Goal: Task Accomplishment & Management: Complete application form

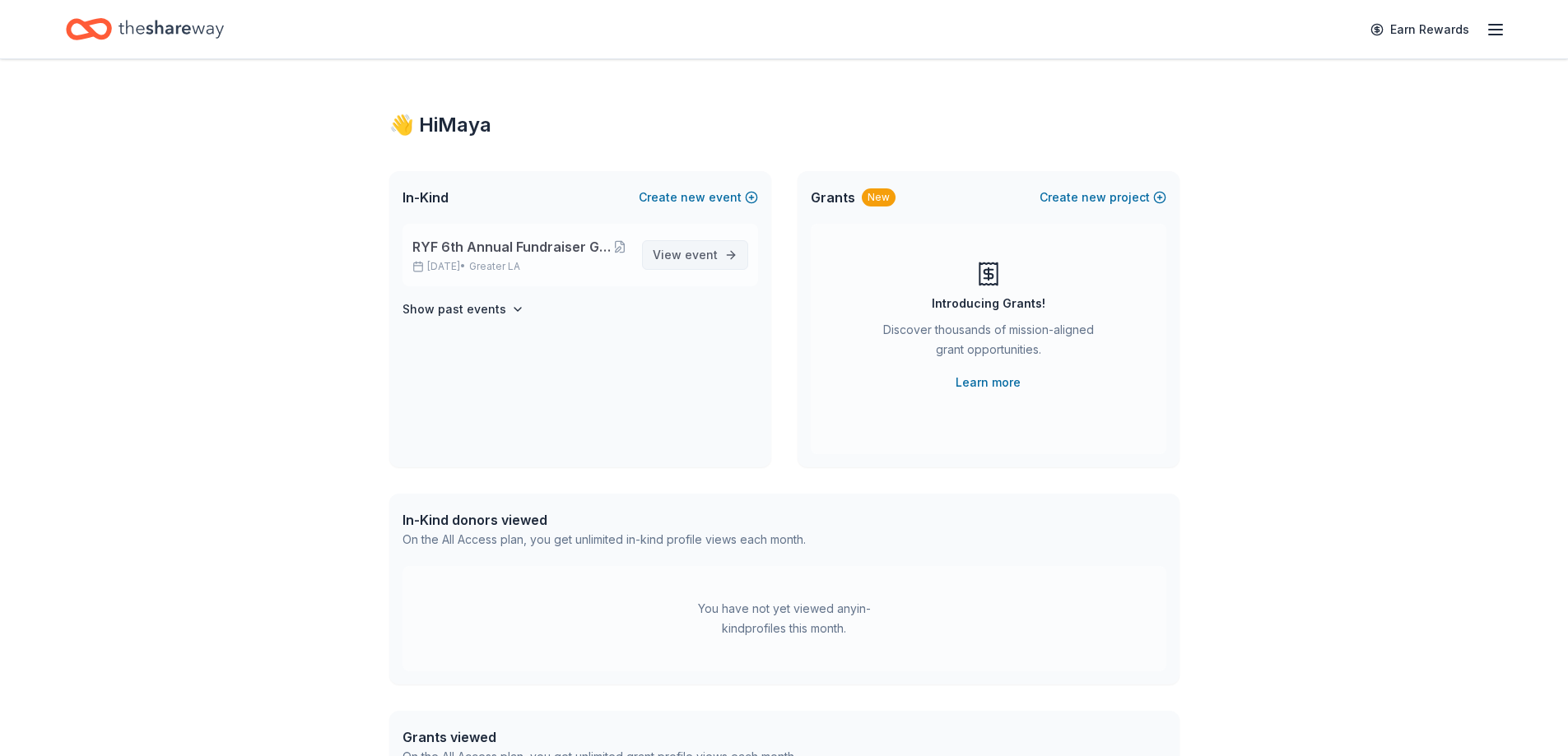
click at [685, 260] on span "event" at bounding box center [701, 255] width 33 height 14
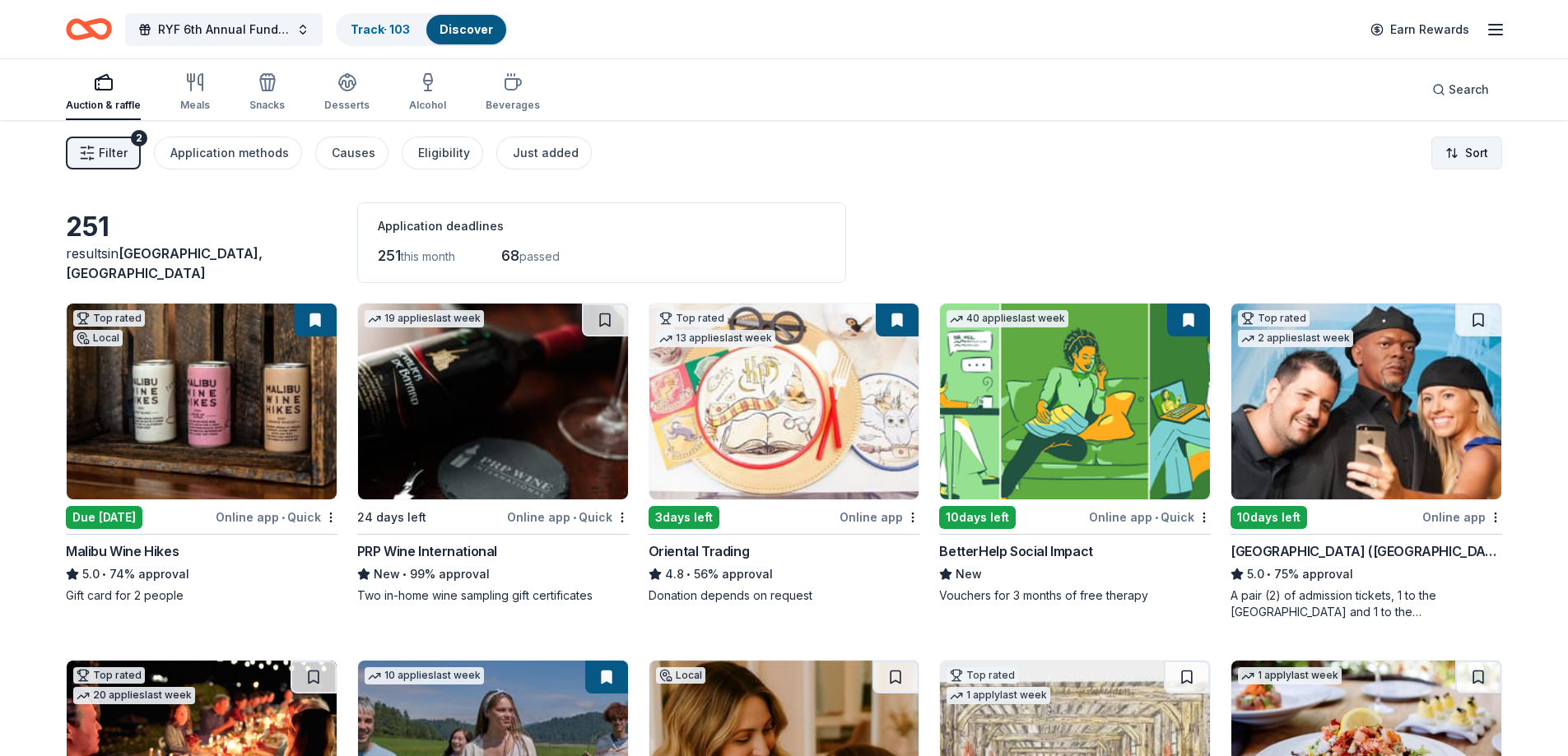
click at [1485, 149] on html "RYF 6th Annual Fundraiser Gala - Lights, Camera, Auction! Track · 103 Discover …" at bounding box center [784, 378] width 1568 height 756
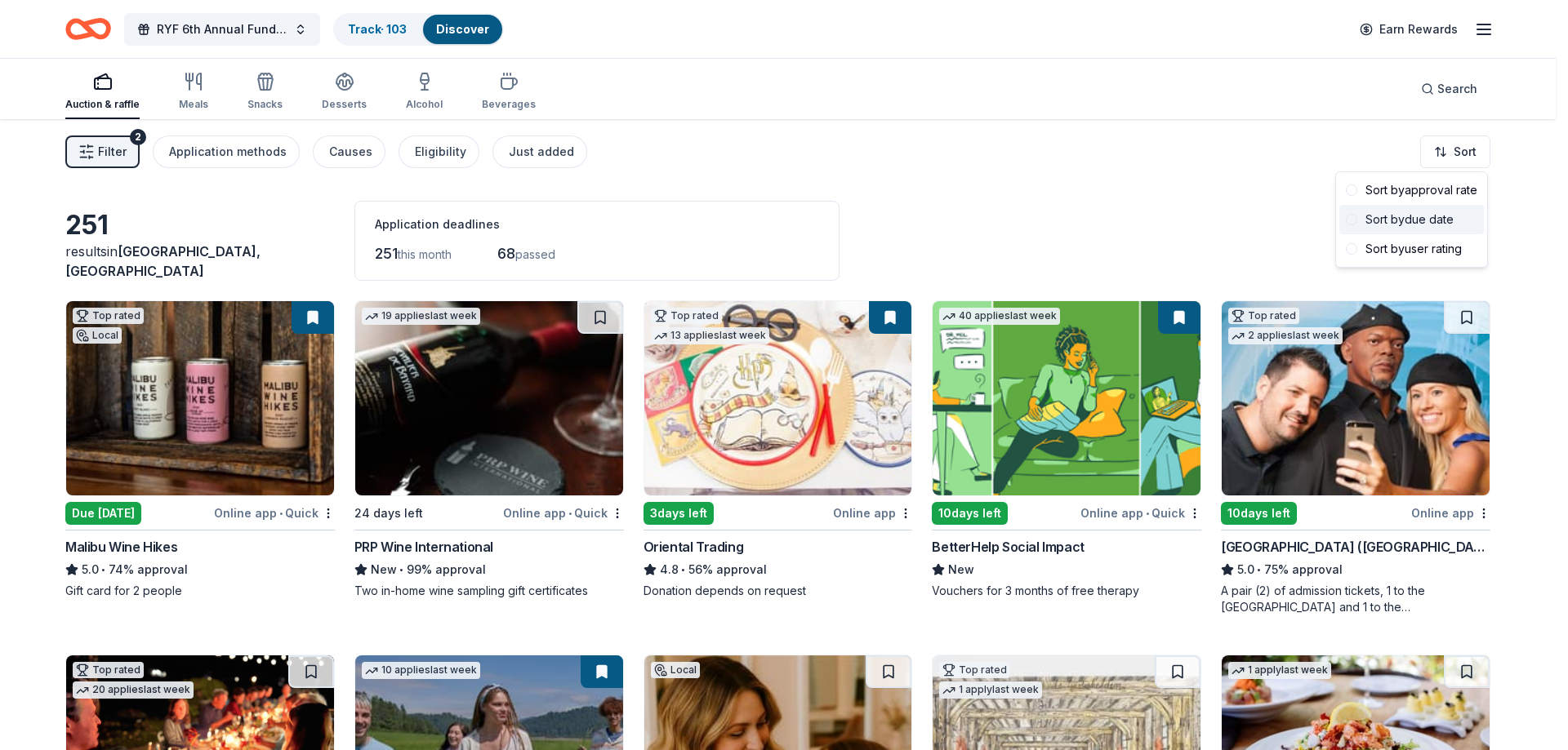
click at [1456, 217] on div "Sort by due date" at bounding box center [1411, 219] width 144 height 30
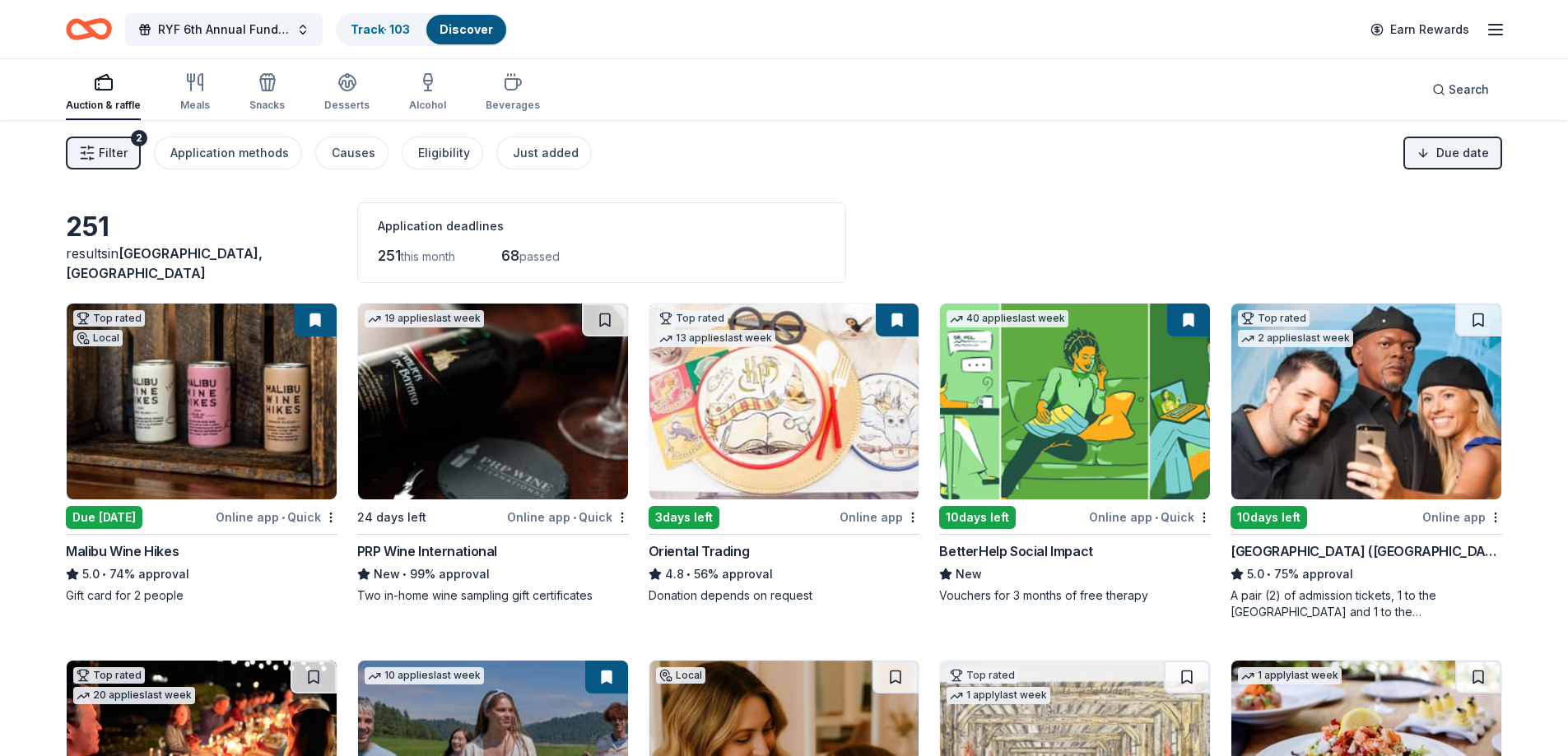
click at [453, 459] on img at bounding box center [493, 402] width 270 height 196
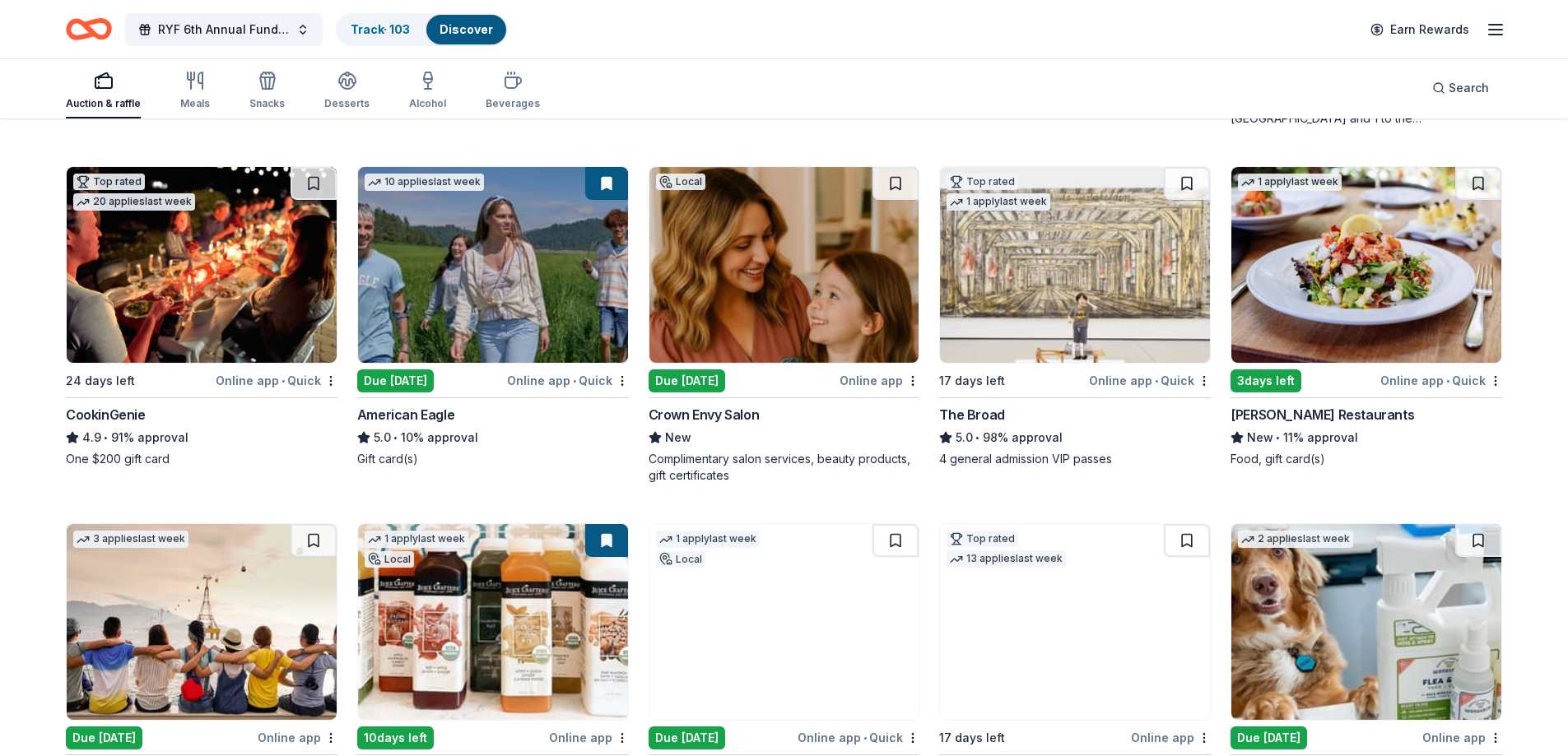
scroll to position [741, 0]
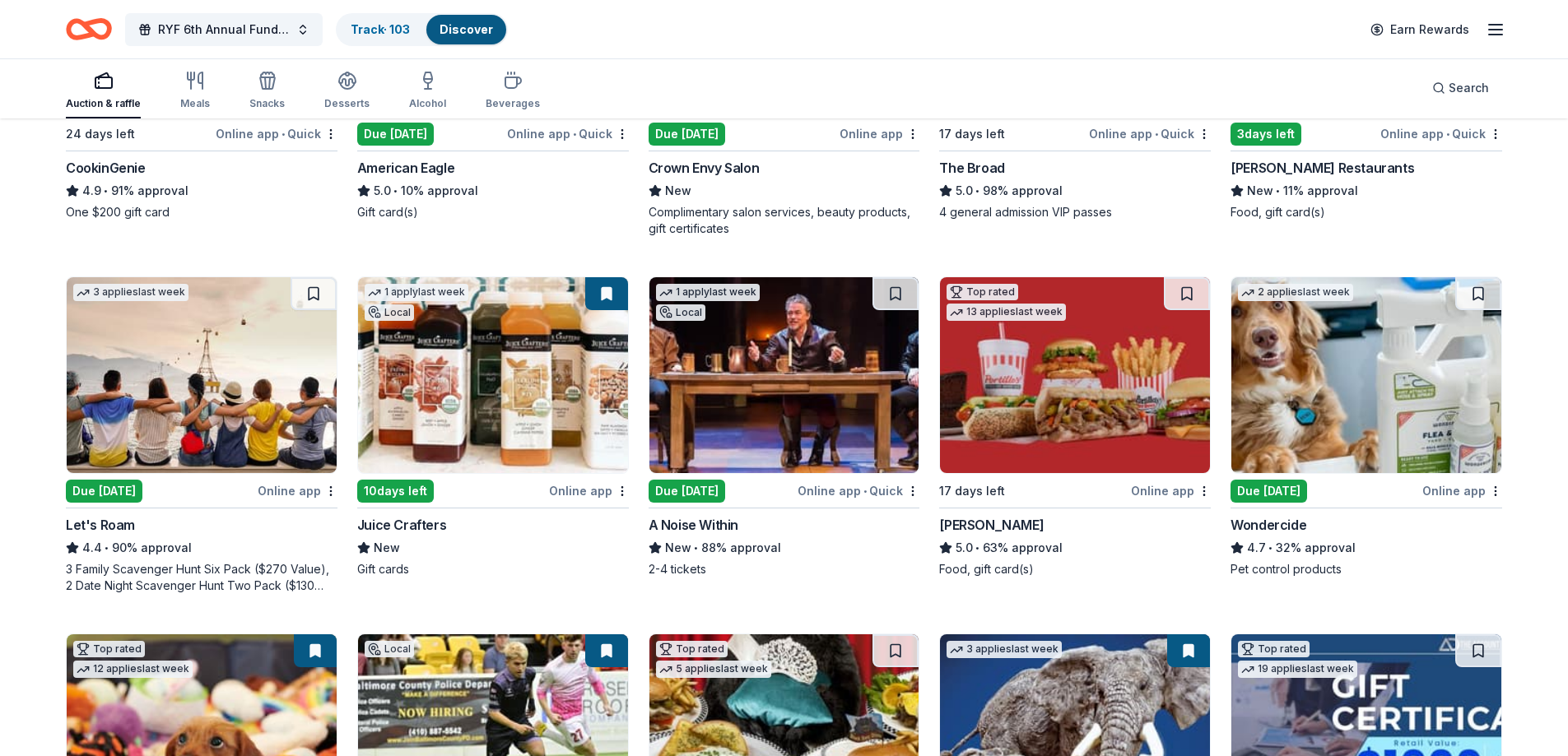
click at [790, 391] on img at bounding box center [784, 375] width 270 height 196
click at [367, 34] on link "Track · 103" at bounding box center [381, 29] width 60 height 14
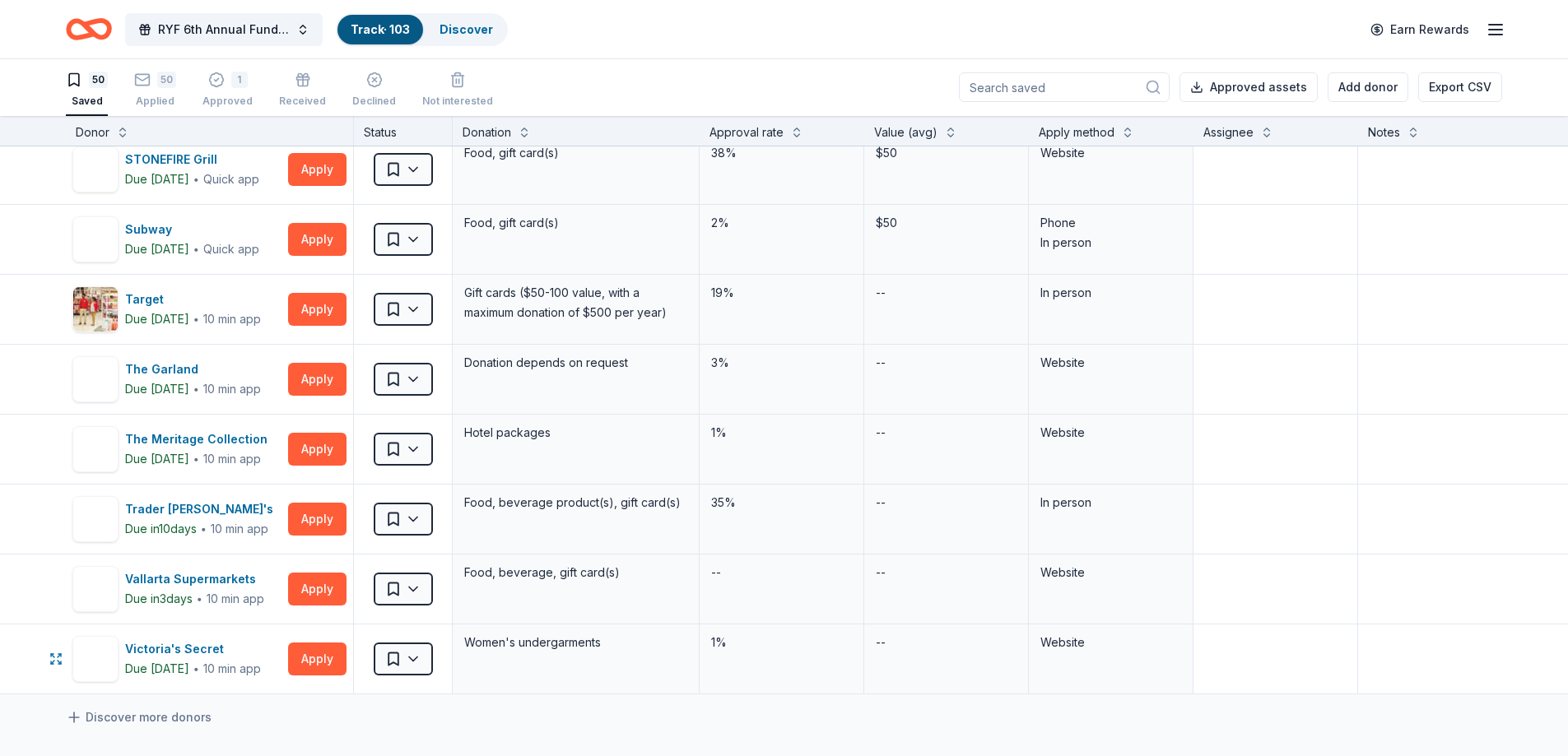
scroll to position [3223, 0]
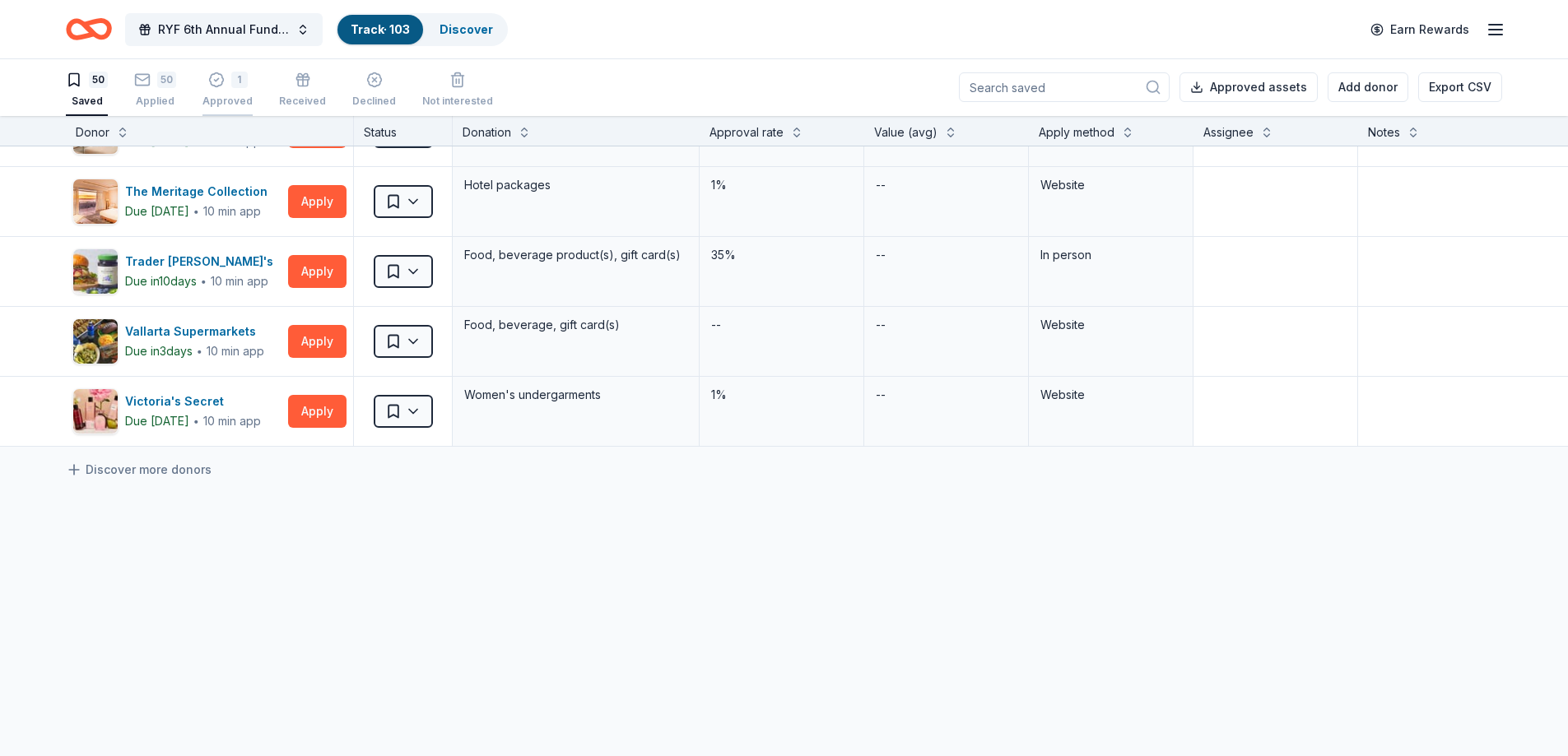
click at [224, 93] on div "1 Approved" at bounding box center [227, 89] width 50 height 37
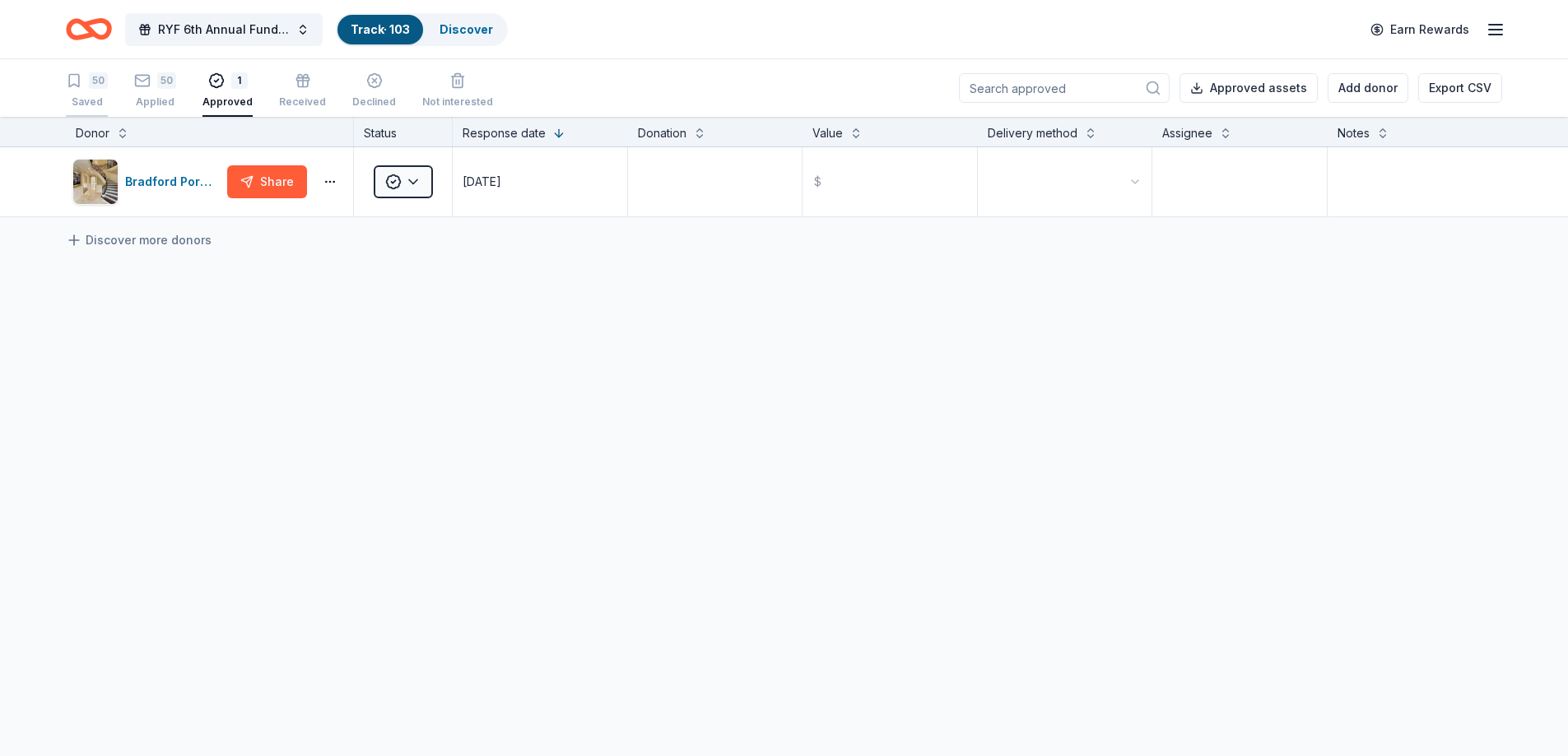
click at [87, 80] on div "50" at bounding box center [87, 80] width 42 height 16
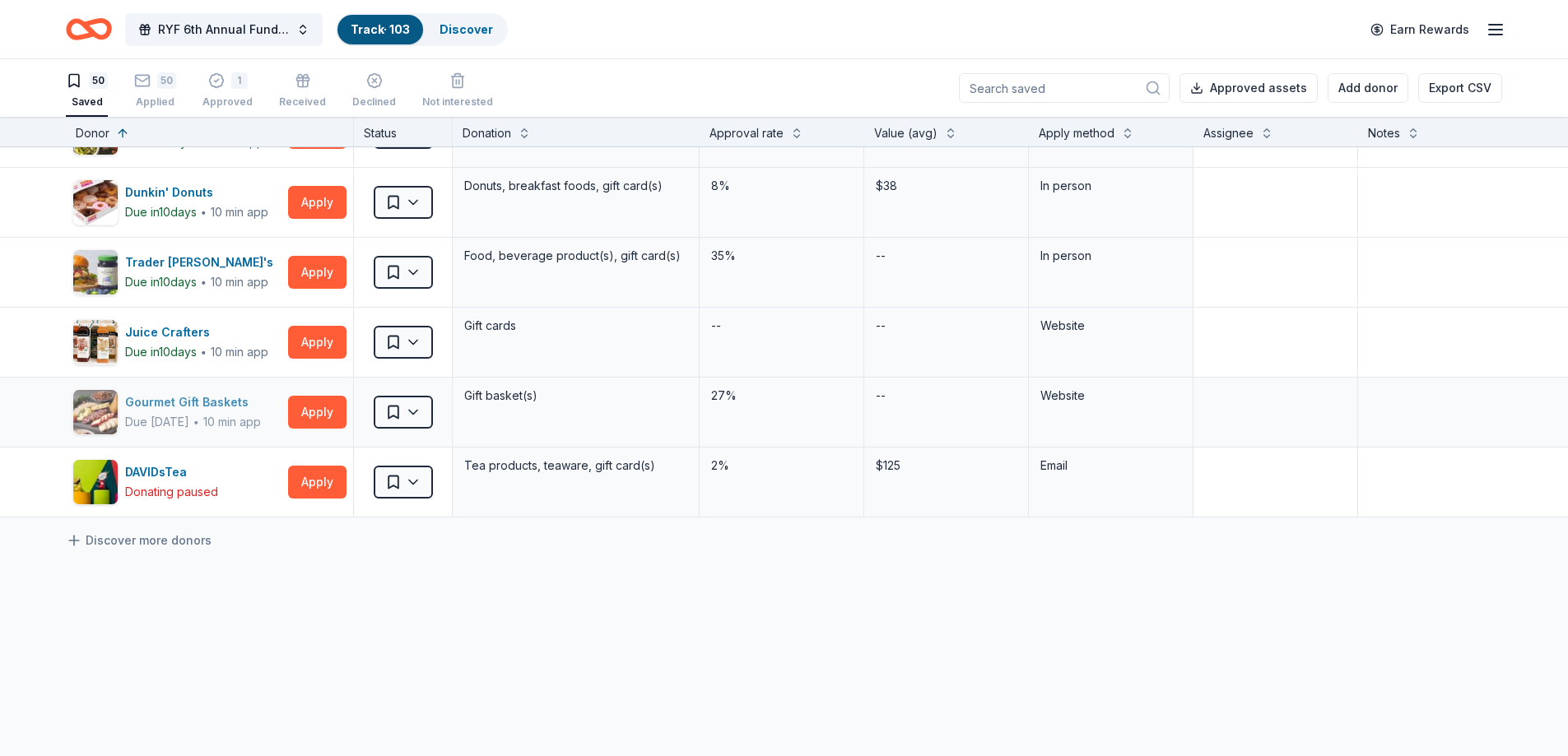
scroll to position [3059, 0]
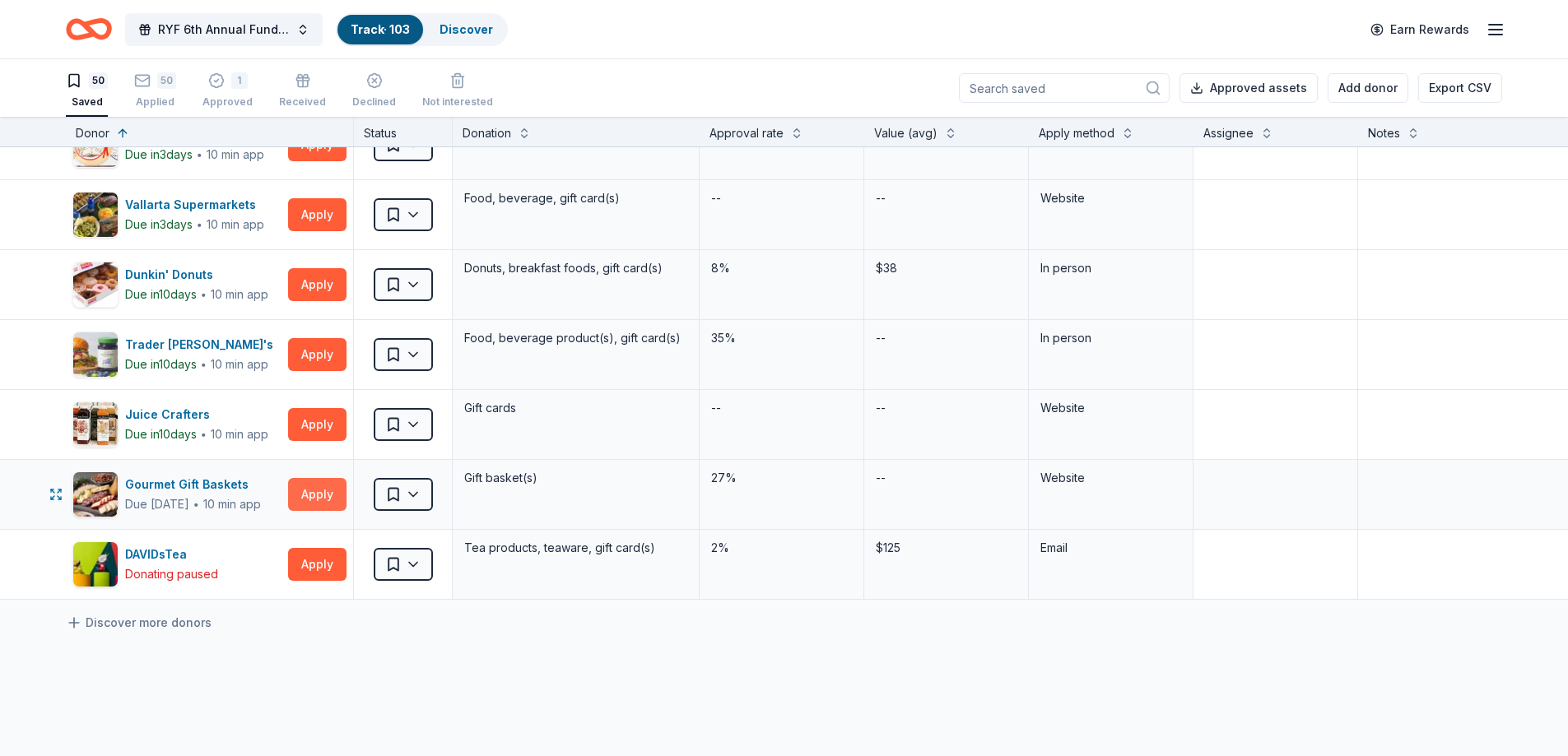
click at [314, 491] on button "Apply" at bounding box center [316, 494] width 59 height 33
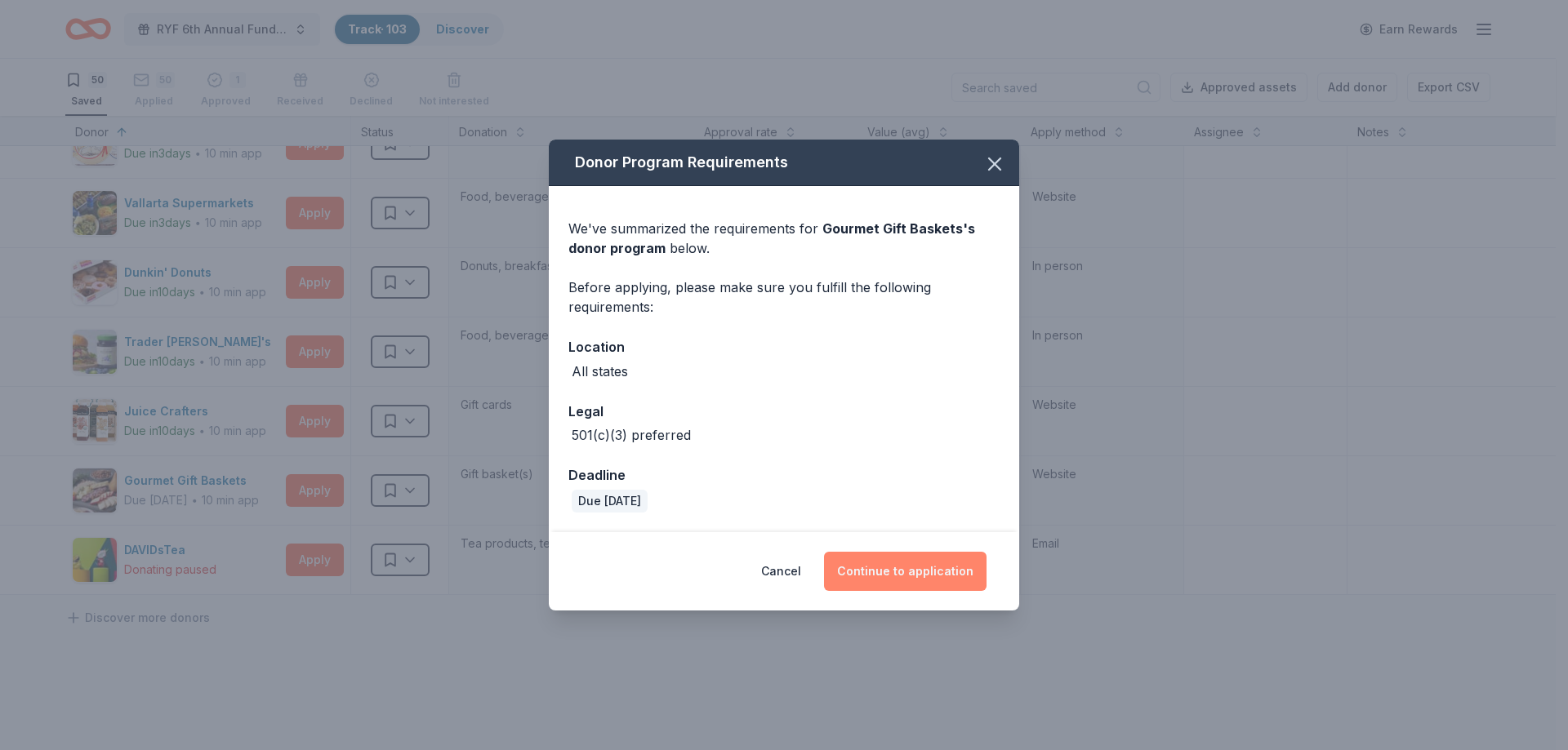
click at [936, 575] on button "Continue to application" at bounding box center [905, 571] width 162 height 39
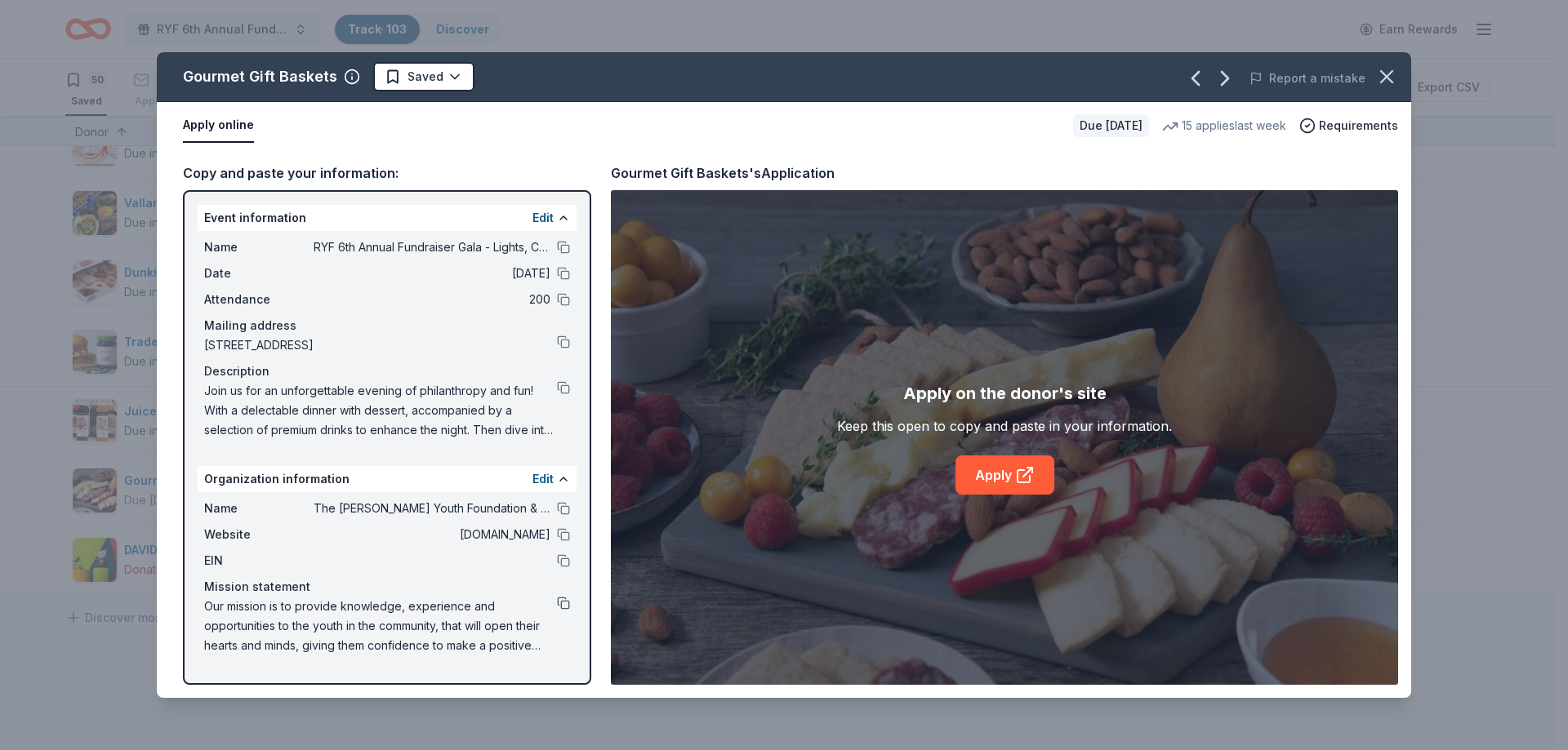
click at [566, 607] on button at bounding box center [564, 603] width 13 height 13
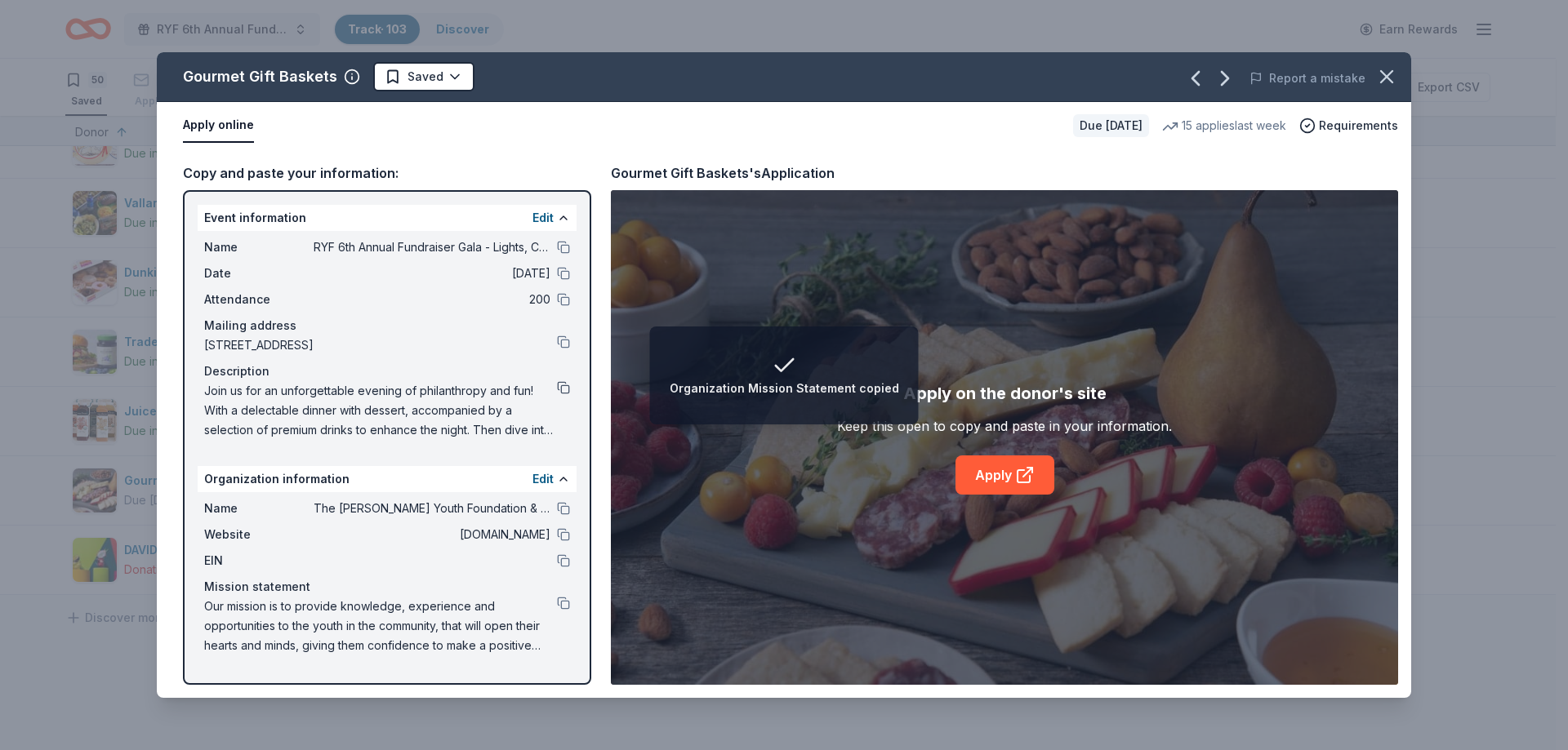
click at [560, 386] on button at bounding box center [564, 388] width 13 height 13
click at [1392, 68] on icon "button" at bounding box center [1387, 76] width 23 height 23
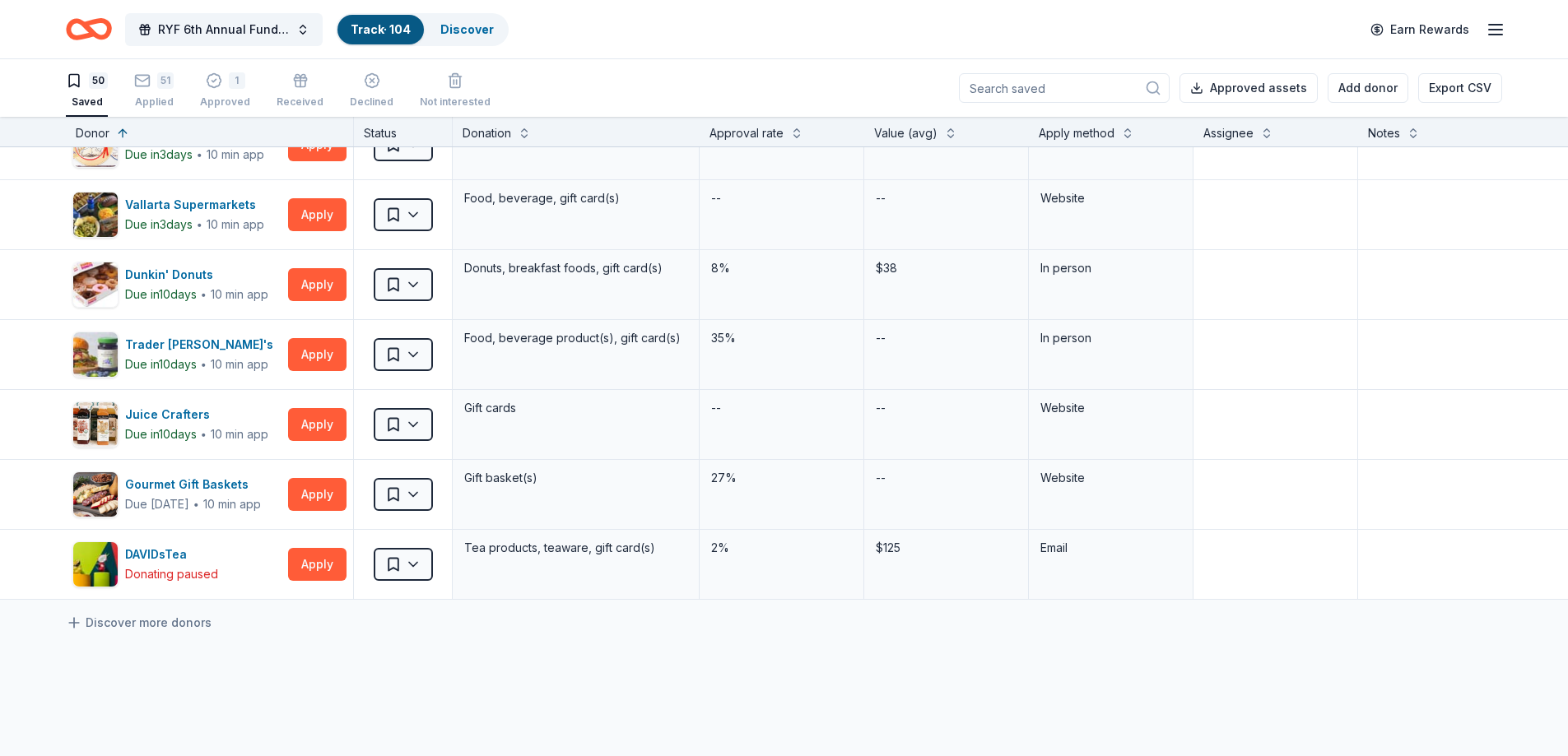
click at [86, 32] on icon "Home" at bounding box center [89, 29] width 46 height 38
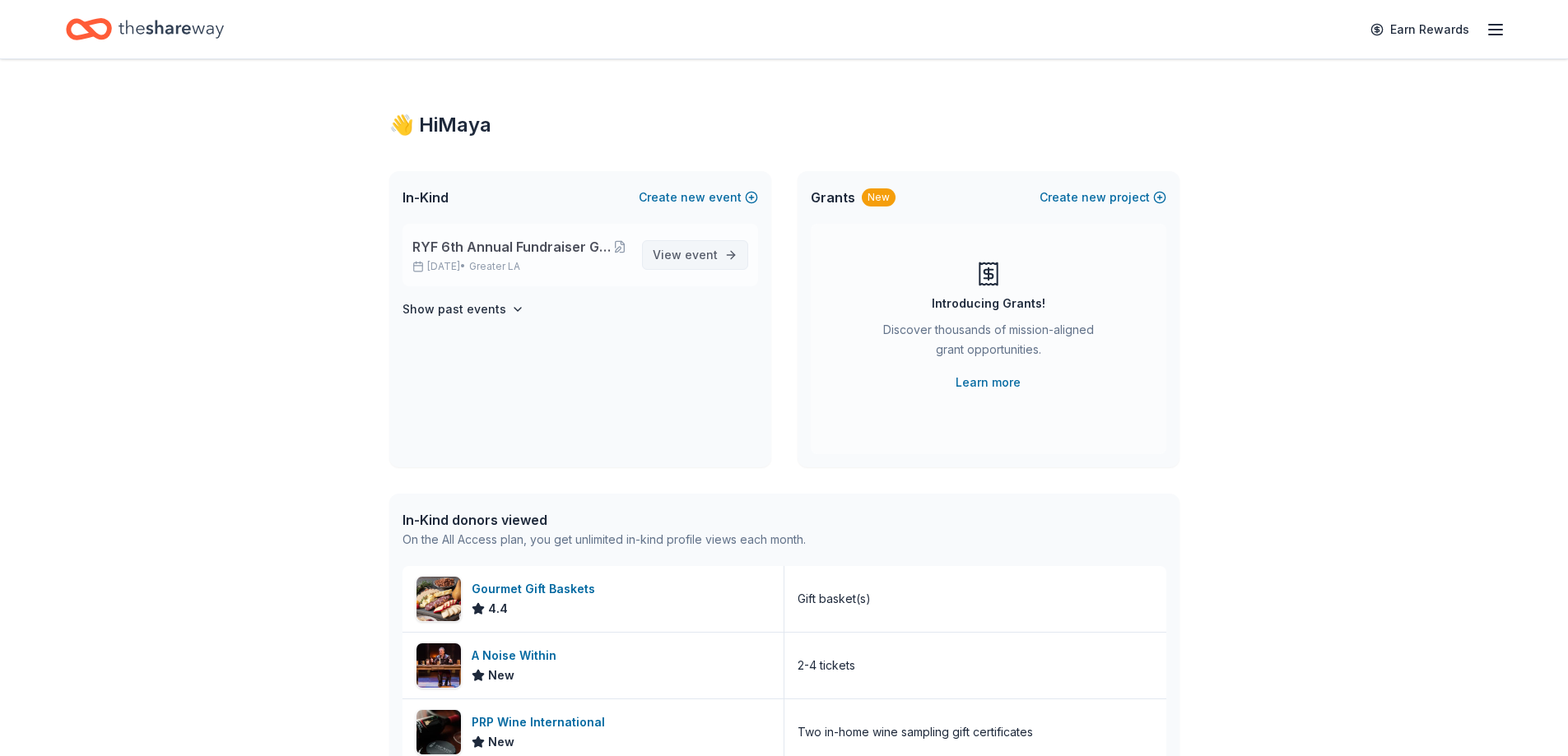
click at [685, 248] on span "event" at bounding box center [701, 255] width 33 height 14
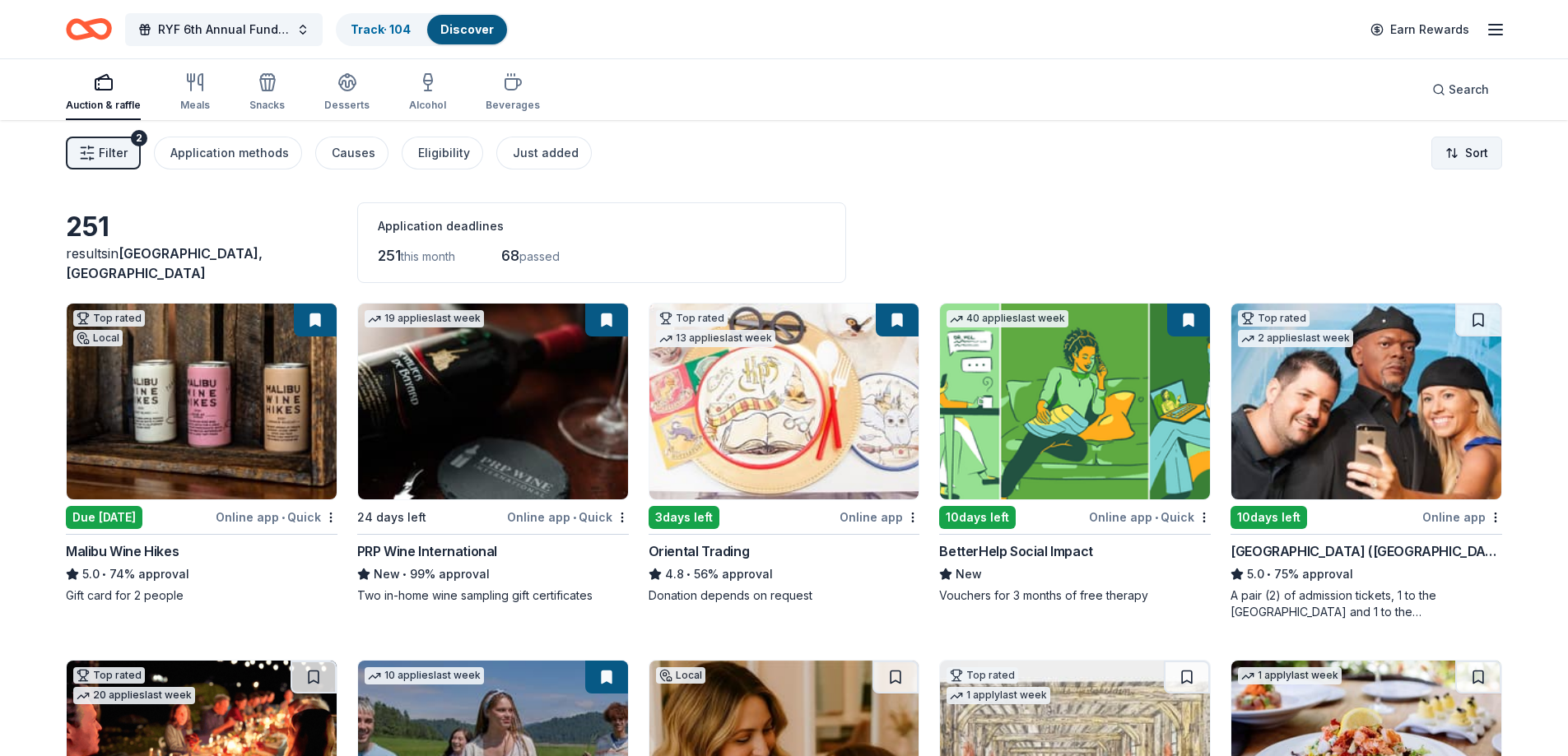
click at [1486, 148] on html "RYF 6th Annual Fundraiser Gala - Lights, Camera, Auction! Track · 104 Discover …" at bounding box center [784, 378] width 1568 height 756
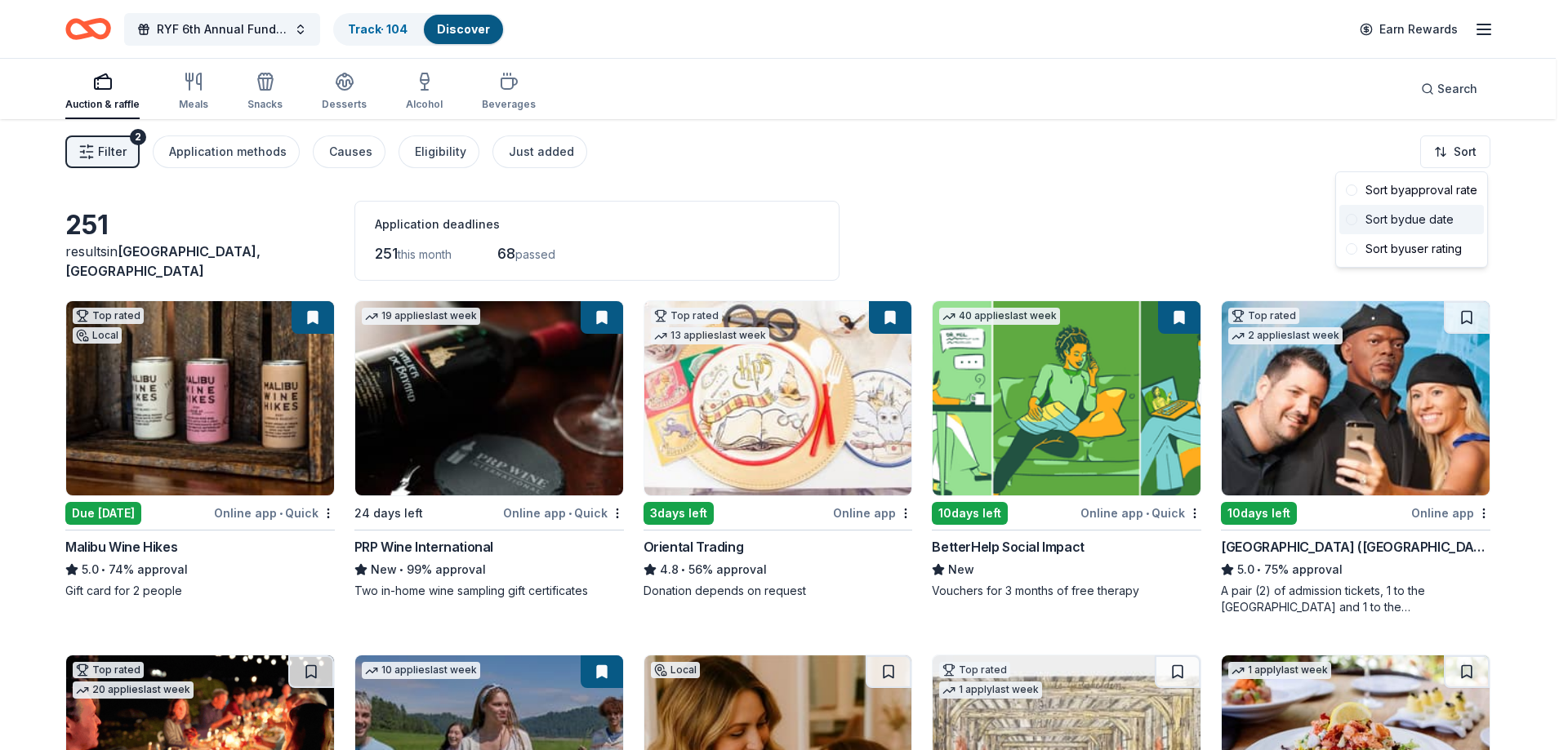
click at [1447, 215] on div "Sort by due date" at bounding box center [1411, 219] width 144 height 30
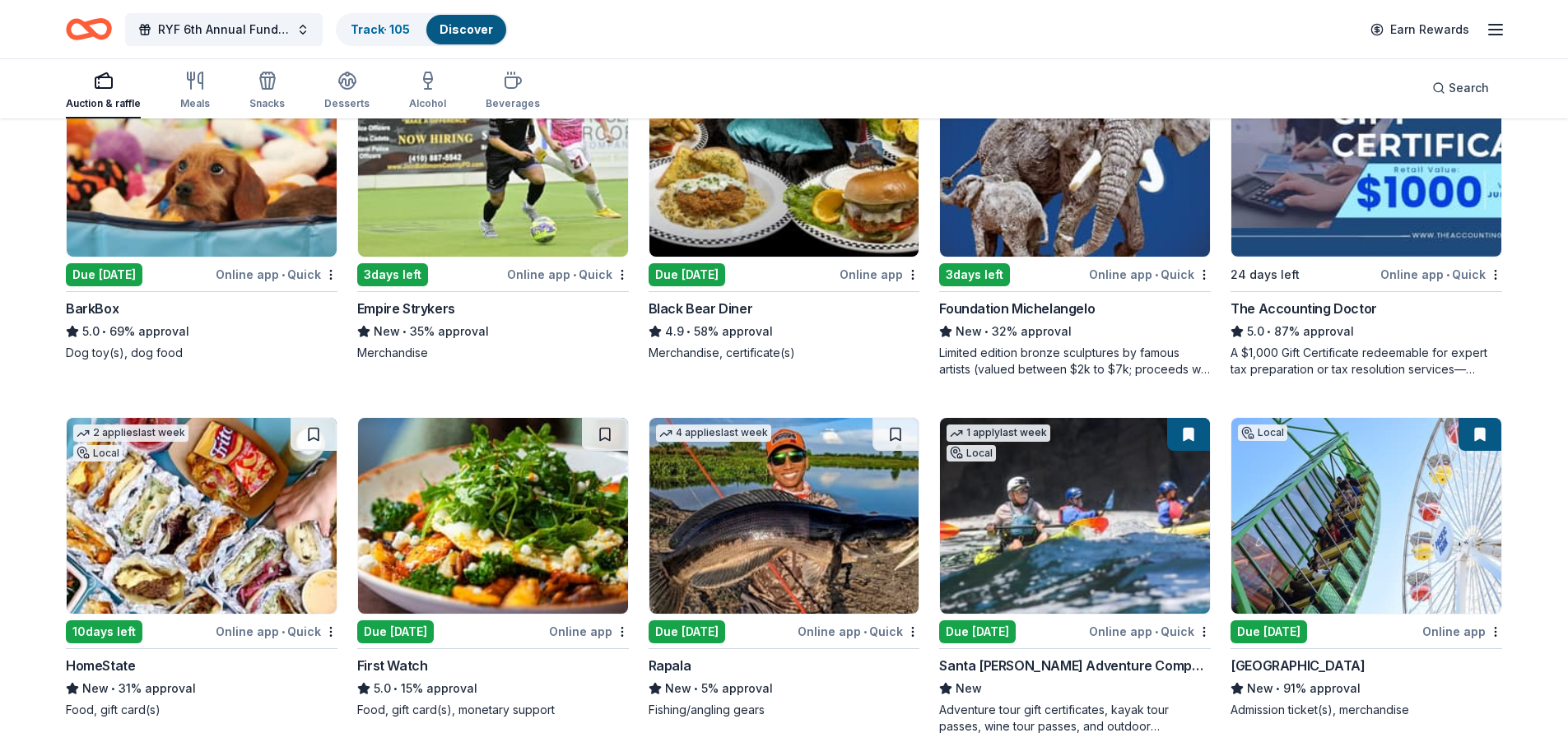
scroll to position [1561, 0]
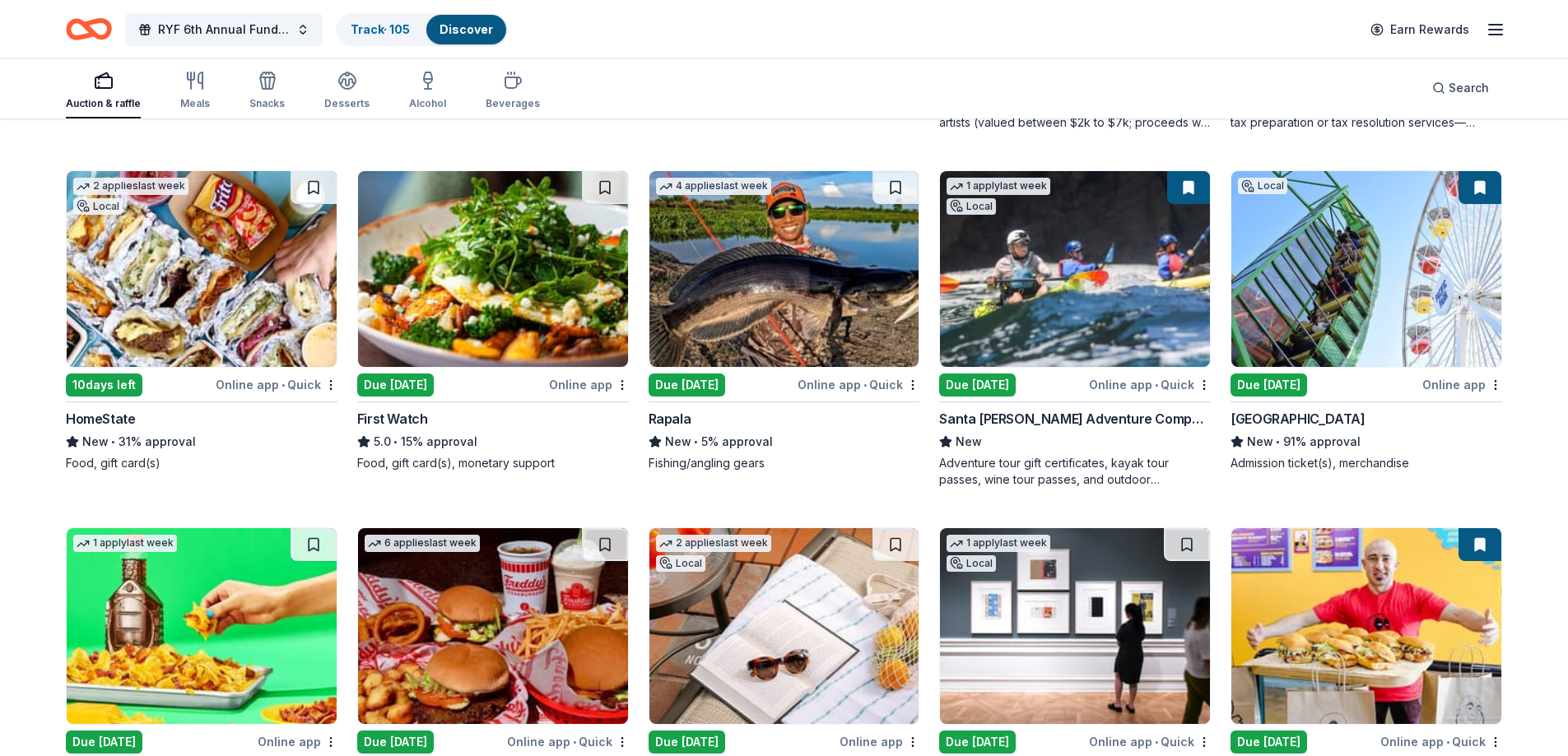
click at [1069, 347] on img at bounding box center [1075, 269] width 270 height 196
click at [1347, 321] on img at bounding box center [1366, 269] width 270 height 196
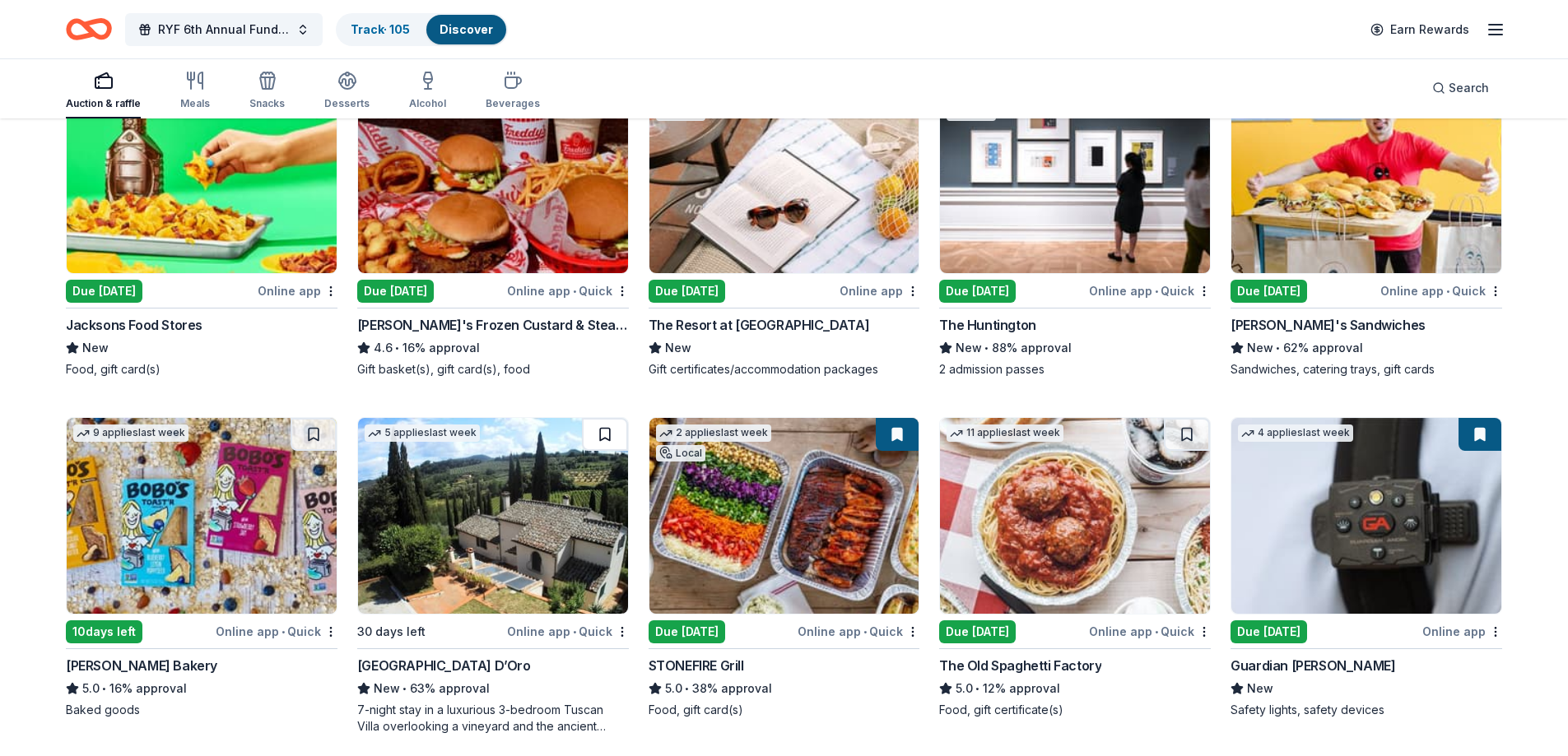
scroll to position [2177, 0]
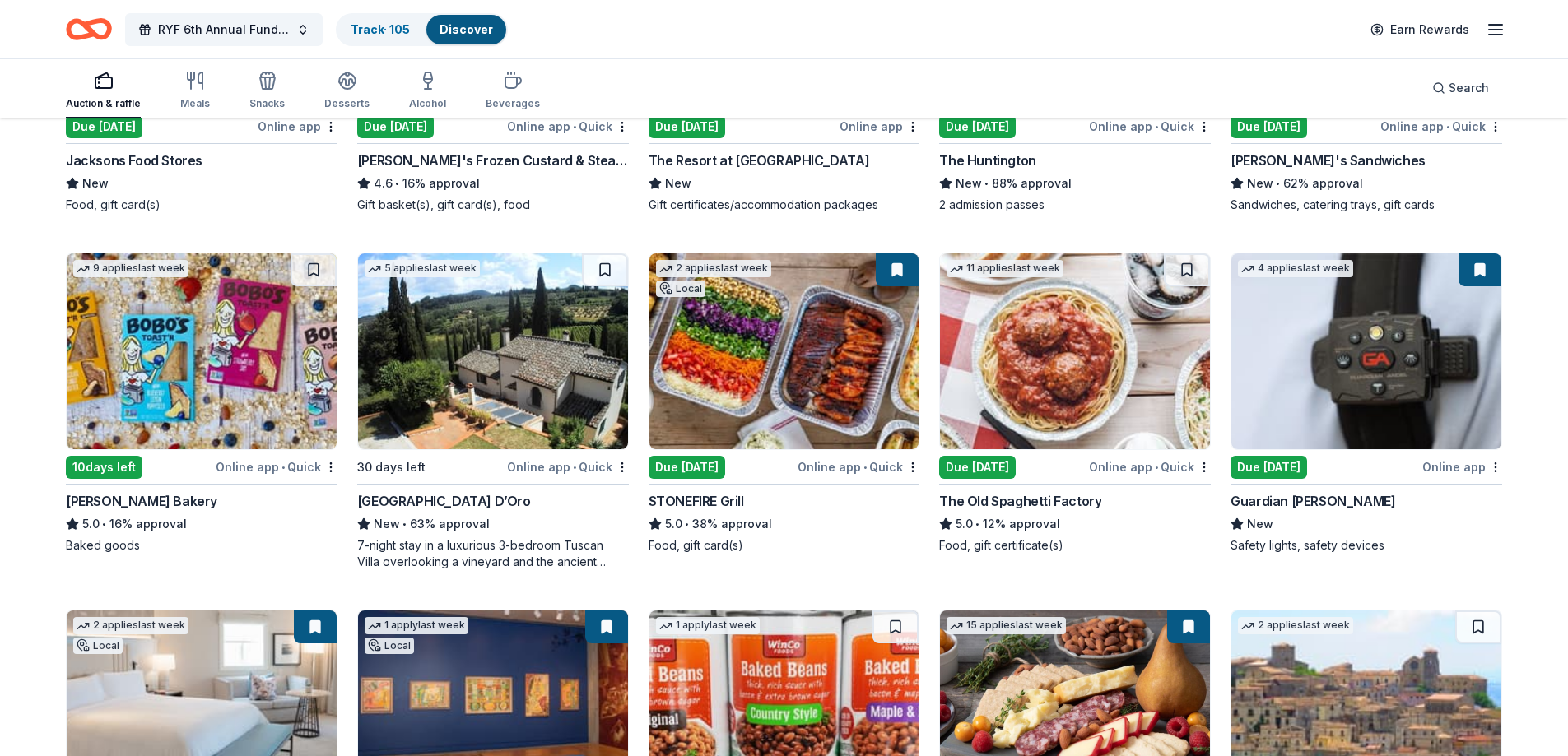
click at [775, 378] on img at bounding box center [784, 352] width 270 height 196
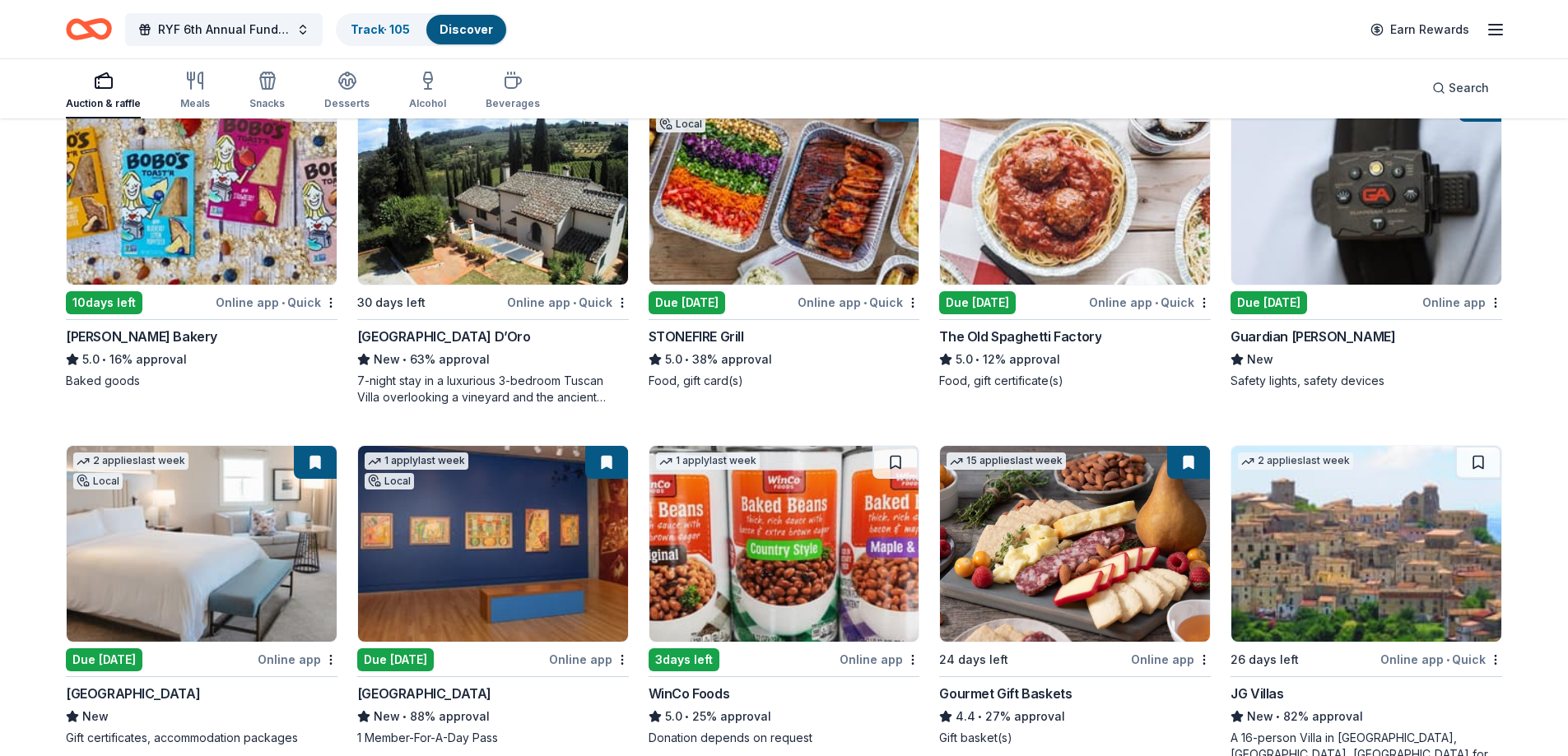
scroll to position [2424, 0]
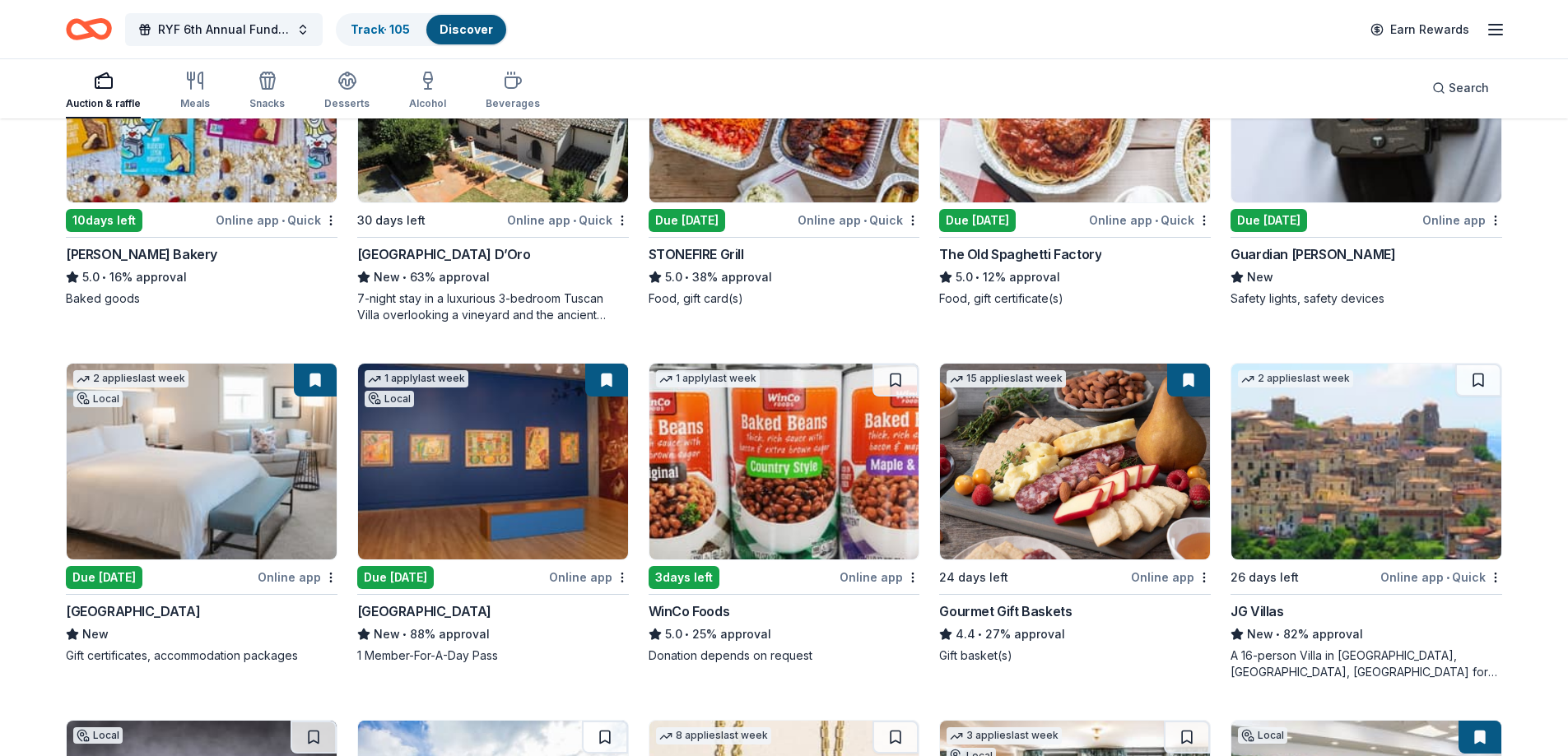
click at [164, 462] on img at bounding box center [201, 462] width 270 height 196
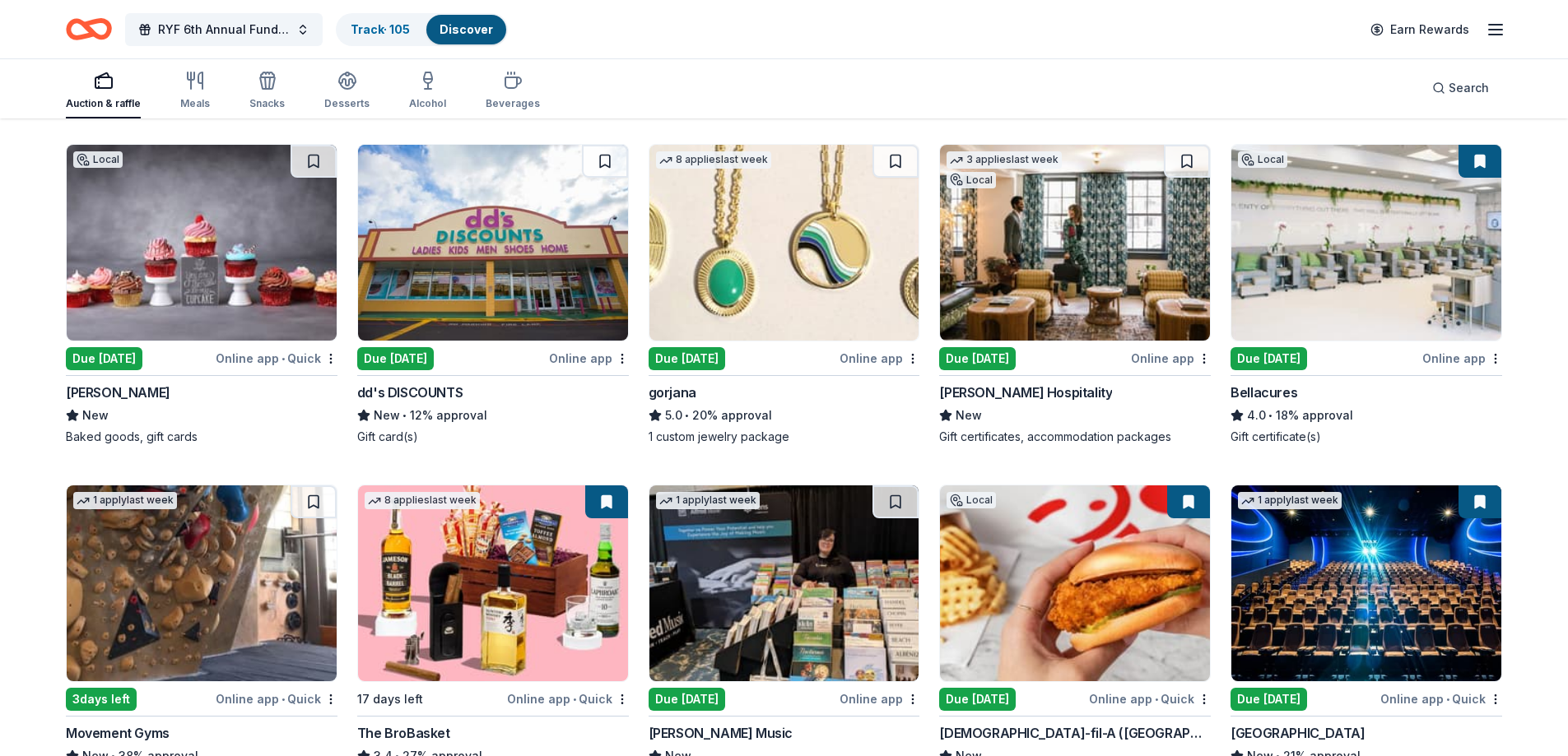
scroll to position [3082, 0]
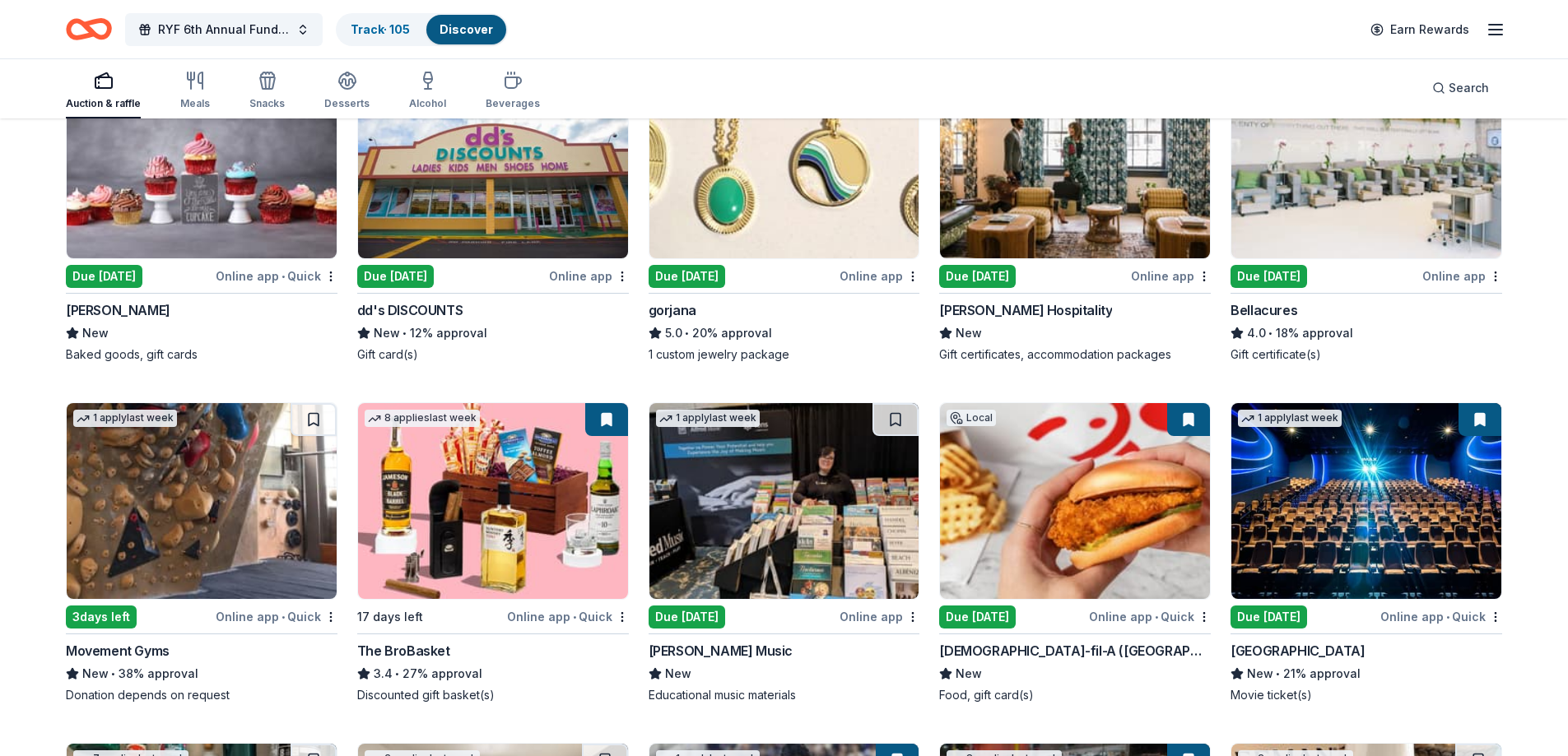
click at [1060, 509] on img at bounding box center [1075, 501] width 270 height 196
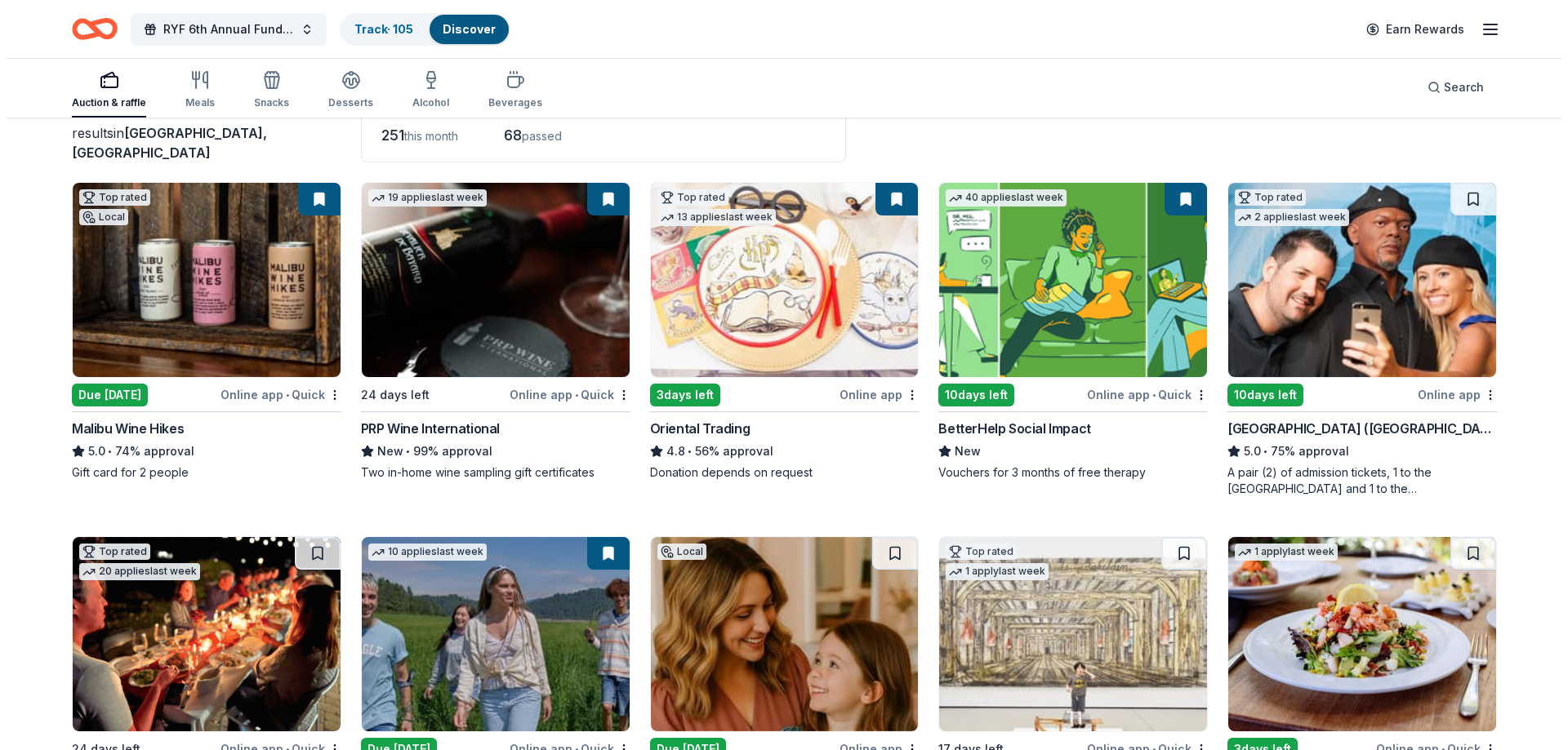
scroll to position [0, 0]
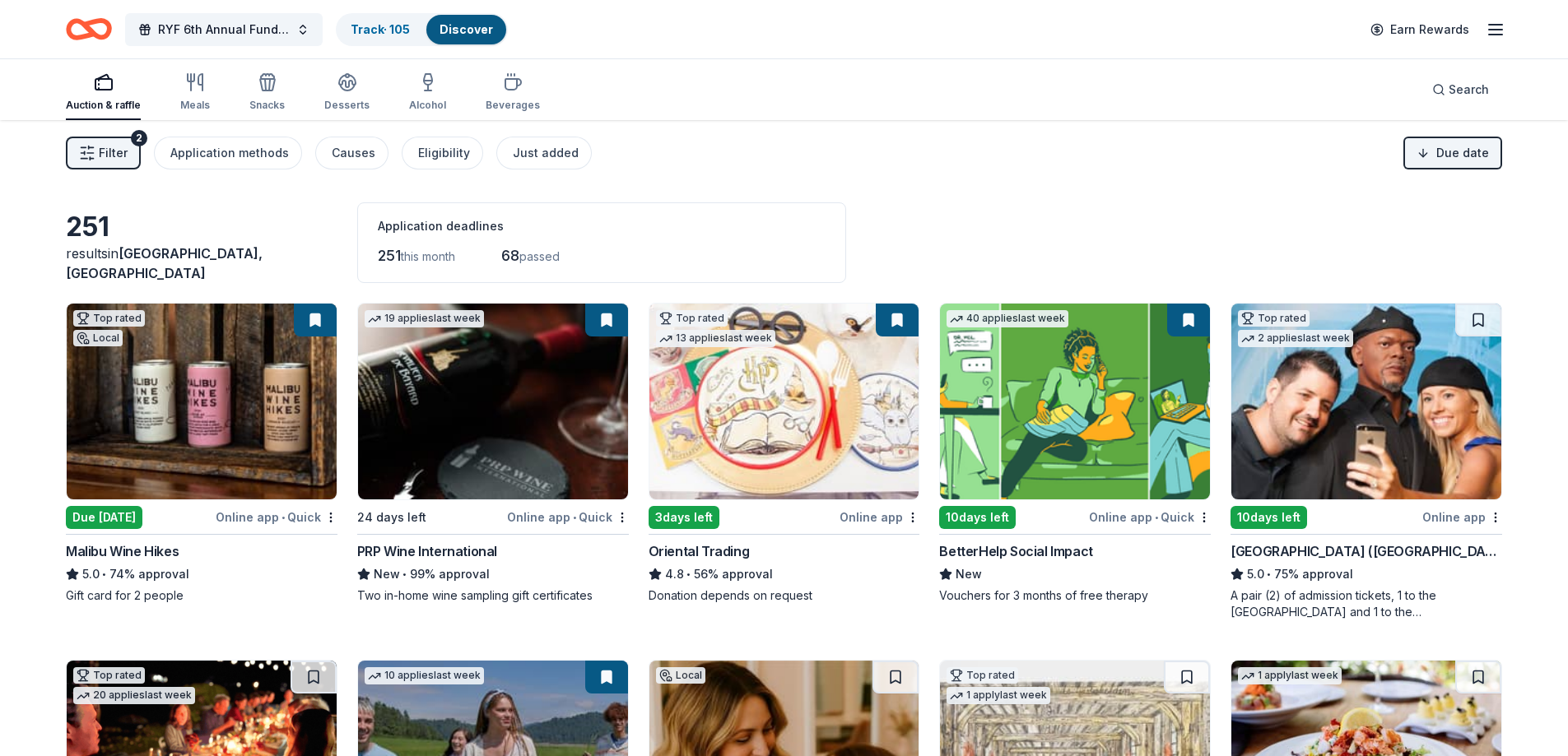
click at [127, 150] on span "Filter" at bounding box center [114, 153] width 29 height 20
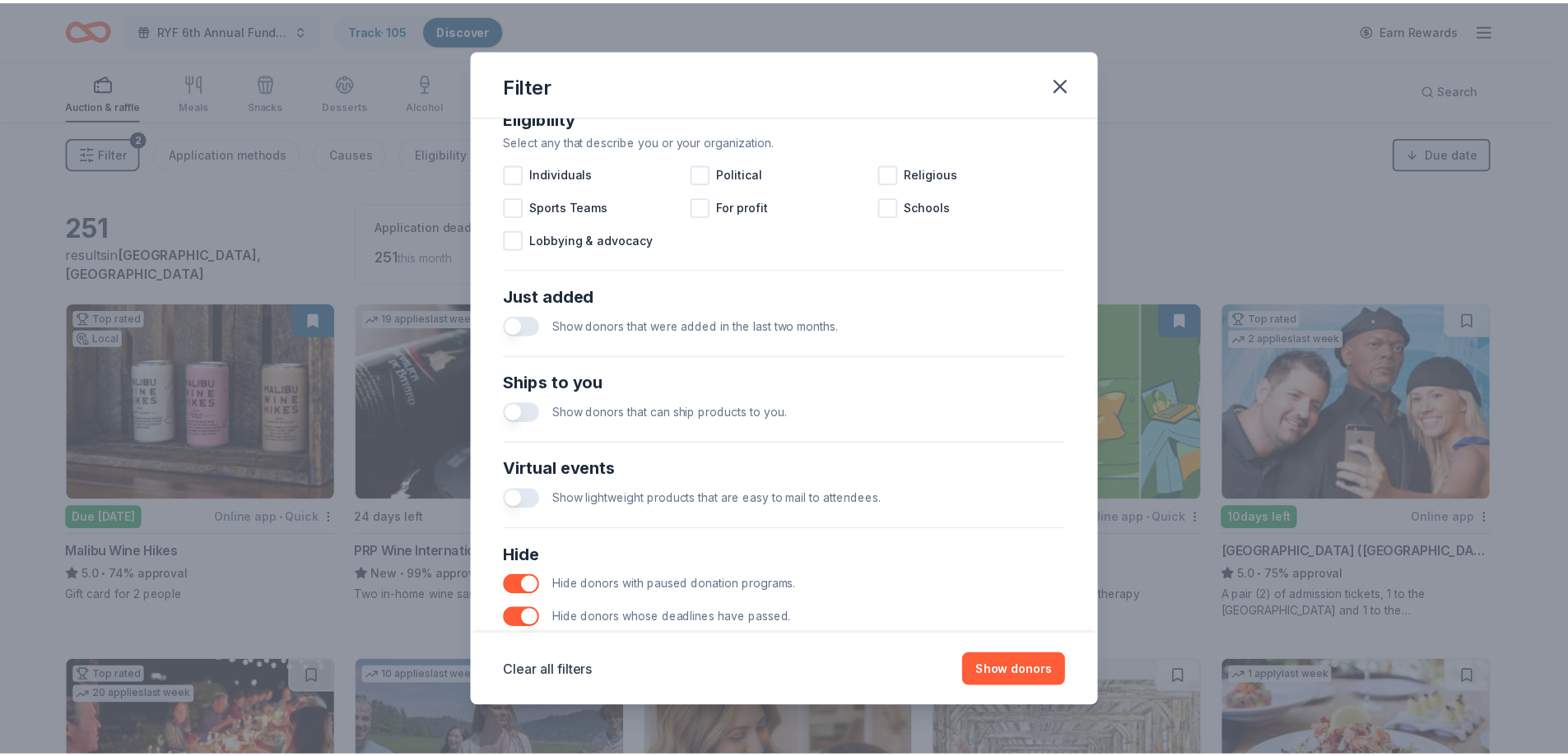
scroll to position [567, 0]
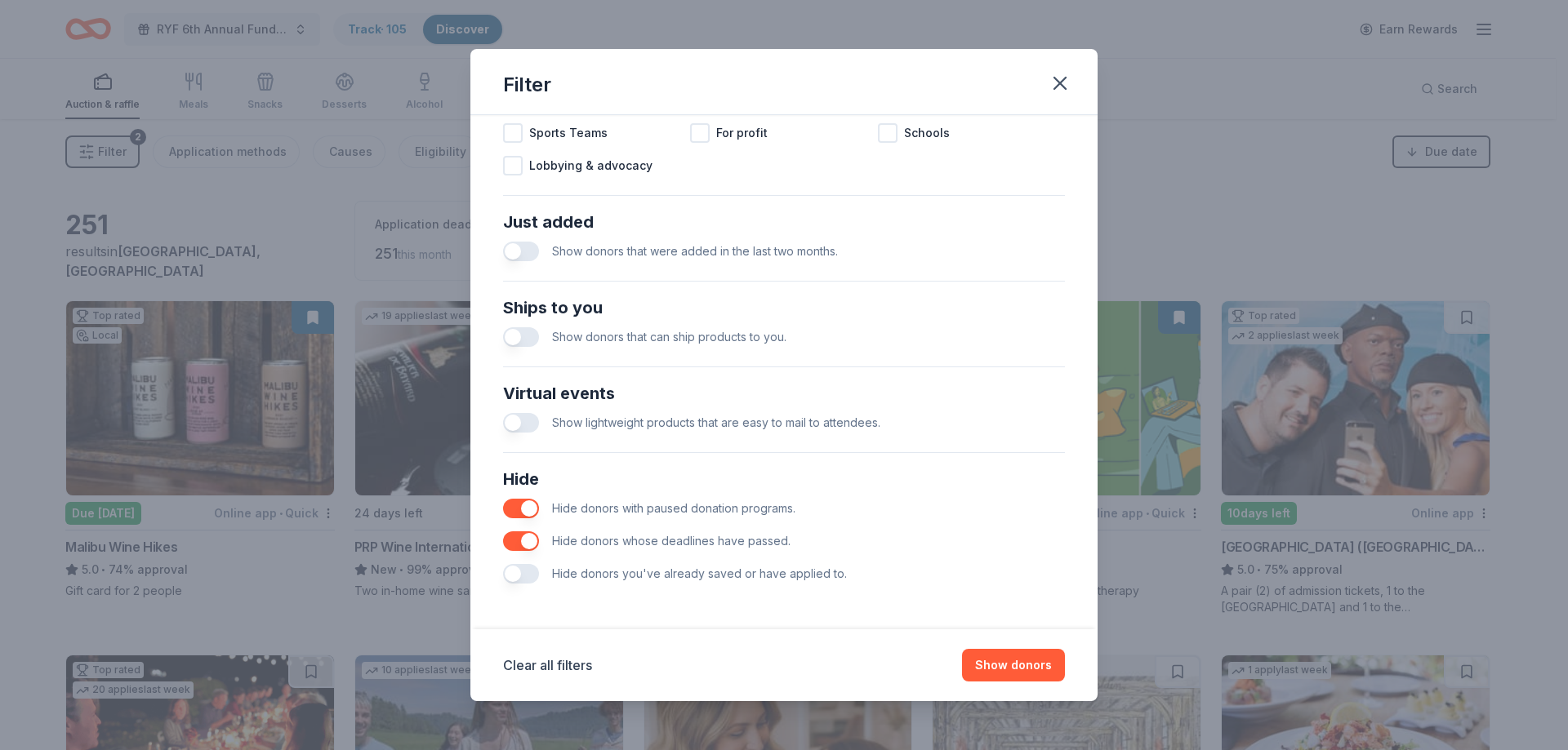
click at [540, 572] on div "Hide donors you've already saved or have applied to." at bounding box center [784, 573] width 562 height 32
click at [531, 576] on button "button" at bounding box center [521, 573] width 36 height 20
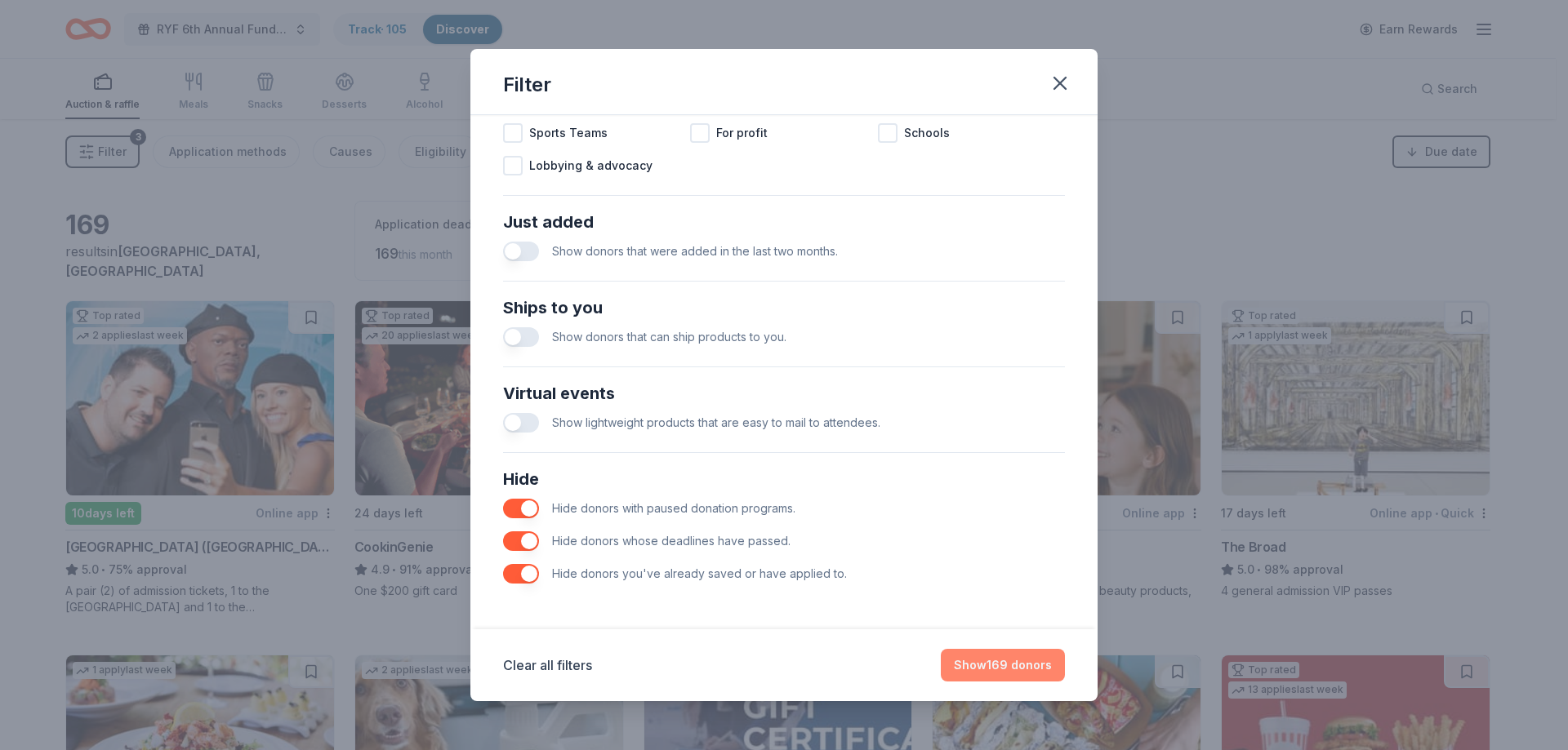
click at [1021, 663] on button "Show 169 donors" at bounding box center [1003, 665] width 124 height 32
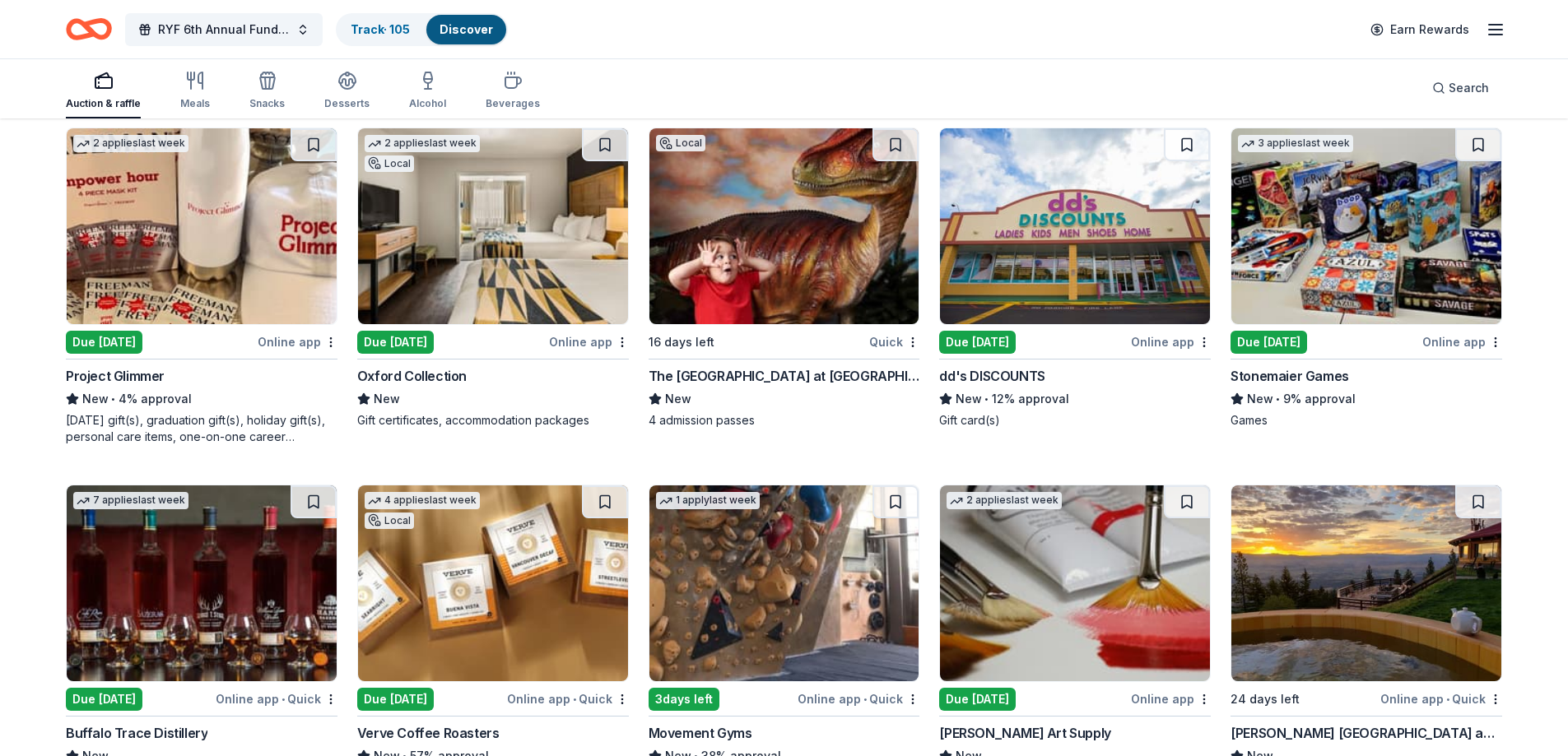
scroll to position [2463, 0]
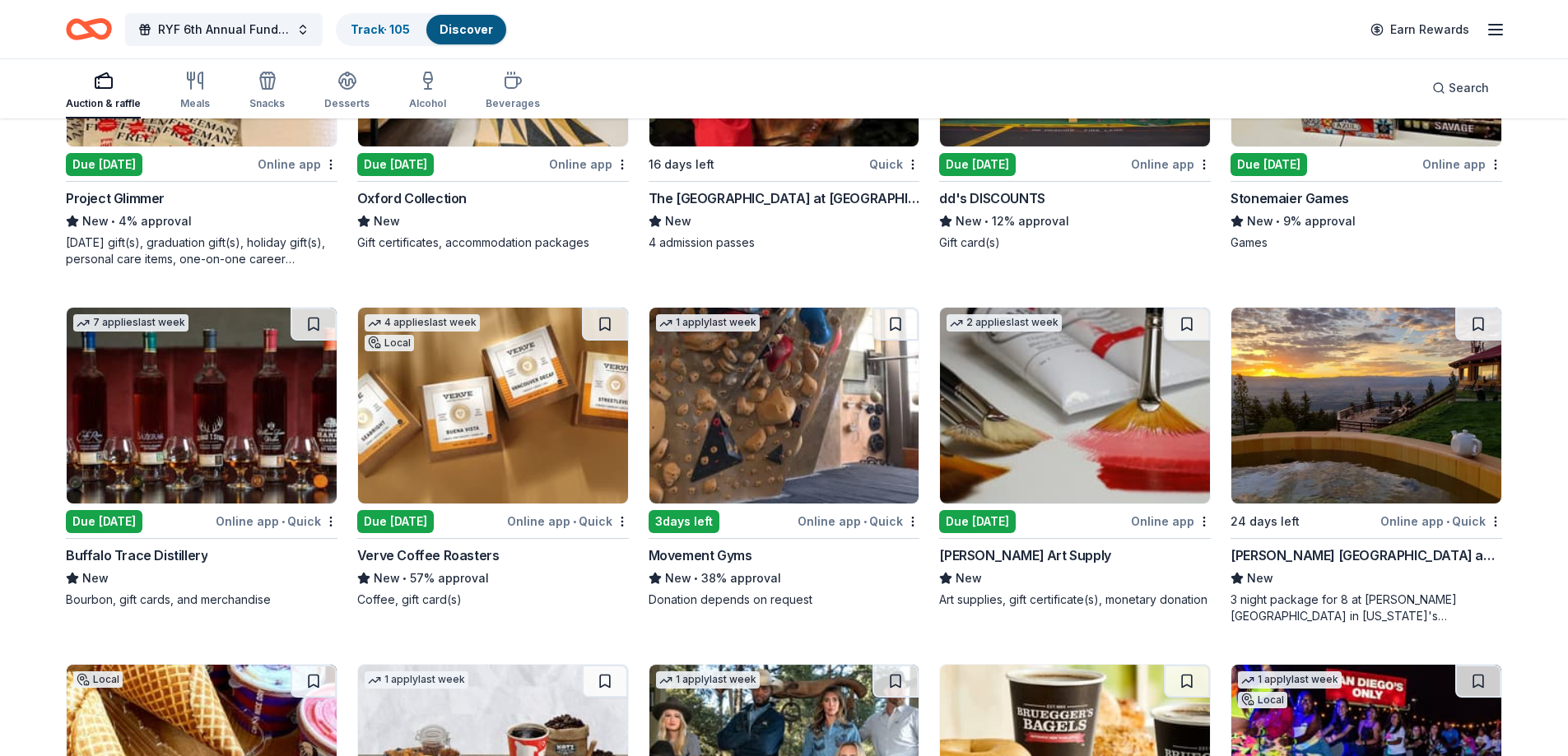
click at [217, 422] on img at bounding box center [201, 406] width 270 height 196
click at [483, 426] on img at bounding box center [493, 406] width 270 height 196
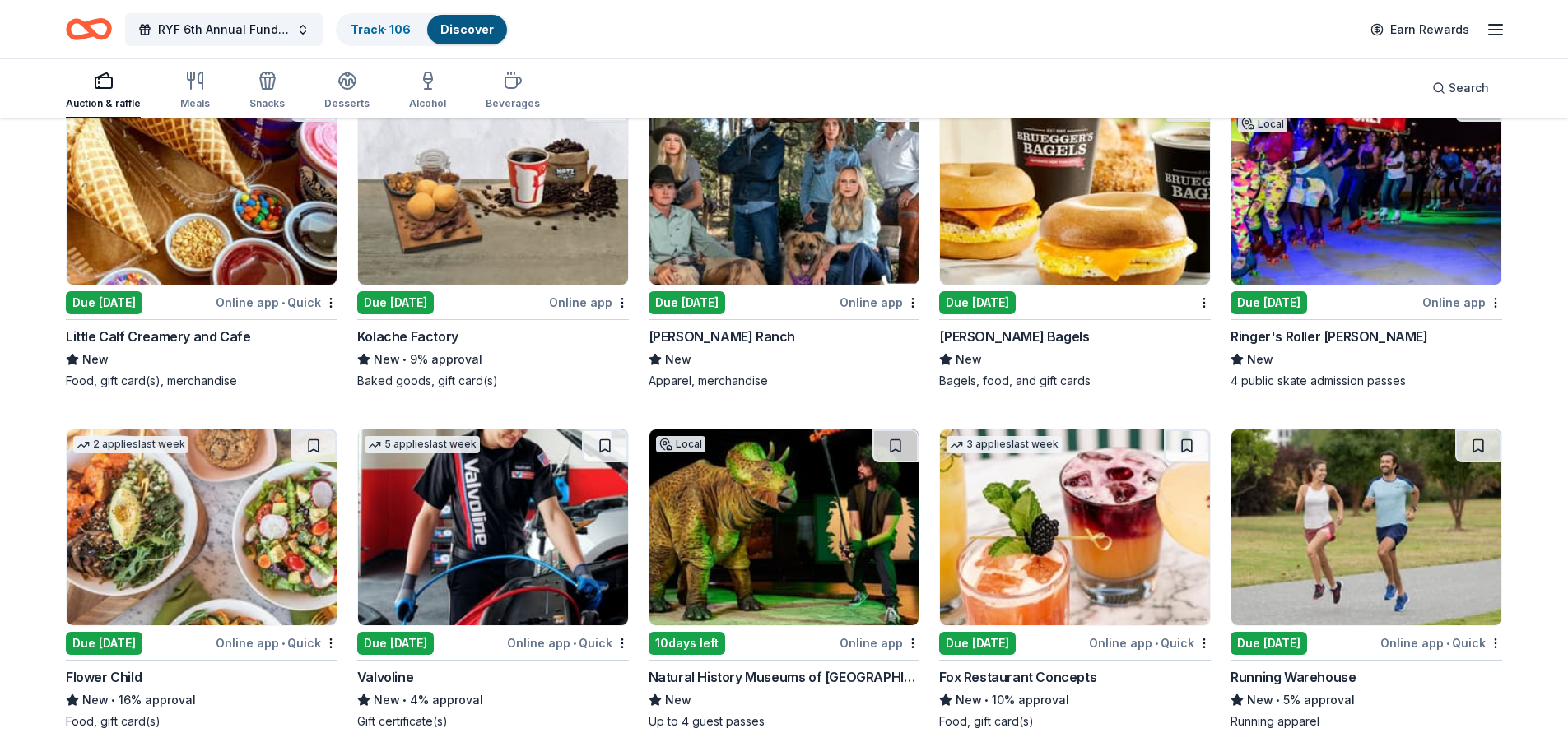
scroll to position [3204, 0]
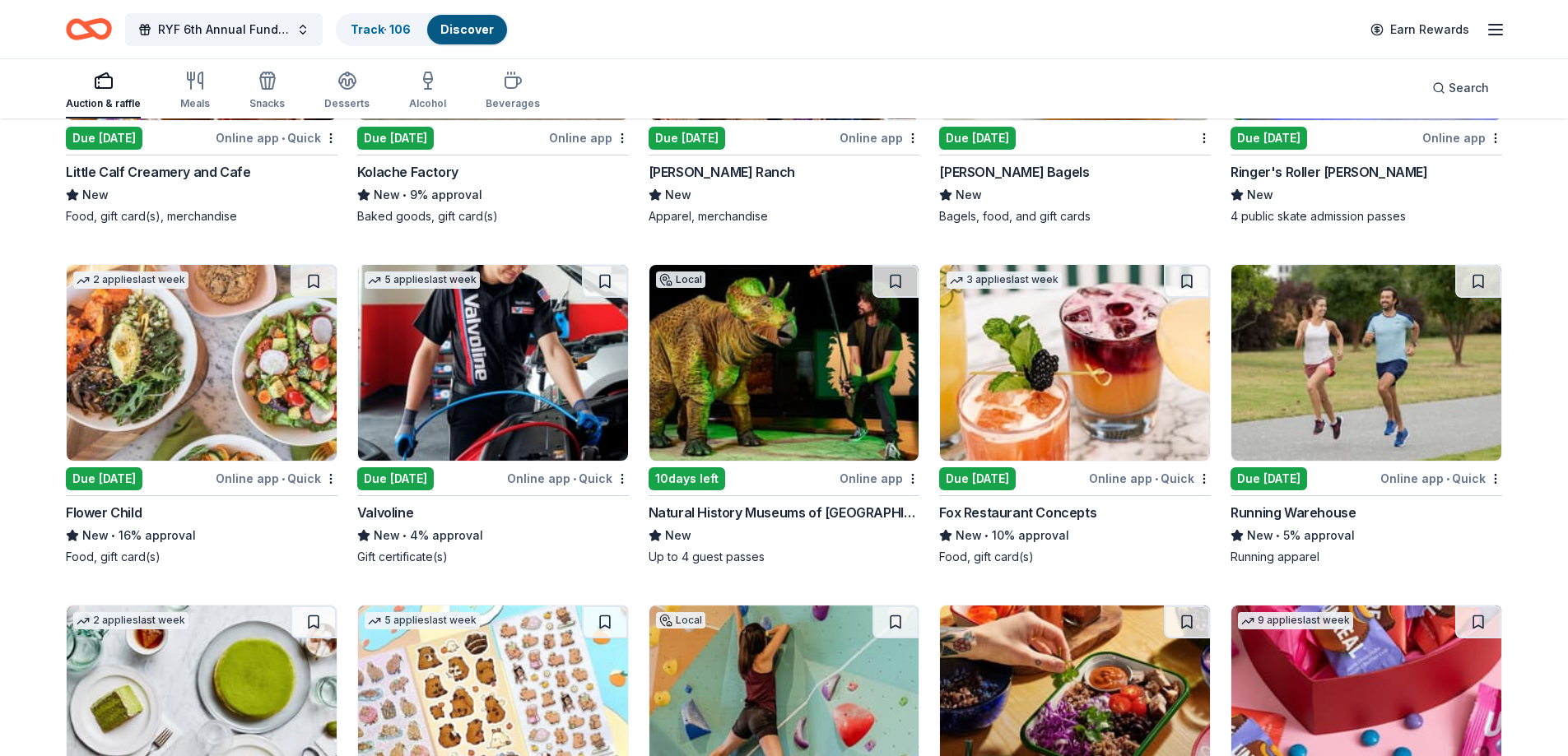
click at [759, 361] on img at bounding box center [784, 364] width 270 height 196
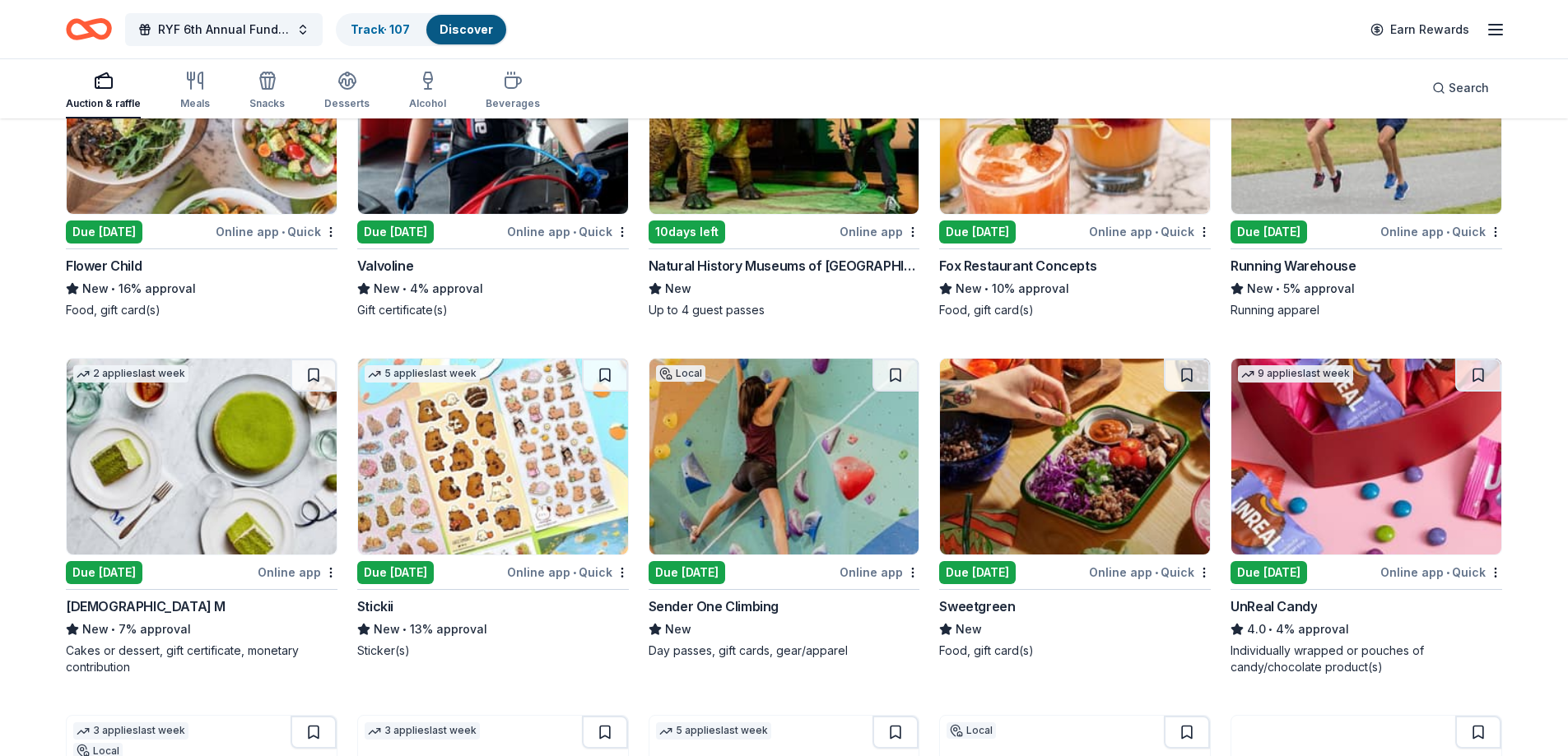
scroll to position [3697, 0]
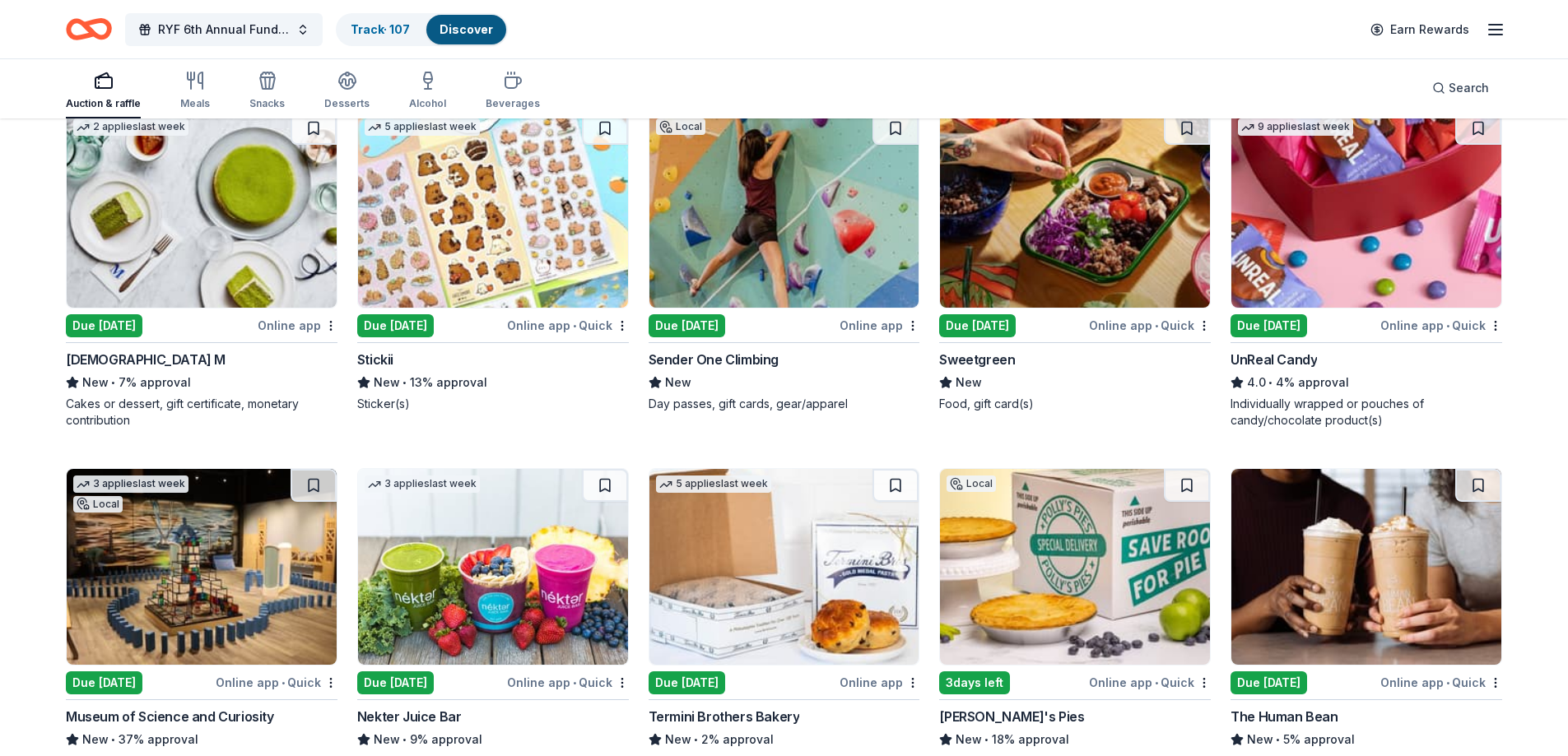
click at [1017, 222] on img at bounding box center [1075, 210] width 270 height 196
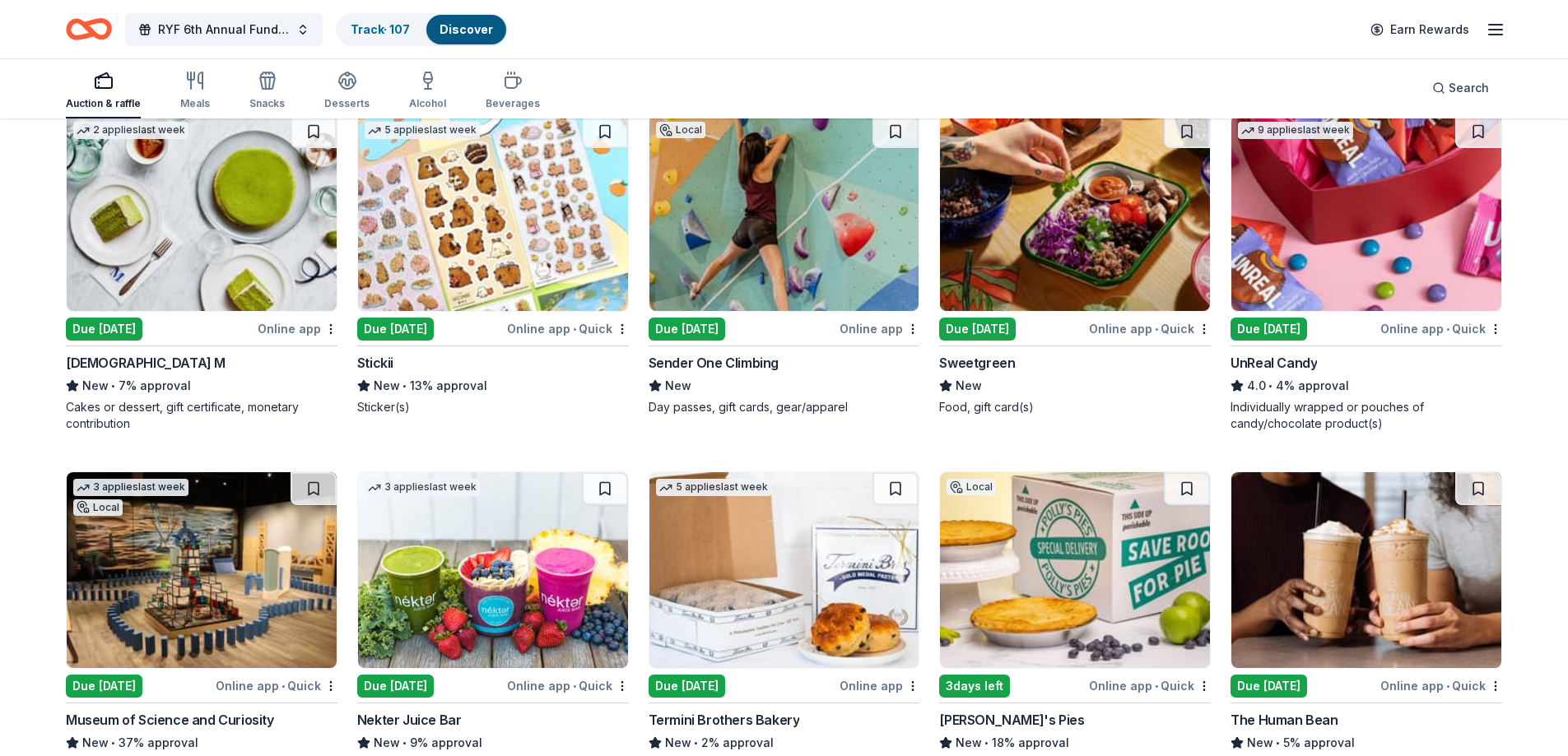
scroll to position [3777, 0]
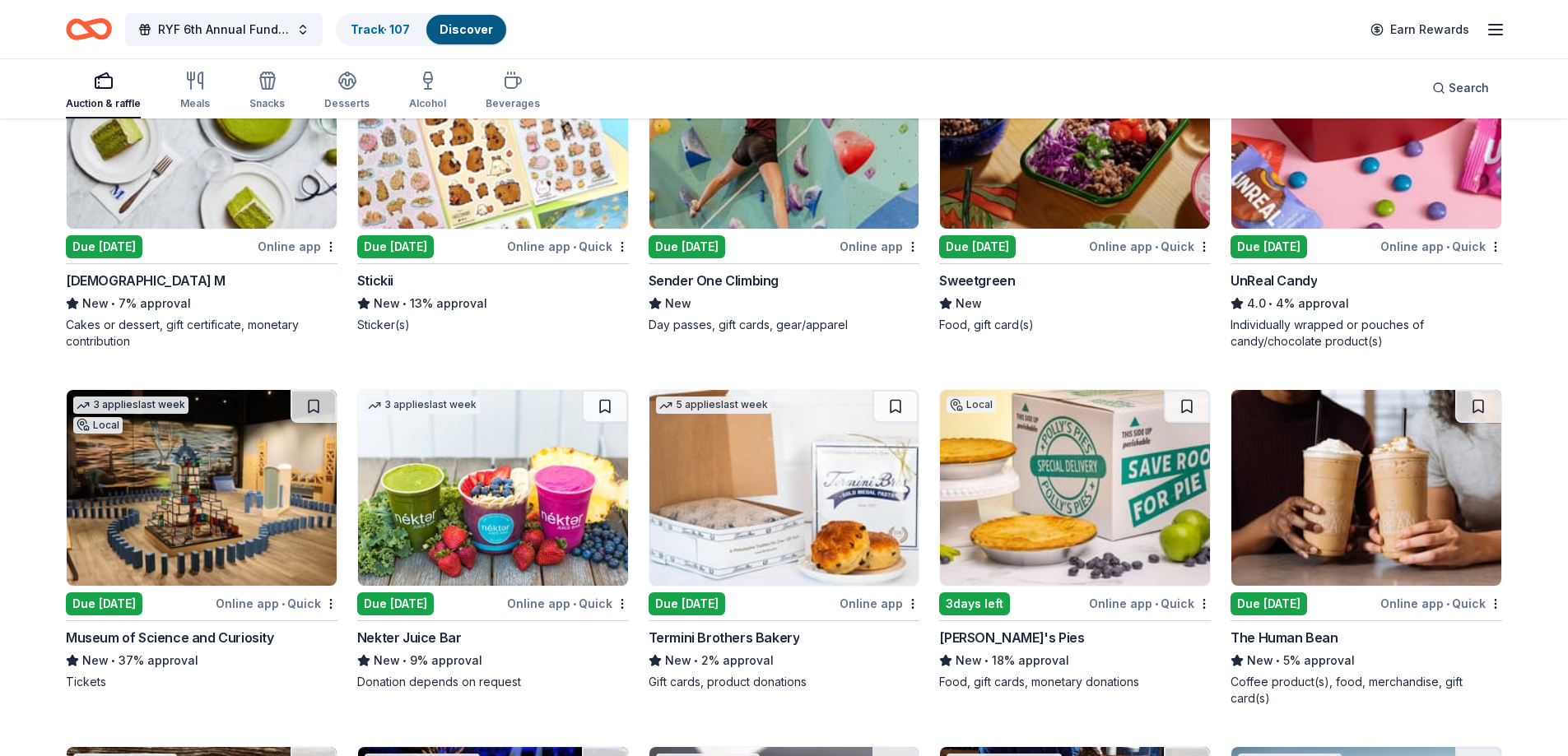
click at [207, 501] on img at bounding box center [201, 489] width 270 height 196
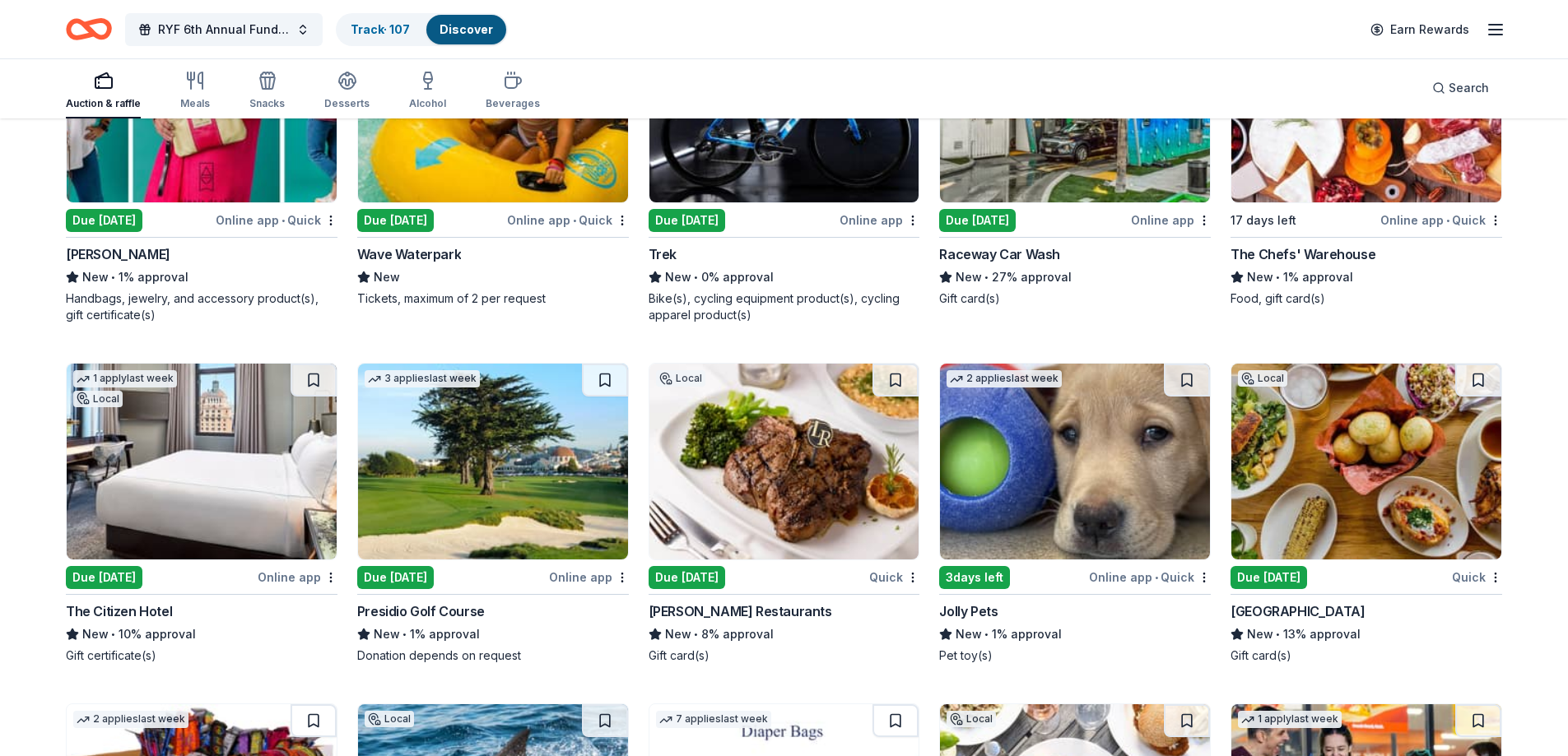
scroll to position [9535, 0]
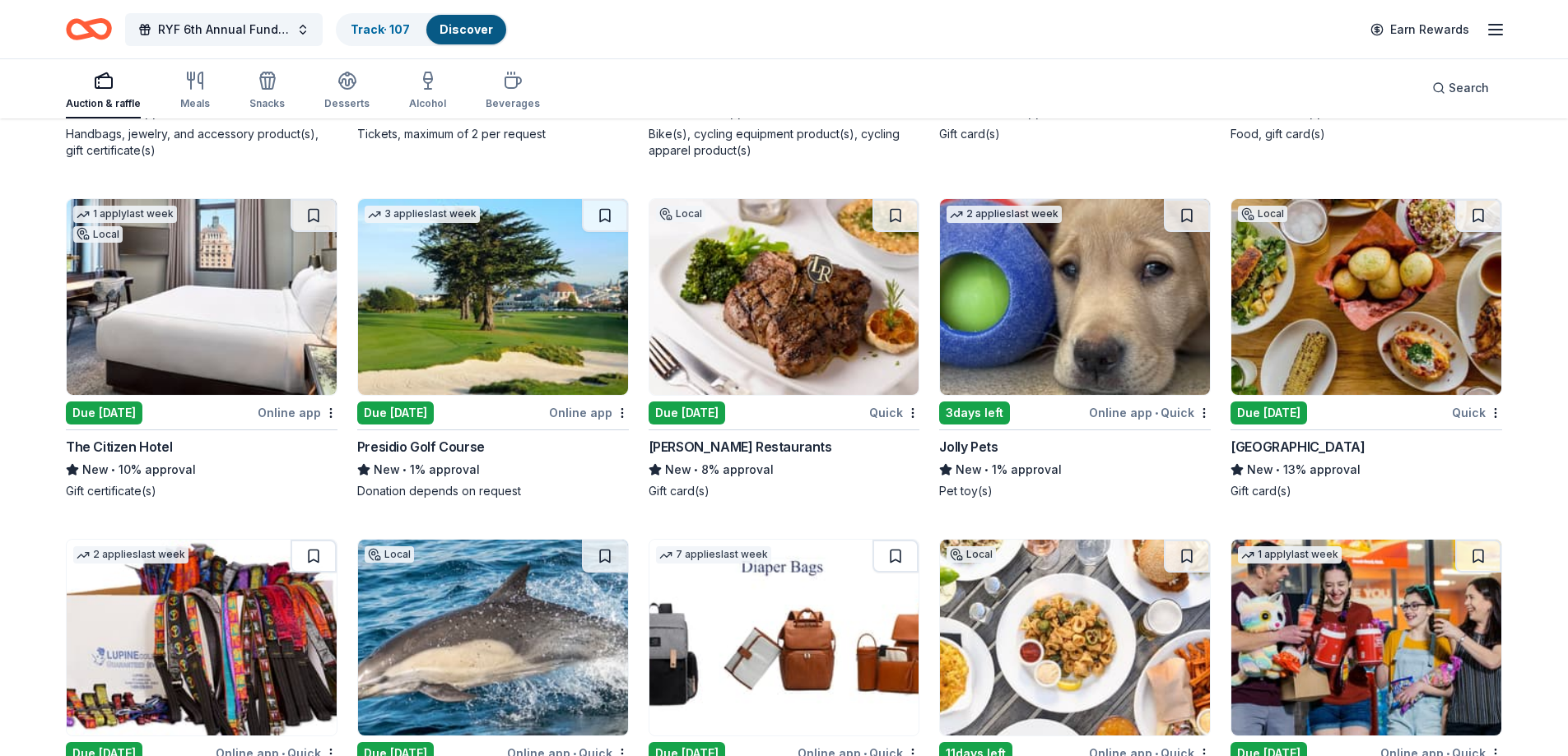
click at [771, 278] on img at bounding box center [784, 297] width 270 height 196
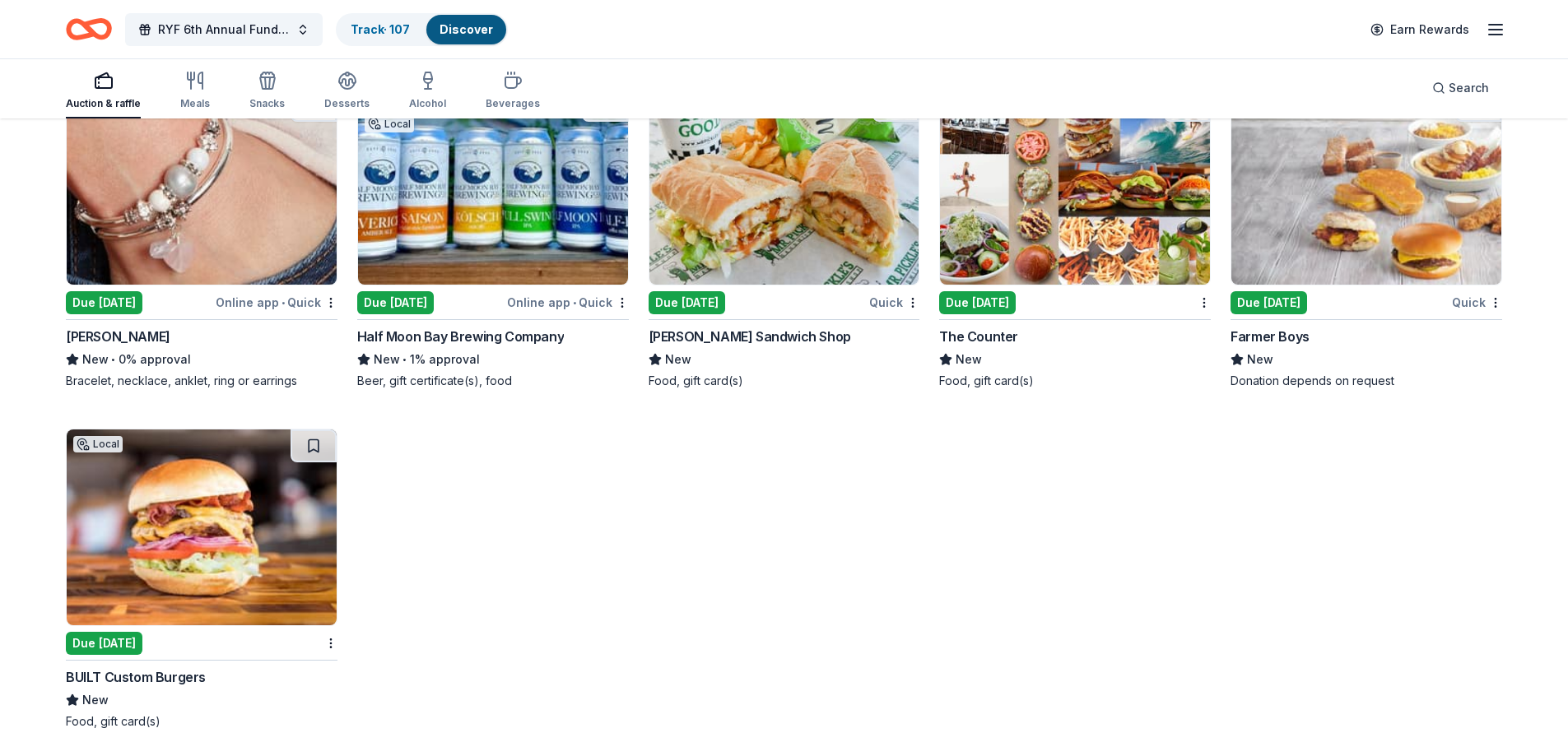
scroll to position [11372, 0]
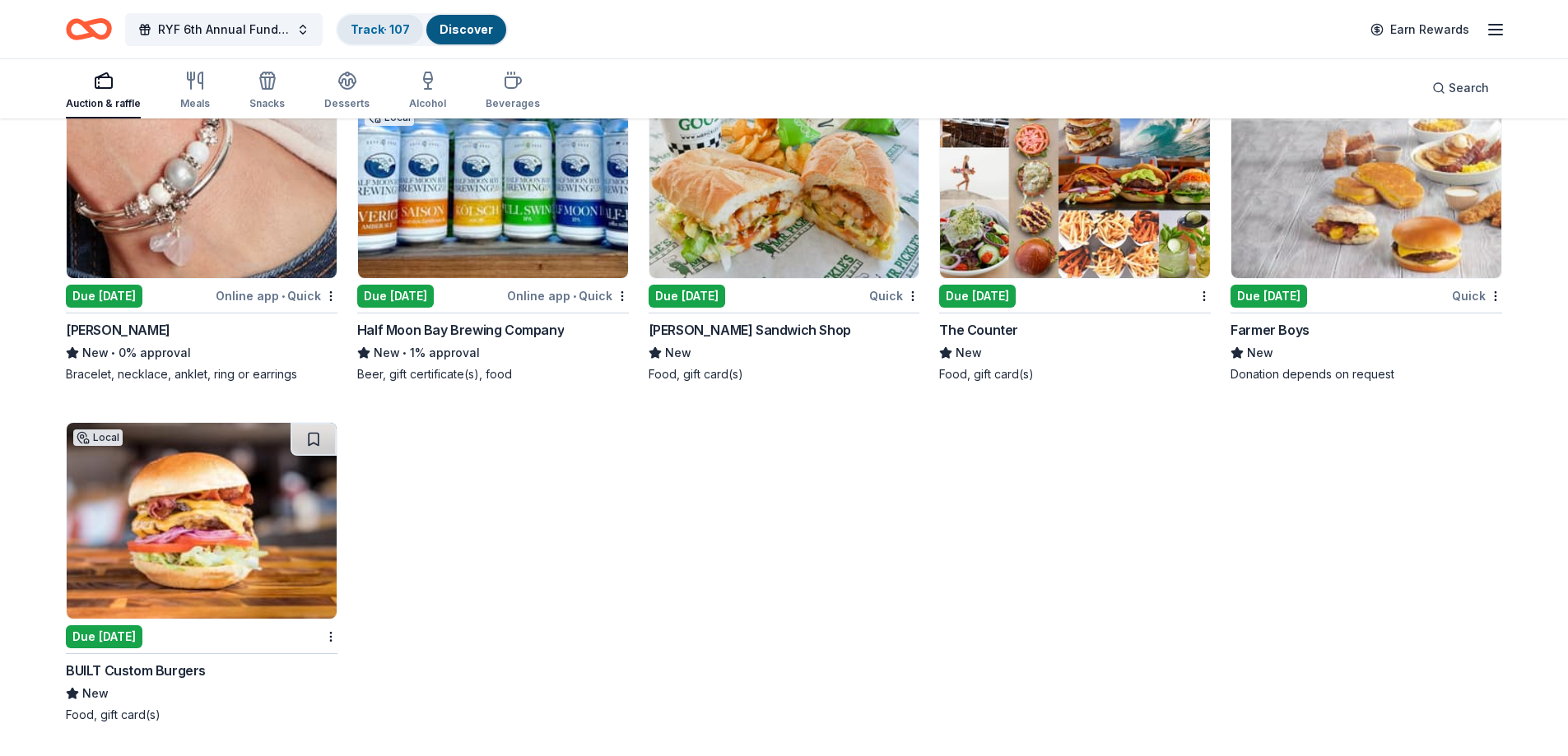
click at [371, 26] on link "Track · 107" at bounding box center [381, 29] width 60 height 14
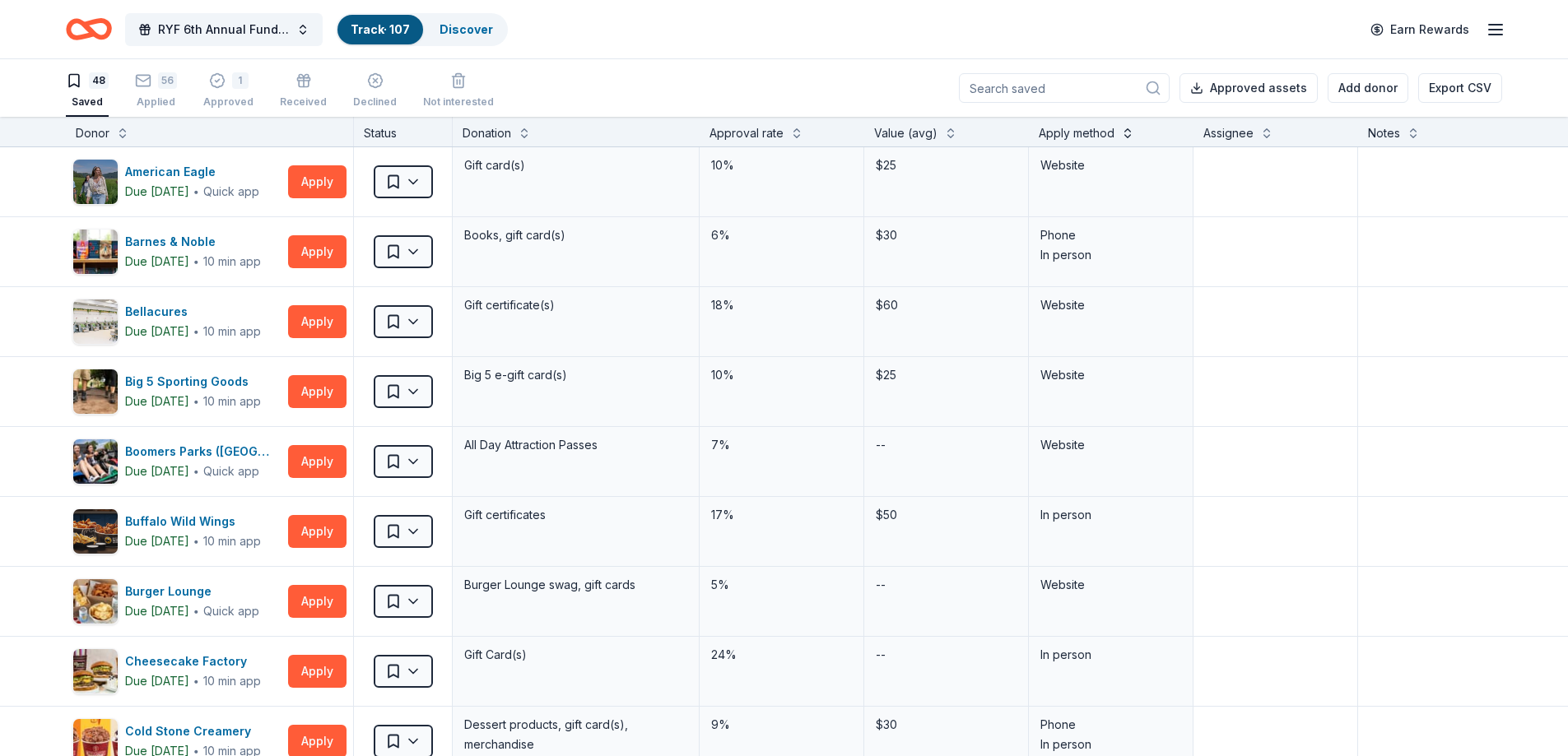
click at [1121, 136] on button at bounding box center [1127, 131] width 13 height 16
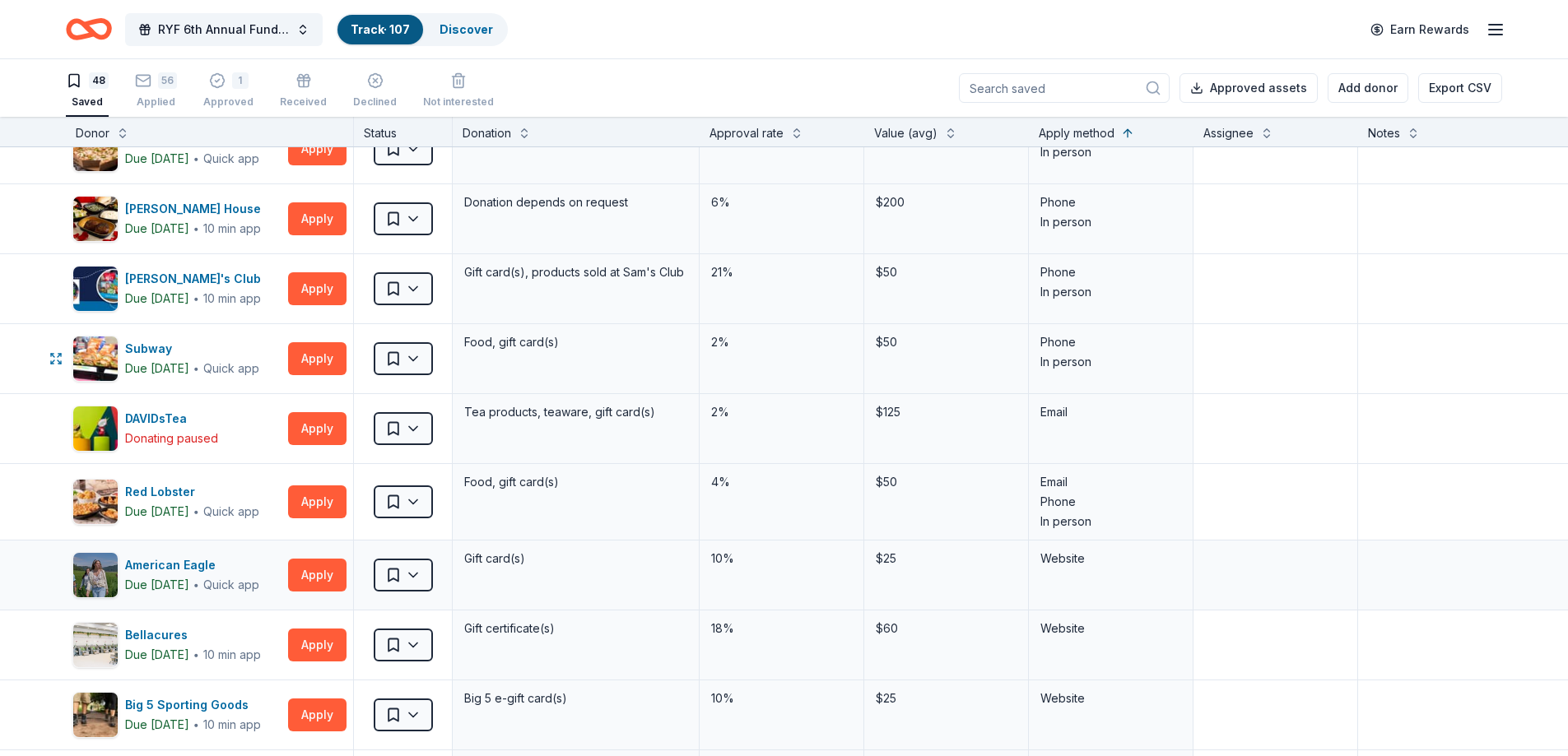
scroll to position [1481, 0]
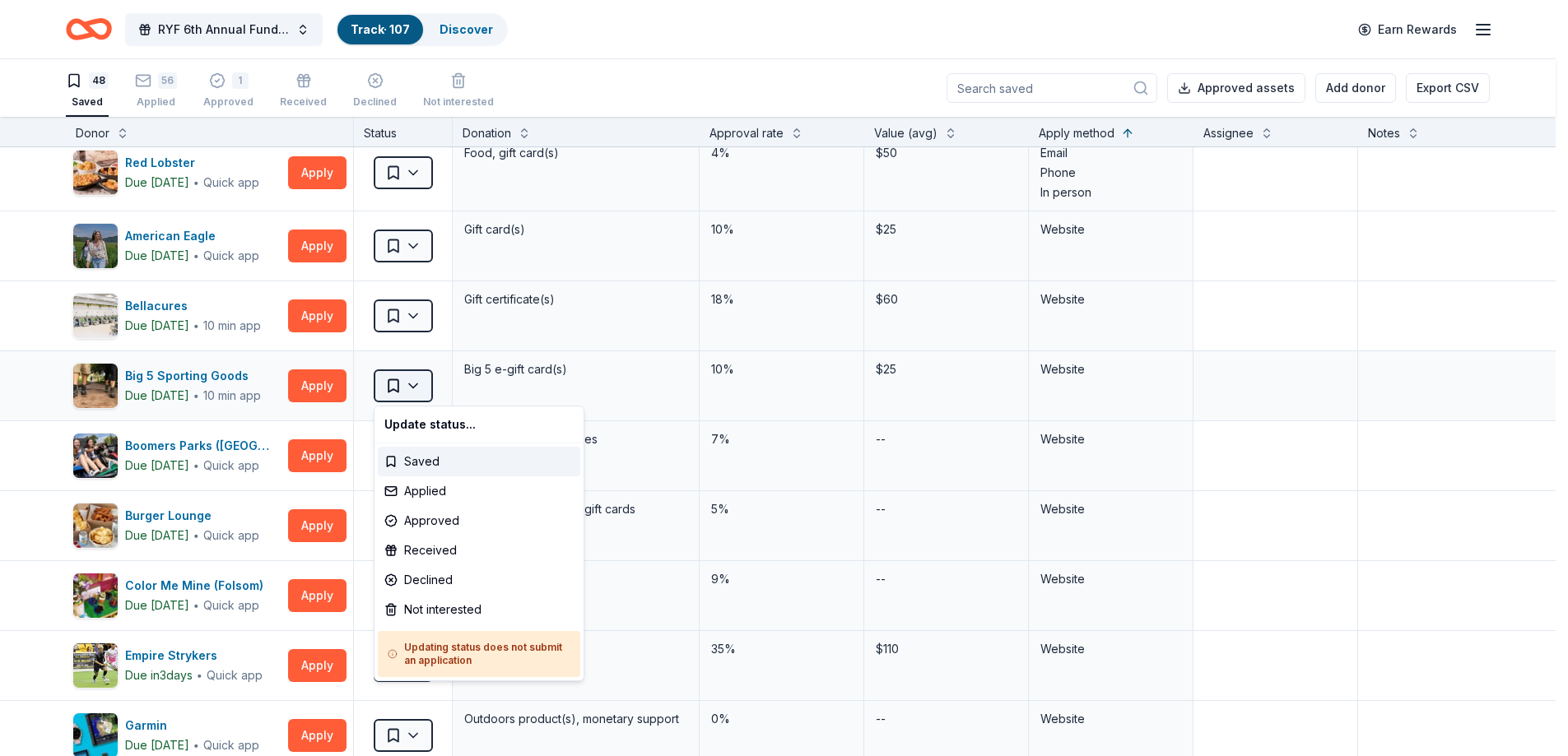
click at [417, 384] on html "RYF 6th Annual Fundraiser Gala - Lights, Camera, Auction! Track · 107 Discover …" at bounding box center [784, 378] width 1568 height 756
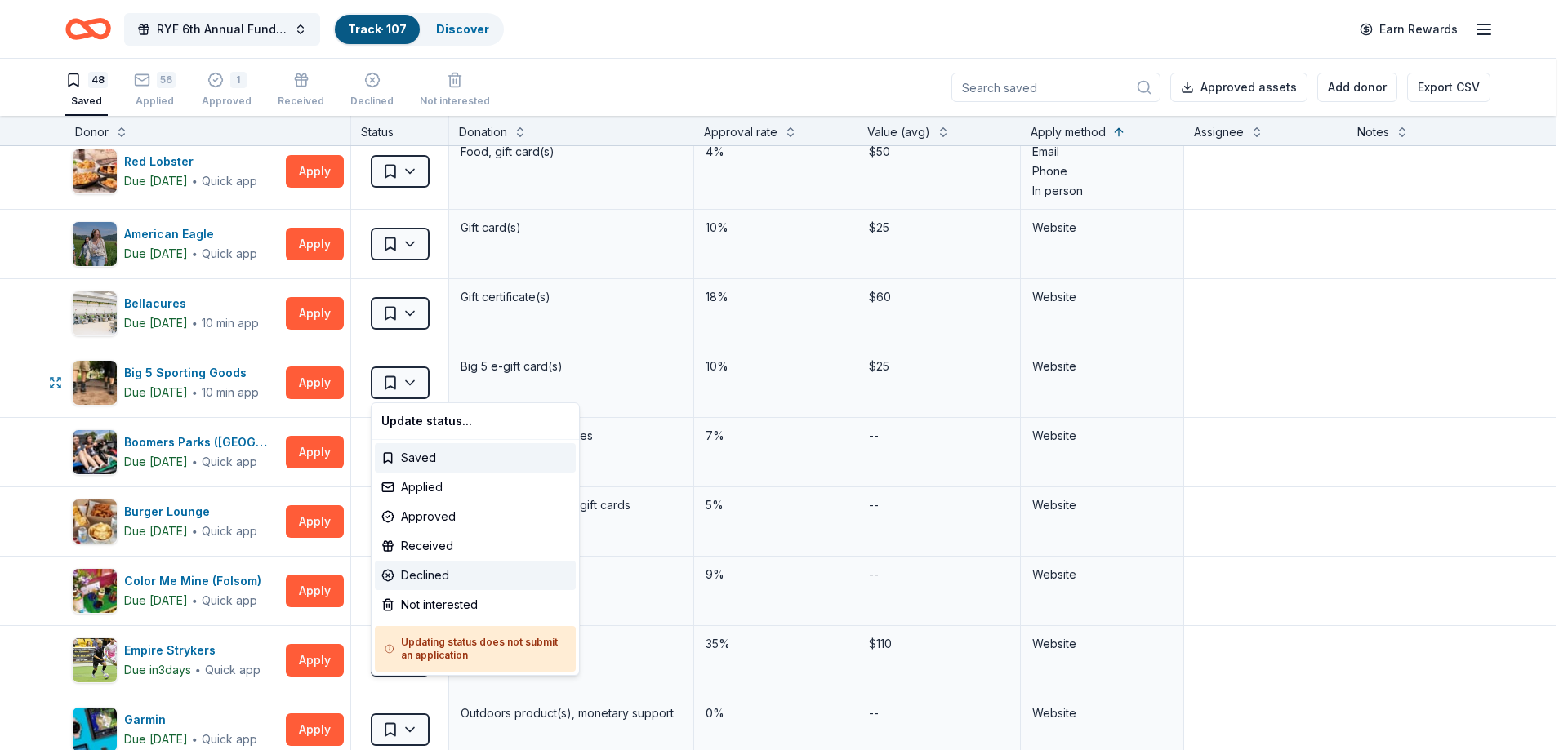
click at [433, 573] on div "Declined" at bounding box center [475, 575] width 200 height 30
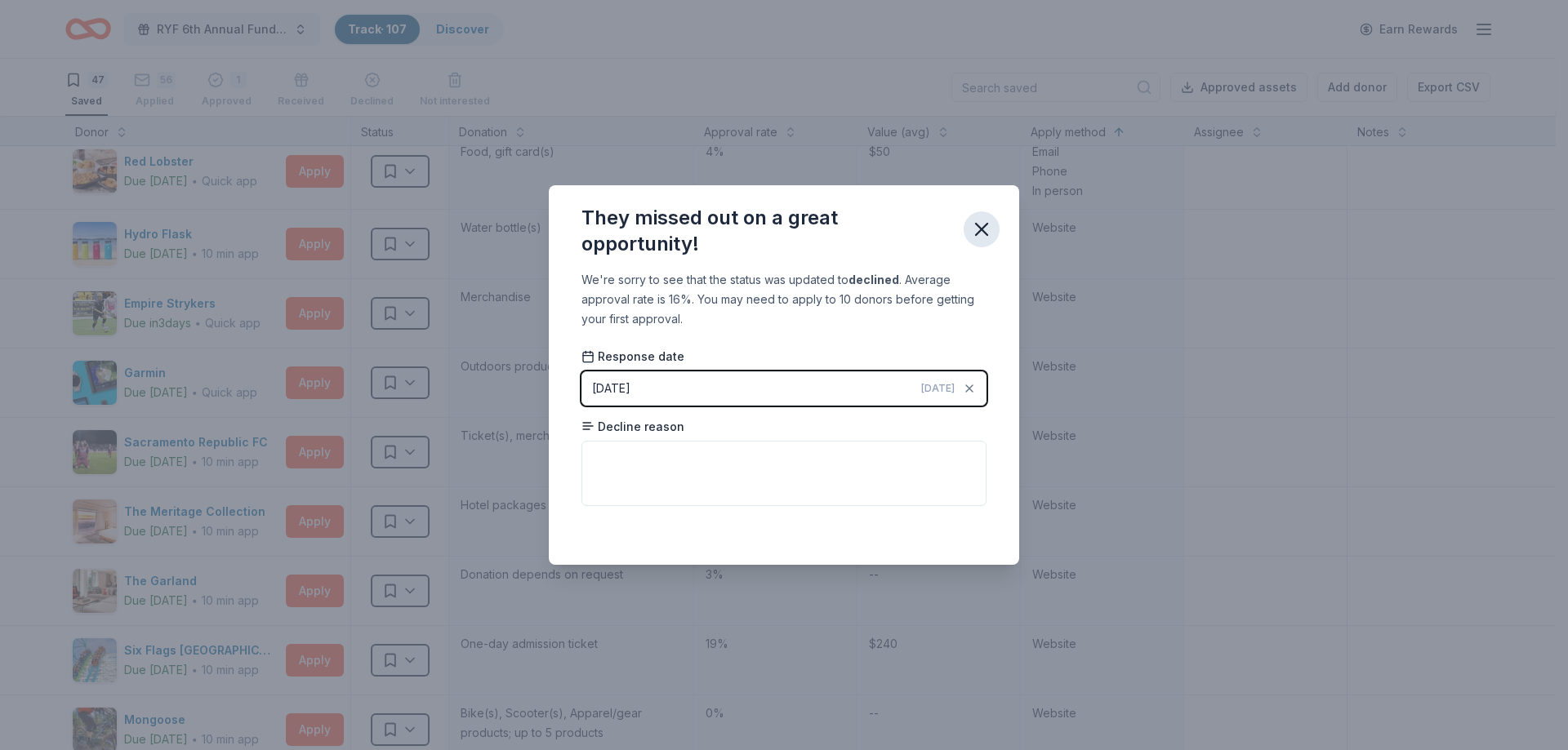
click at [973, 229] on icon "button" at bounding box center [982, 229] width 23 height 23
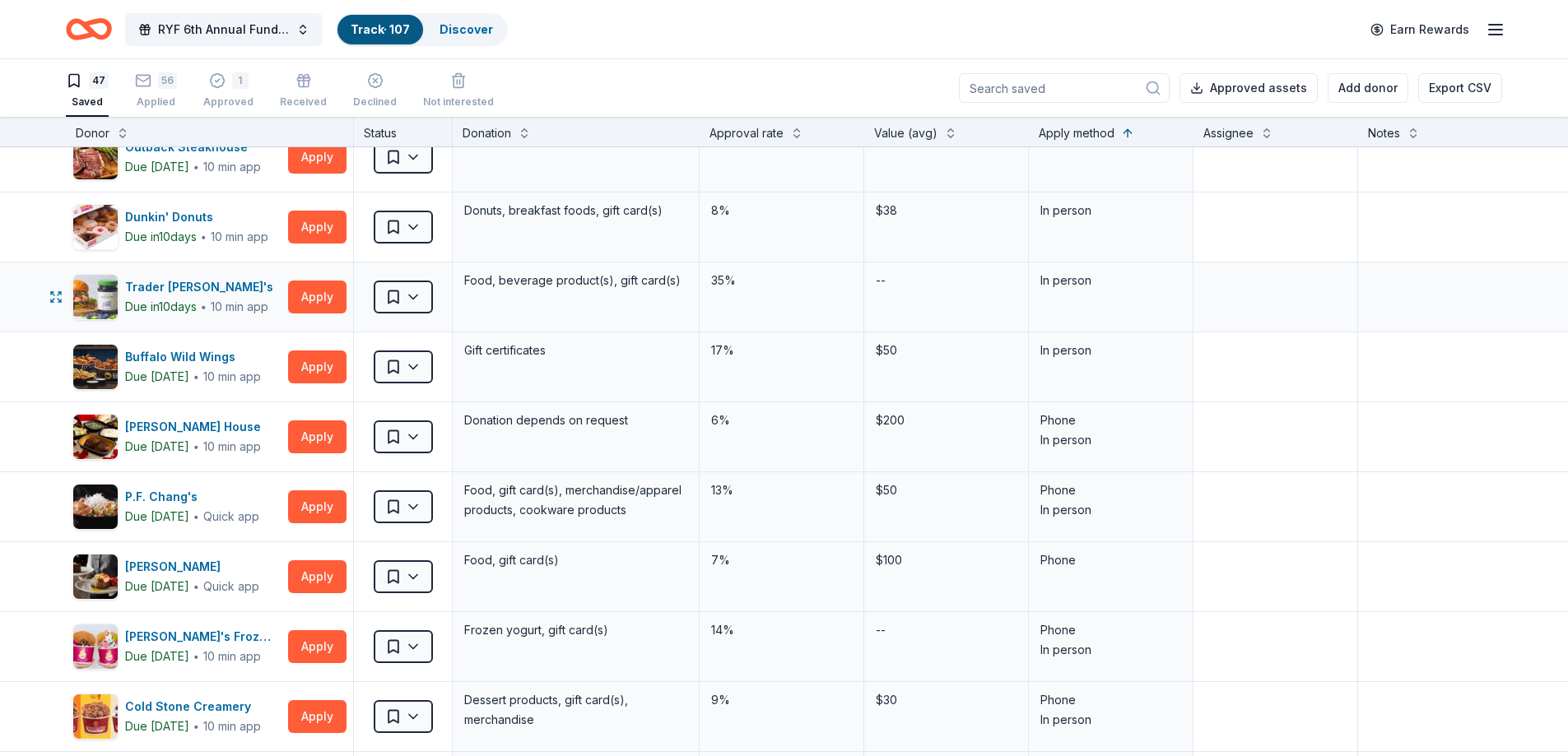
scroll to position [247, 0]
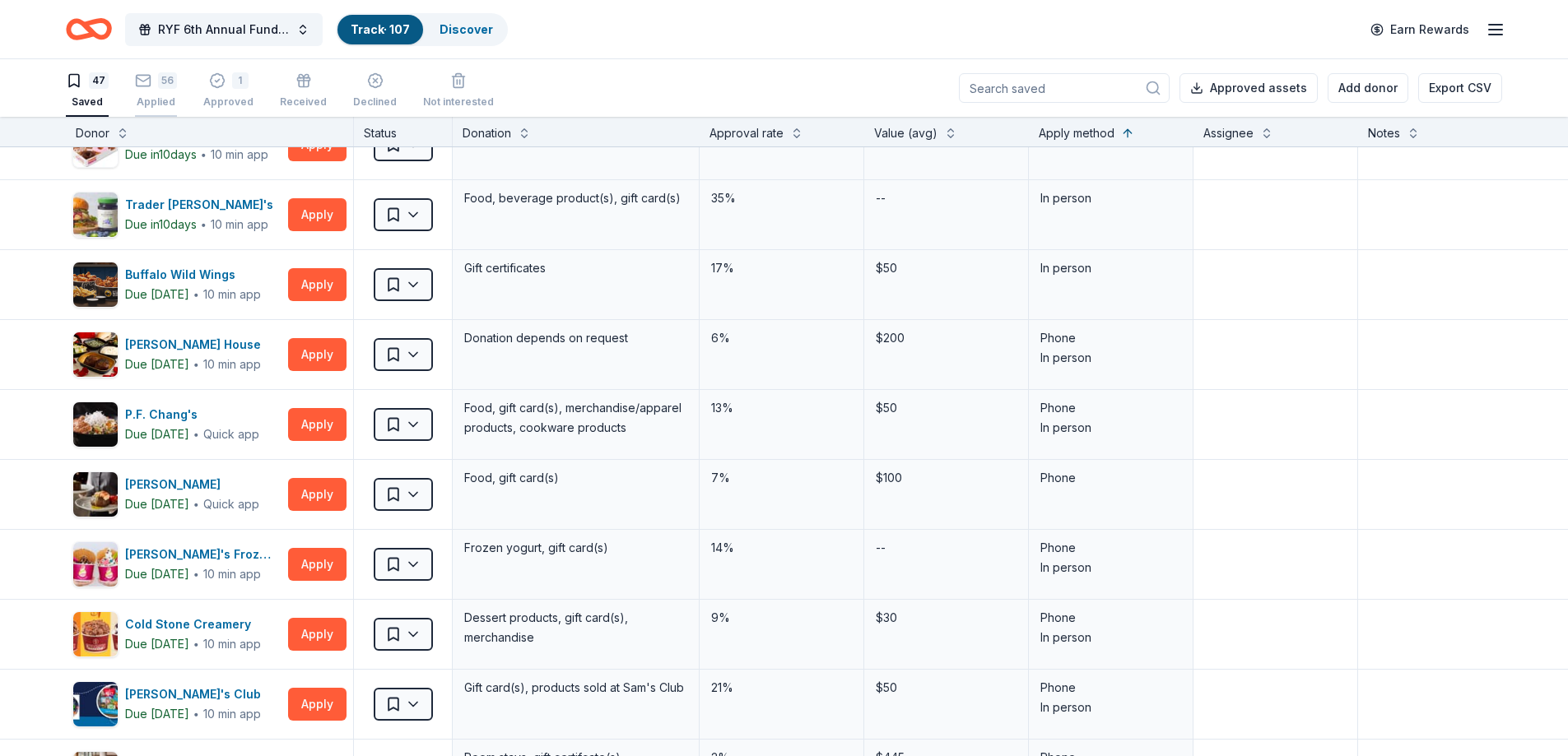
click at [160, 84] on div "56" at bounding box center [167, 80] width 19 height 16
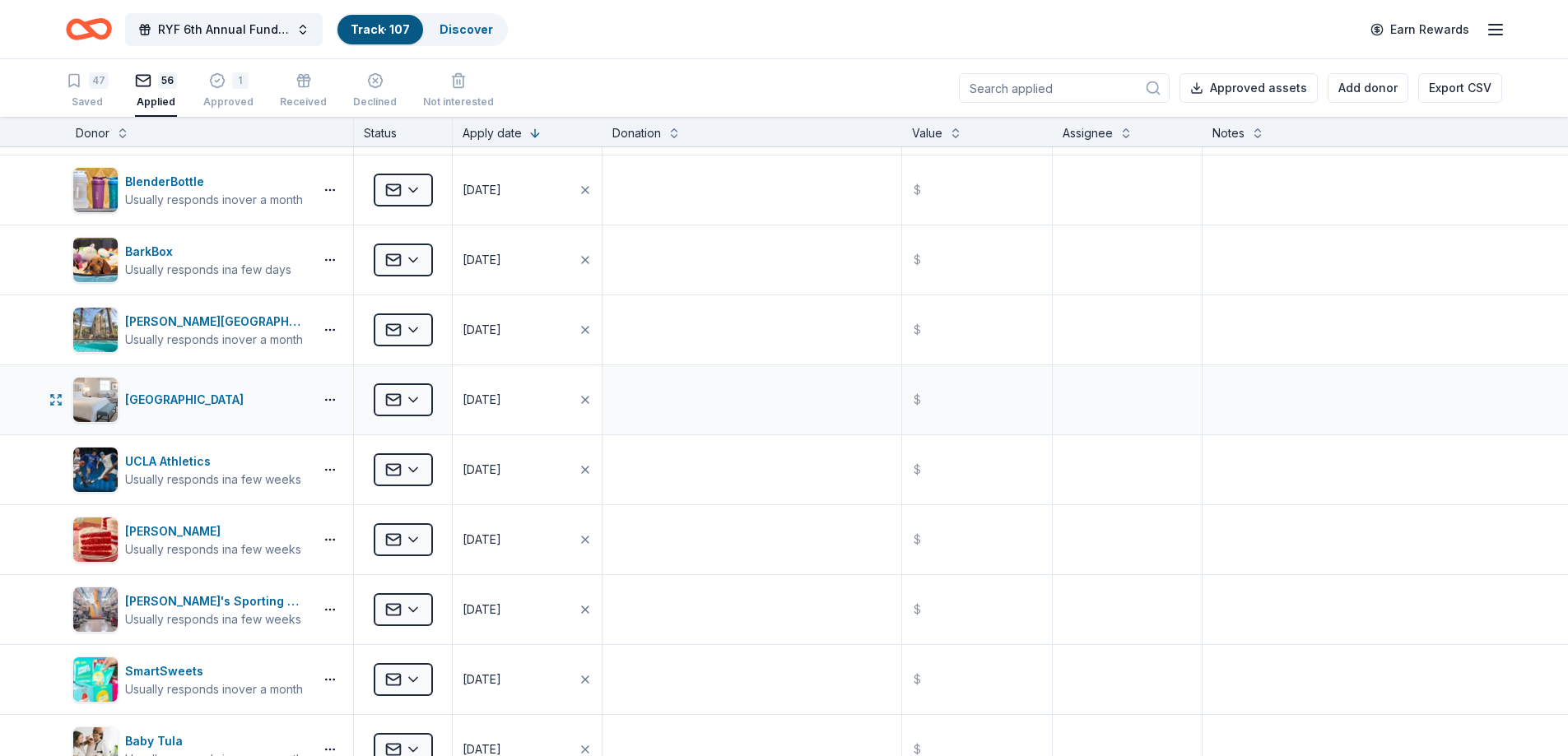
scroll to position [576, 0]
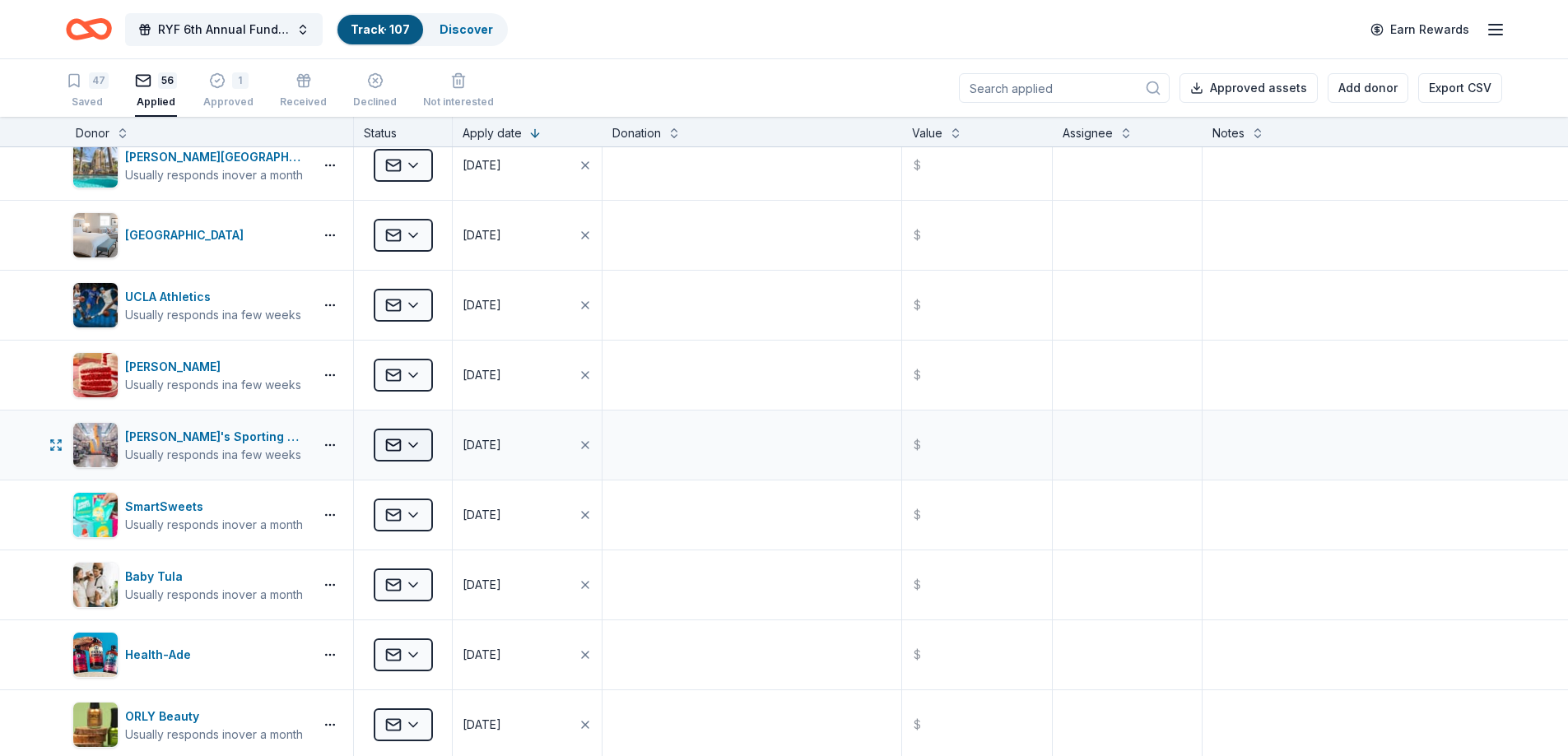
click at [414, 447] on html "RYF 6th Annual Fundraiser Gala - Lights, Camera, Auction! Track · 107 Discover …" at bounding box center [784, 378] width 1568 height 756
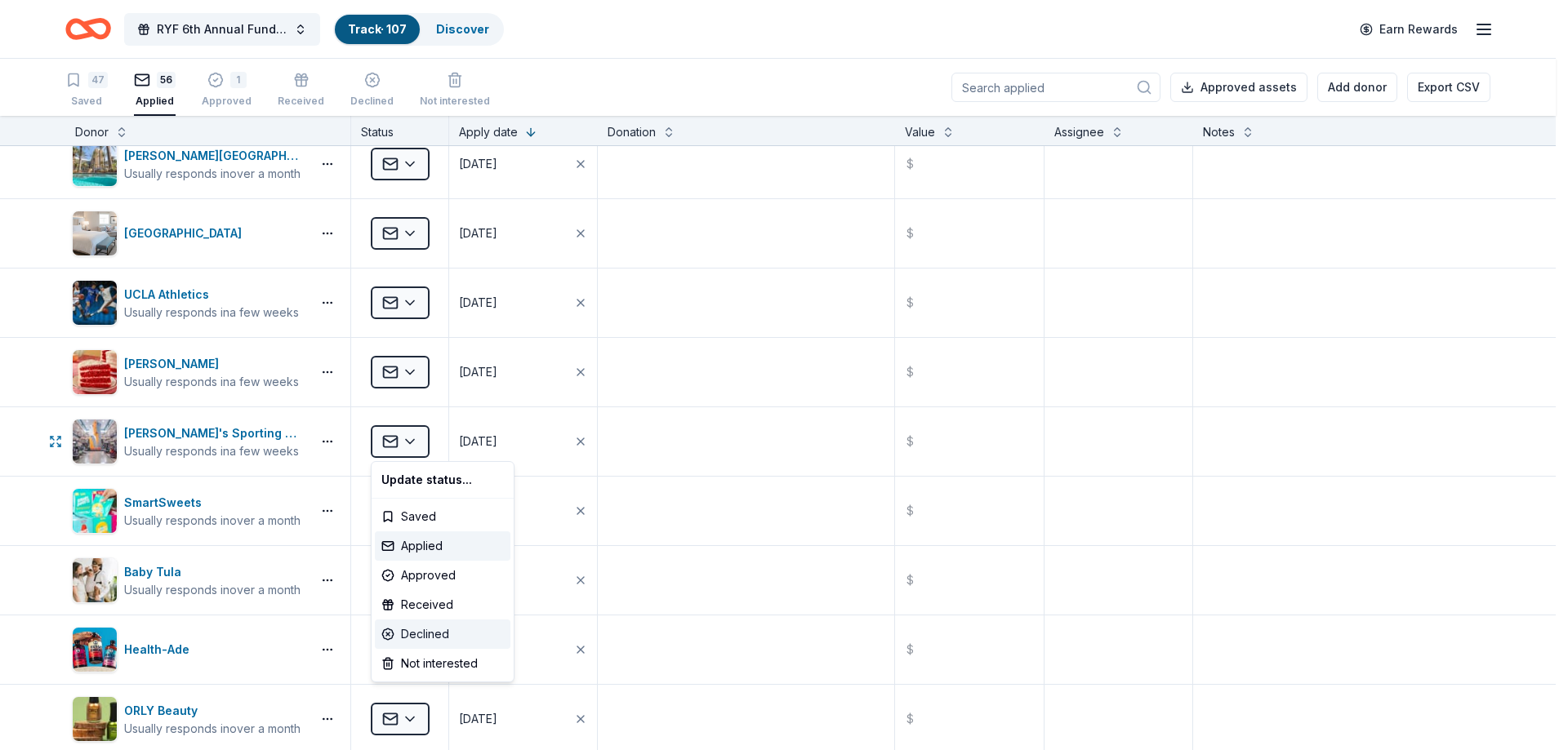
click at [427, 629] on div "Declined" at bounding box center [443, 634] width 136 height 30
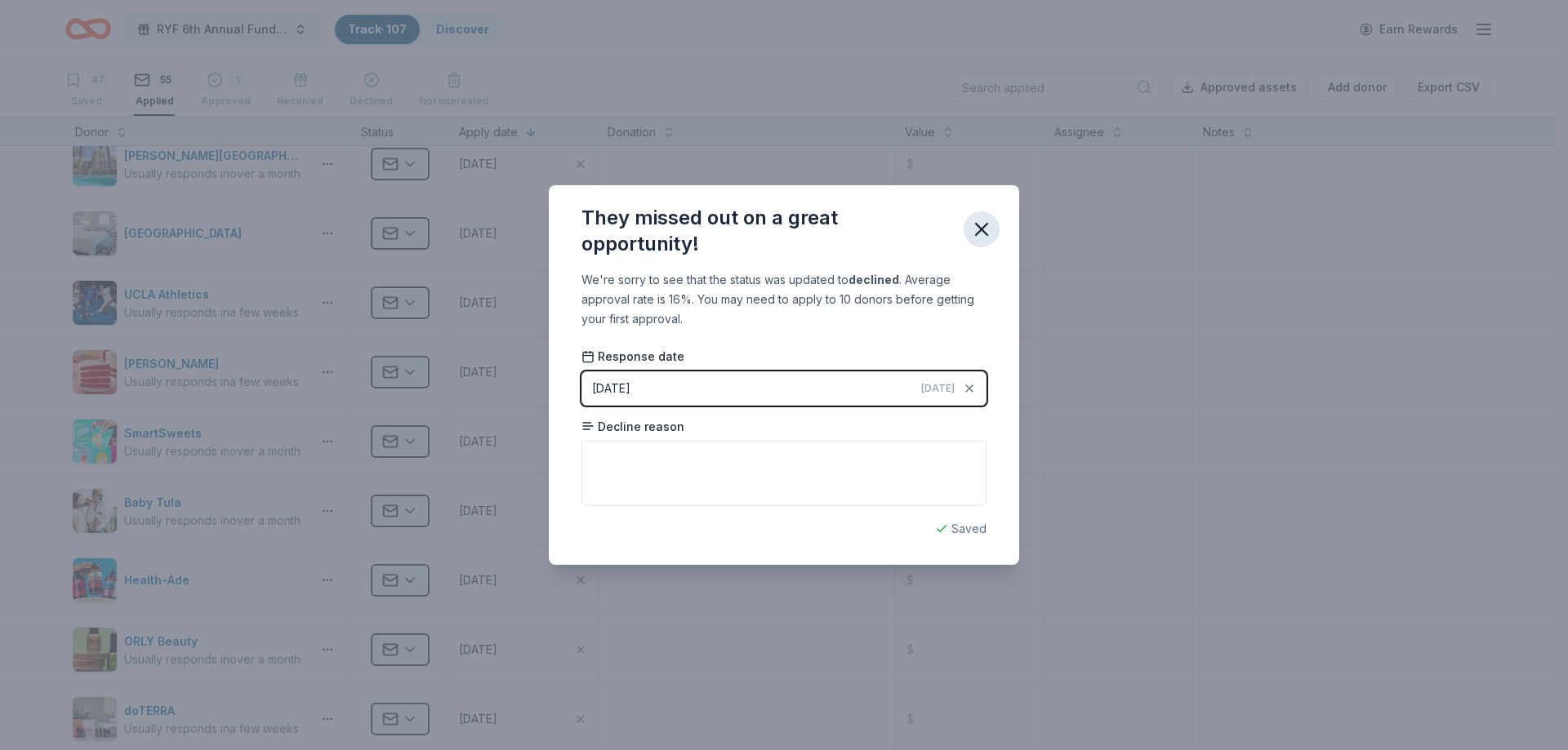
click at [986, 225] on icon "button" at bounding box center [982, 229] width 11 height 11
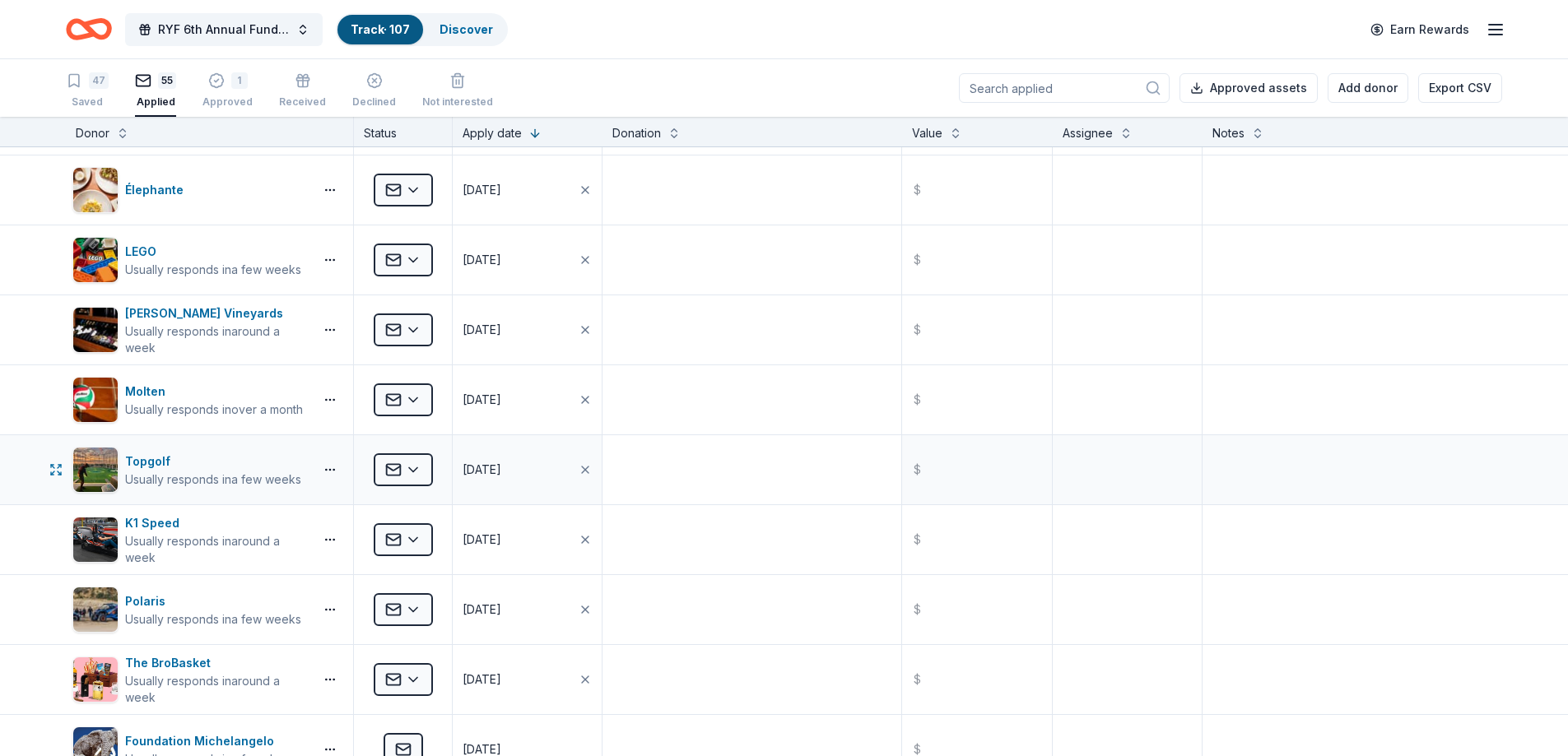
scroll to position [2962, 0]
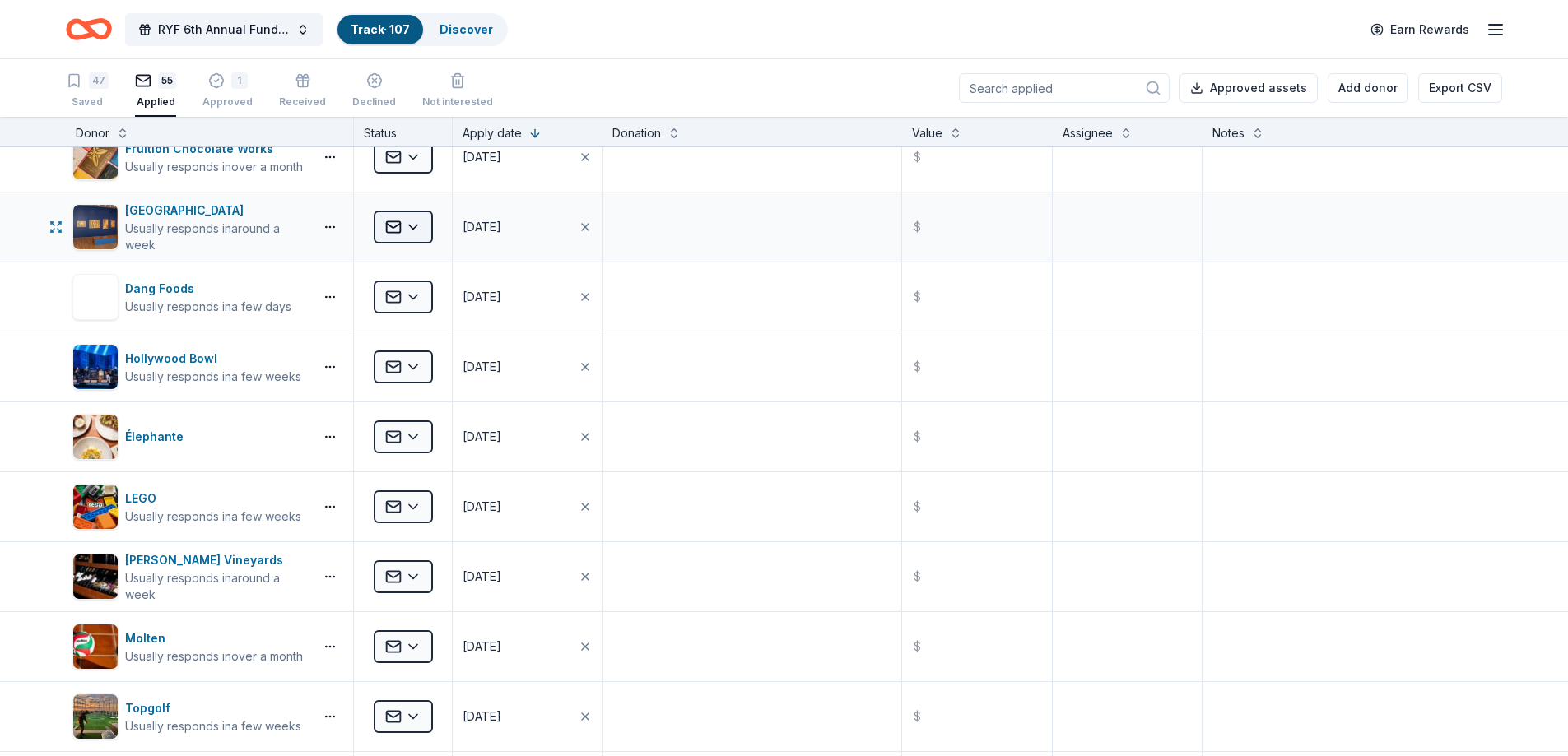
click at [418, 225] on html "RYF 6th Annual Fundraiser Gala - Lights, Camera, Auction! Track · 107 Discover …" at bounding box center [784, 378] width 1568 height 756
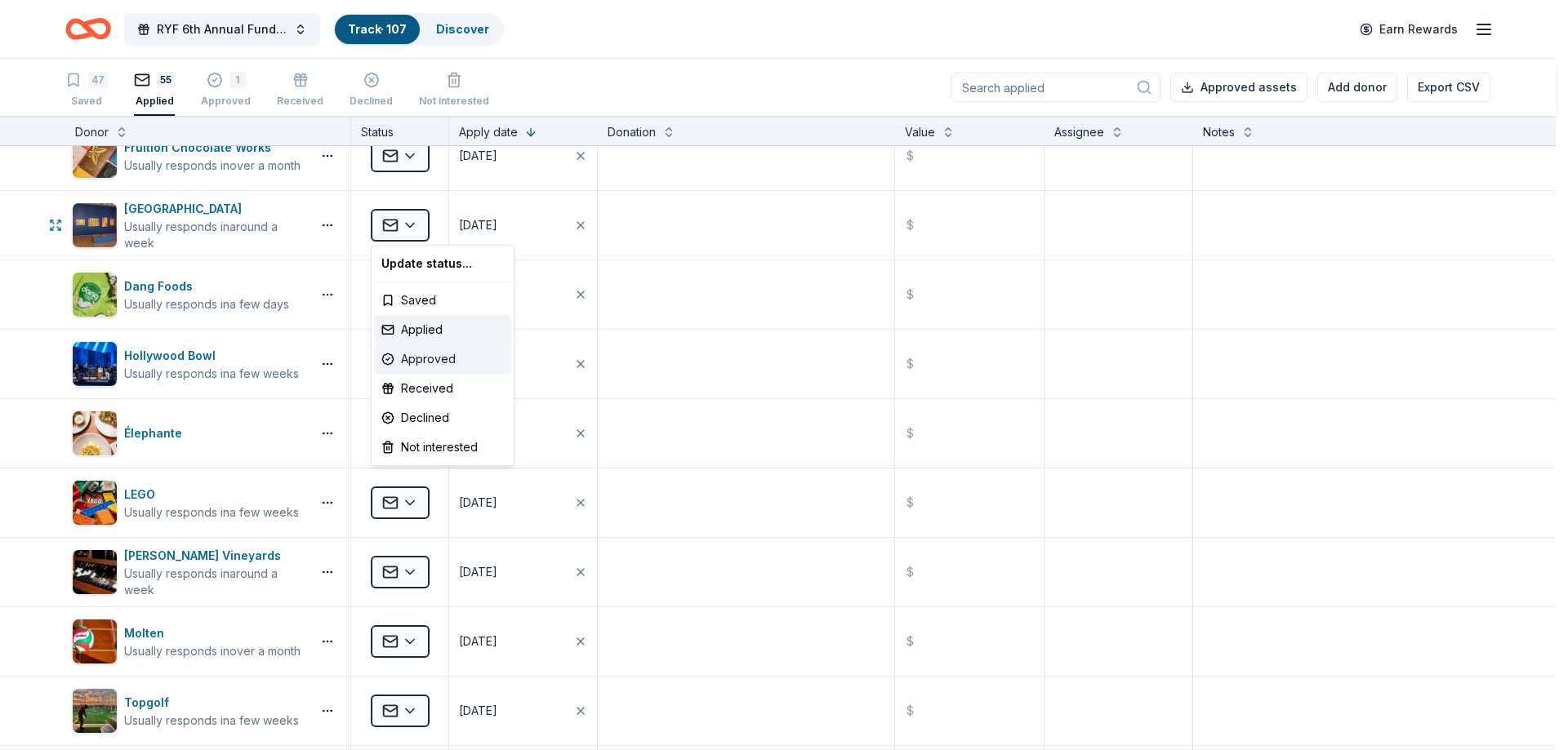
click at [439, 357] on div "Approved" at bounding box center [443, 359] width 136 height 30
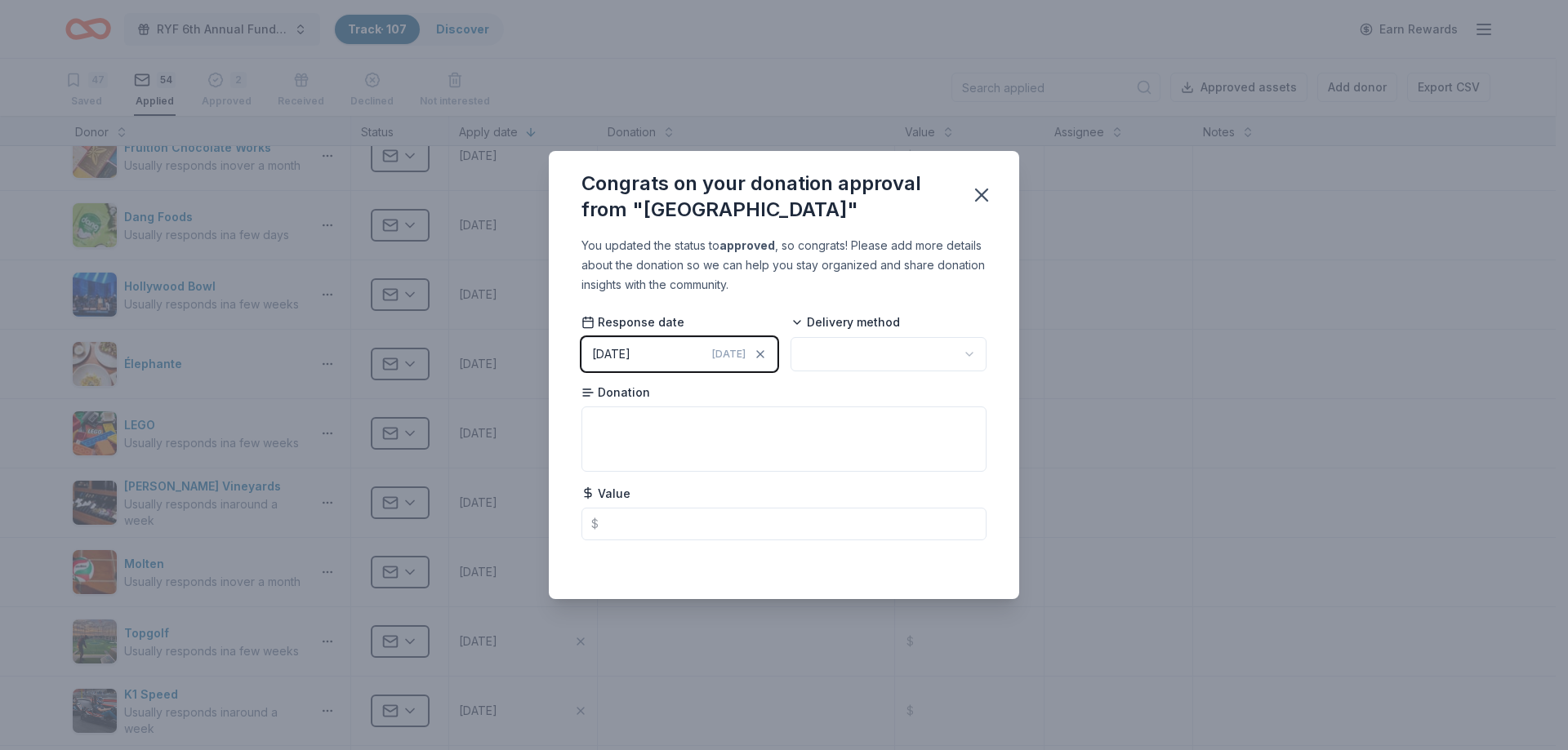
click at [963, 365] on body "RYF 6th Annual Fundraiser Gala - Lights, Camera, Auction! Track · 107 Discover …" at bounding box center [778, 375] width 1556 height 750
click at [978, 195] on icon "button" at bounding box center [982, 196] width 23 height 23
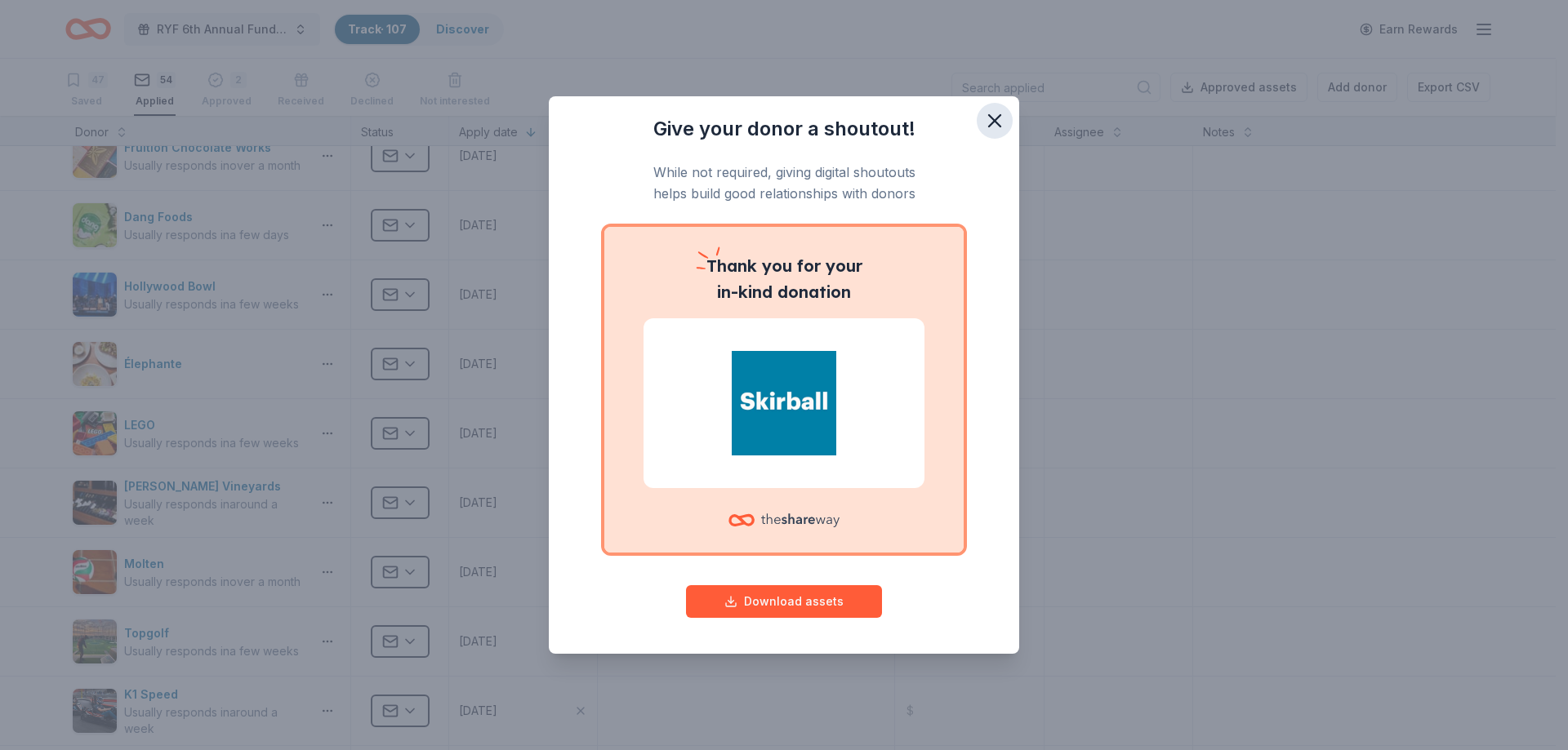
click at [997, 119] on icon "button" at bounding box center [994, 121] width 11 height 11
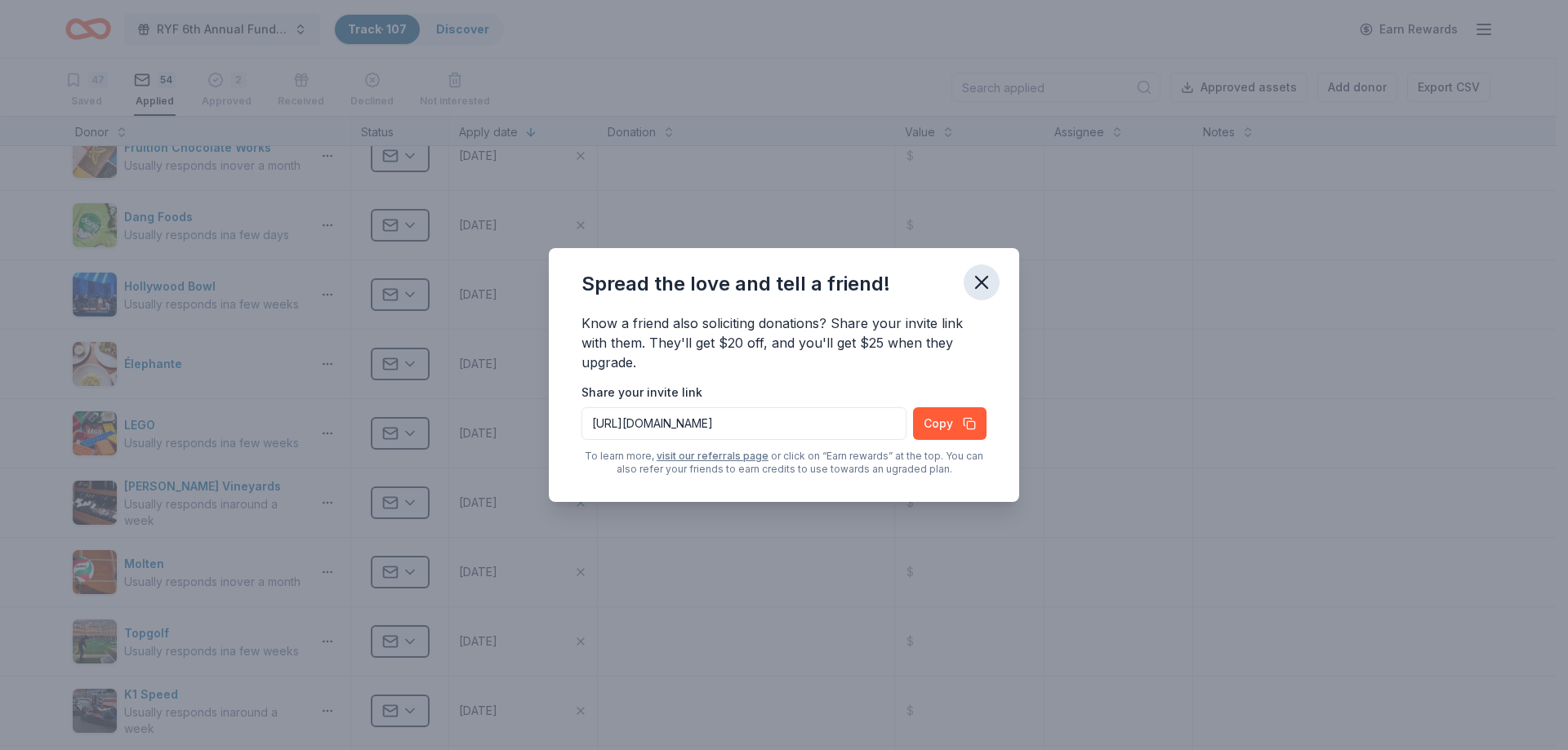
click at [986, 276] on icon "button" at bounding box center [982, 282] width 23 height 23
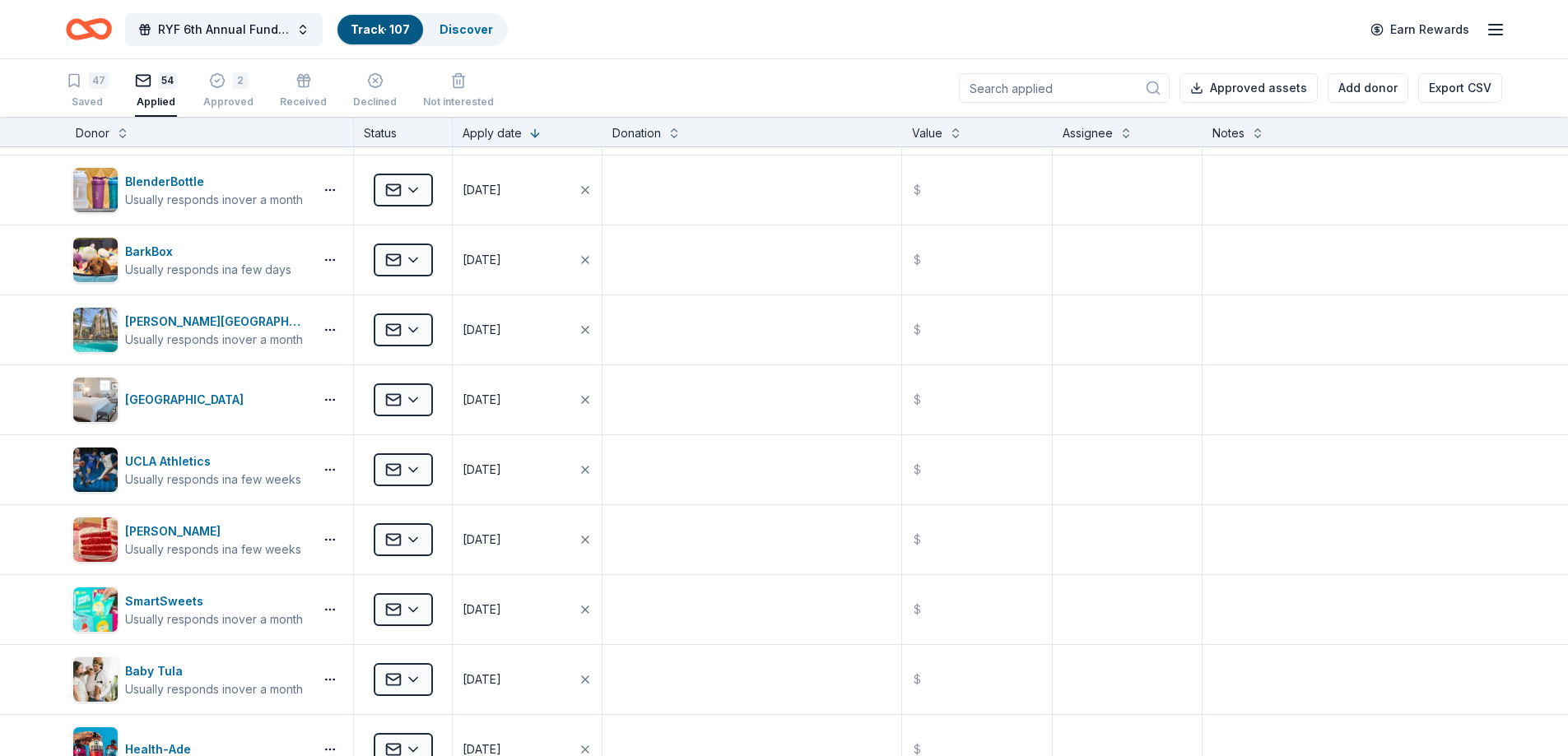
scroll to position [0, 0]
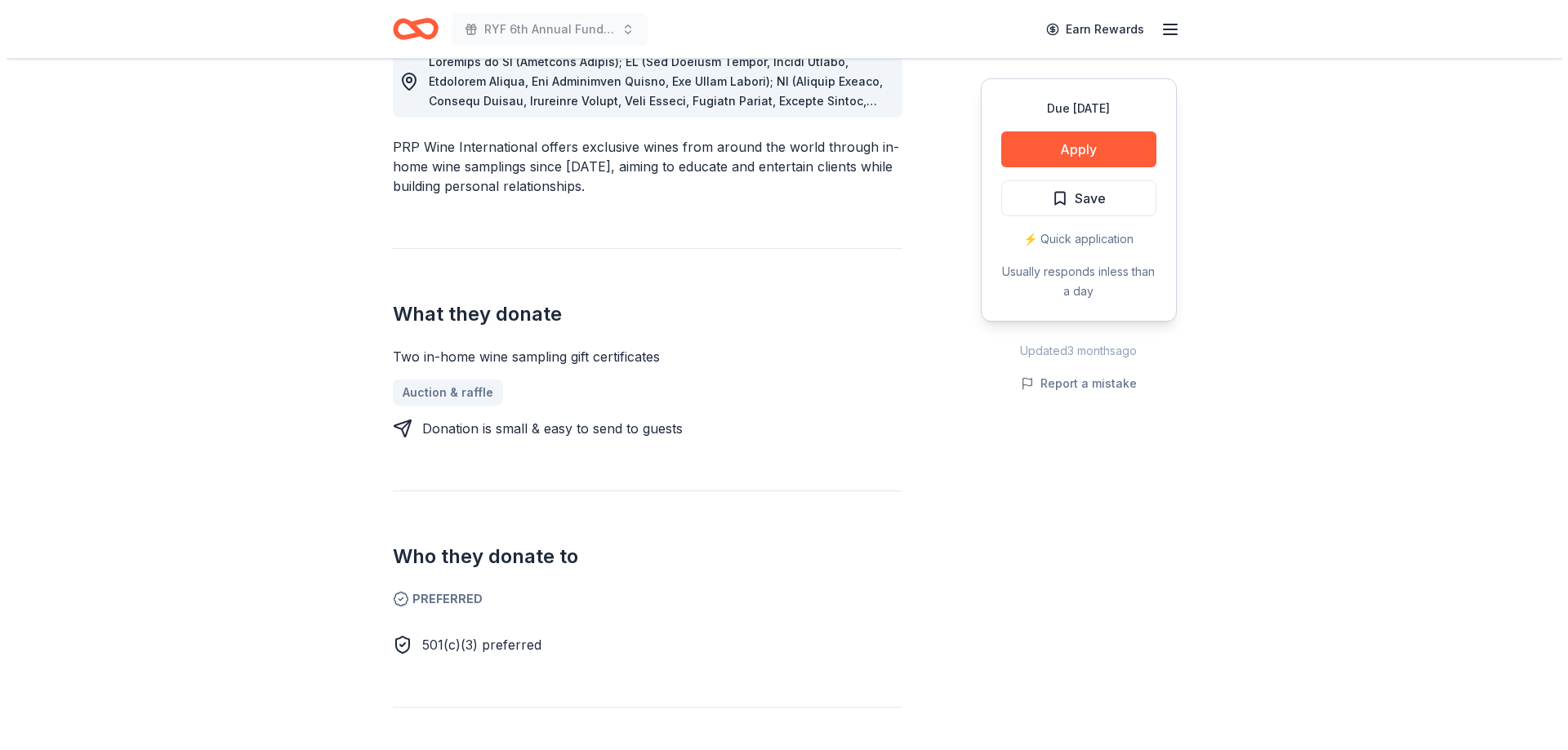
scroll to position [163, 0]
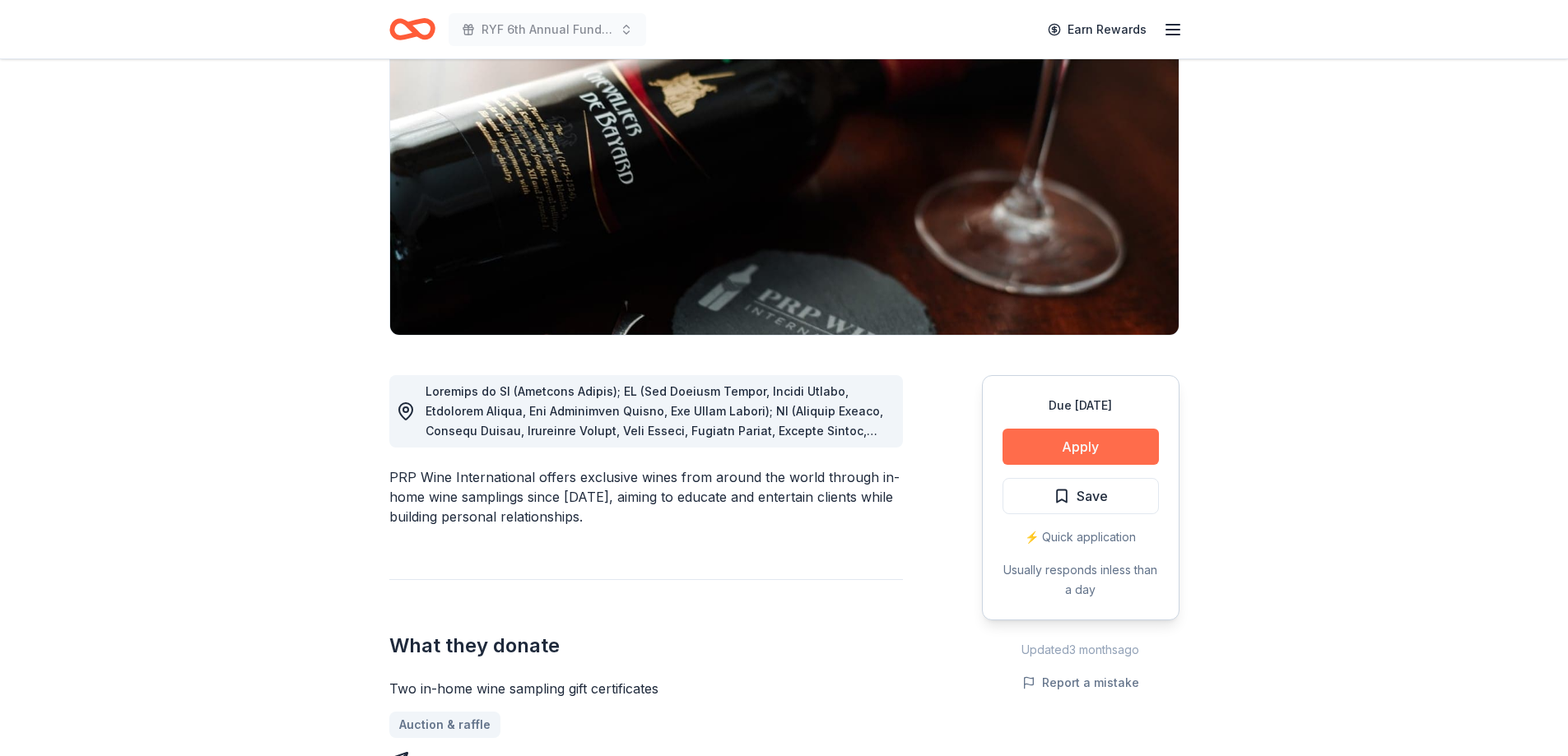
click at [1073, 447] on button "Apply" at bounding box center [1080, 447] width 157 height 37
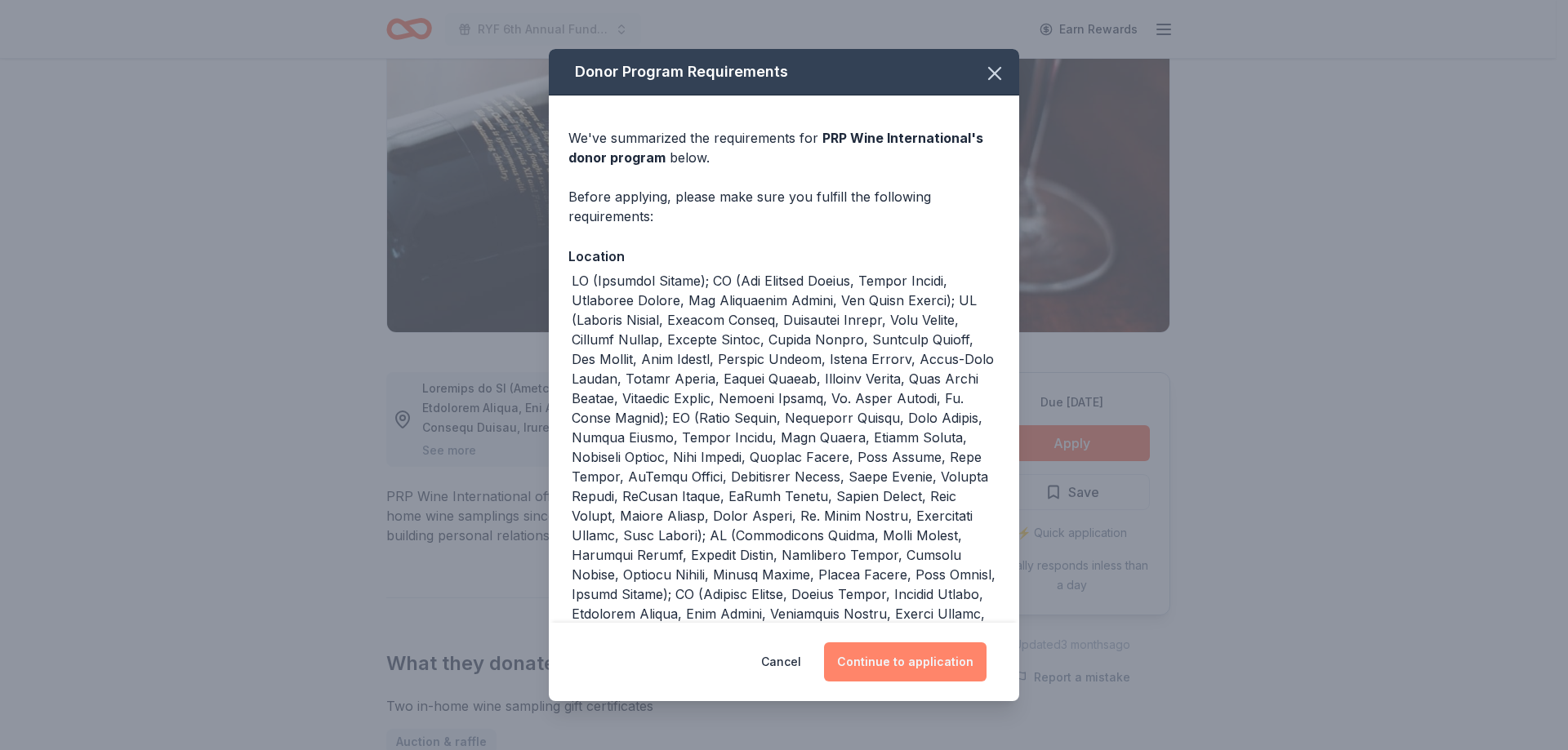
click at [896, 664] on button "Continue to application" at bounding box center [905, 661] width 162 height 39
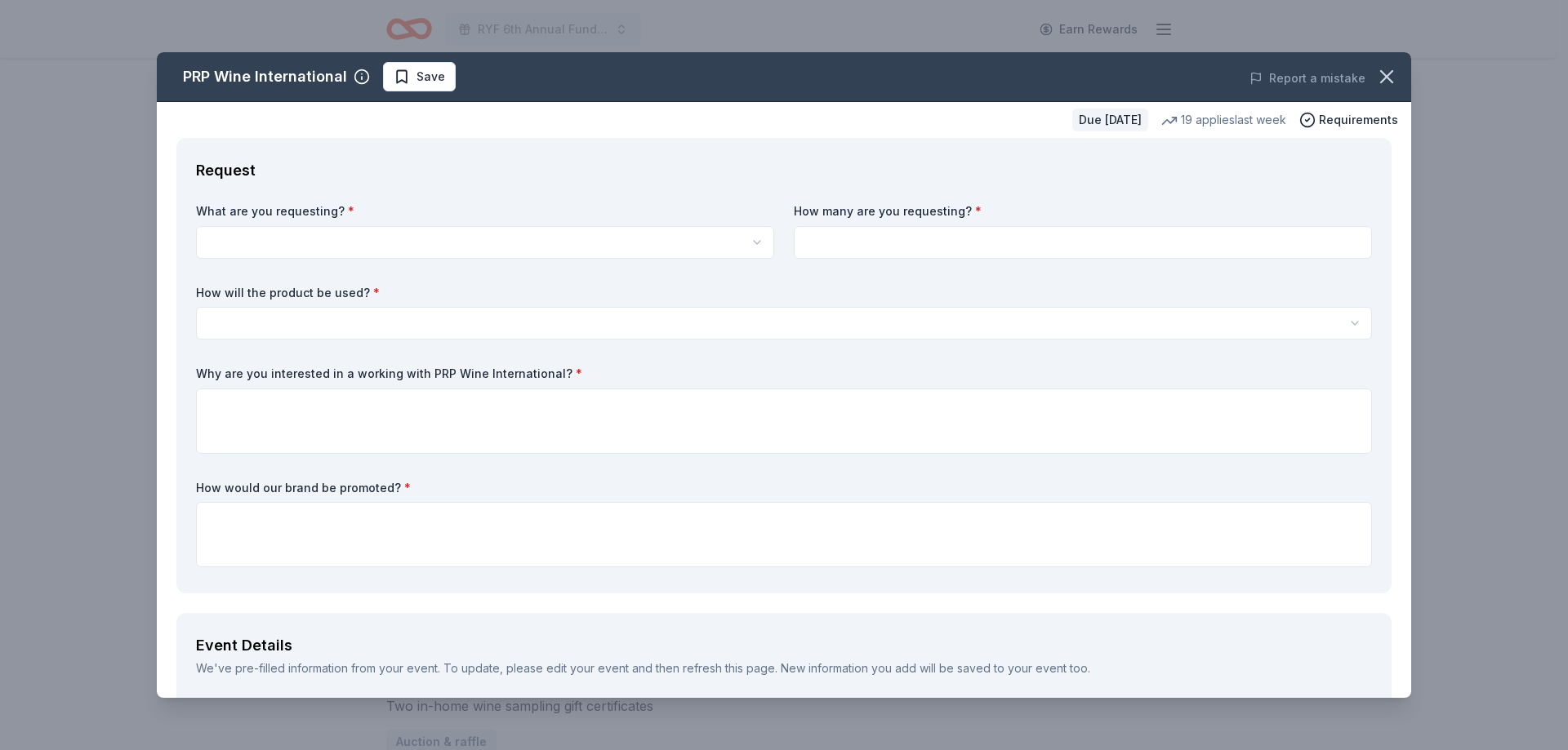
scroll to position [0, 0]
click at [501, 239] on html "RYF 6th Annual Fundraiser Gala - Lights, Camera, Auction! Earn Rewards Due in 2…" at bounding box center [784, 375] width 1568 height 750
select select "Two in-home wine sampling gift certificates"
click at [949, 235] on input at bounding box center [1083, 242] width 578 height 32
type input "1"
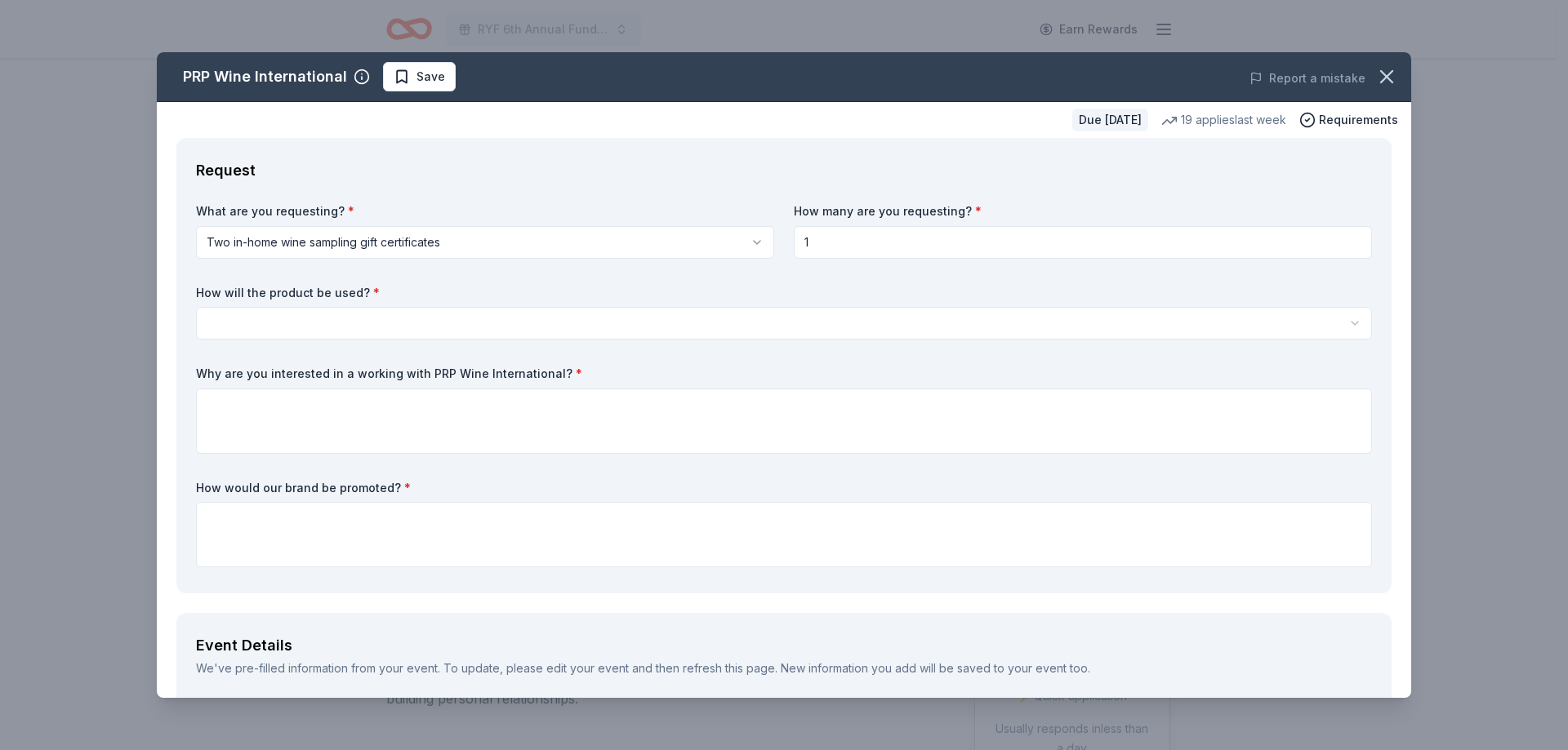
click at [797, 320] on html "RYF 6th Annual Fundraiser Gala - Lights, Camera, Auction! Earn Rewards Due in 2…" at bounding box center [784, 375] width 1568 height 750
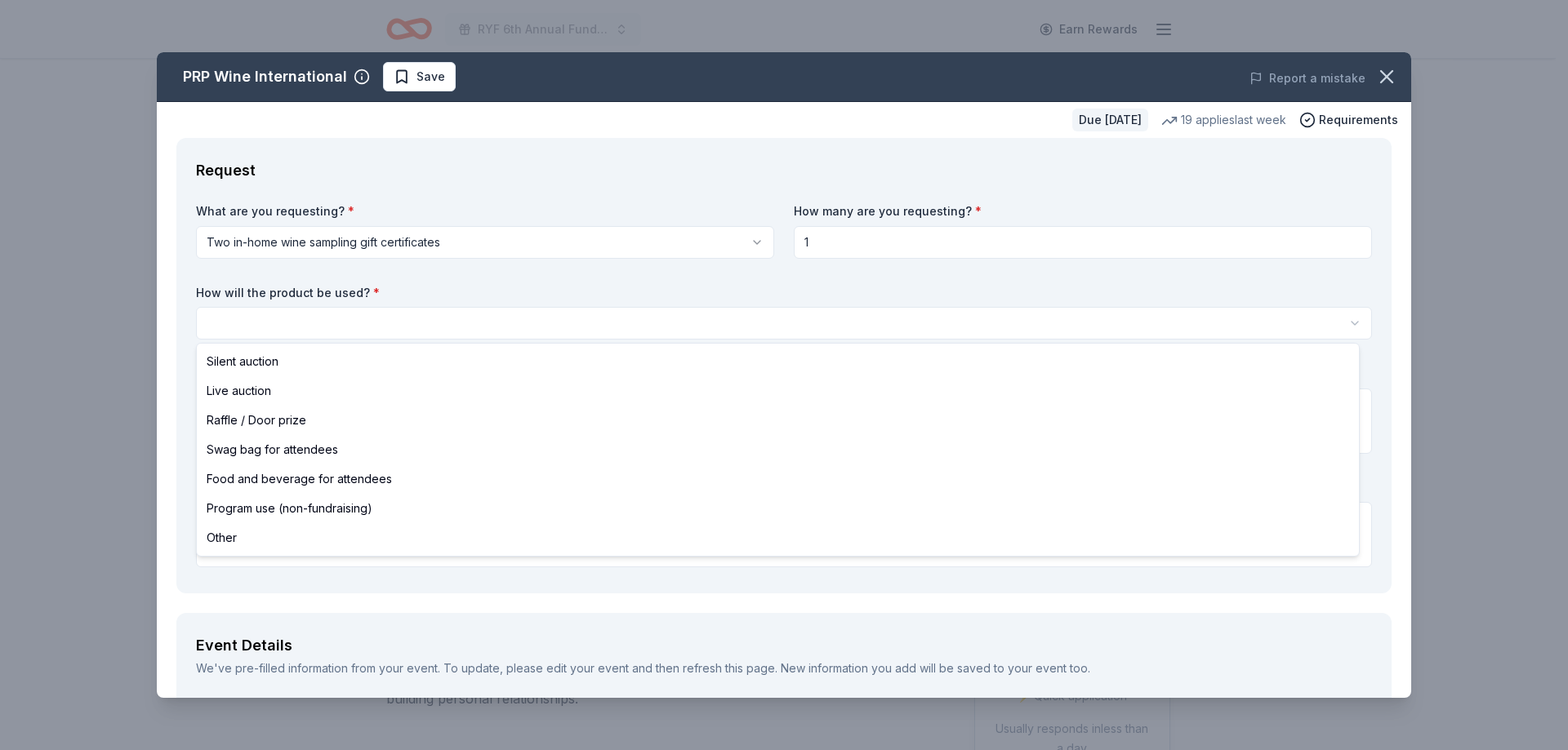
select select "silentAuction"
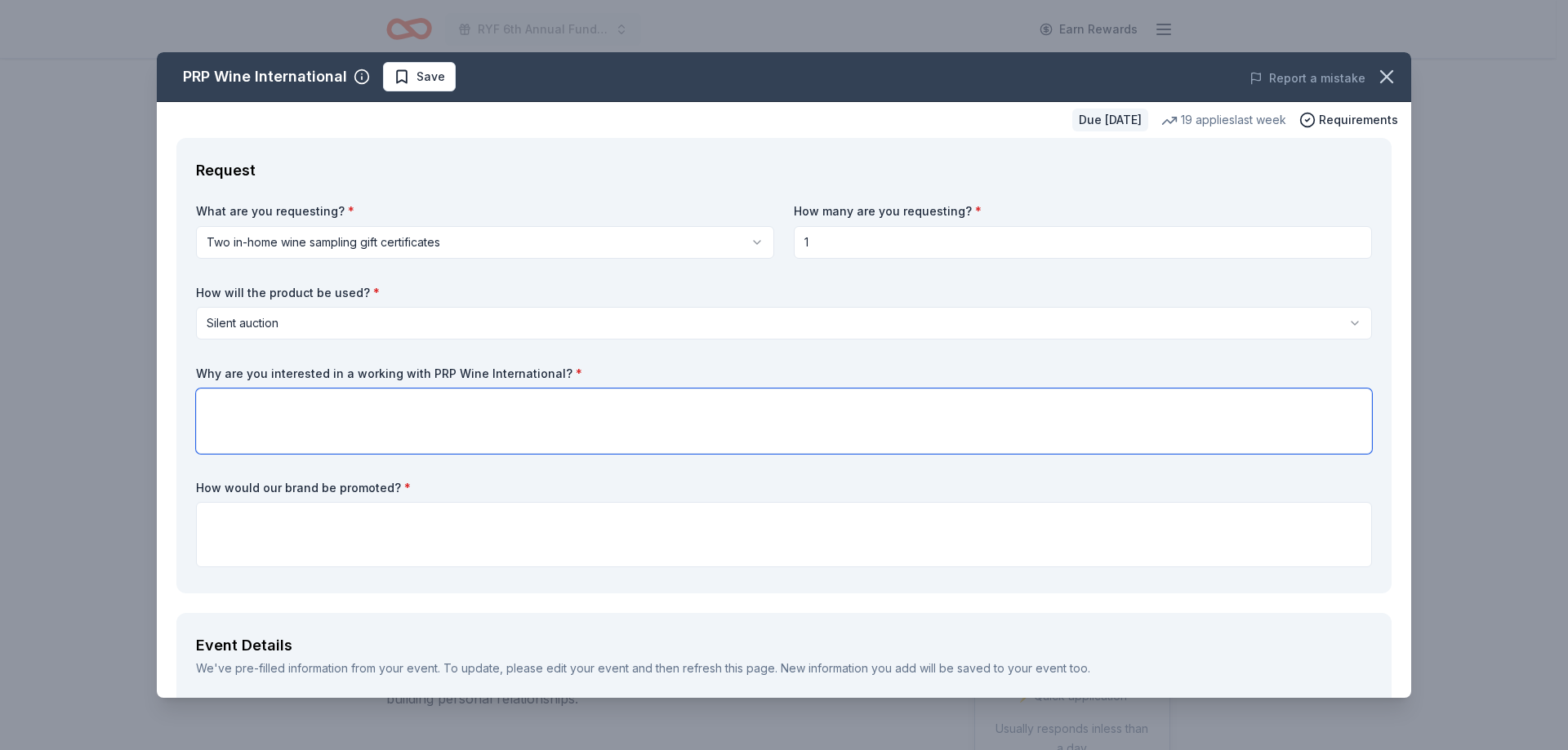
click at [702, 420] on textarea at bounding box center [784, 421] width 1176 height 65
paste textarea "Our mission is to provide knowledge, experience and opportunities to the youth …"
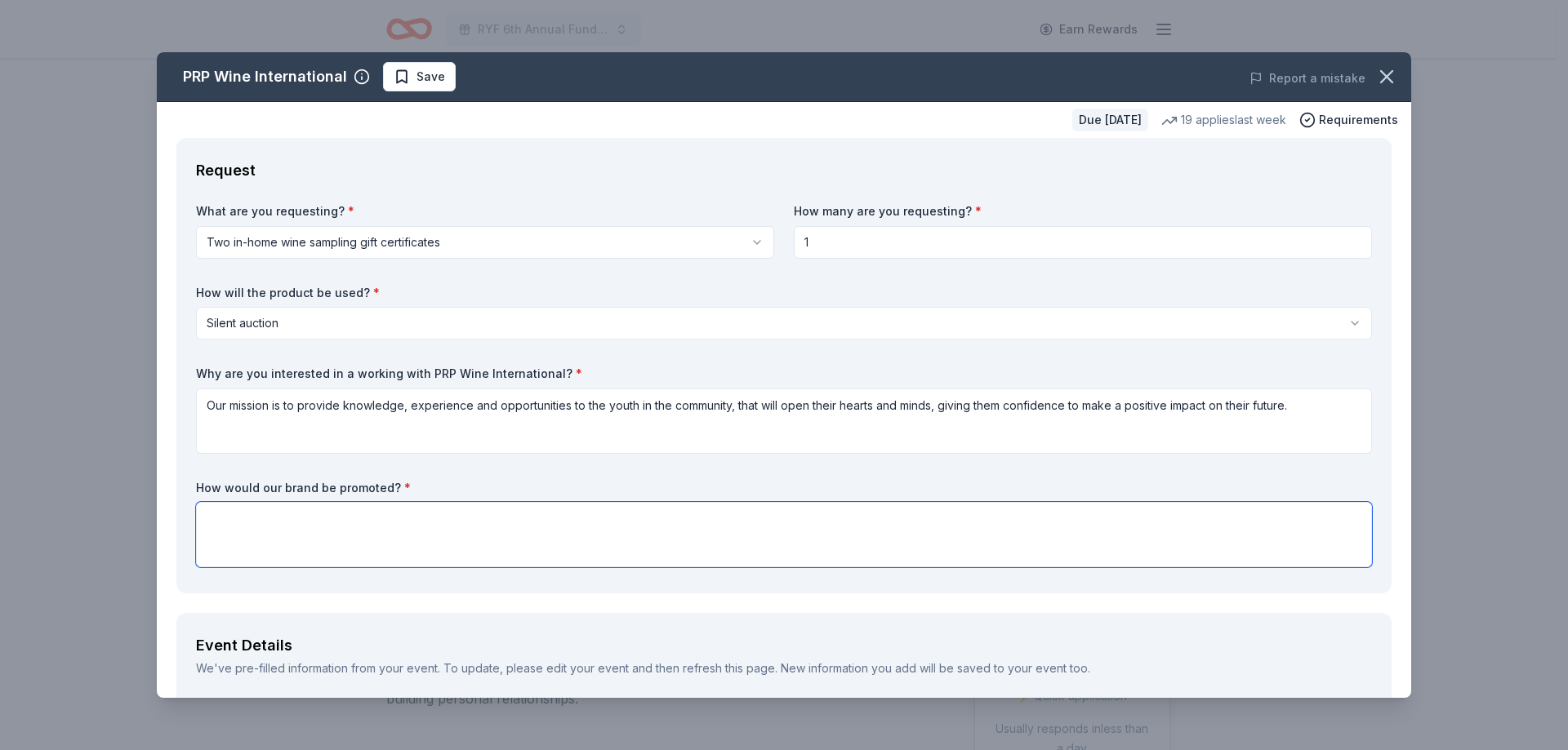
click at [552, 543] on textarea at bounding box center [784, 534] width 1176 height 65
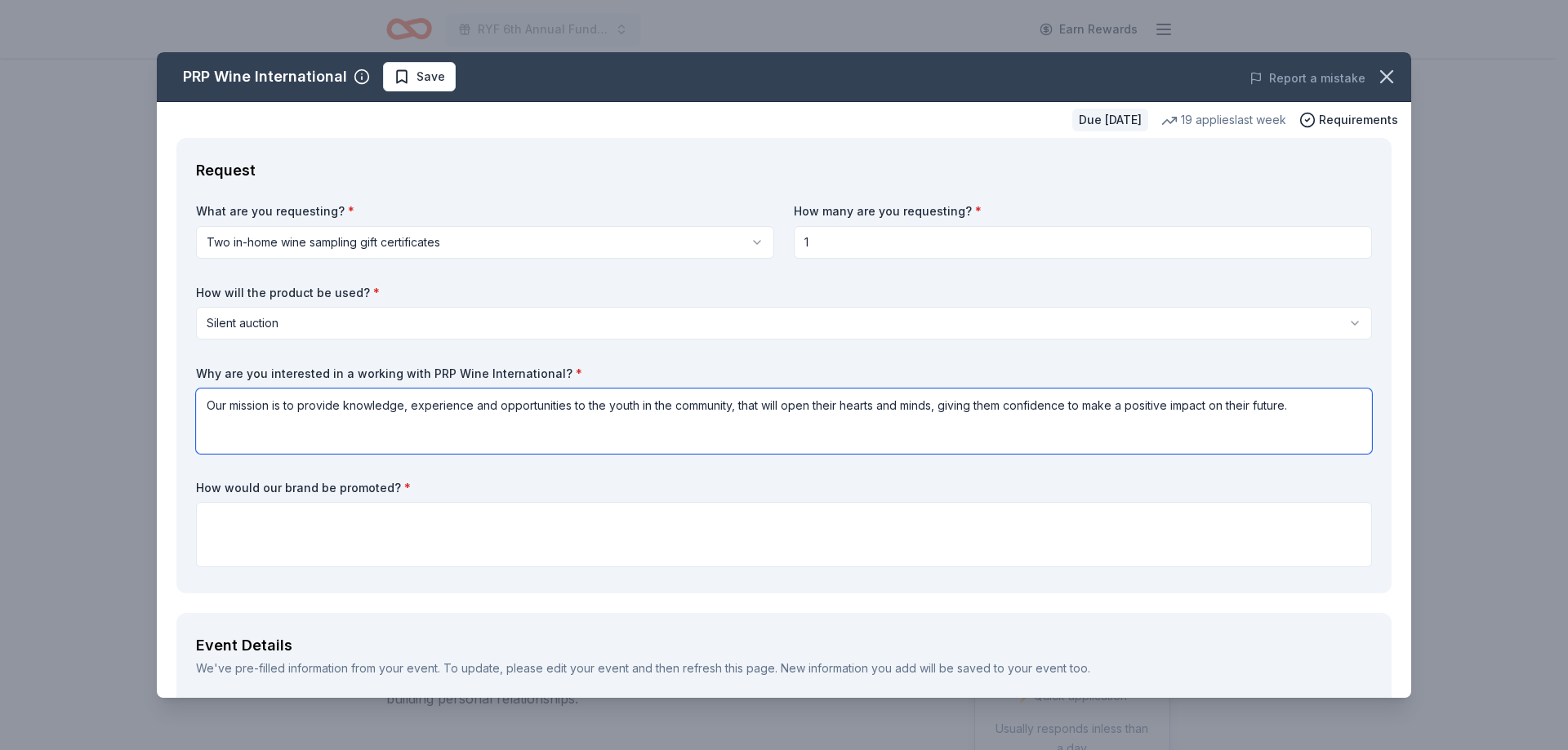
click at [1320, 409] on textarea "Our mission is to provide knowledge, experience and opportunities to the youth …" at bounding box center [784, 421] width 1176 height 65
paste textarea "Join us for an unforgettable evening of philanthropy and fun! With a delectable…"
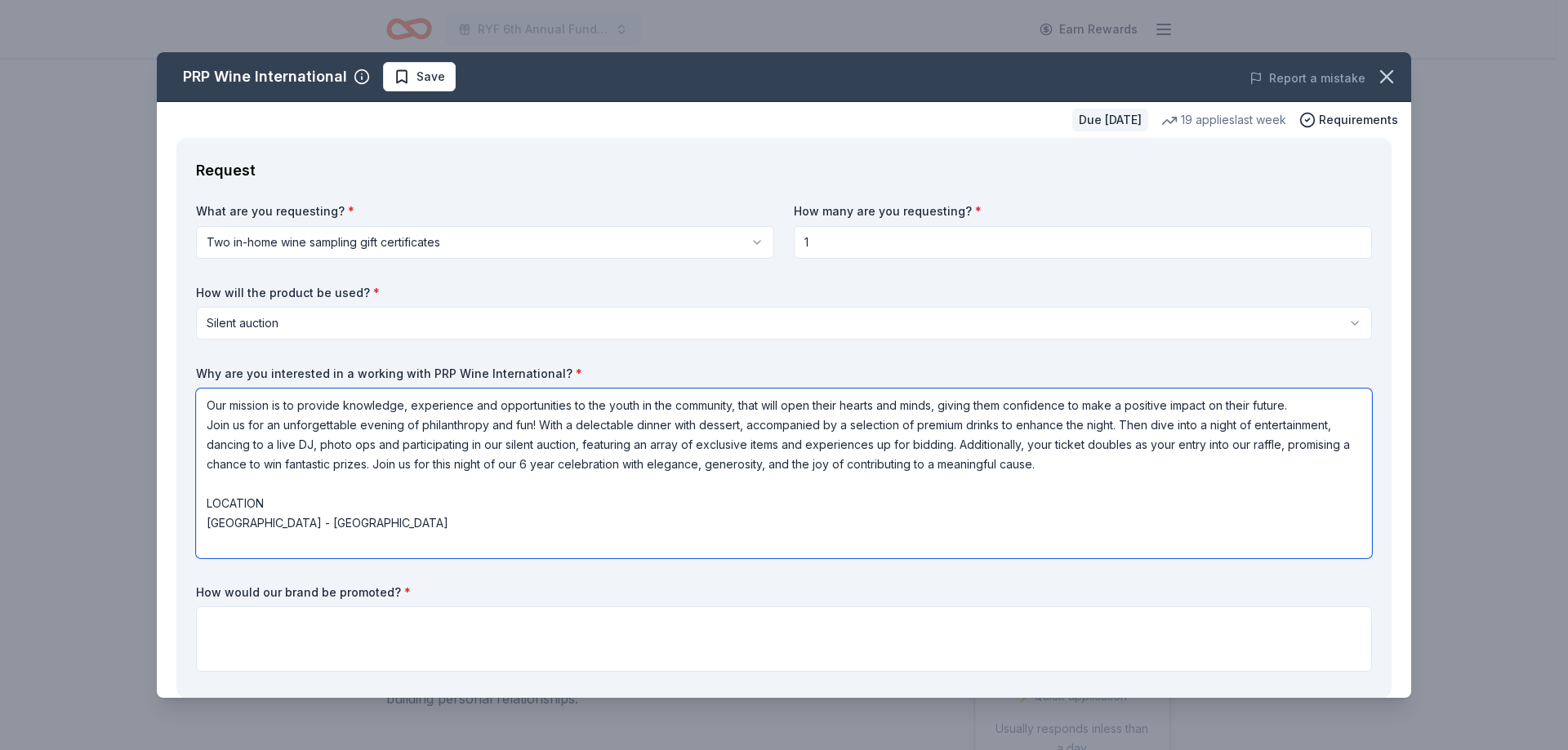
type textarea "Our mission is to provide knowledge, experience and opportunities to the youth …"
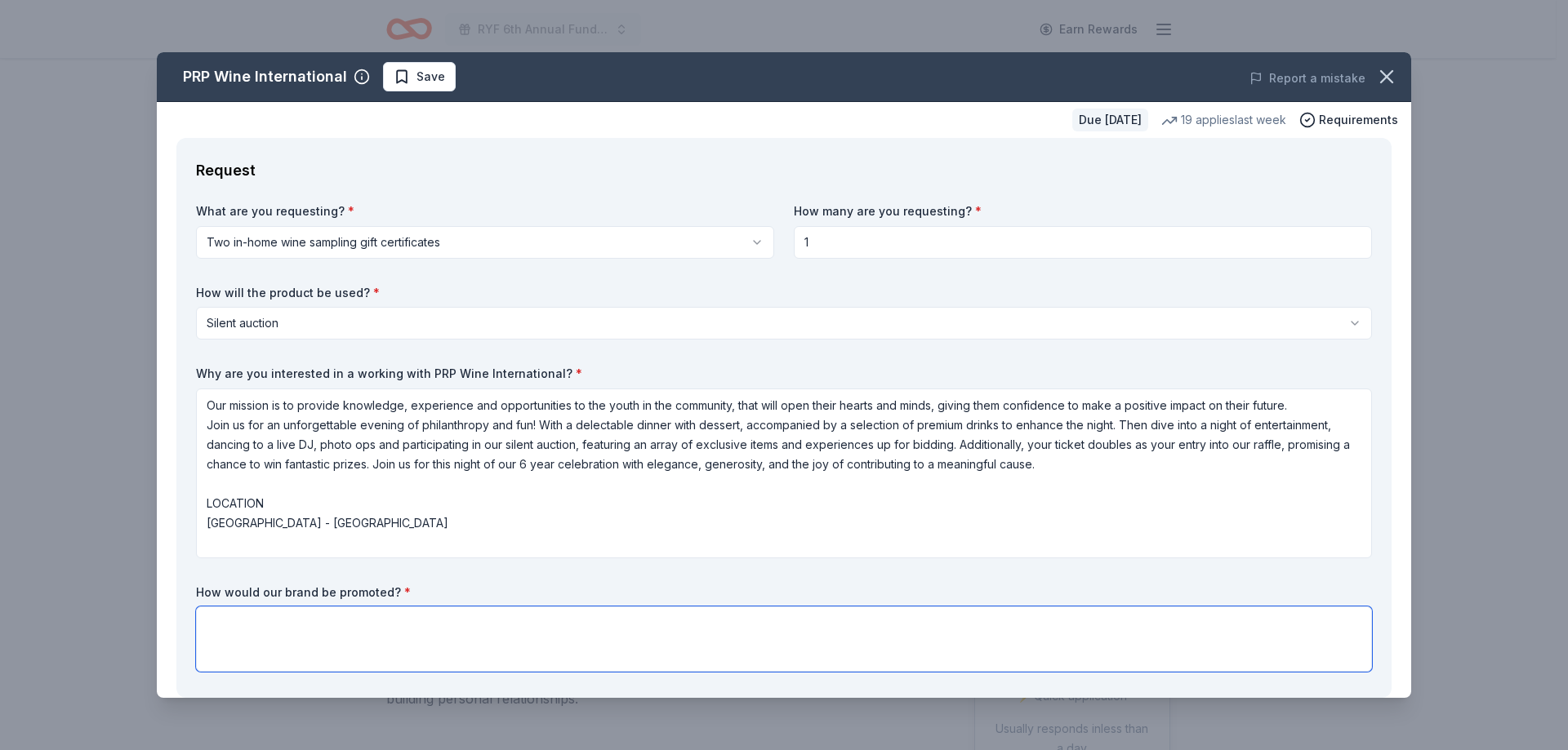
click at [295, 642] on textarea at bounding box center [784, 639] width 1176 height 65
type textarea "O"
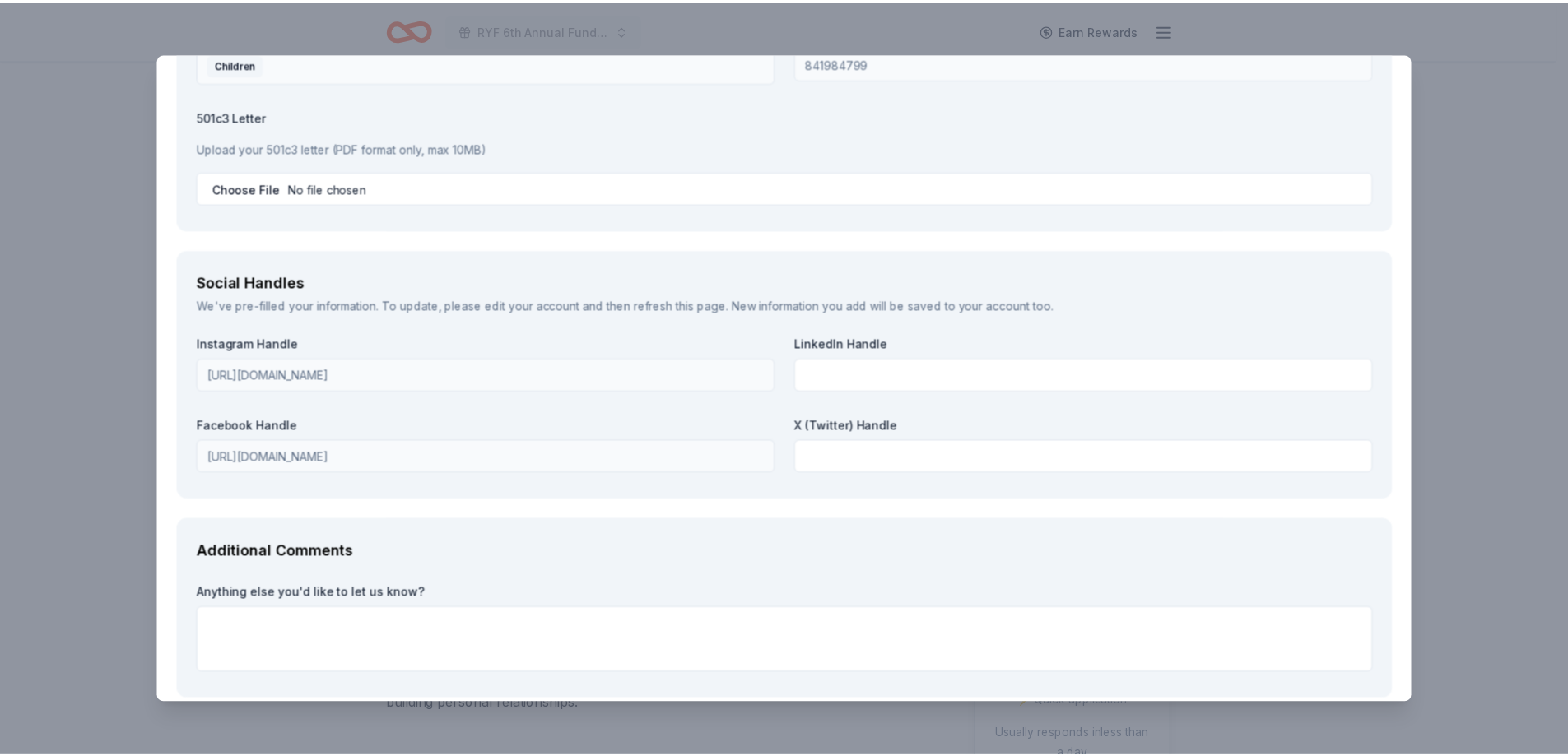
scroll to position [1971, 0]
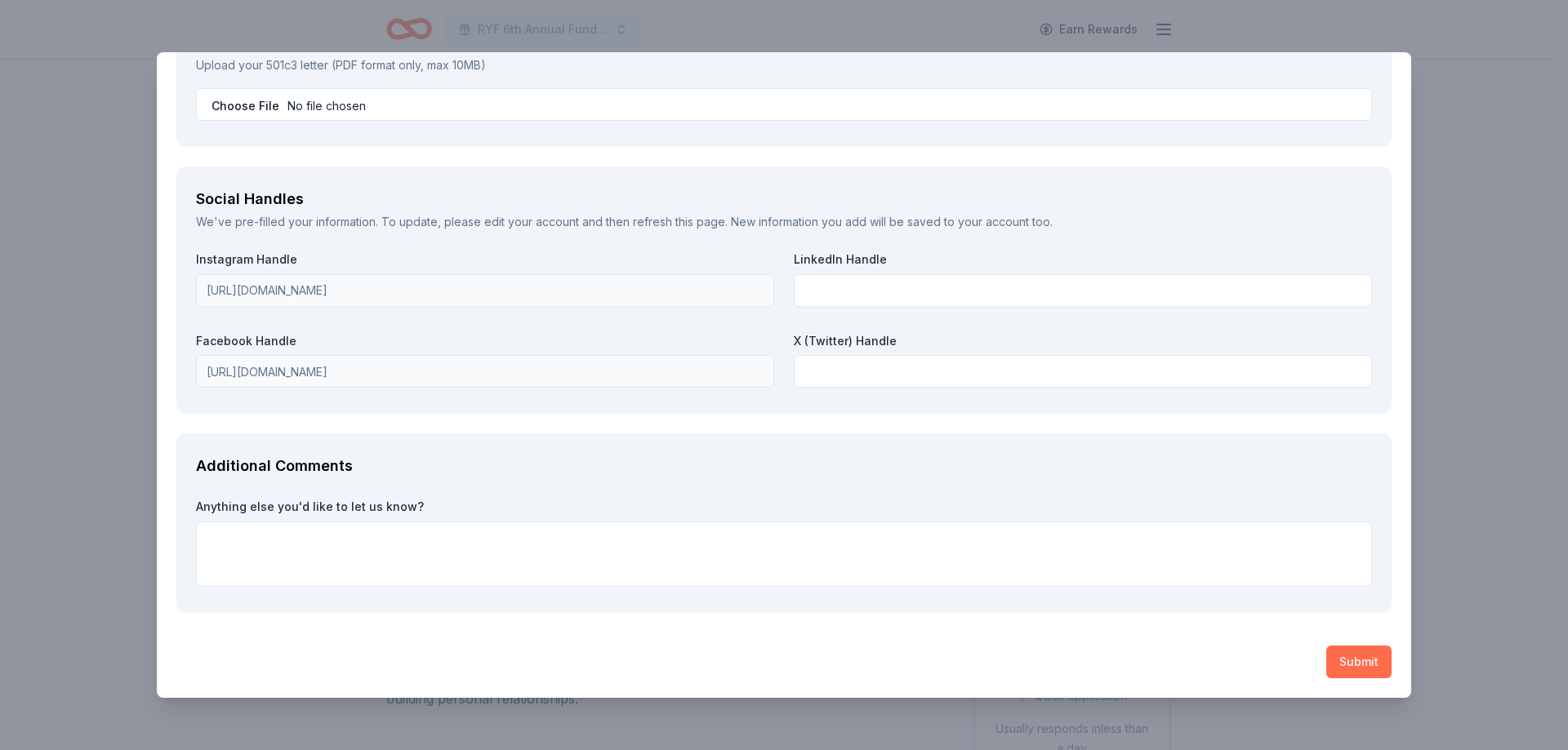
type textarea "Email blast of over 5K members, company social media, event program and marketi…"
click at [1347, 654] on button "Submit" at bounding box center [1359, 662] width 65 height 32
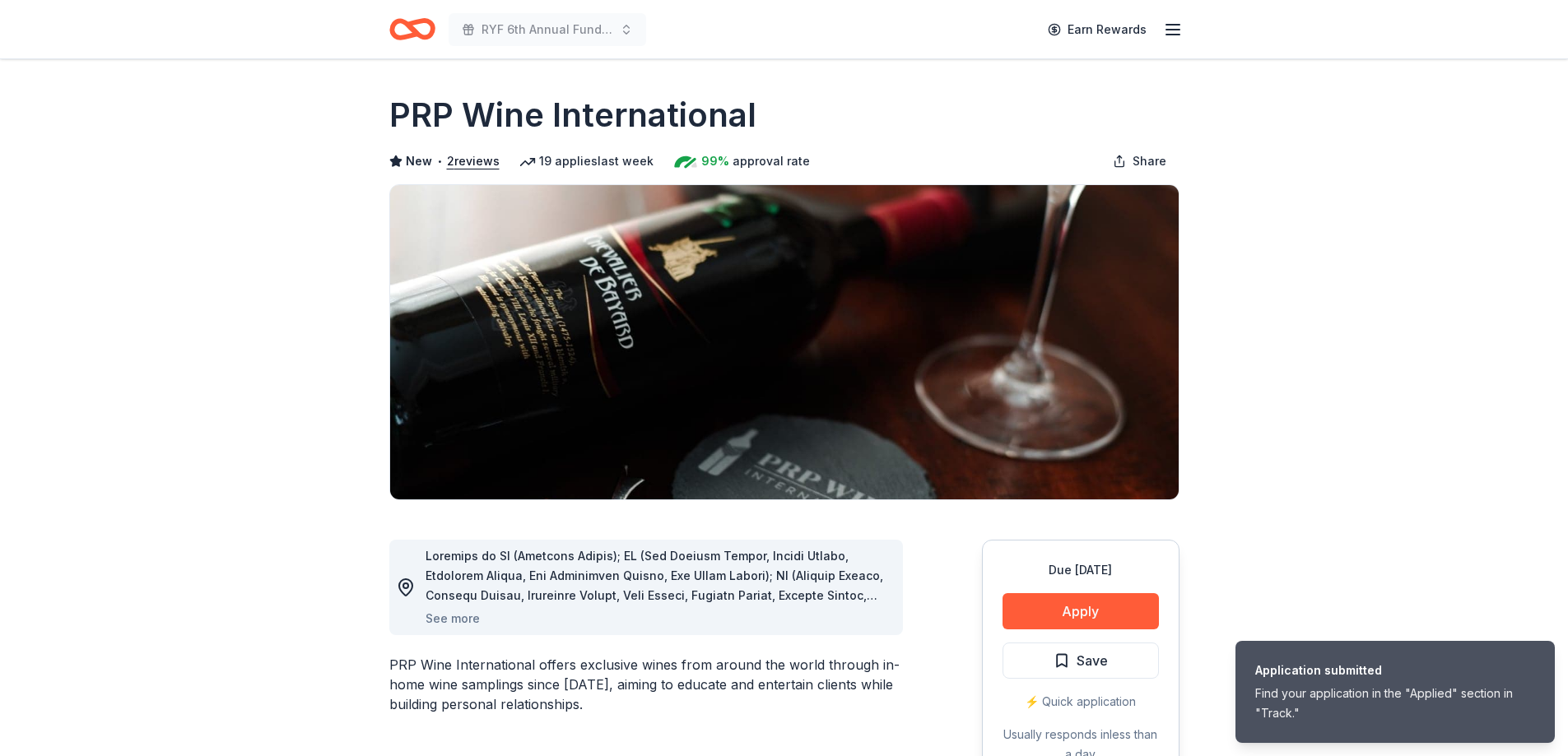
scroll to position [0, 0]
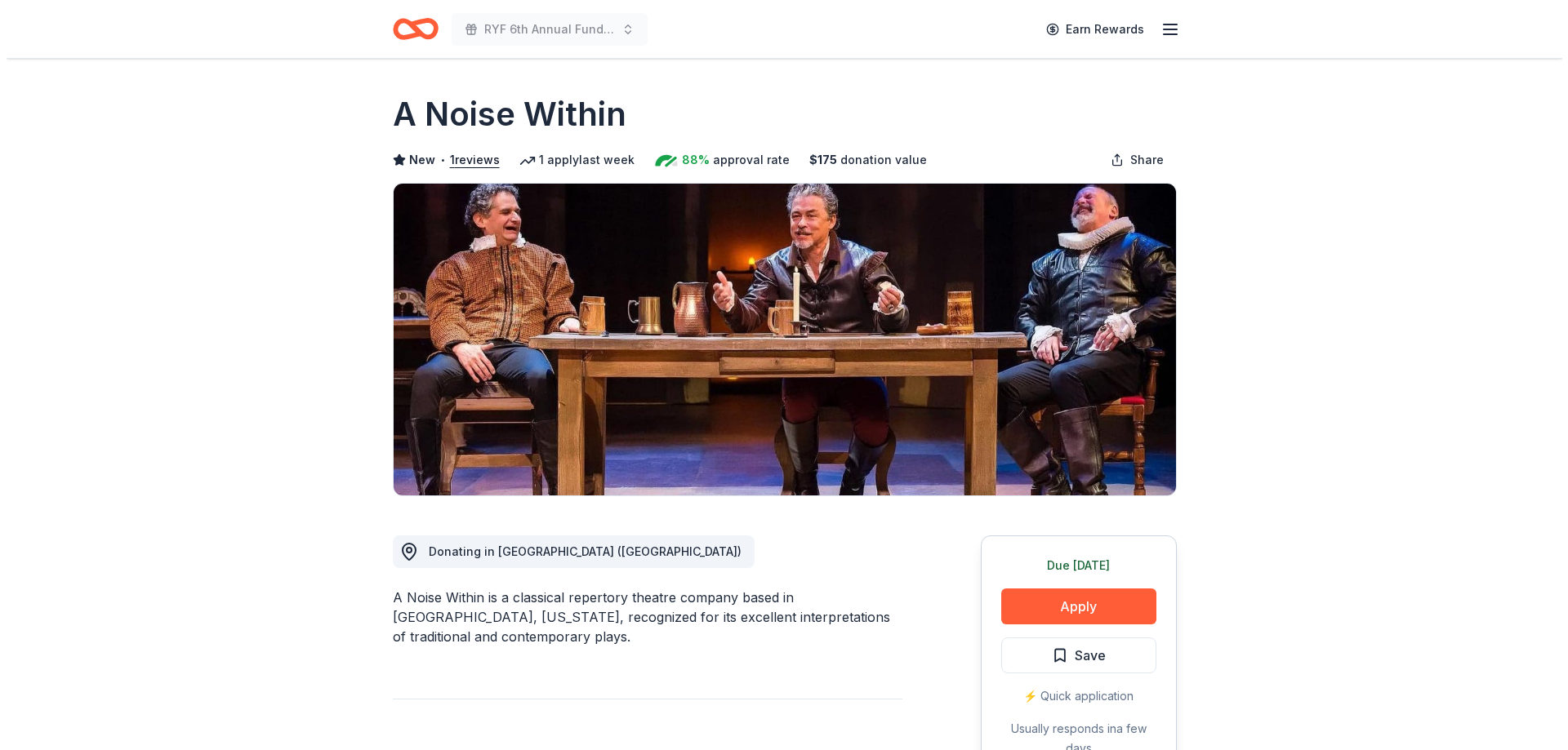
scroll to position [82, 0]
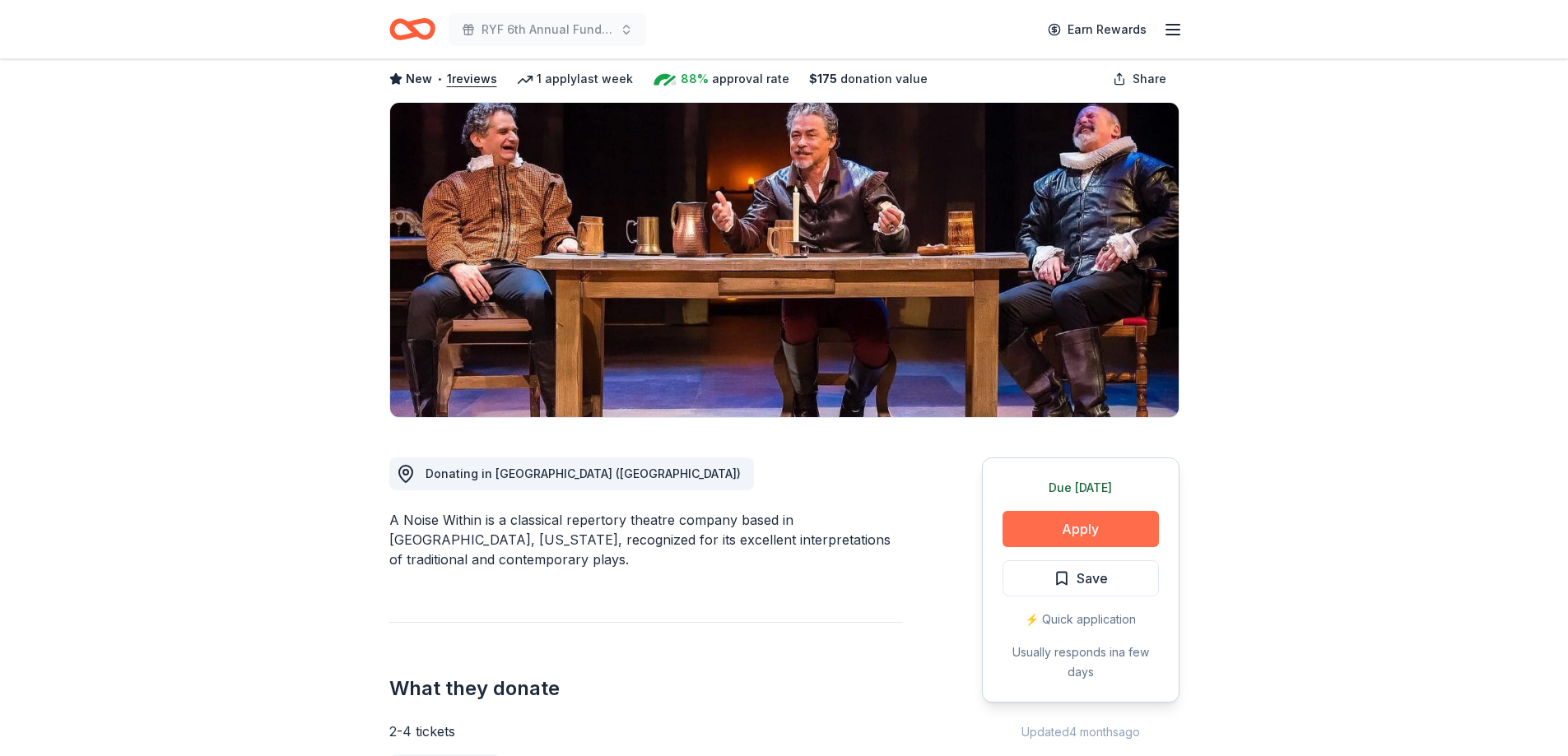
click at [1058, 529] on button "Apply" at bounding box center [1080, 529] width 157 height 37
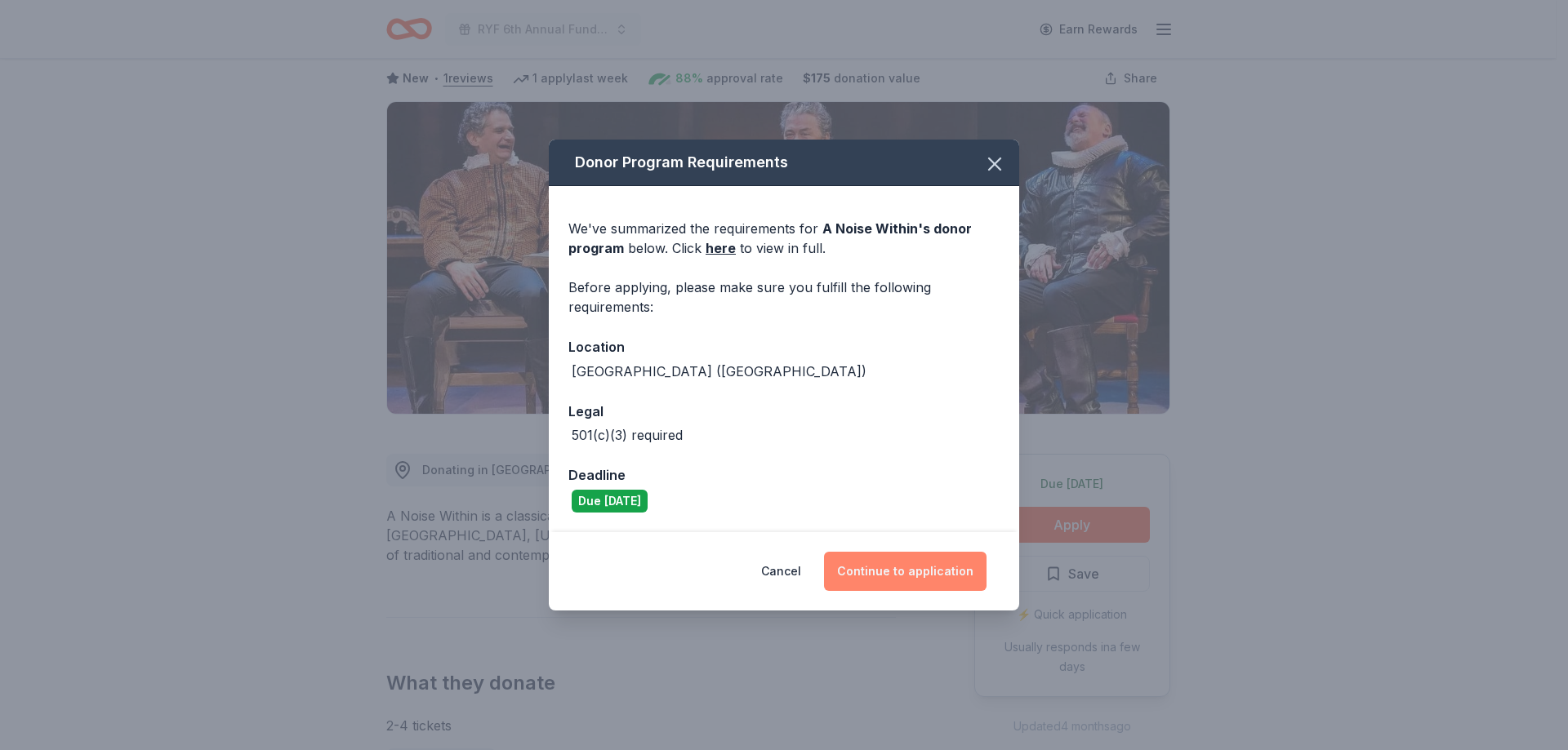
click at [924, 563] on button "Continue to application" at bounding box center [905, 571] width 162 height 39
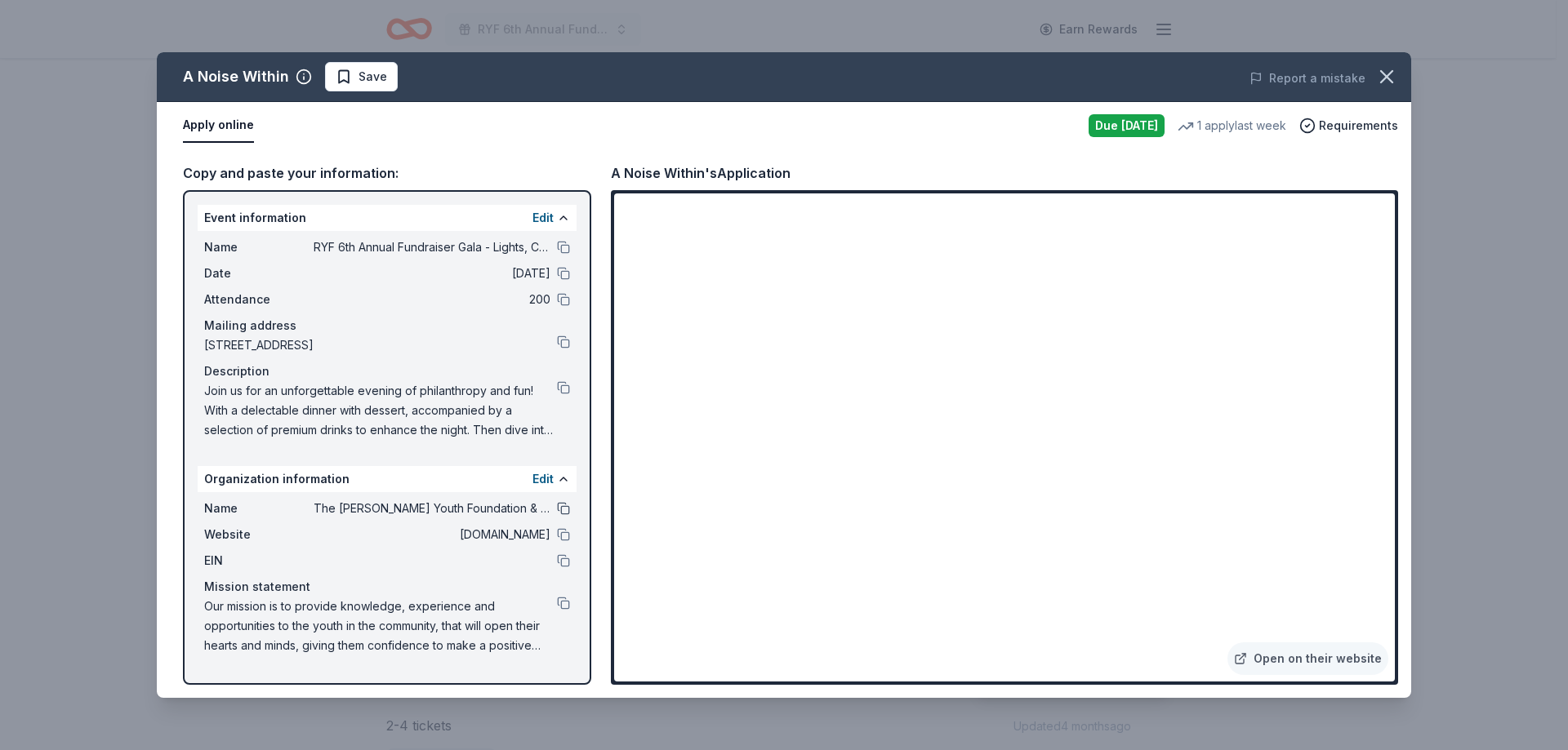
click at [563, 508] on button at bounding box center [564, 509] width 13 height 13
click at [561, 563] on button at bounding box center [564, 561] width 13 height 13
click at [563, 245] on button at bounding box center [564, 247] width 13 height 13
click at [377, 73] on span "Save" at bounding box center [373, 76] width 29 height 20
click at [419, 79] on html "RYF 6th Annual Fundraiser Gala - Lights, Camera, Auction! Earn Rewards Due tomo…" at bounding box center [784, 293] width 1568 height 750
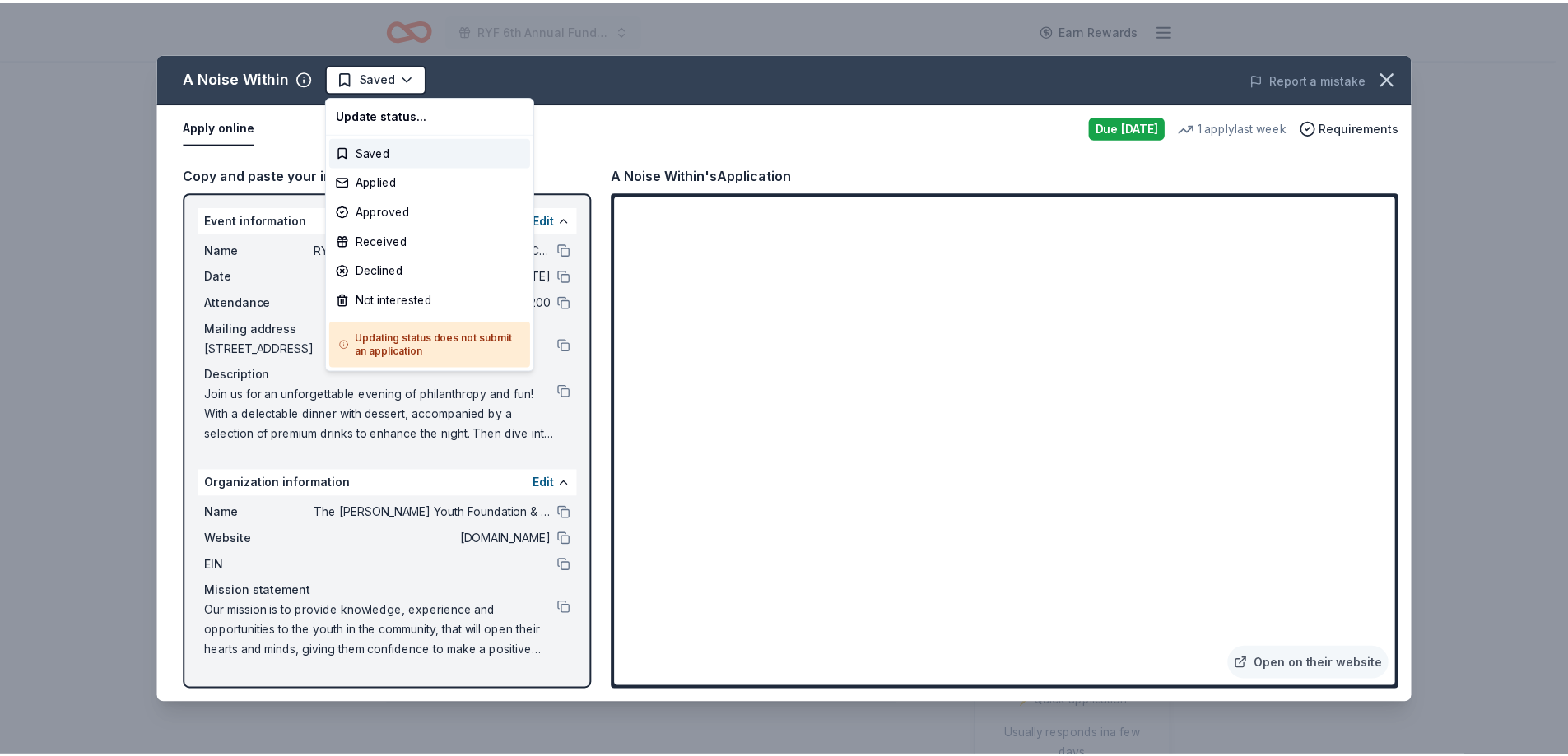
scroll to position [0, 0]
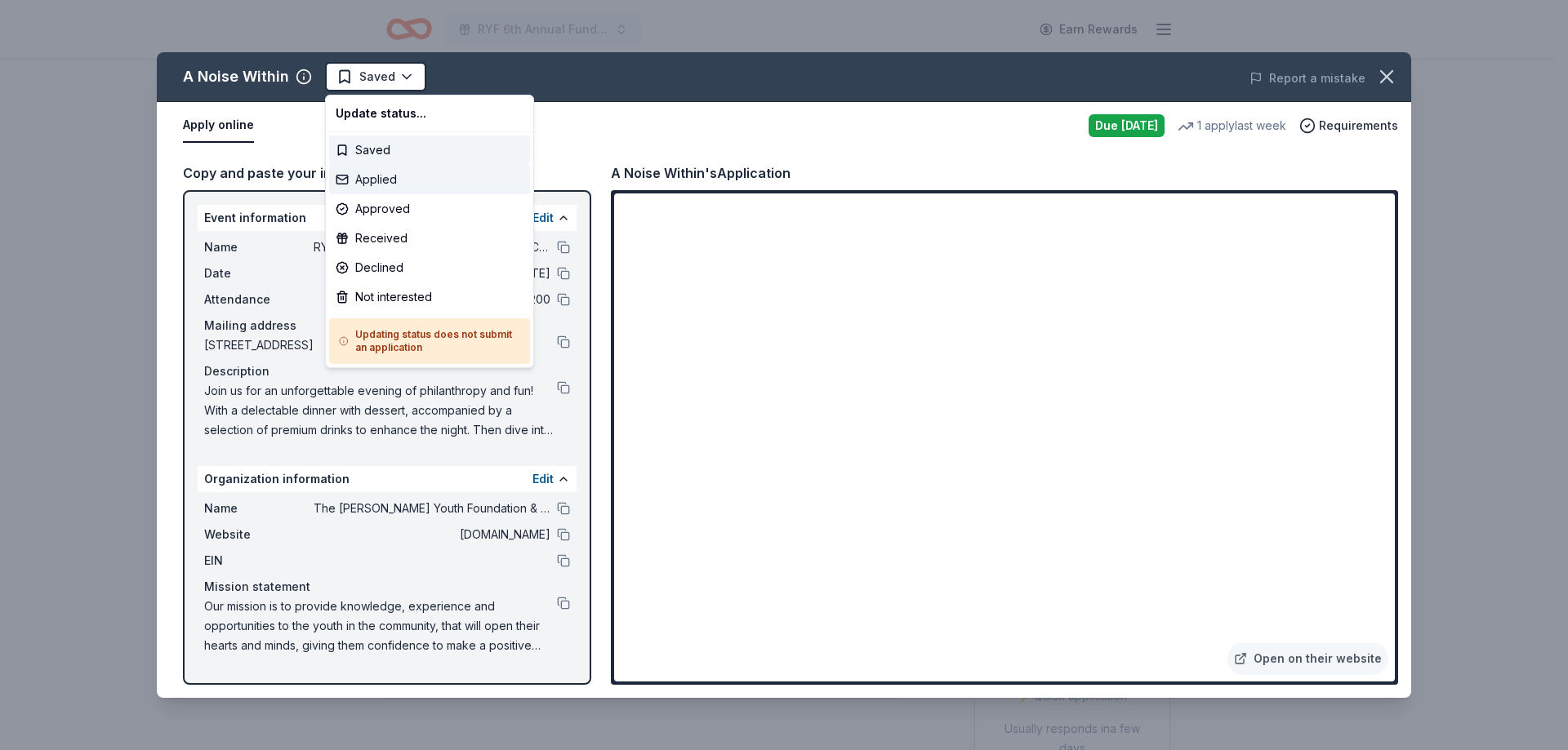
click at [429, 182] on div "Applied" at bounding box center [429, 179] width 200 height 30
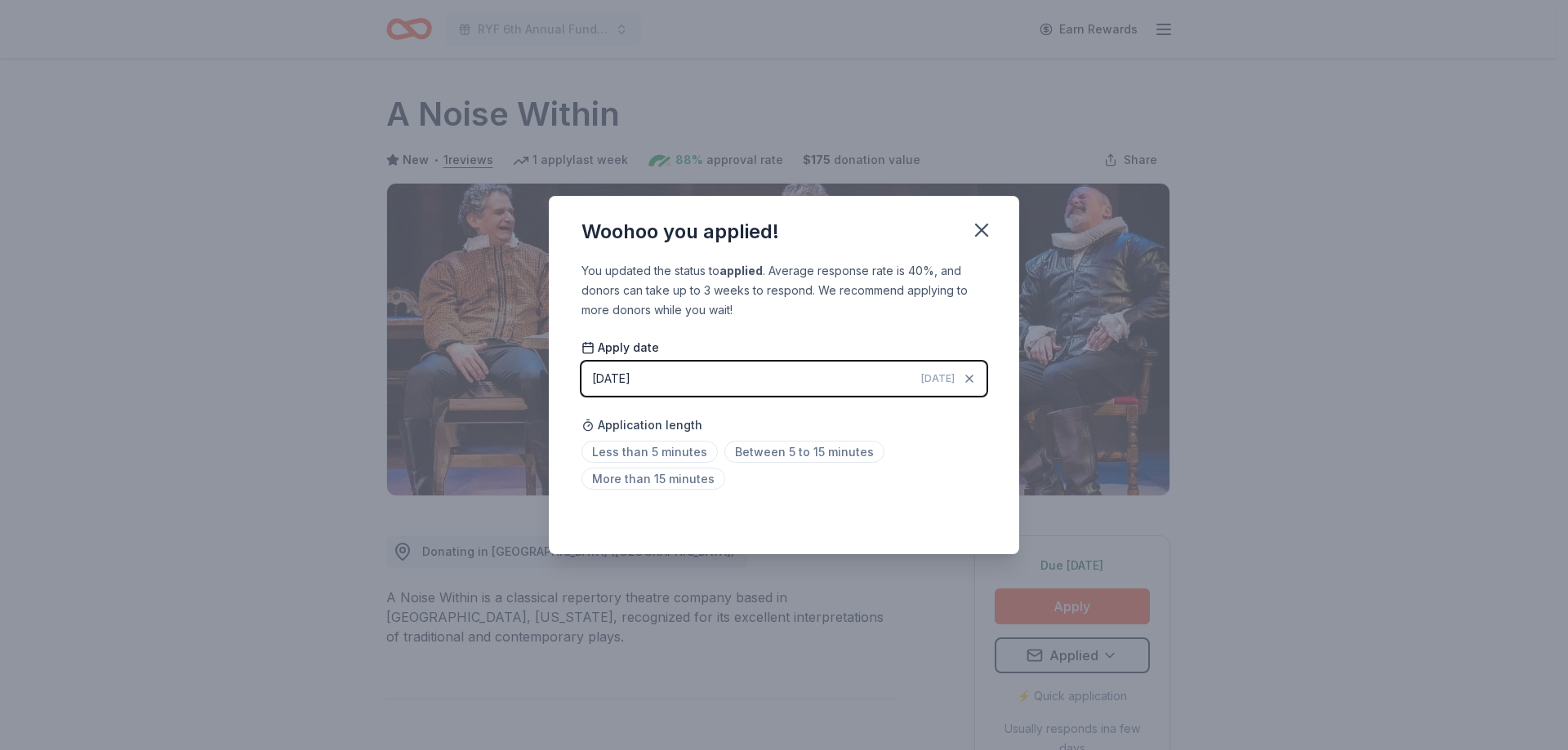
click at [976, 218] on button "button" at bounding box center [982, 230] width 36 height 36
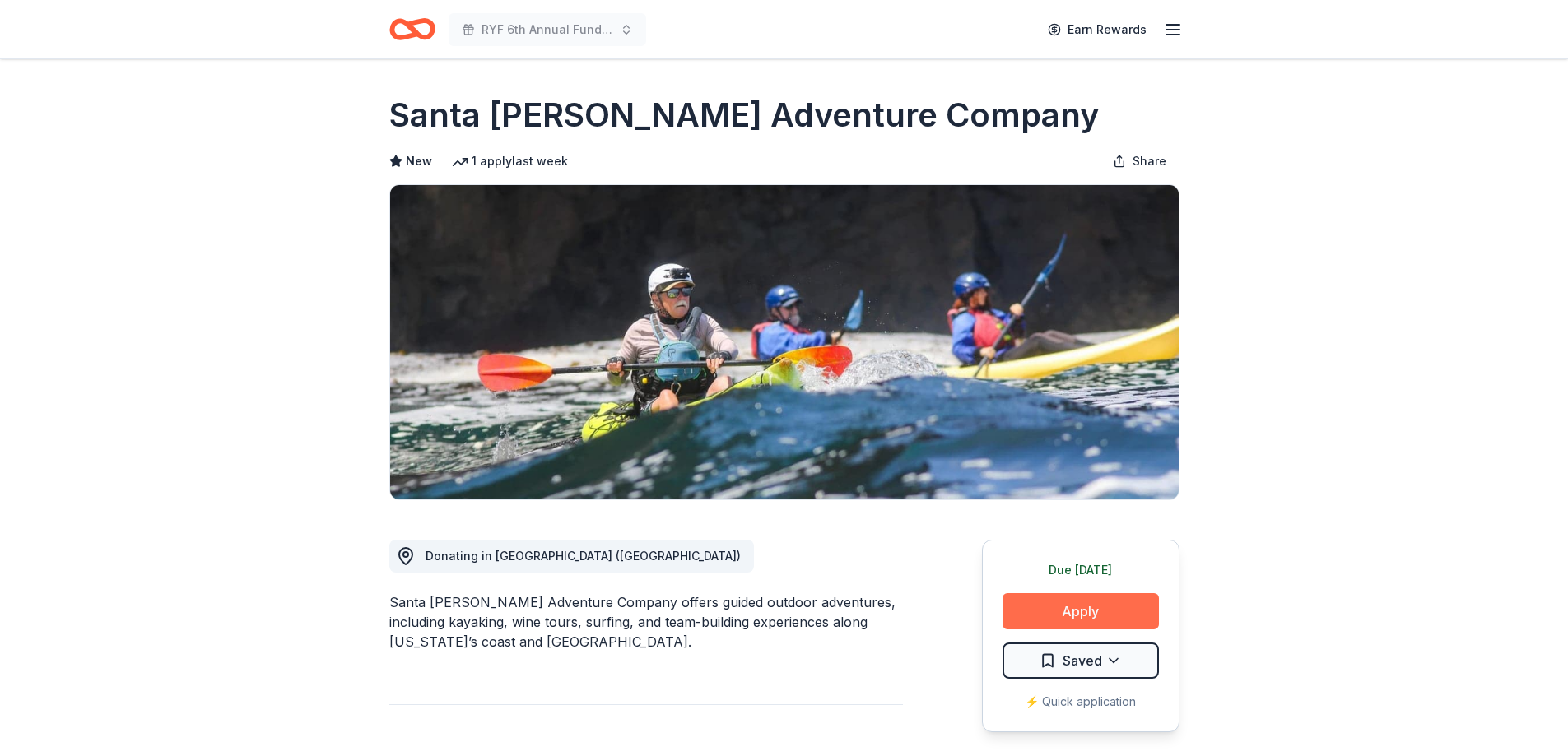
click at [1078, 615] on button "Apply" at bounding box center [1080, 612] width 157 height 37
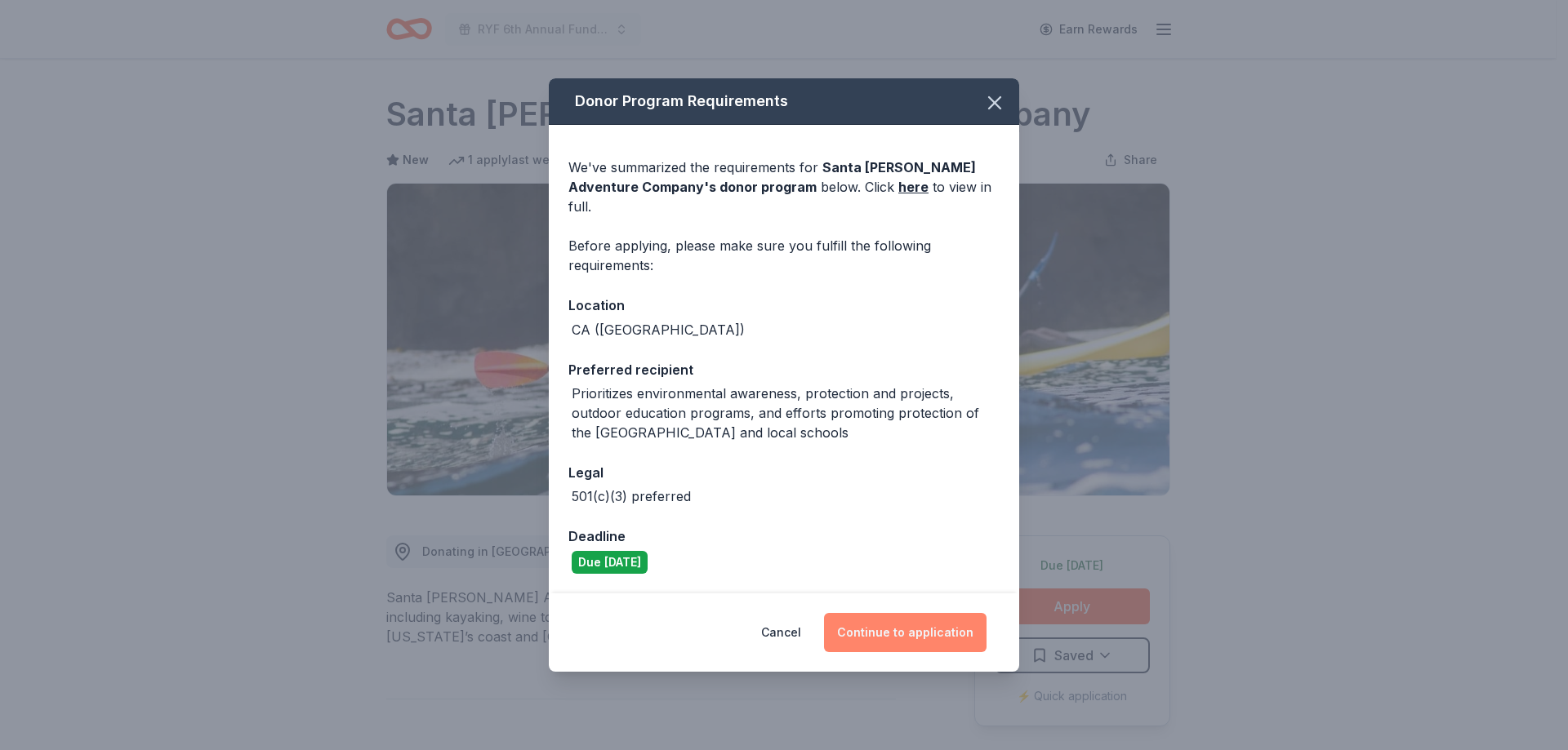
click at [913, 626] on button "Continue to application" at bounding box center [905, 633] width 162 height 39
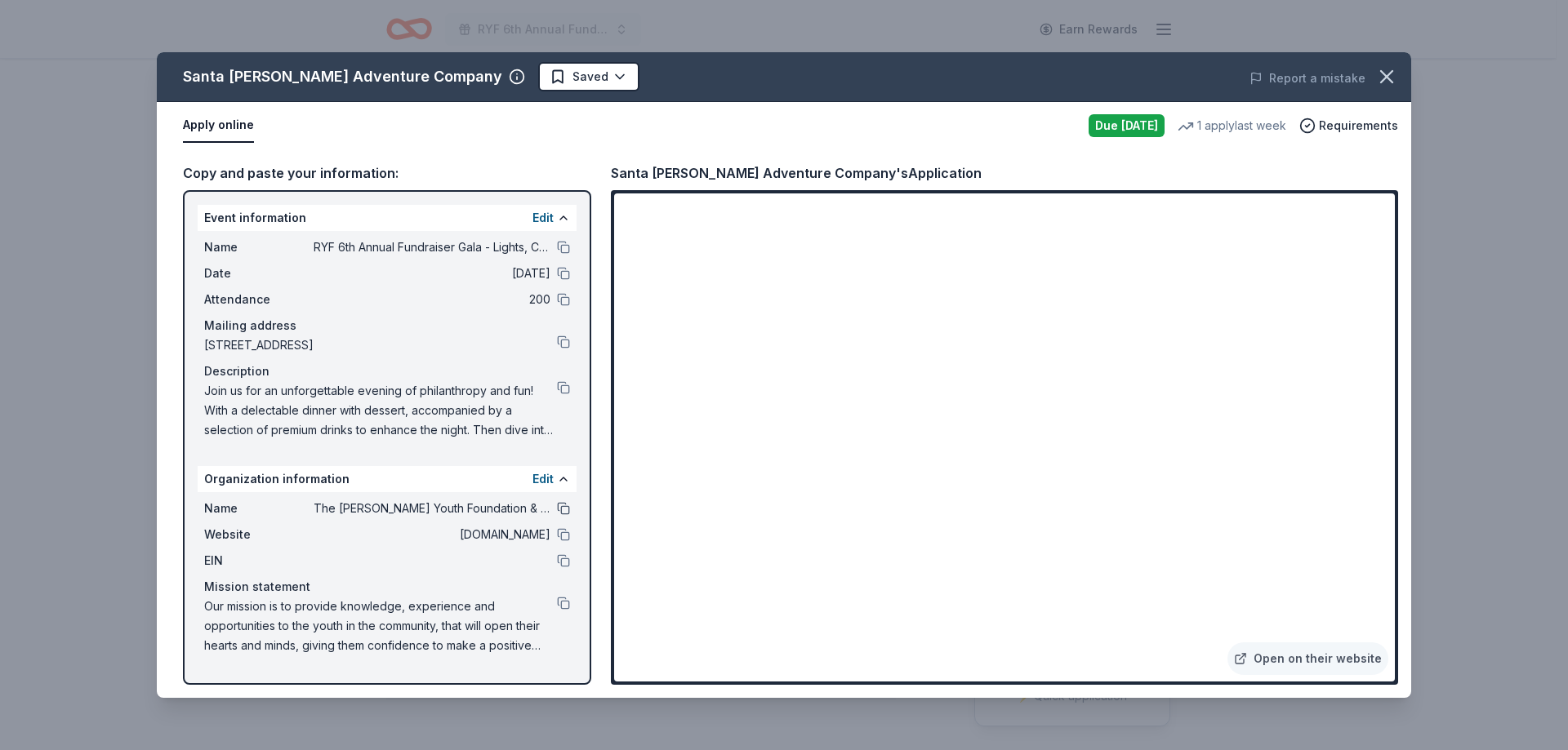
click at [566, 507] on button at bounding box center [564, 509] width 13 height 13
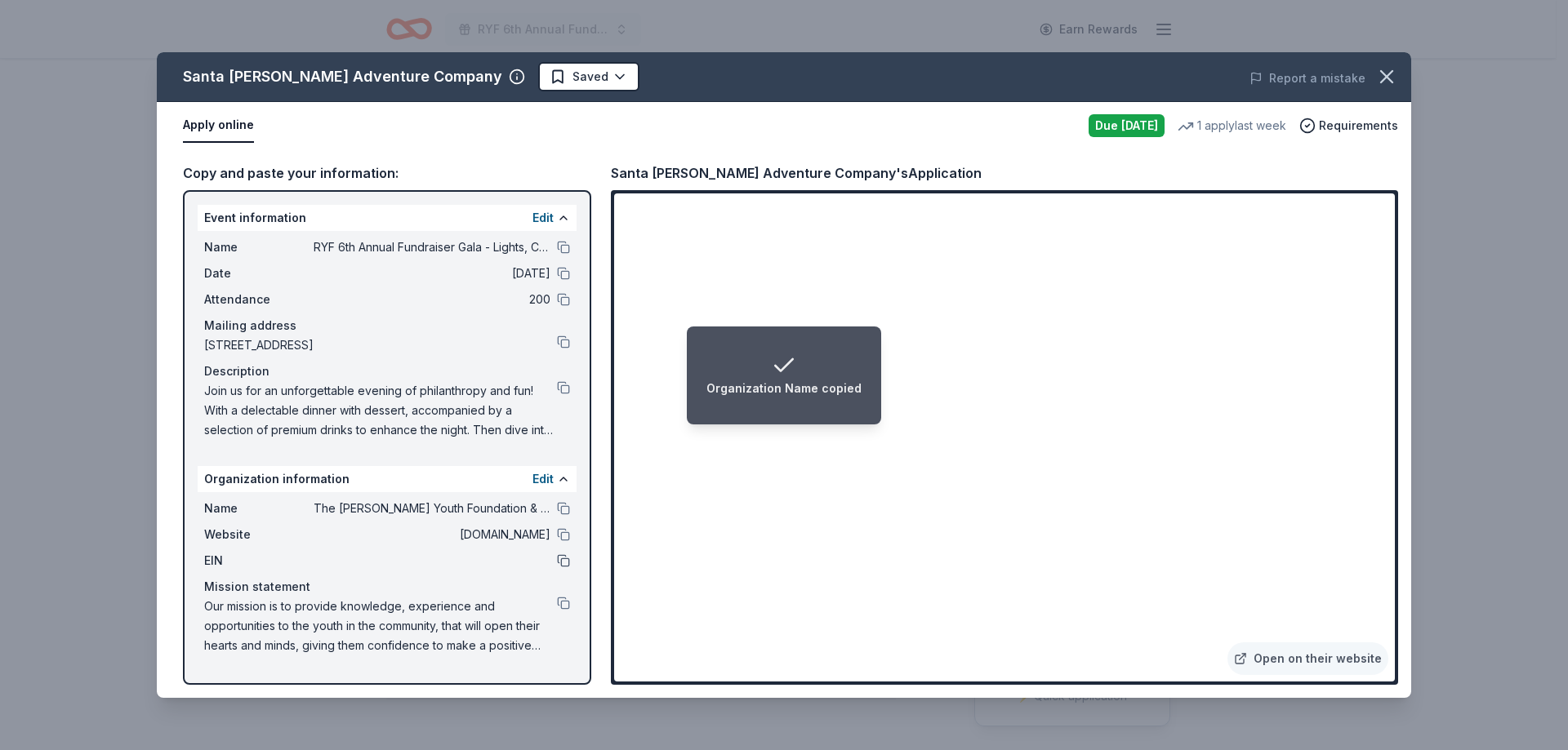
click at [561, 561] on button at bounding box center [564, 561] width 13 height 13
click at [562, 249] on button at bounding box center [564, 247] width 13 height 13
click at [562, 601] on button at bounding box center [564, 603] width 13 height 13
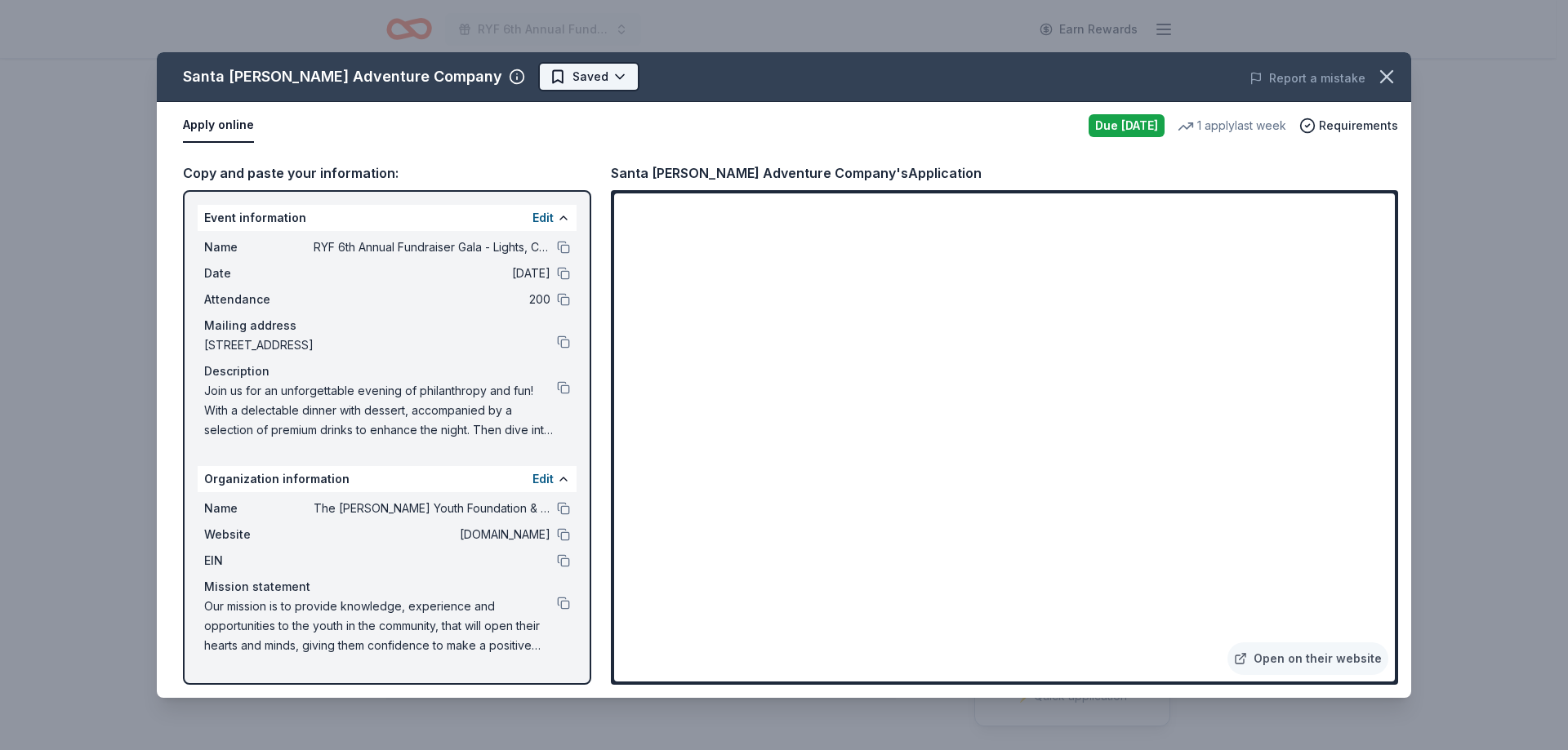
click at [557, 73] on html "RYF 6th Annual Fundraiser Gala - Lights, Camera, Auction! Earn Rewards Due tomo…" at bounding box center [784, 375] width 1568 height 750
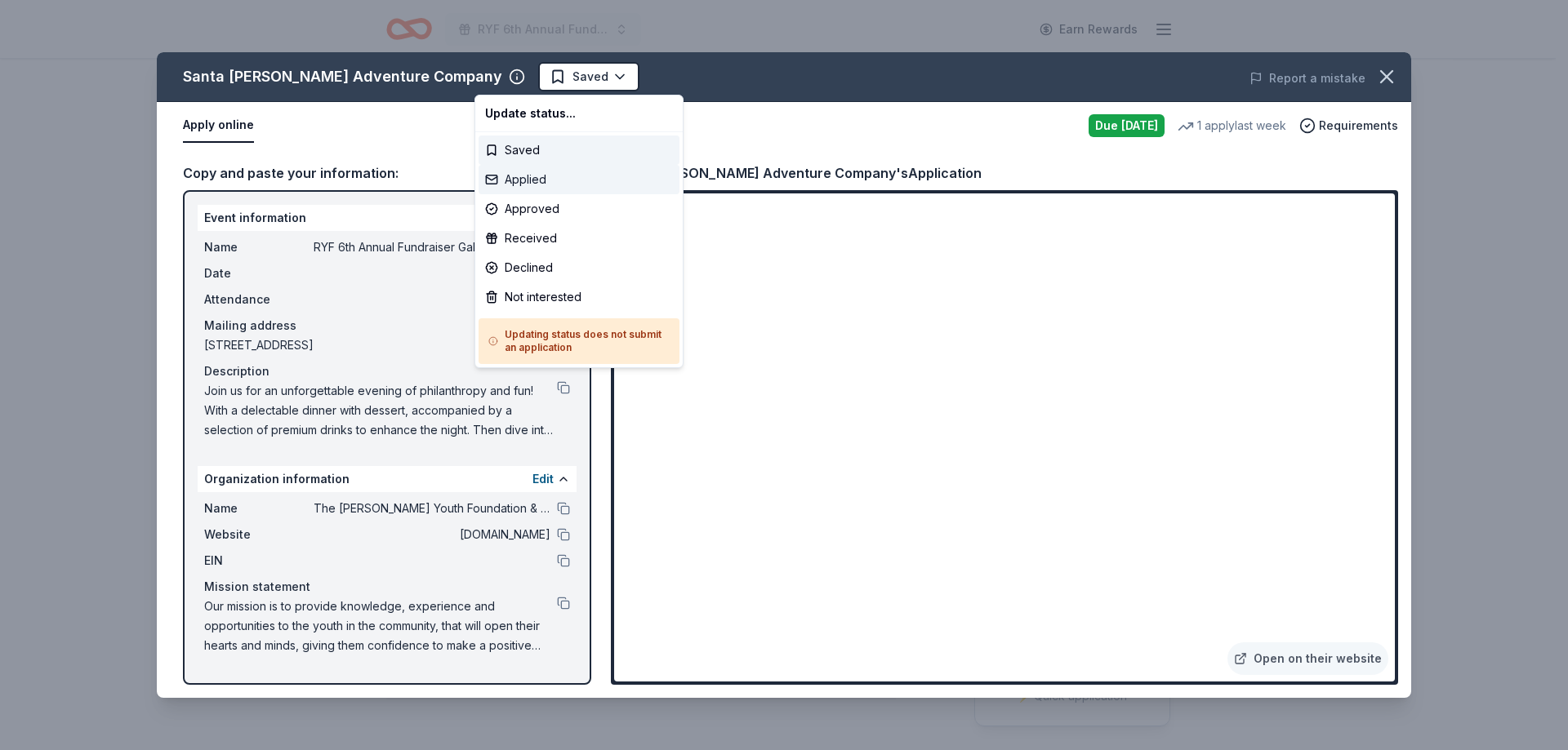
click at [550, 182] on div "Applied" at bounding box center [578, 179] width 200 height 30
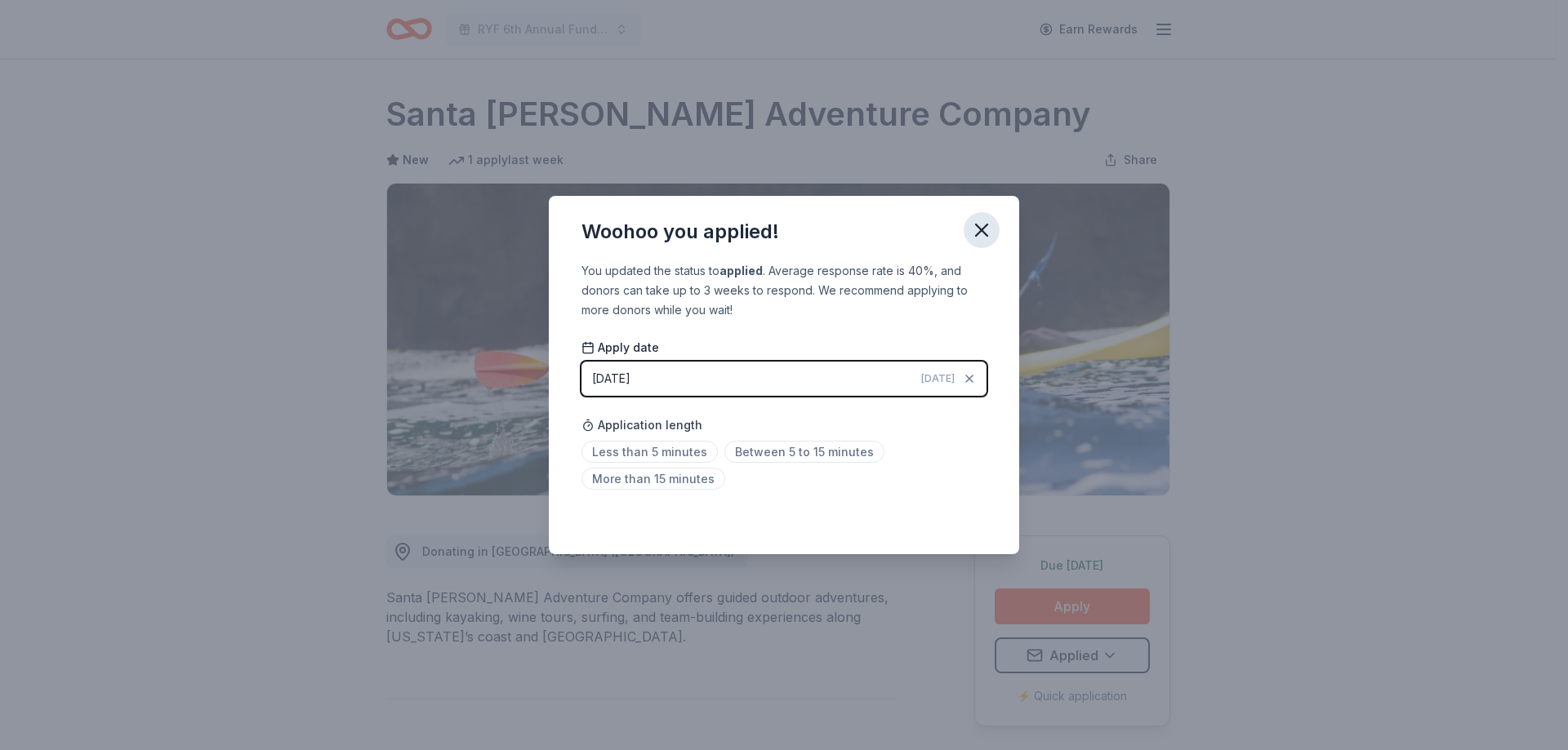
click at [976, 231] on icon "button" at bounding box center [982, 230] width 23 height 23
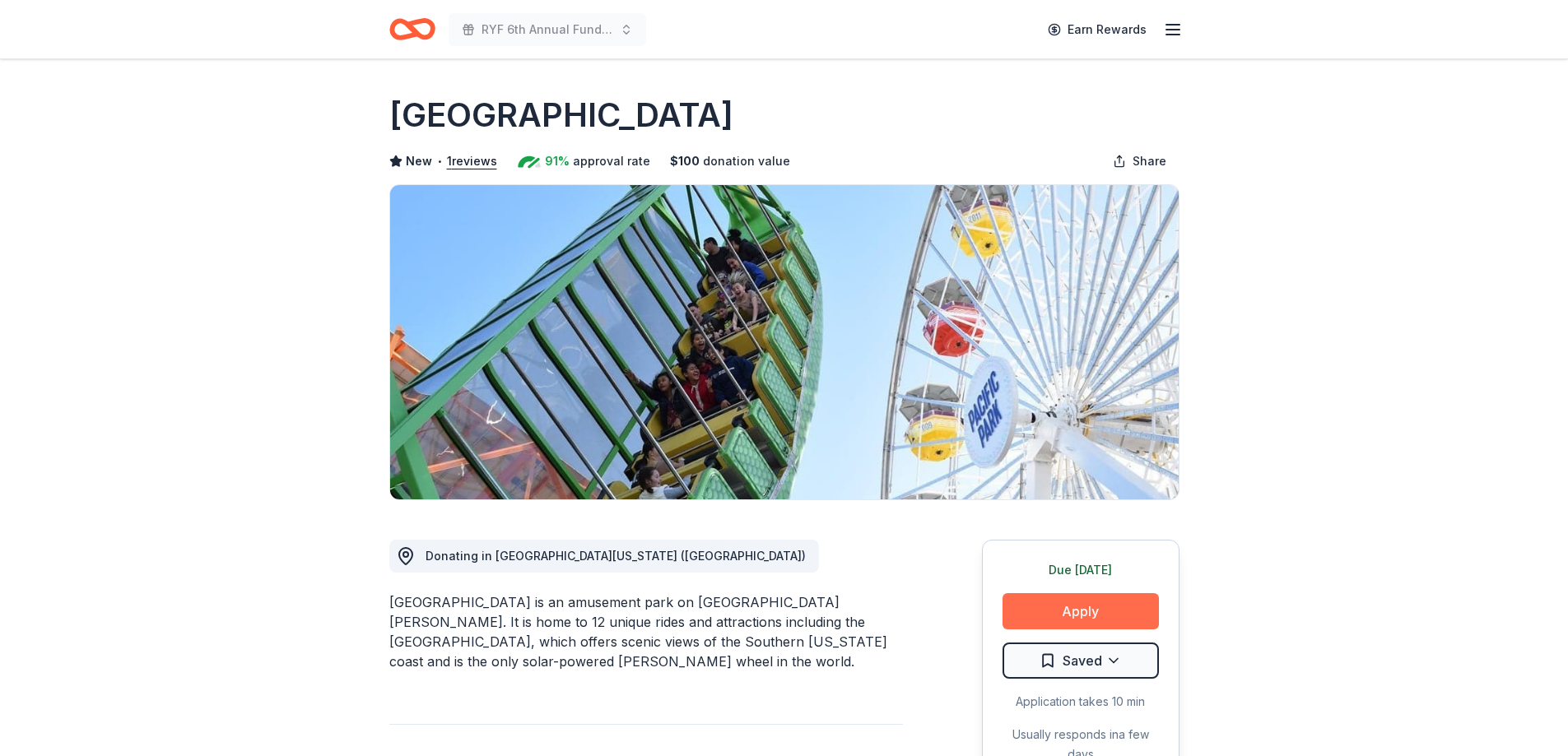
click at [1075, 601] on button "Apply" at bounding box center [1080, 612] width 157 height 37
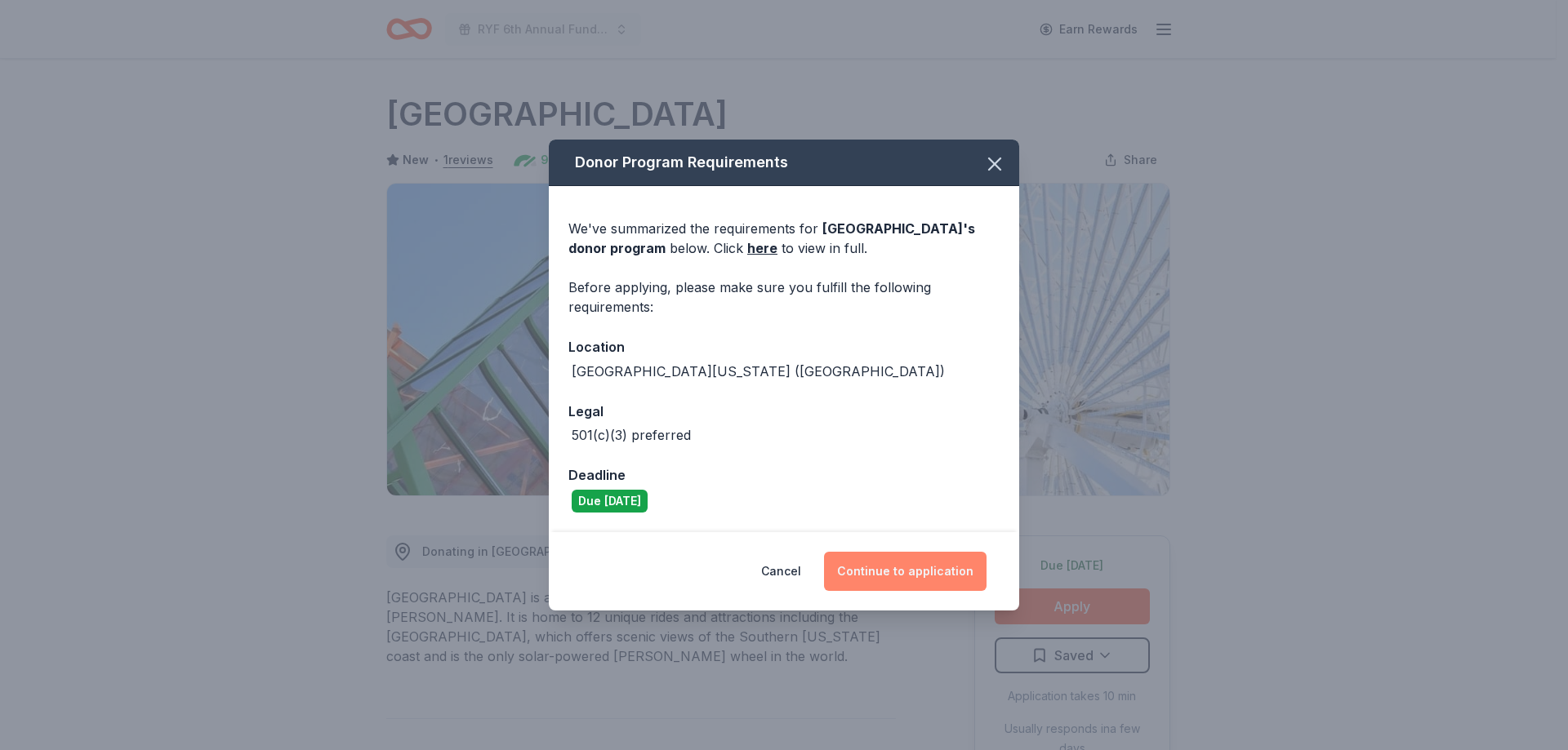
click at [930, 574] on button "Continue to application" at bounding box center [905, 571] width 162 height 39
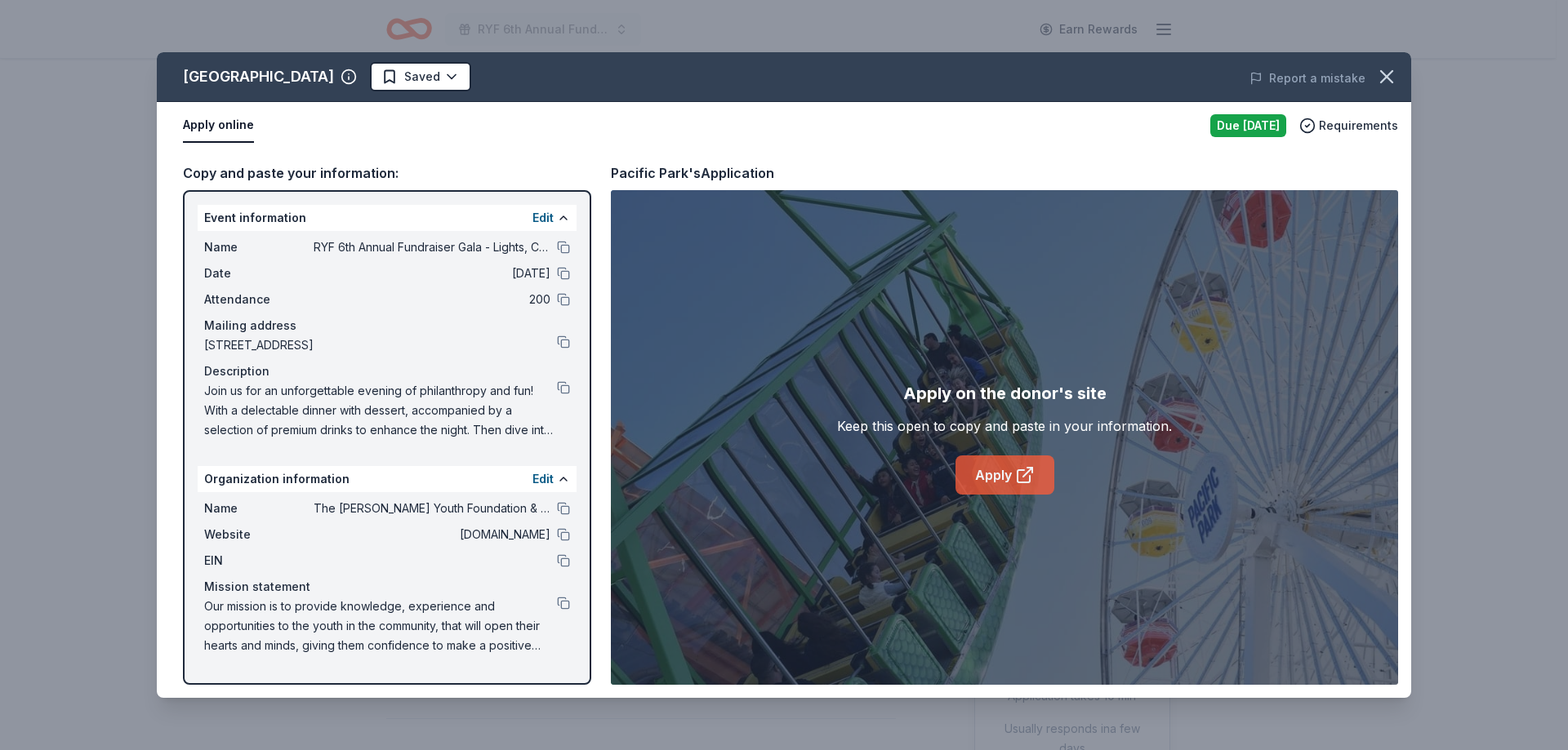
click at [998, 473] on link "Apply" at bounding box center [1005, 474] width 99 height 39
click at [1389, 80] on icon "button" at bounding box center [1387, 76] width 23 height 23
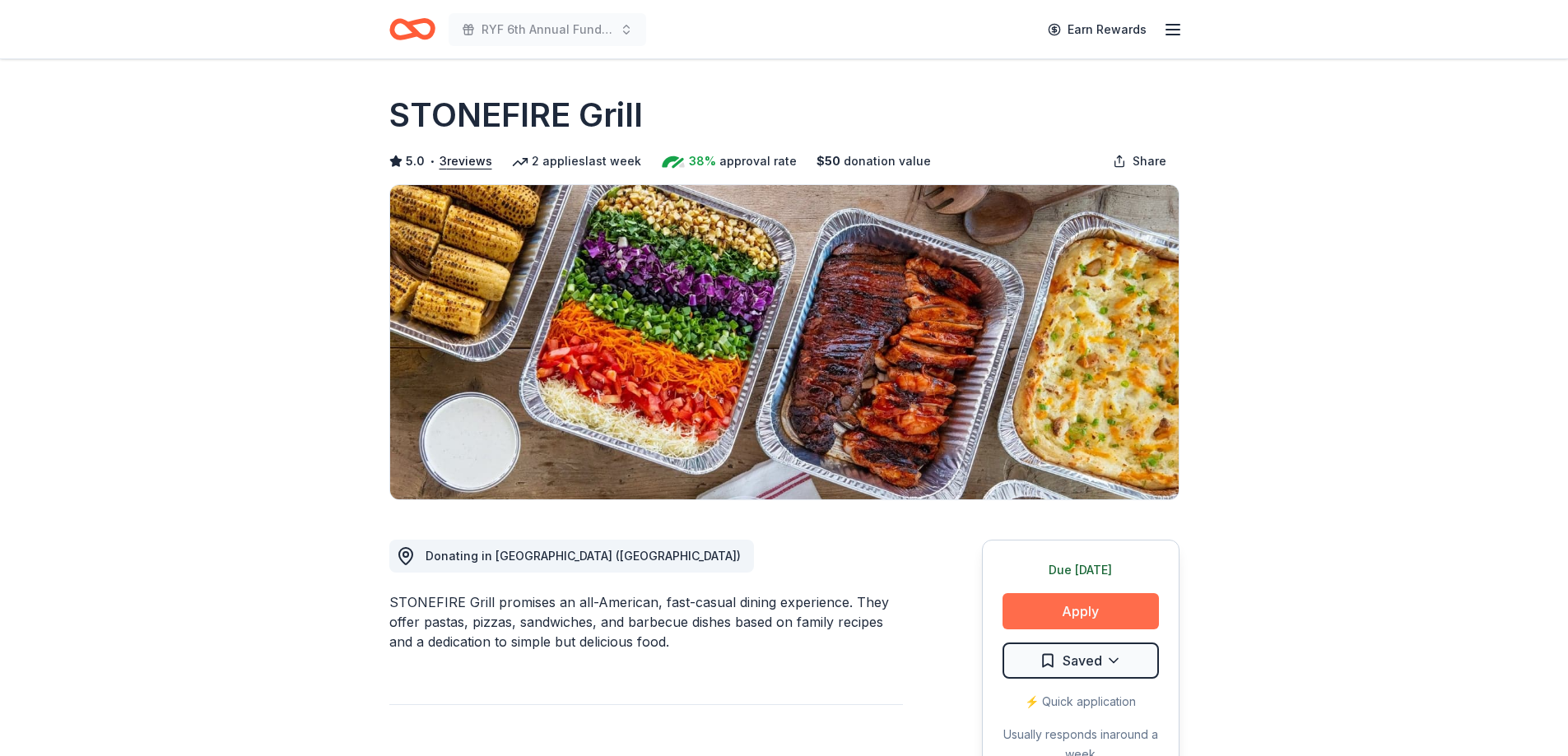
click at [1048, 607] on button "Apply" at bounding box center [1080, 612] width 157 height 37
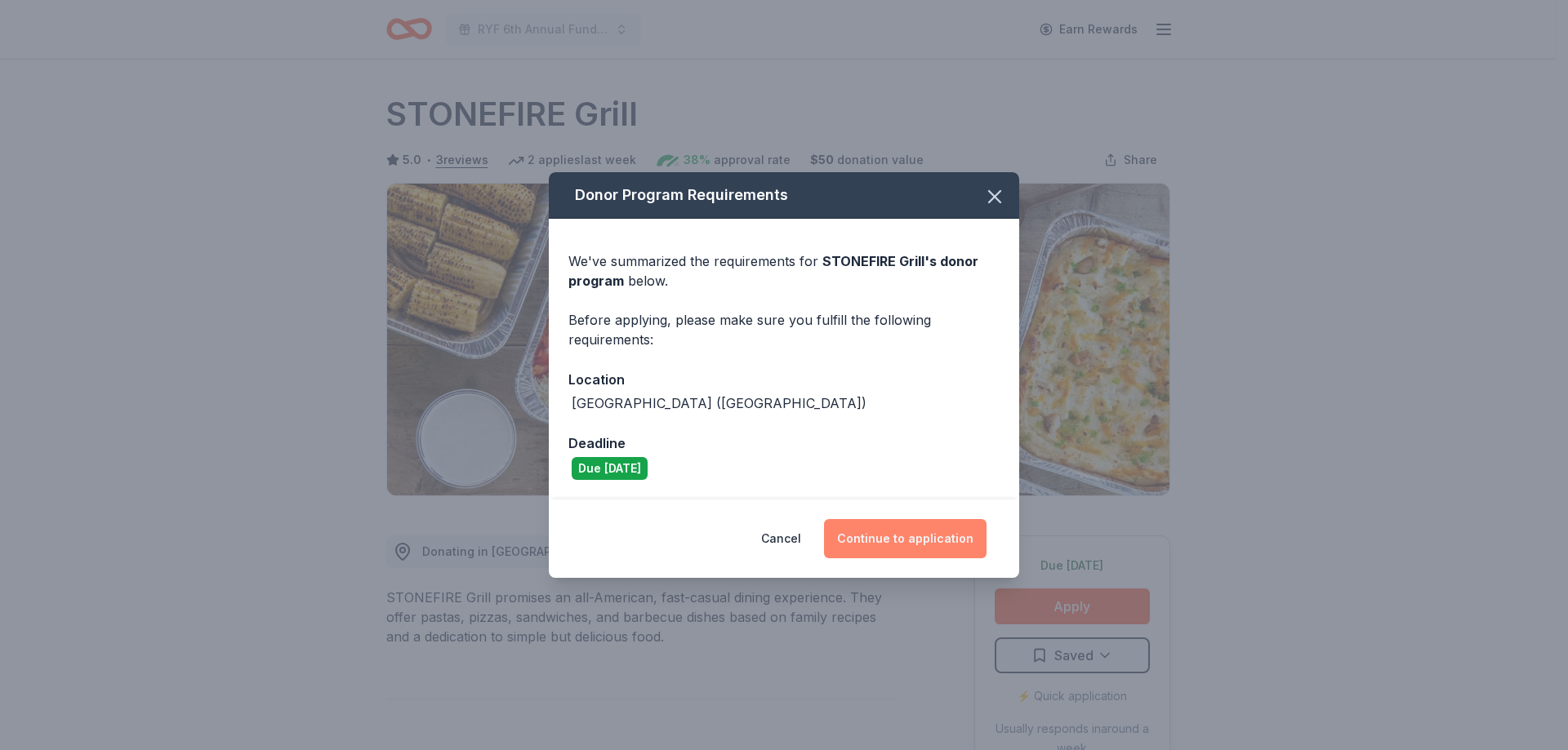
click at [930, 534] on button "Continue to application" at bounding box center [905, 538] width 162 height 39
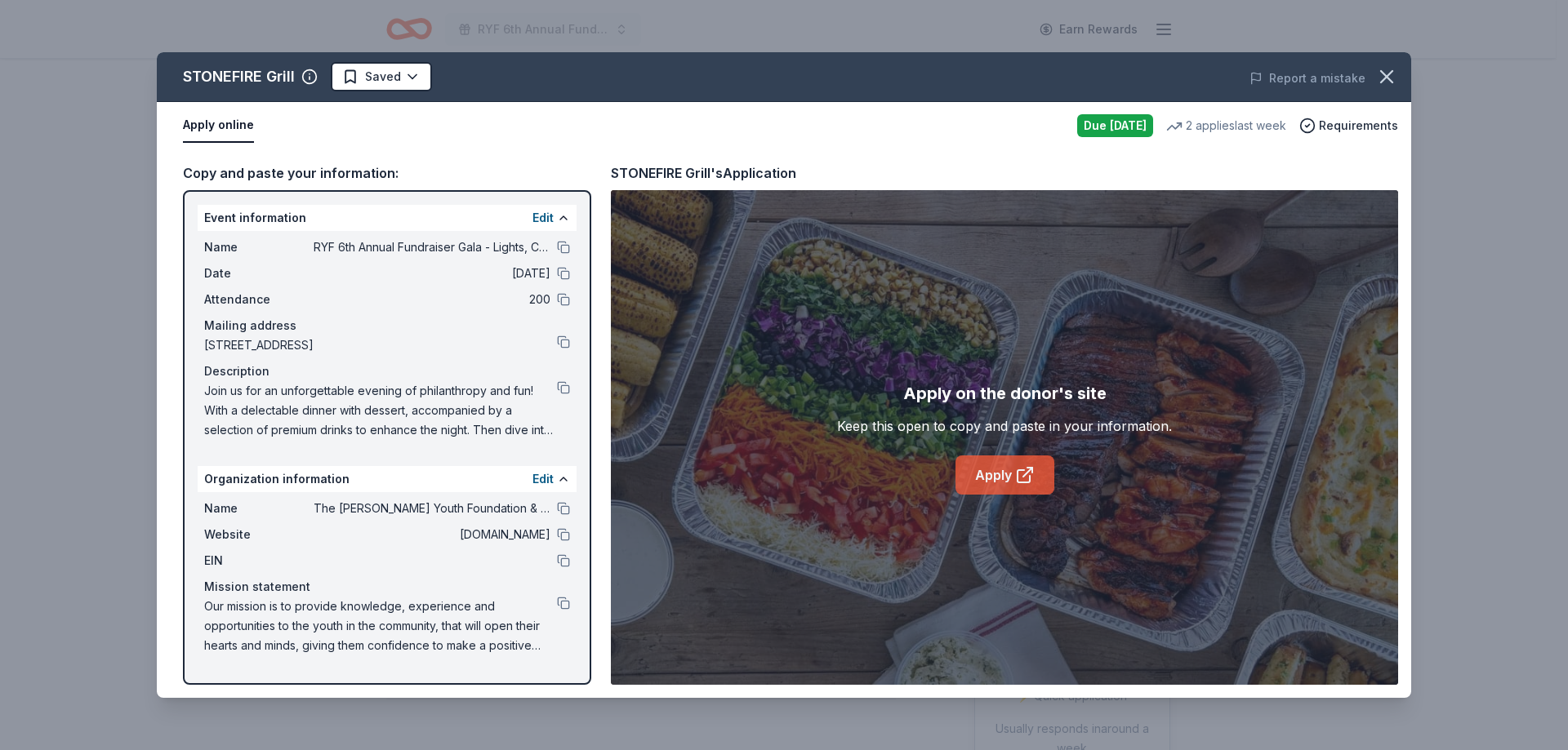
click at [997, 480] on link "Apply" at bounding box center [1005, 474] width 99 height 39
click at [563, 559] on button at bounding box center [564, 561] width 13 height 13
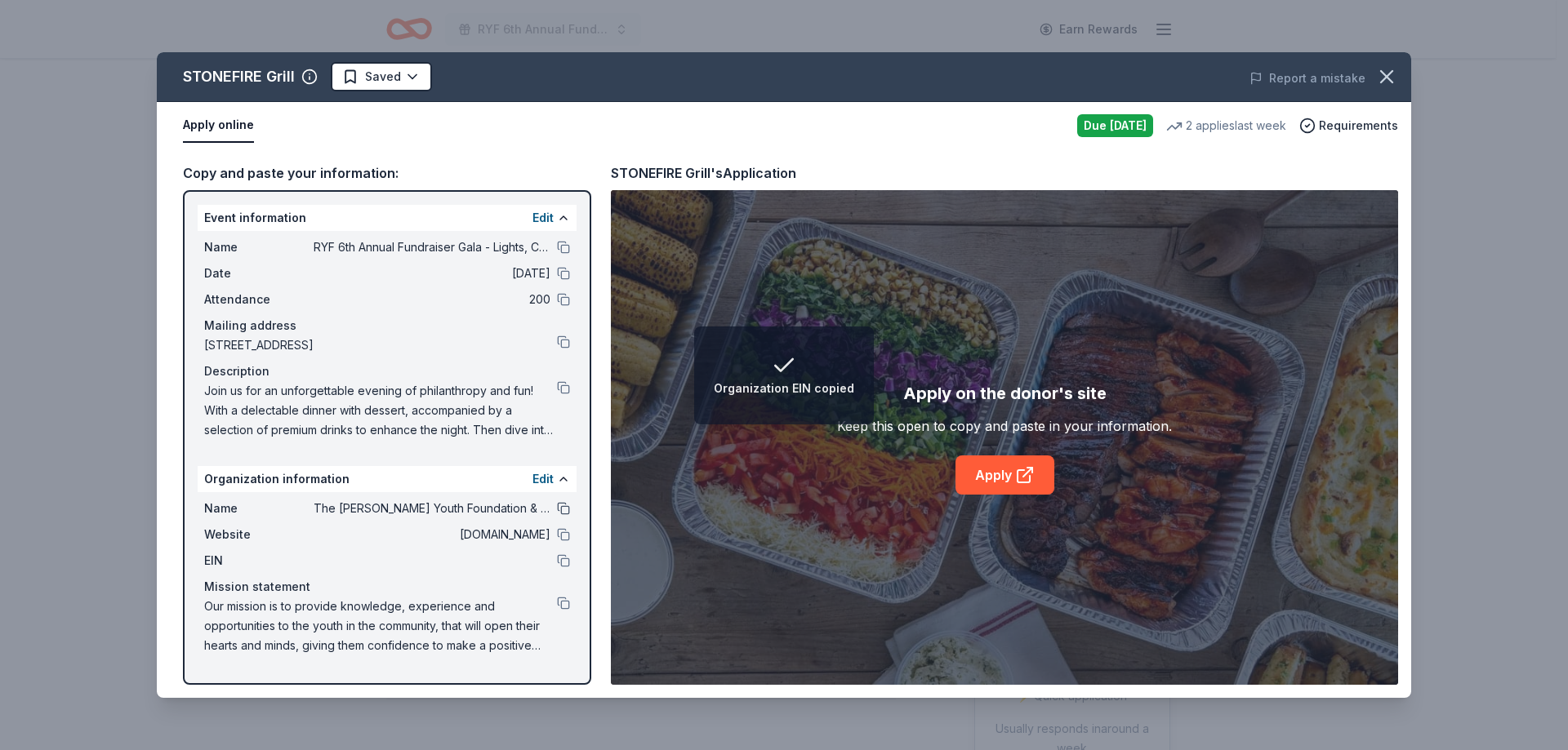
click at [564, 505] on button at bounding box center [564, 509] width 13 height 13
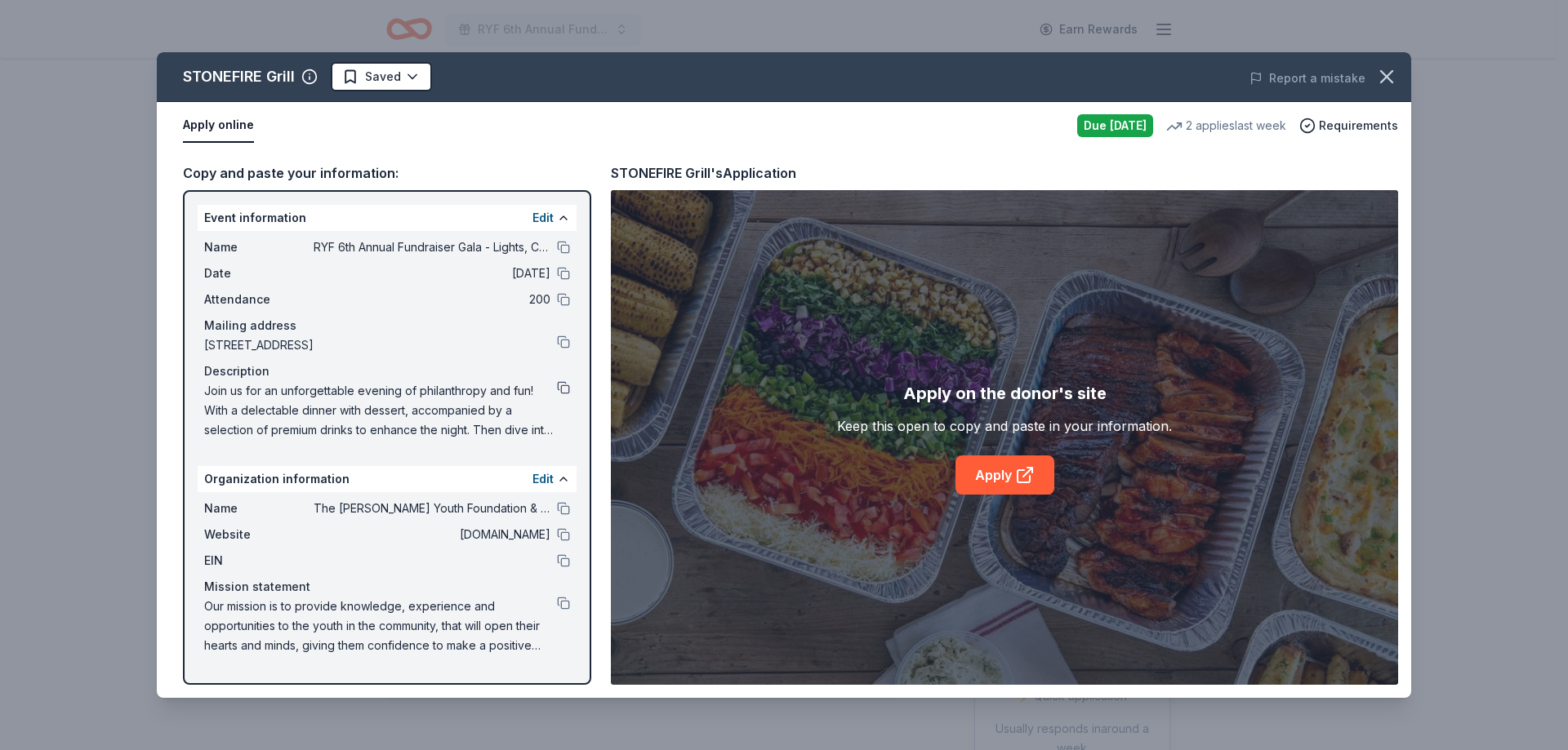
click at [566, 386] on button at bounding box center [564, 388] width 13 height 13
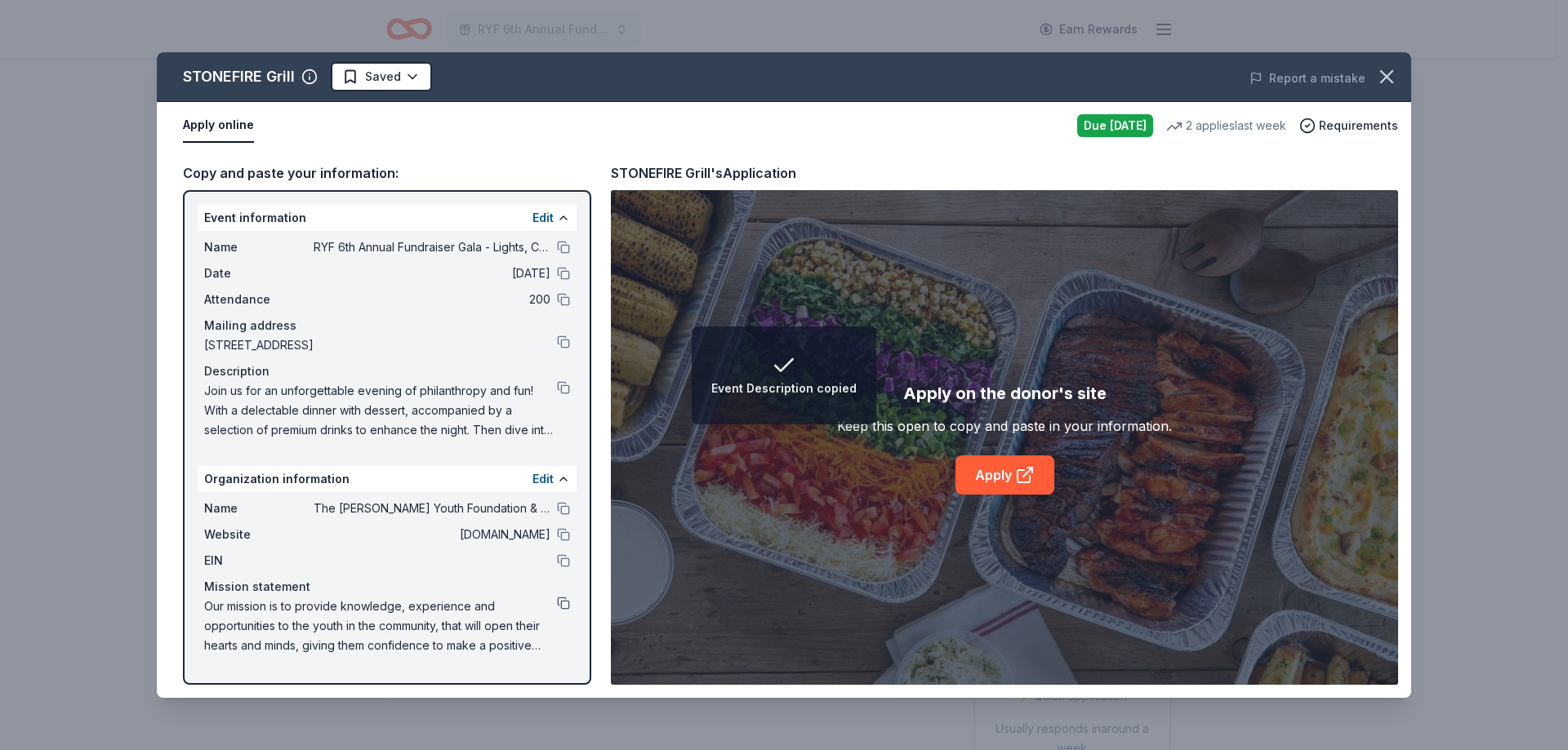
click at [565, 608] on button at bounding box center [564, 603] width 13 height 13
click at [415, 74] on html "Organization Mission Statement copied RYF 6th Annual Fundraiser Gala - Lights, …" at bounding box center [784, 375] width 1568 height 750
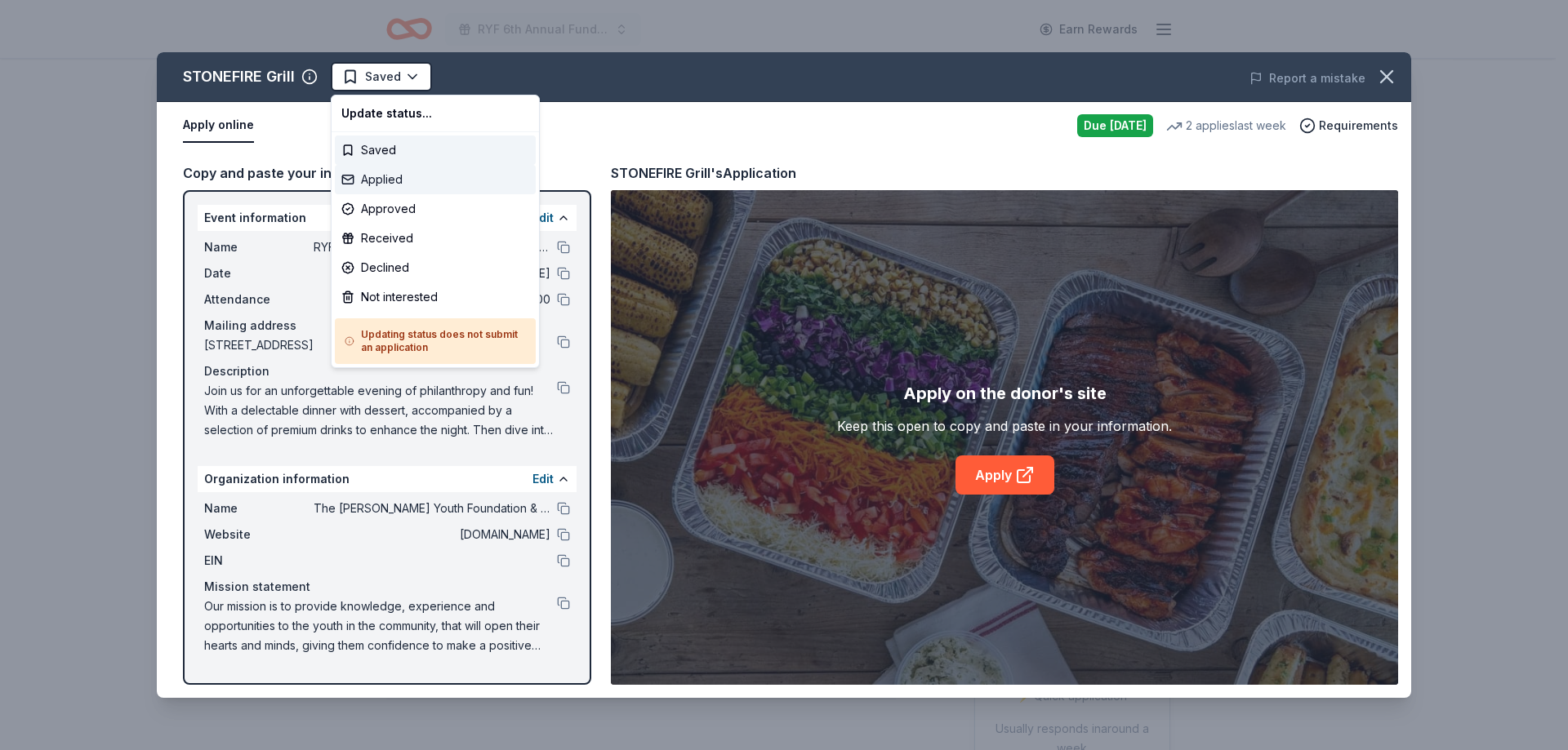
click at [399, 185] on div "Applied" at bounding box center [435, 179] width 200 height 30
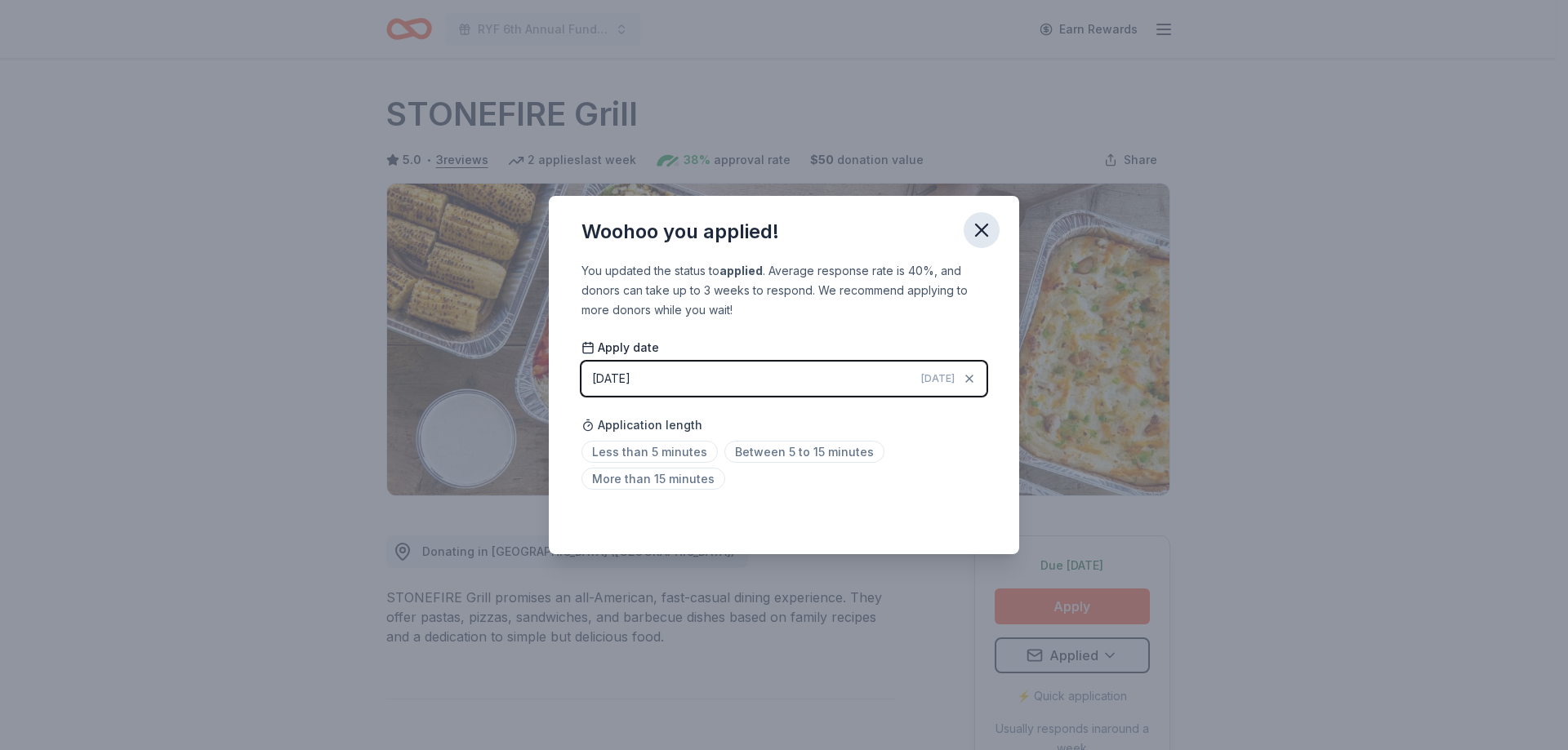
click at [985, 229] on icon "button" at bounding box center [982, 230] width 23 height 23
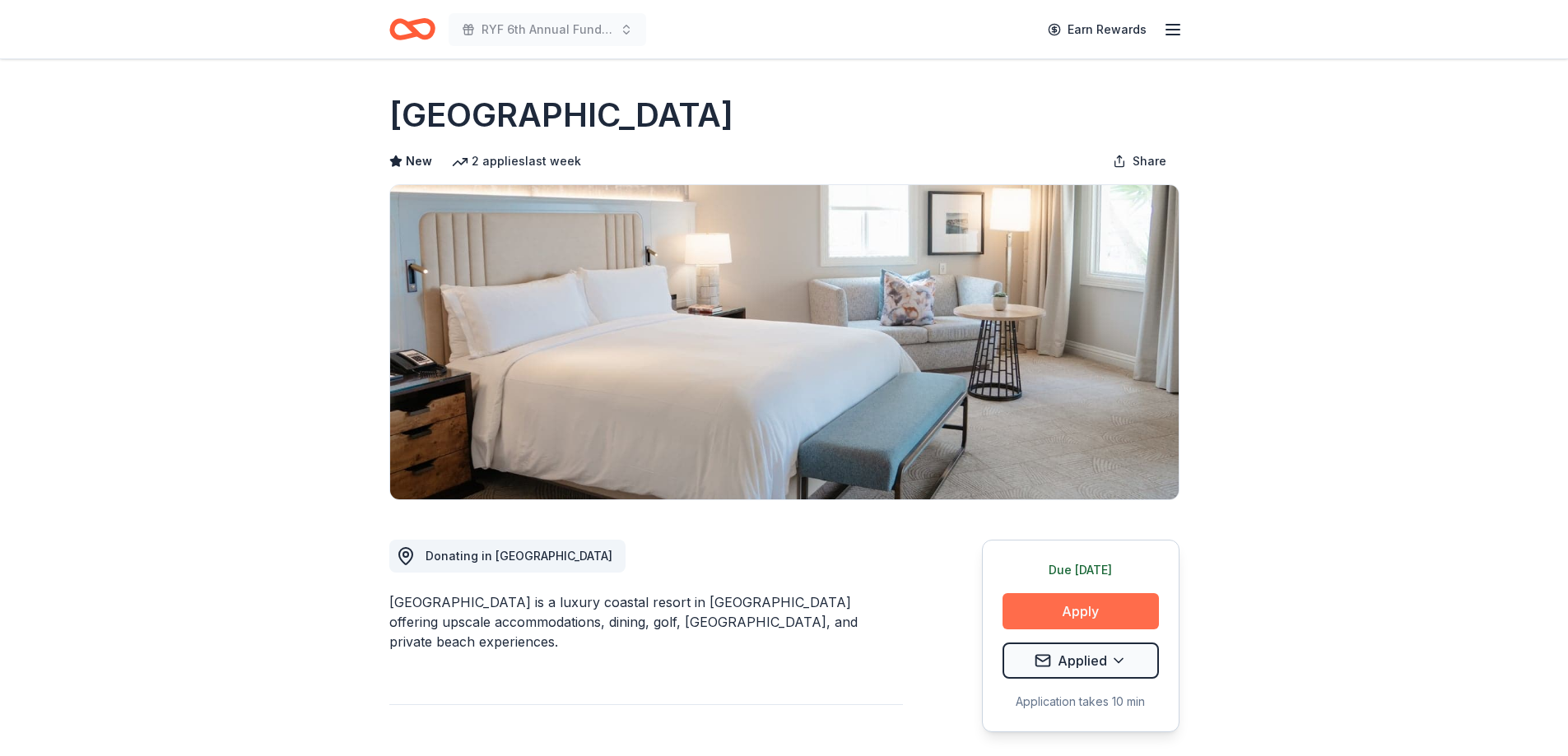
click at [1095, 605] on button "Apply" at bounding box center [1080, 612] width 157 height 37
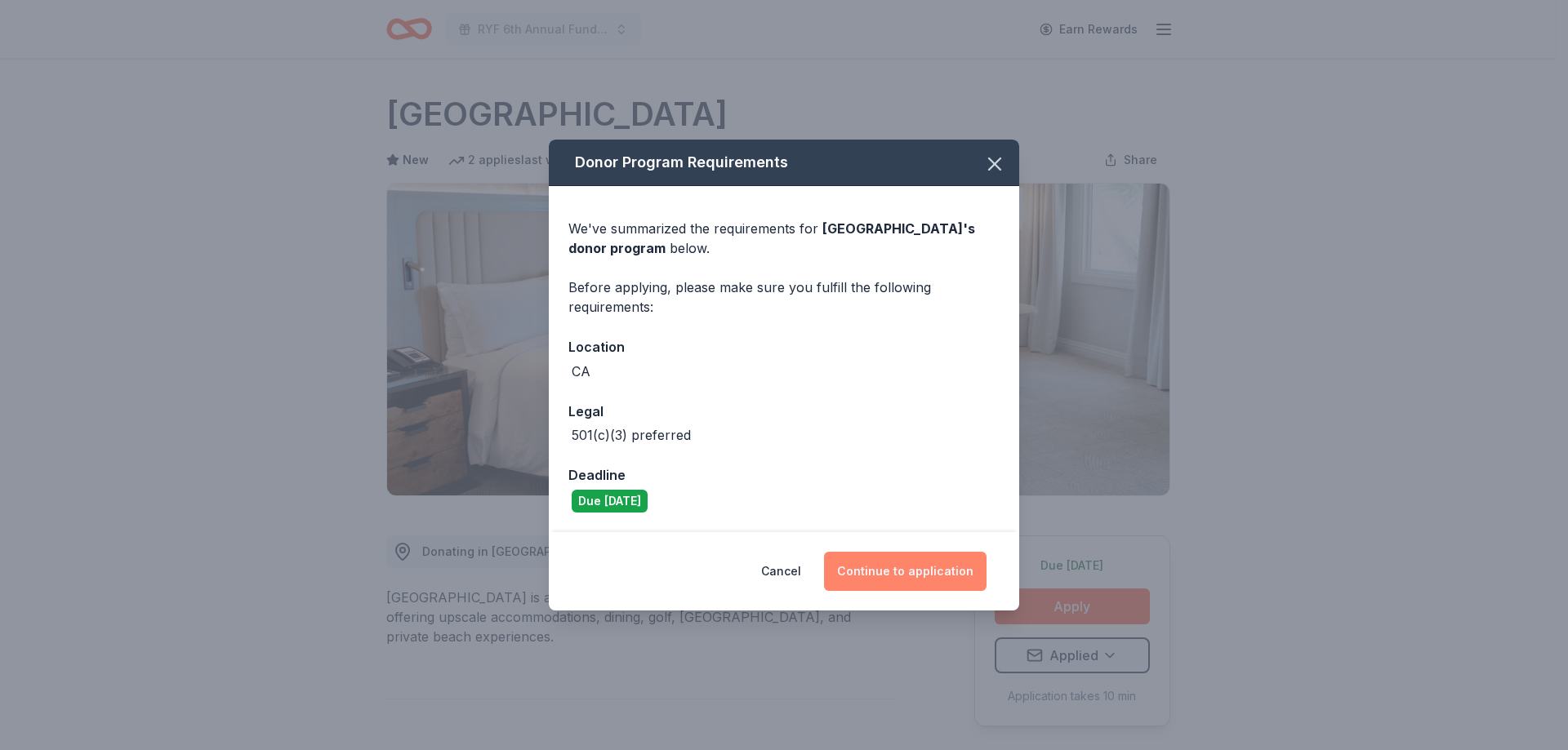
click at [914, 565] on button "Continue to application" at bounding box center [905, 571] width 162 height 39
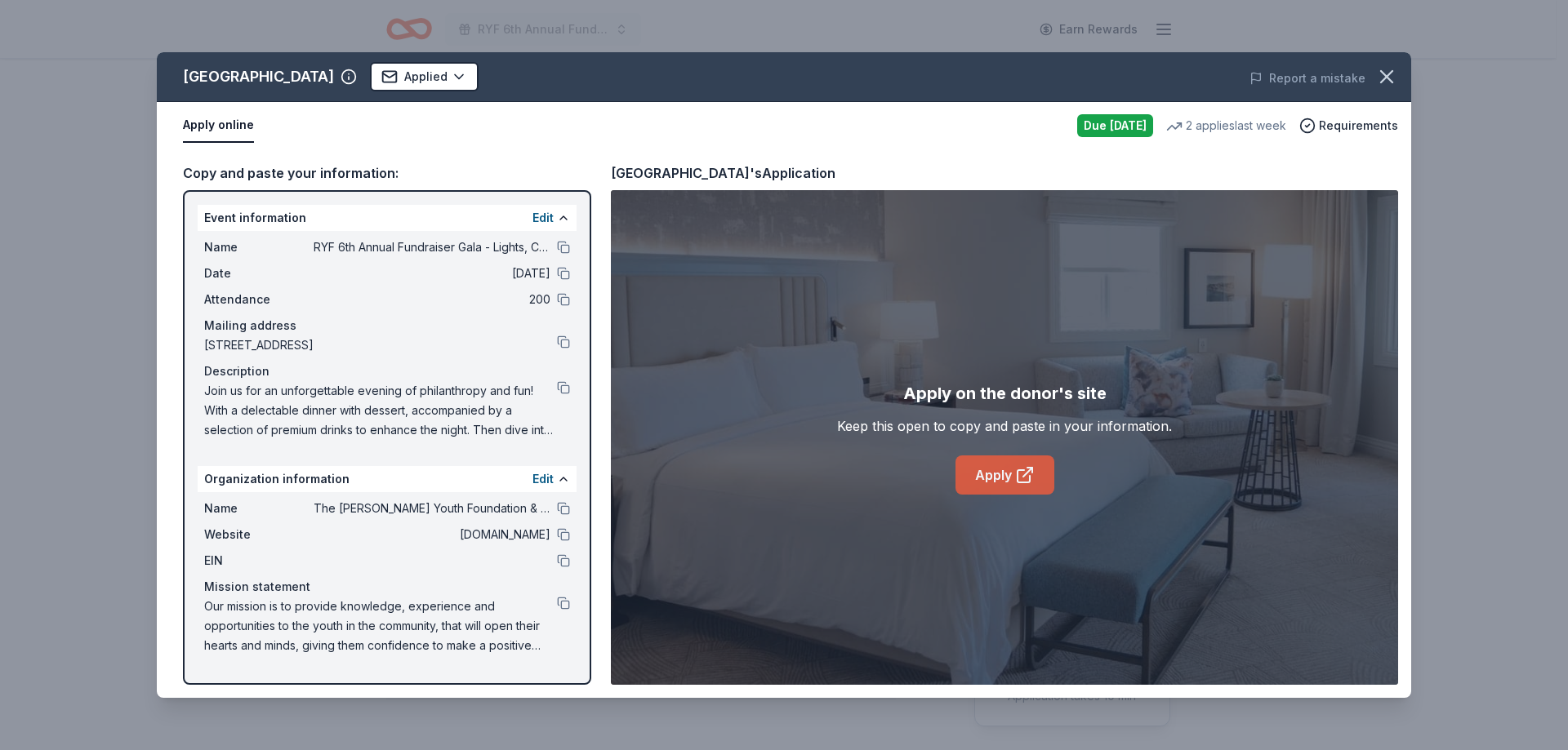
click at [974, 473] on link "Apply" at bounding box center [1005, 474] width 99 height 39
click at [559, 602] on button at bounding box center [564, 603] width 13 height 13
click at [564, 388] on button at bounding box center [564, 388] width 13 height 13
click at [564, 511] on button at bounding box center [564, 509] width 13 height 13
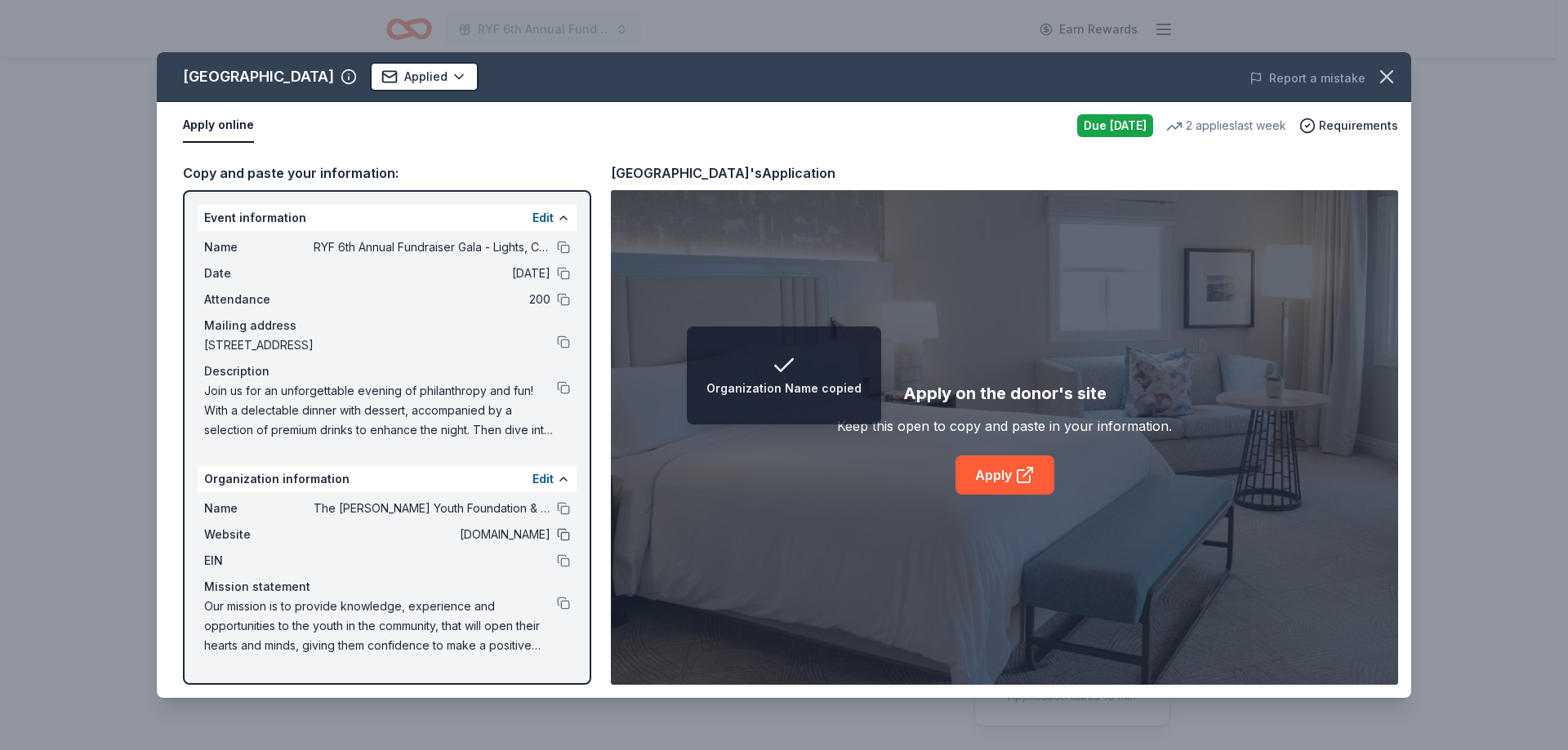
click at [558, 536] on button at bounding box center [564, 535] width 13 height 13
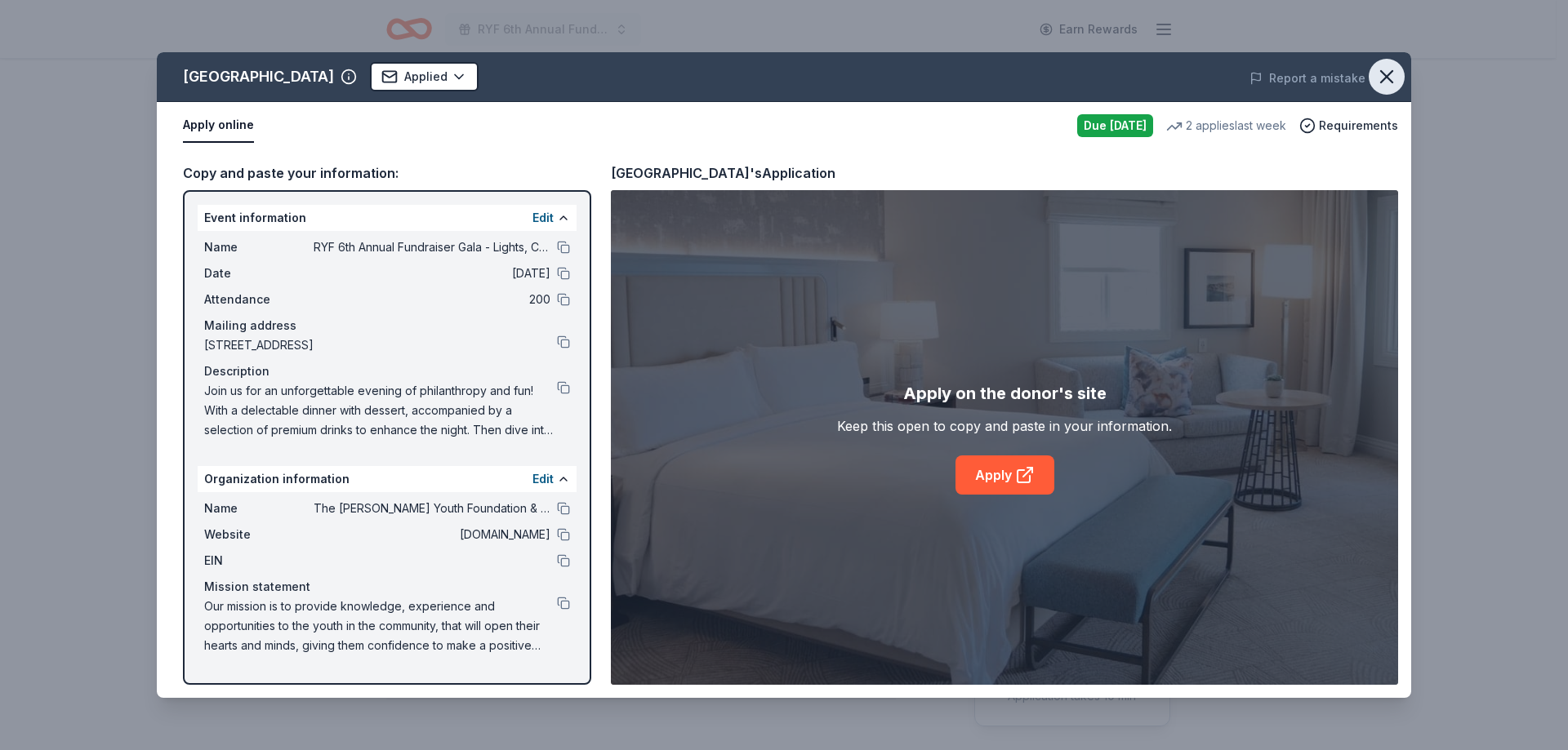
click at [1389, 73] on icon "button" at bounding box center [1387, 76] width 11 height 11
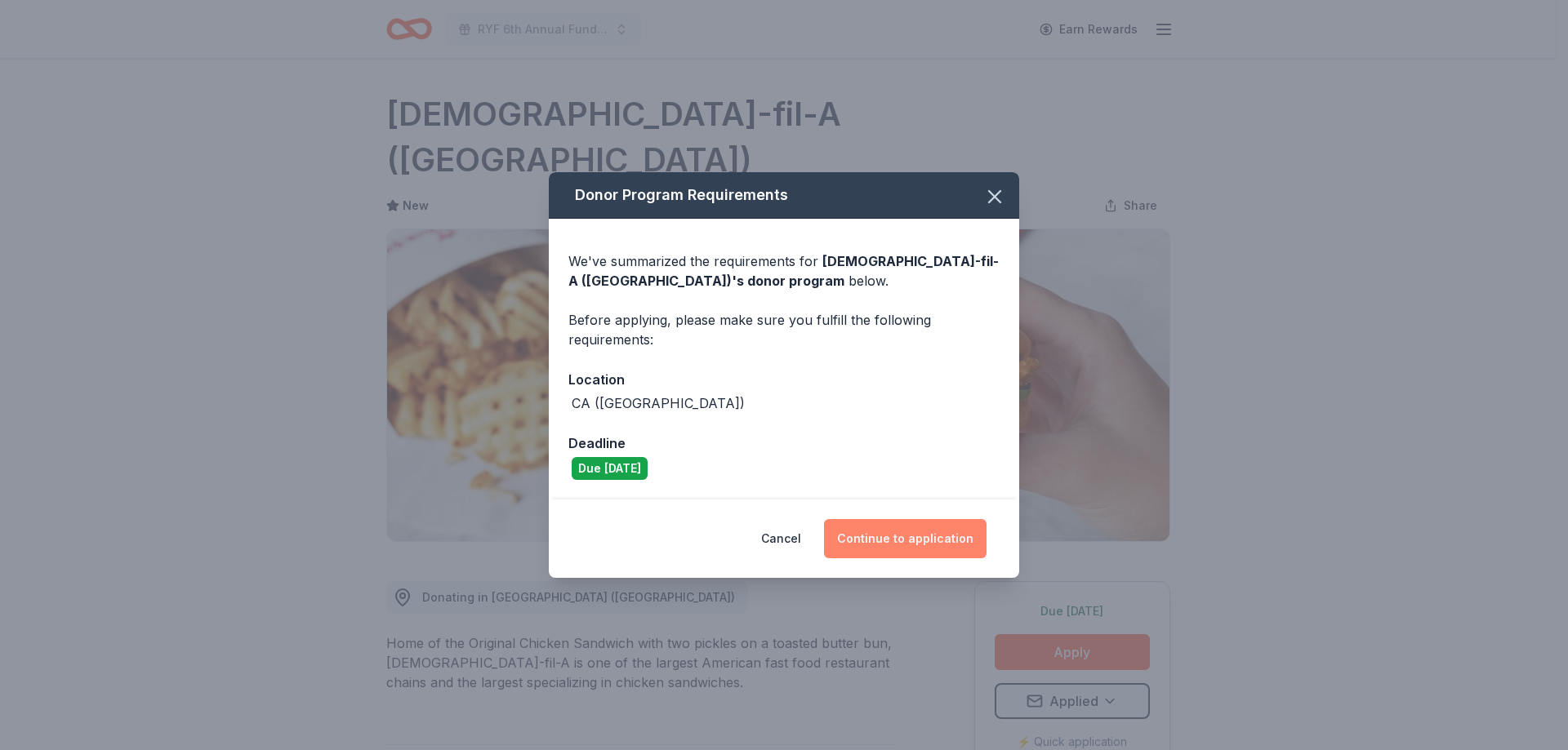
click at [920, 541] on button "Continue to application" at bounding box center [905, 538] width 162 height 39
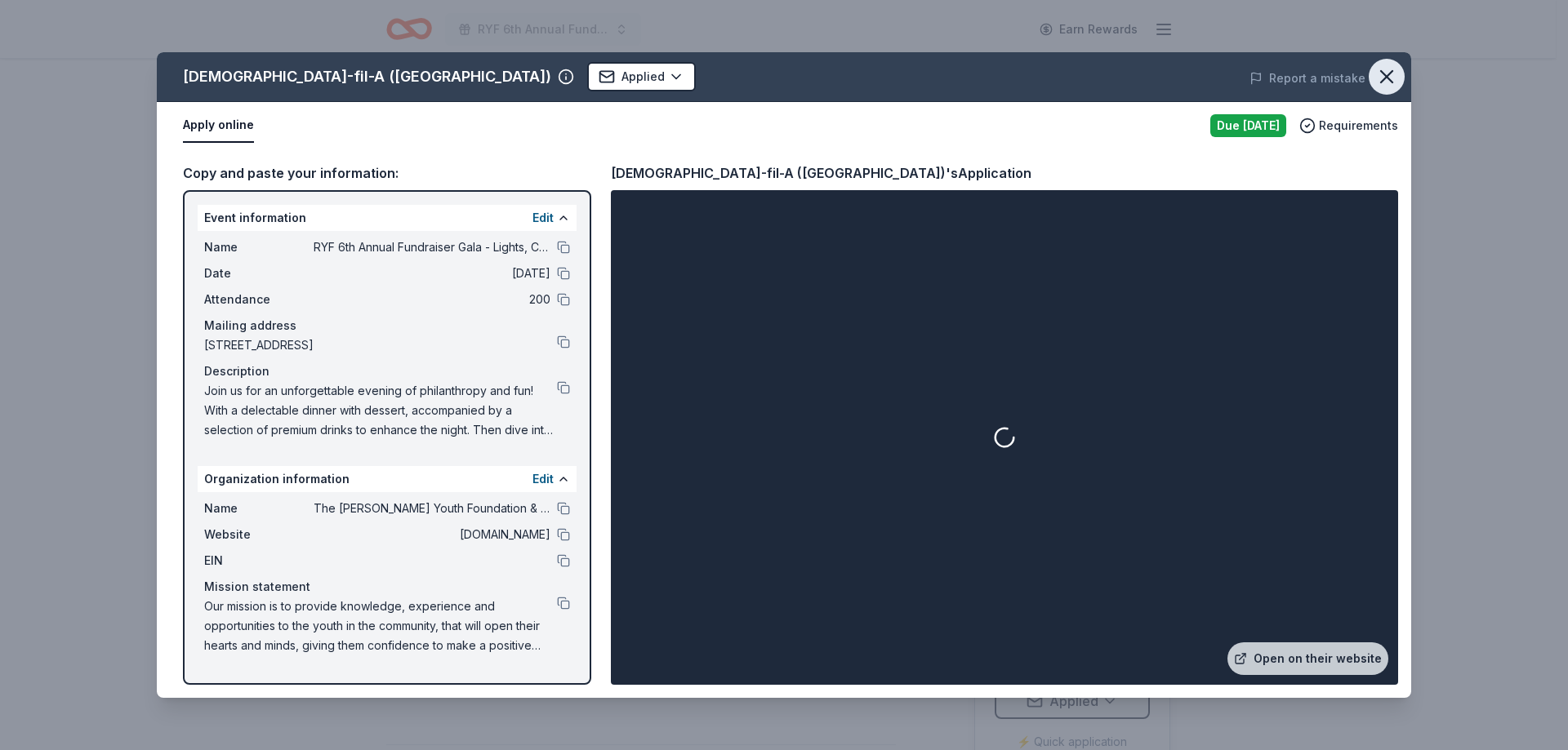
click at [1389, 69] on icon "button" at bounding box center [1387, 76] width 23 height 23
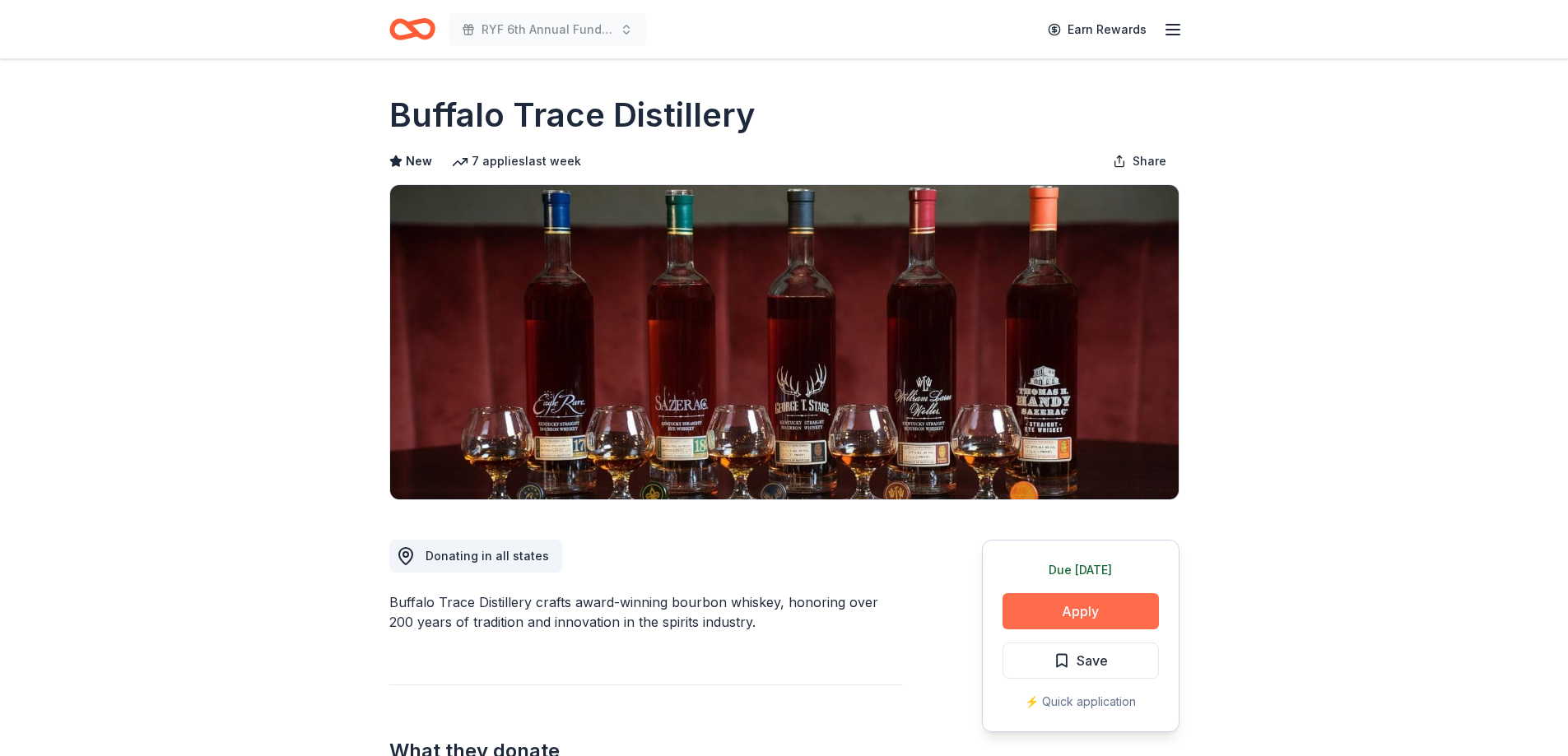
click at [1075, 609] on button "Apply" at bounding box center [1080, 612] width 157 height 37
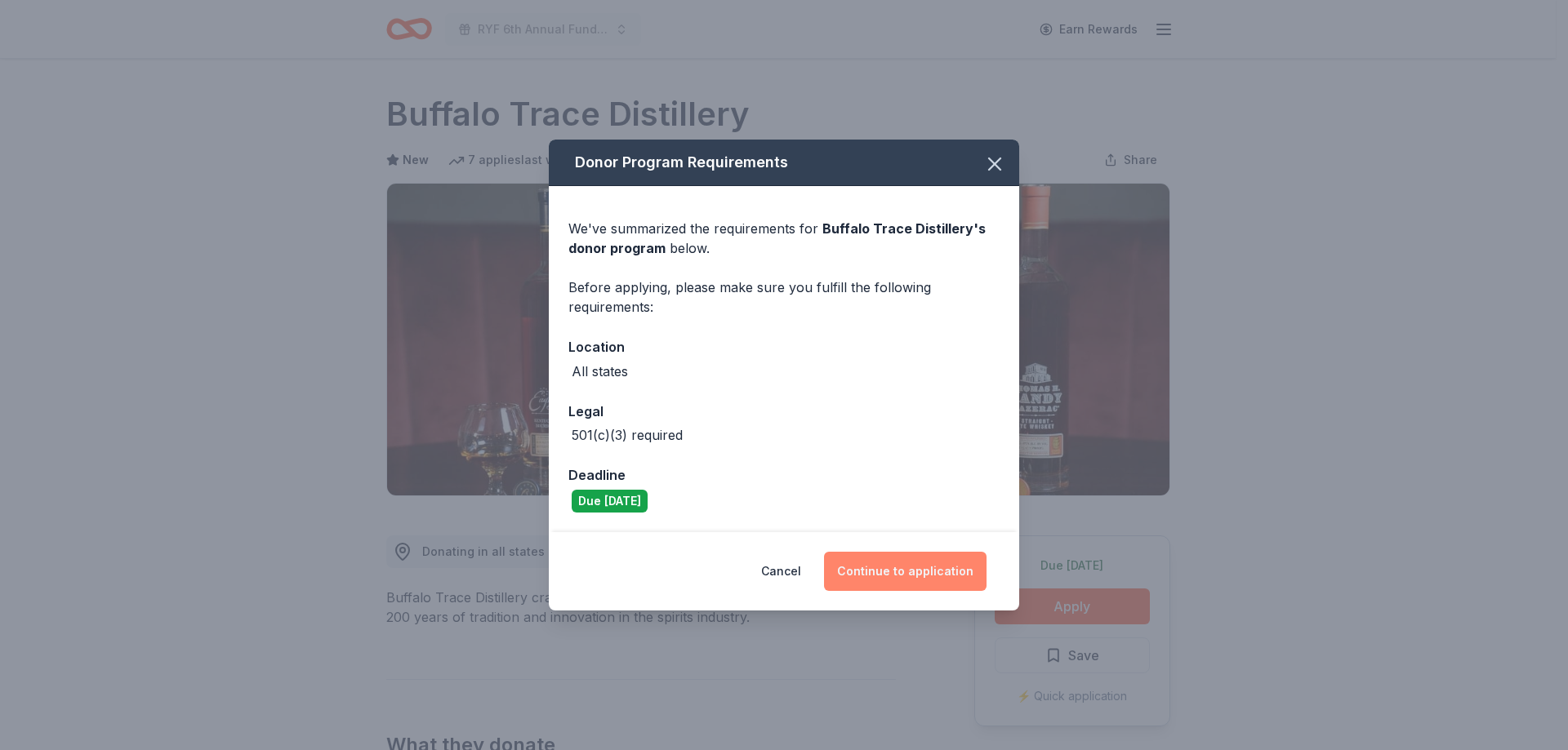
click at [893, 563] on button "Continue to application" at bounding box center [905, 571] width 162 height 39
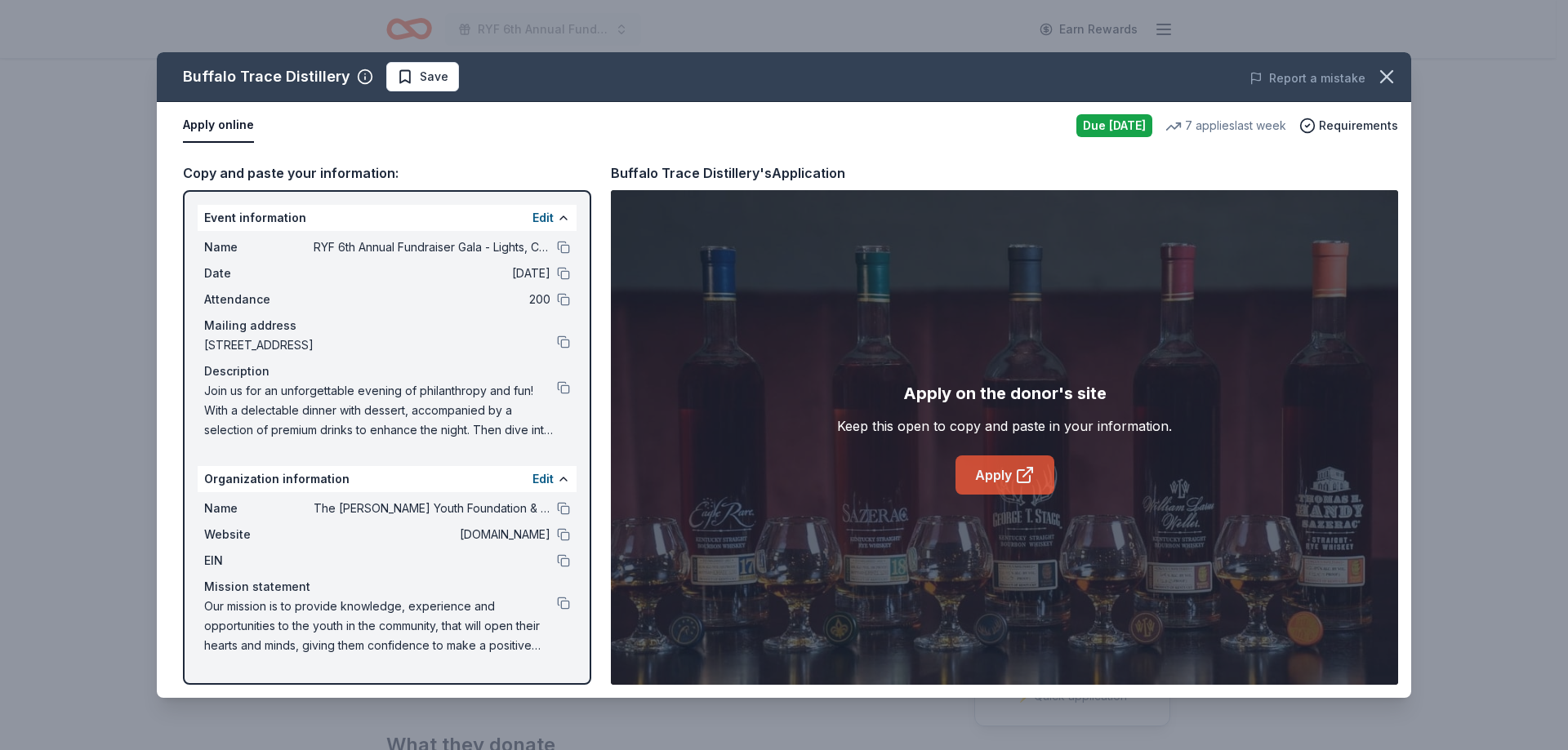
click at [1000, 472] on link "Apply" at bounding box center [1005, 474] width 99 height 39
click at [562, 563] on button at bounding box center [564, 561] width 13 height 13
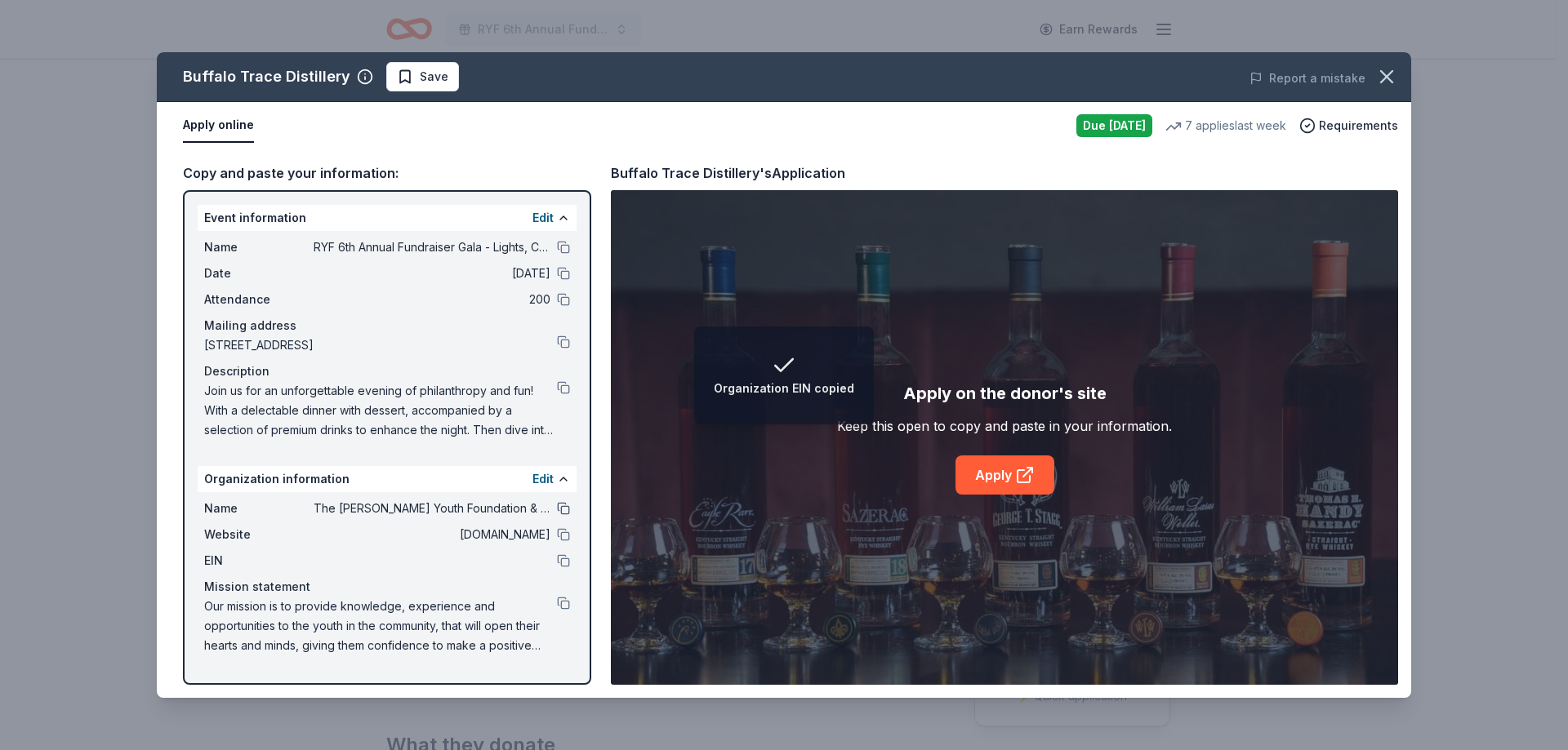
click at [562, 509] on button at bounding box center [564, 509] width 13 height 13
click at [449, 82] on button "Save" at bounding box center [423, 76] width 73 height 30
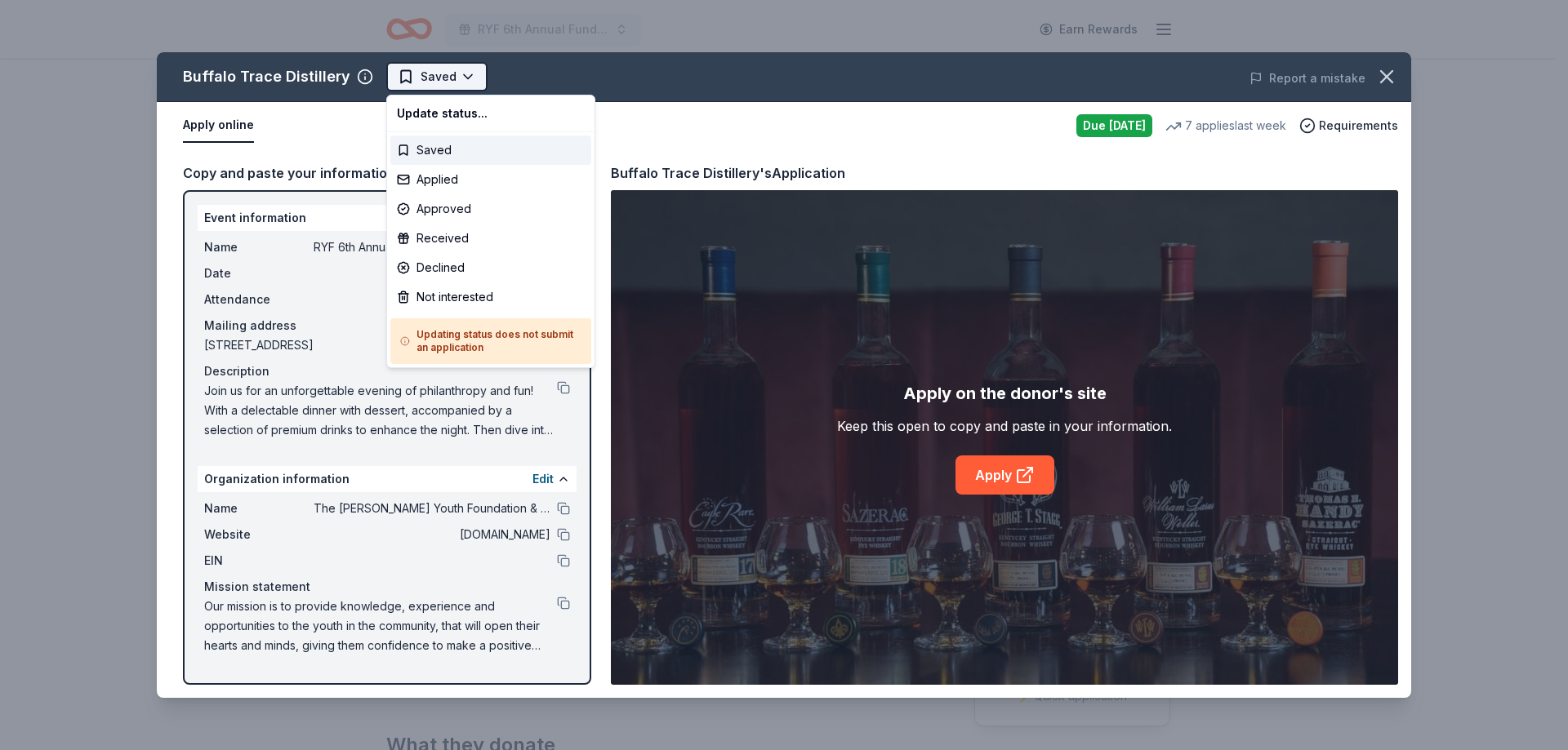
click at [470, 82] on html "RYF 6th Annual Fundraiser Gala - Lights, Camera, Auction! Earn Rewards Due tomo…" at bounding box center [784, 375] width 1568 height 750
click at [461, 187] on div "Applied" at bounding box center [491, 179] width 200 height 30
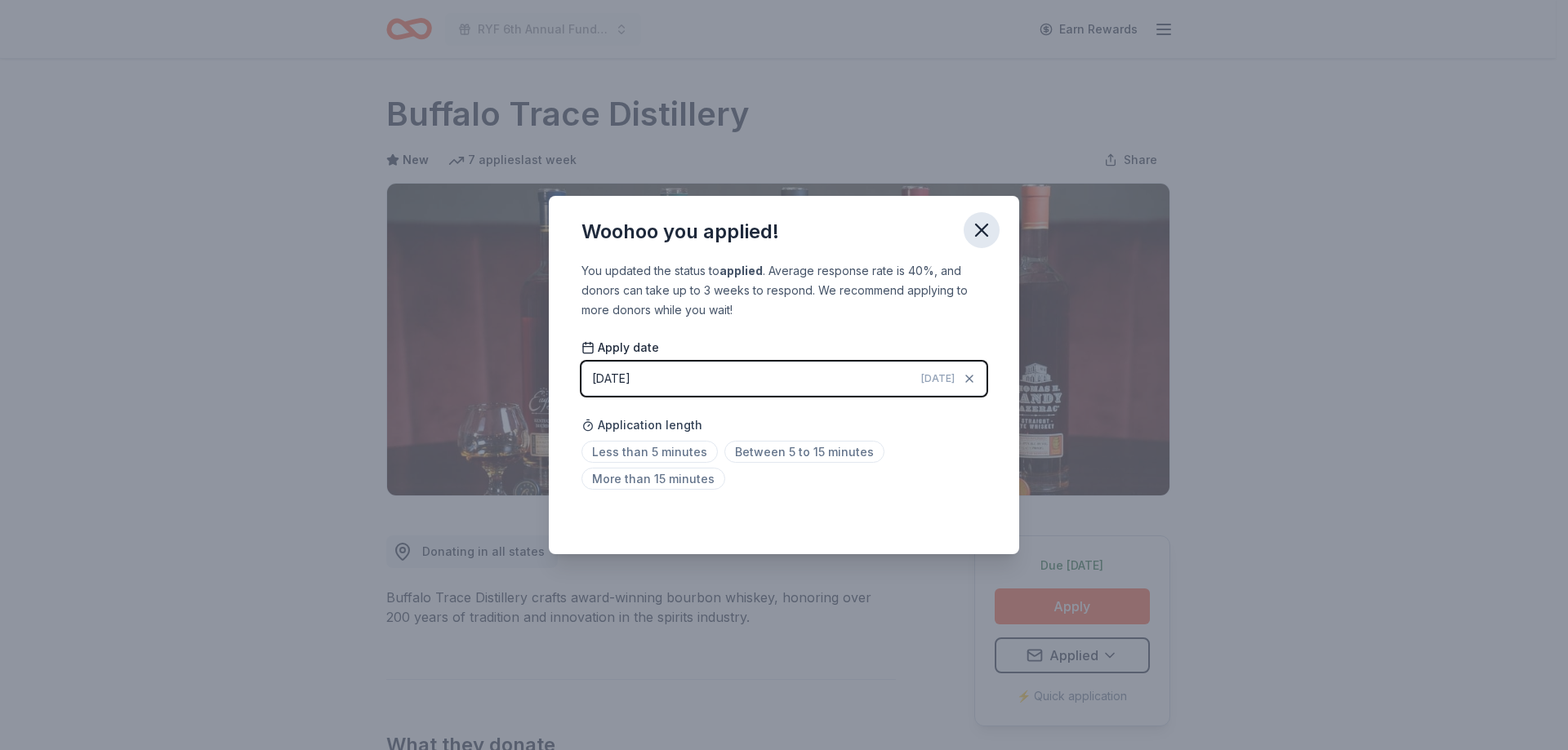
click at [985, 229] on icon "button" at bounding box center [982, 230] width 23 height 23
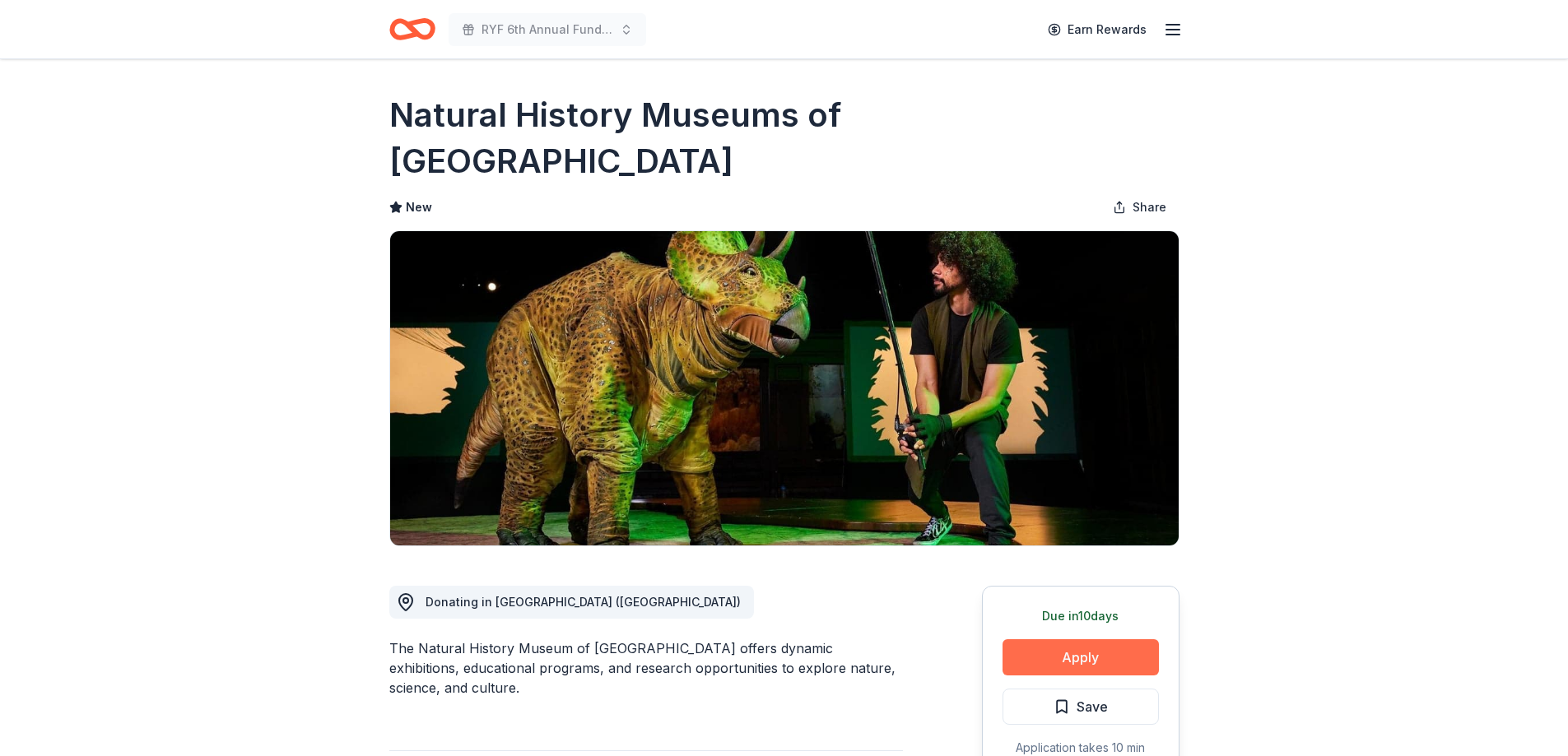
click at [1109, 640] on button "Apply" at bounding box center [1080, 658] width 157 height 37
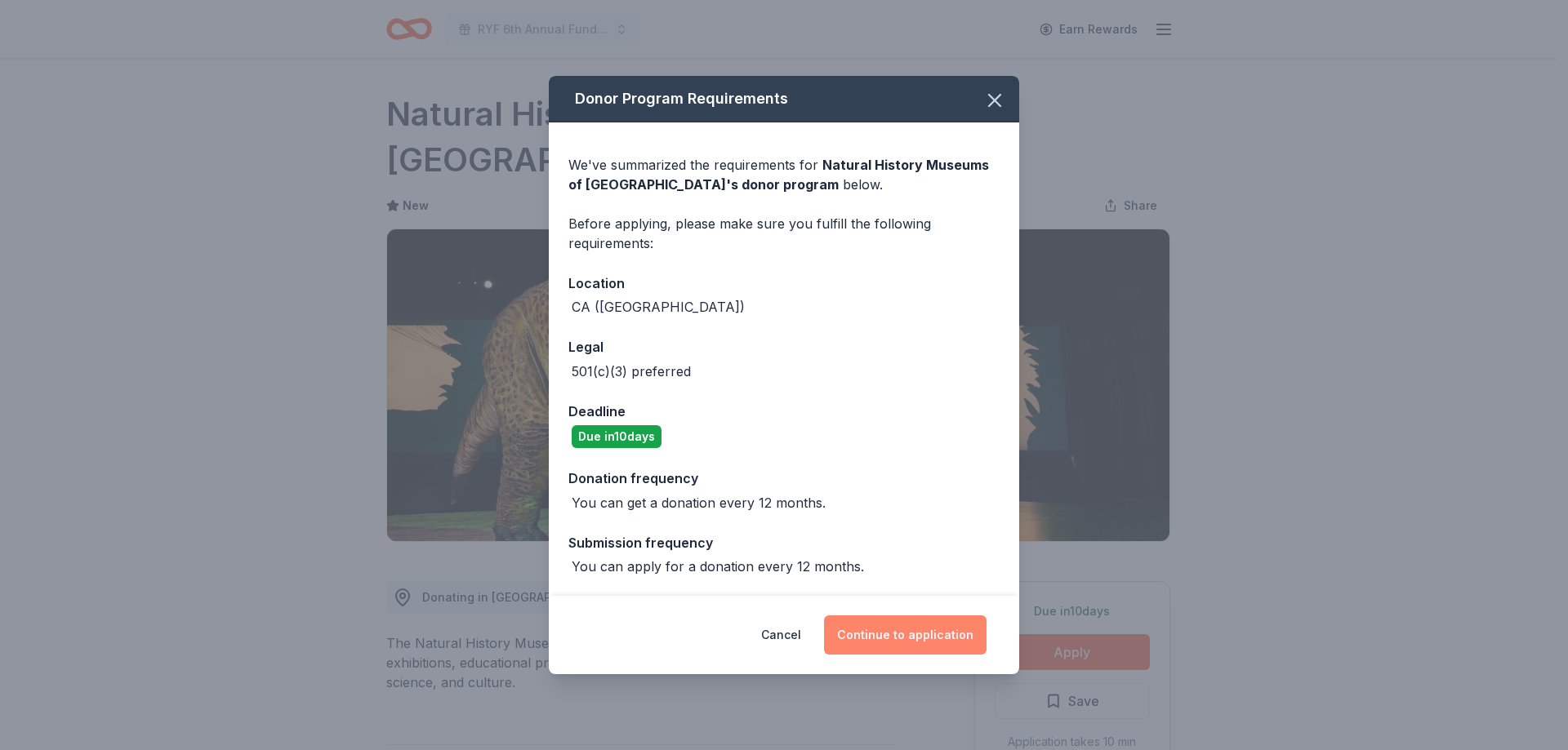
click at [891, 632] on button "Continue to application" at bounding box center [905, 635] width 162 height 39
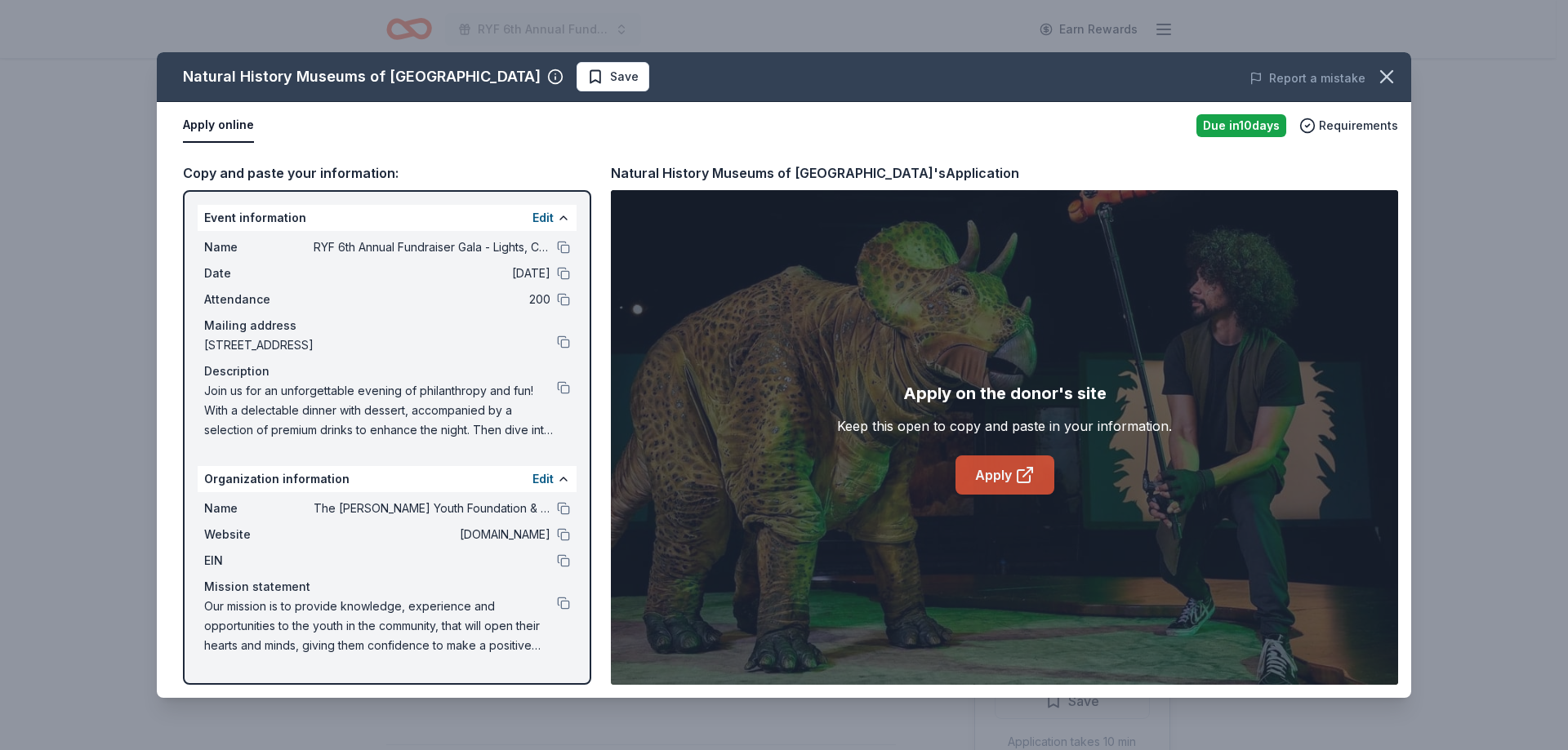
click at [981, 477] on link "Apply" at bounding box center [1005, 474] width 99 height 39
click at [562, 506] on button at bounding box center [564, 509] width 13 height 13
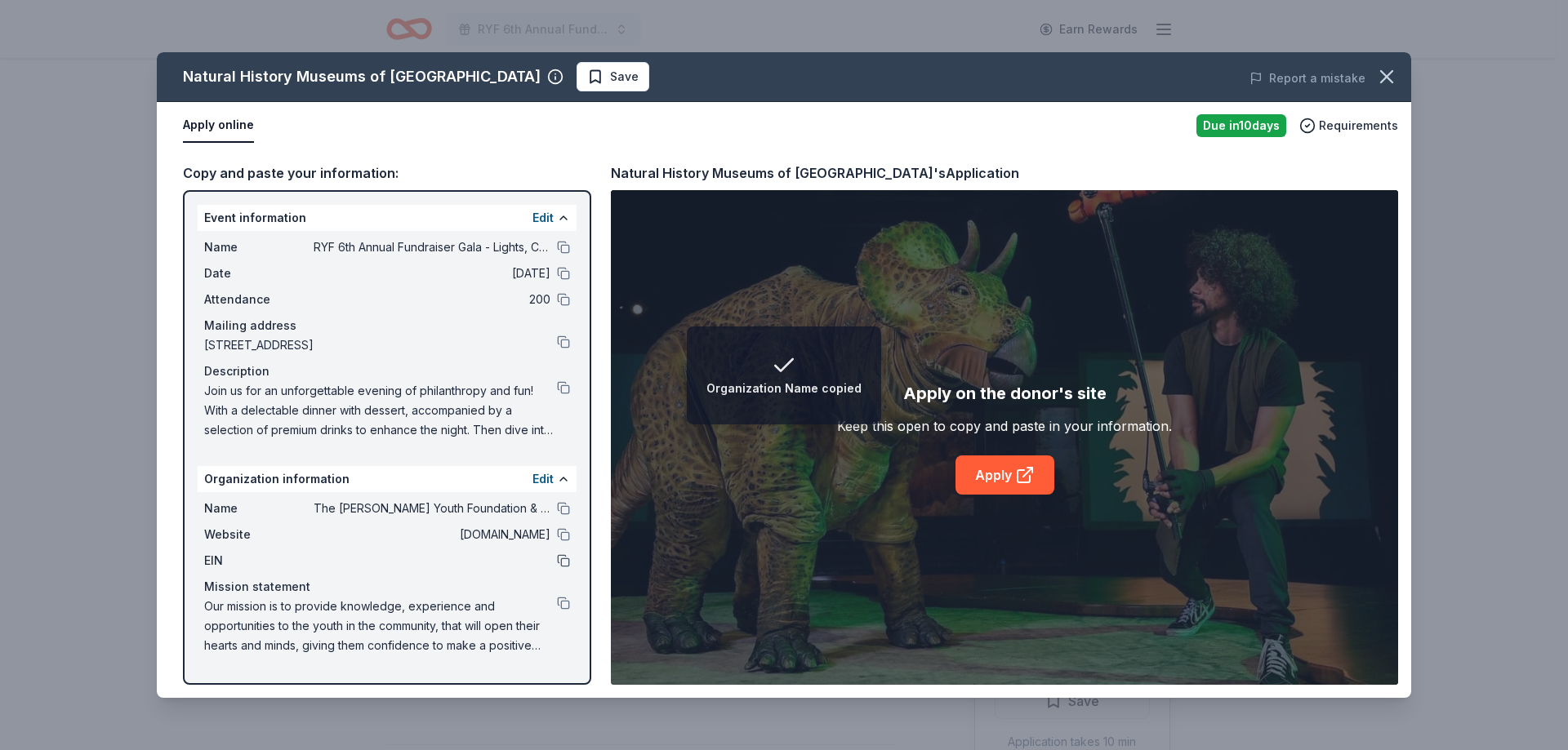
click at [562, 560] on button at bounding box center [564, 561] width 13 height 13
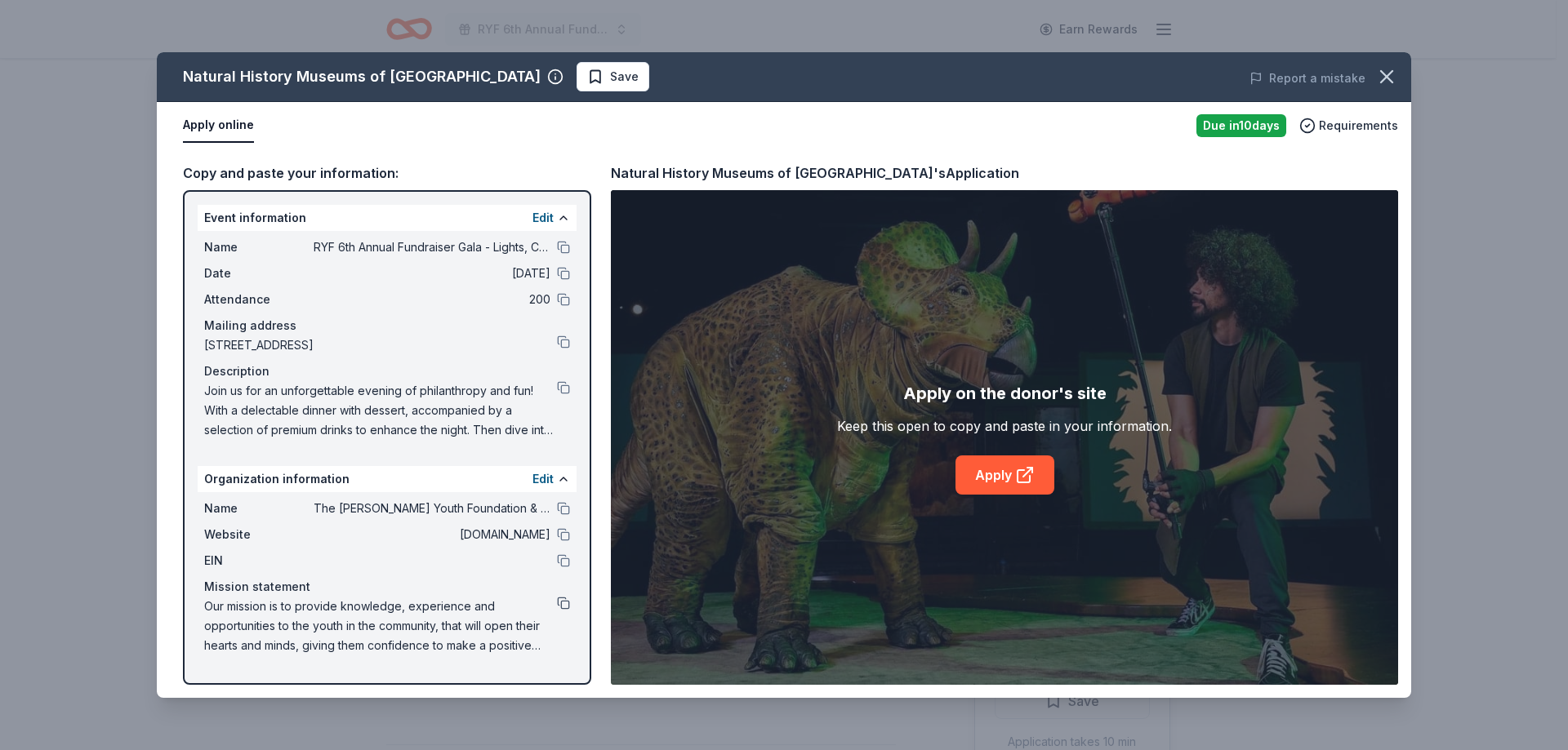
click at [560, 604] on button at bounding box center [564, 603] width 13 height 13
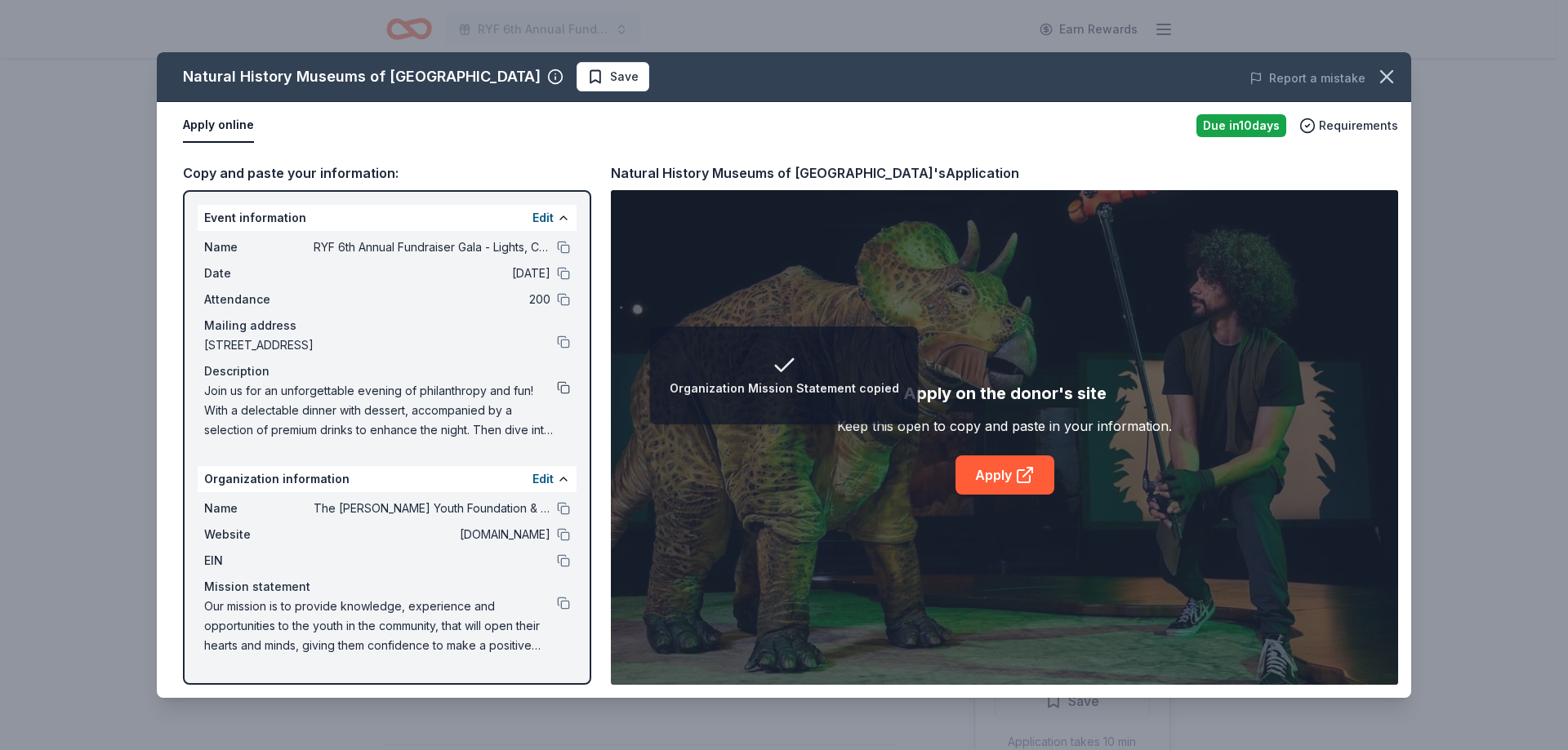
click at [565, 385] on button at bounding box center [564, 388] width 13 height 13
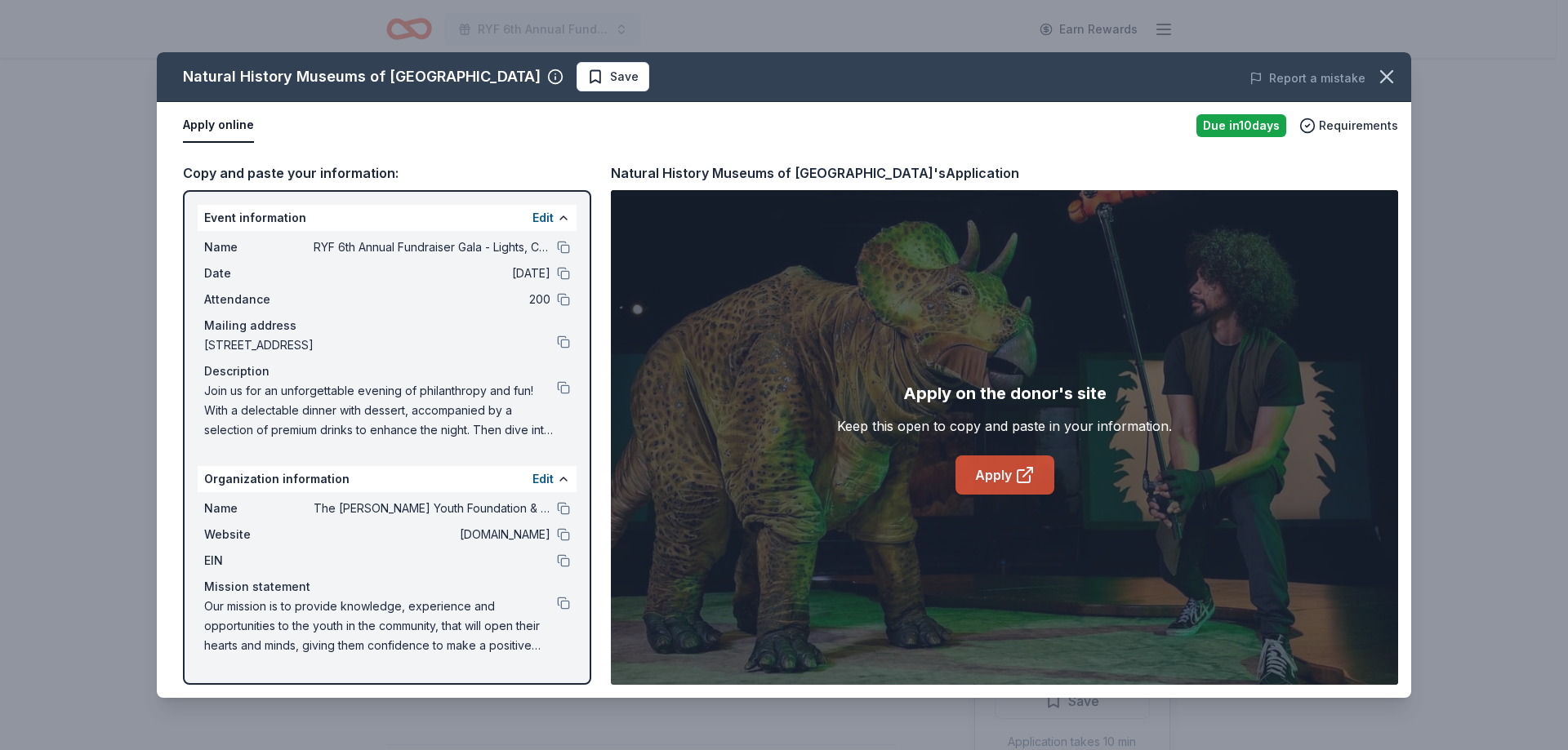
click at [1010, 474] on link "Apply" at bounding box center [1005, 474] width 99 height 39
click at [639, 78] on button "Save" at bounding box center [613, 76] width 73 height 30
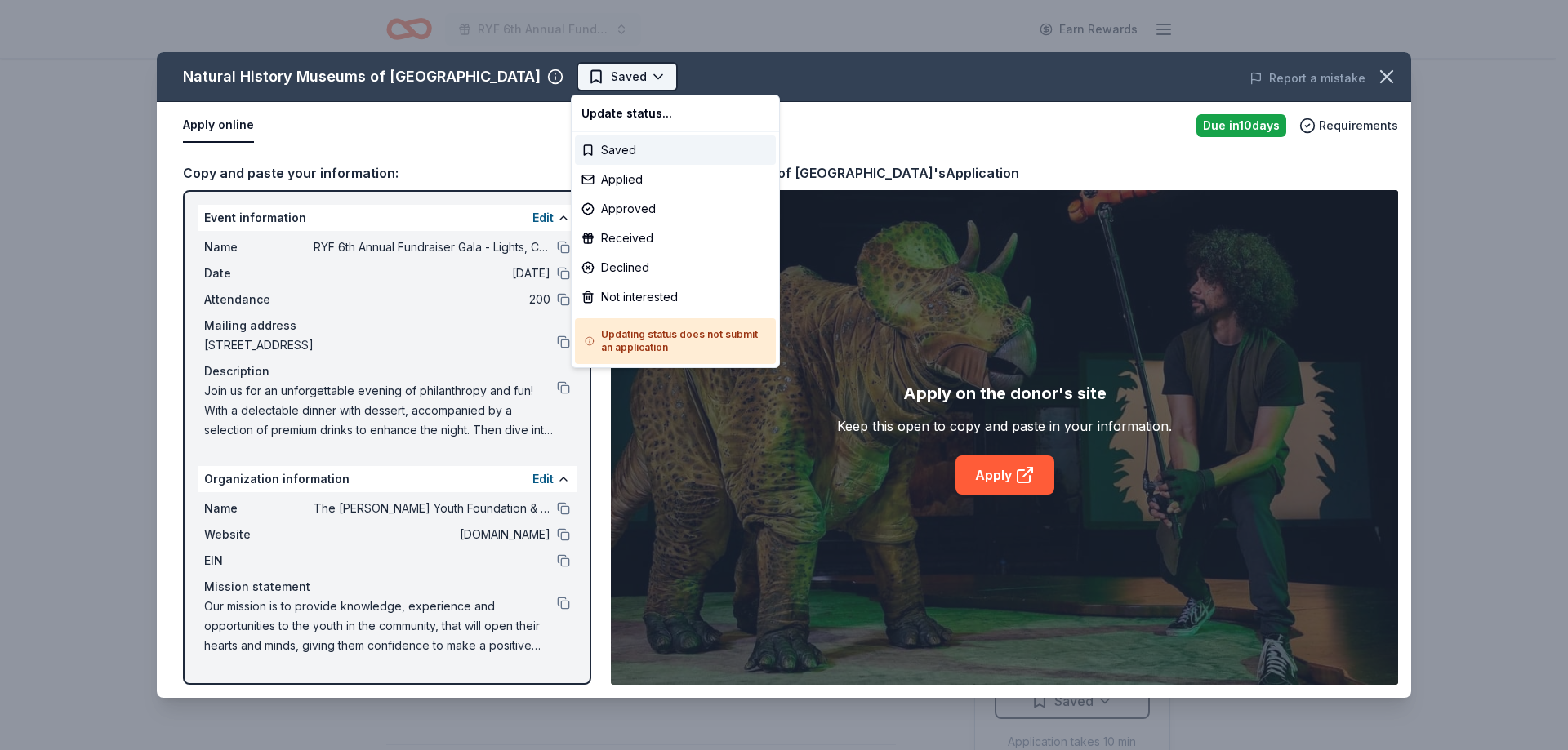
click at [651, 76] on html "RYF 6th Annual Fundraiser Gala - Lights, Camera, Auction! Earn Rewards Due in 1…" at bounding box center [784, 375] width 1568 height 750
click at [642, 181] on div "Applied" at bounding box center [675, 179] width 200 height 30
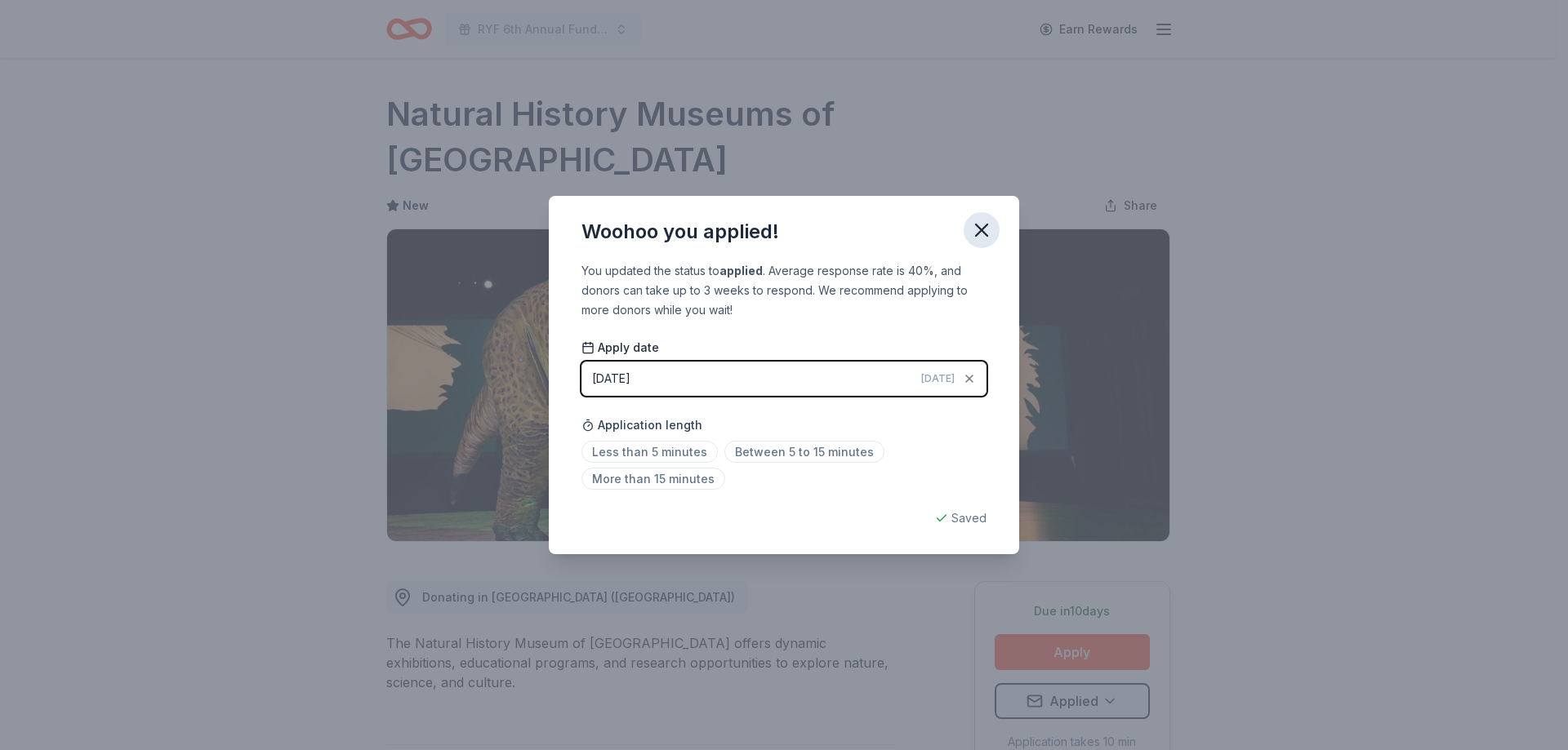
click at [987, 230] on icon "button" at bounding box center [982, 230] width 23 height 23
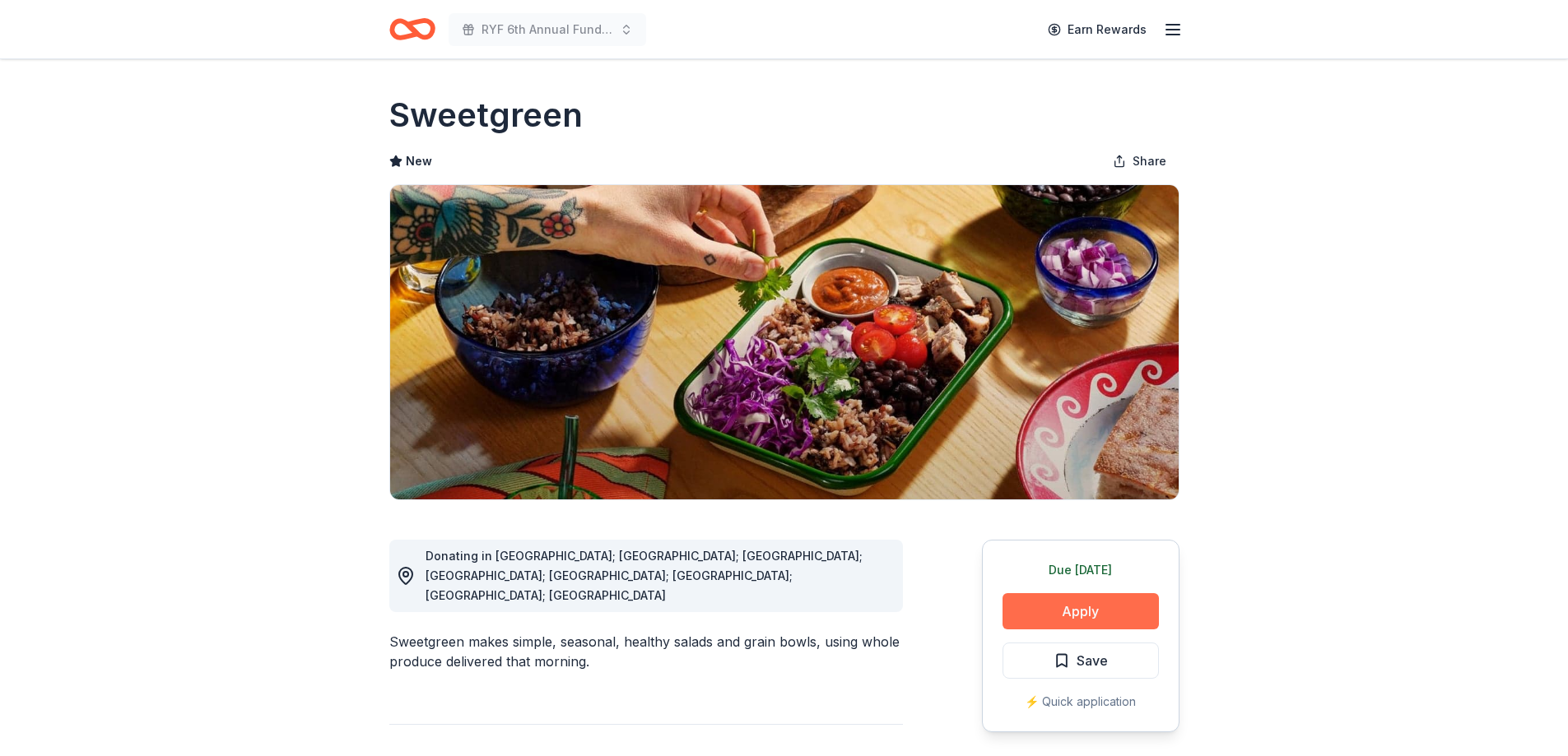
click at [1069, 612] on button "Apply" at bounding box center [1080, 612] width 157 height 37
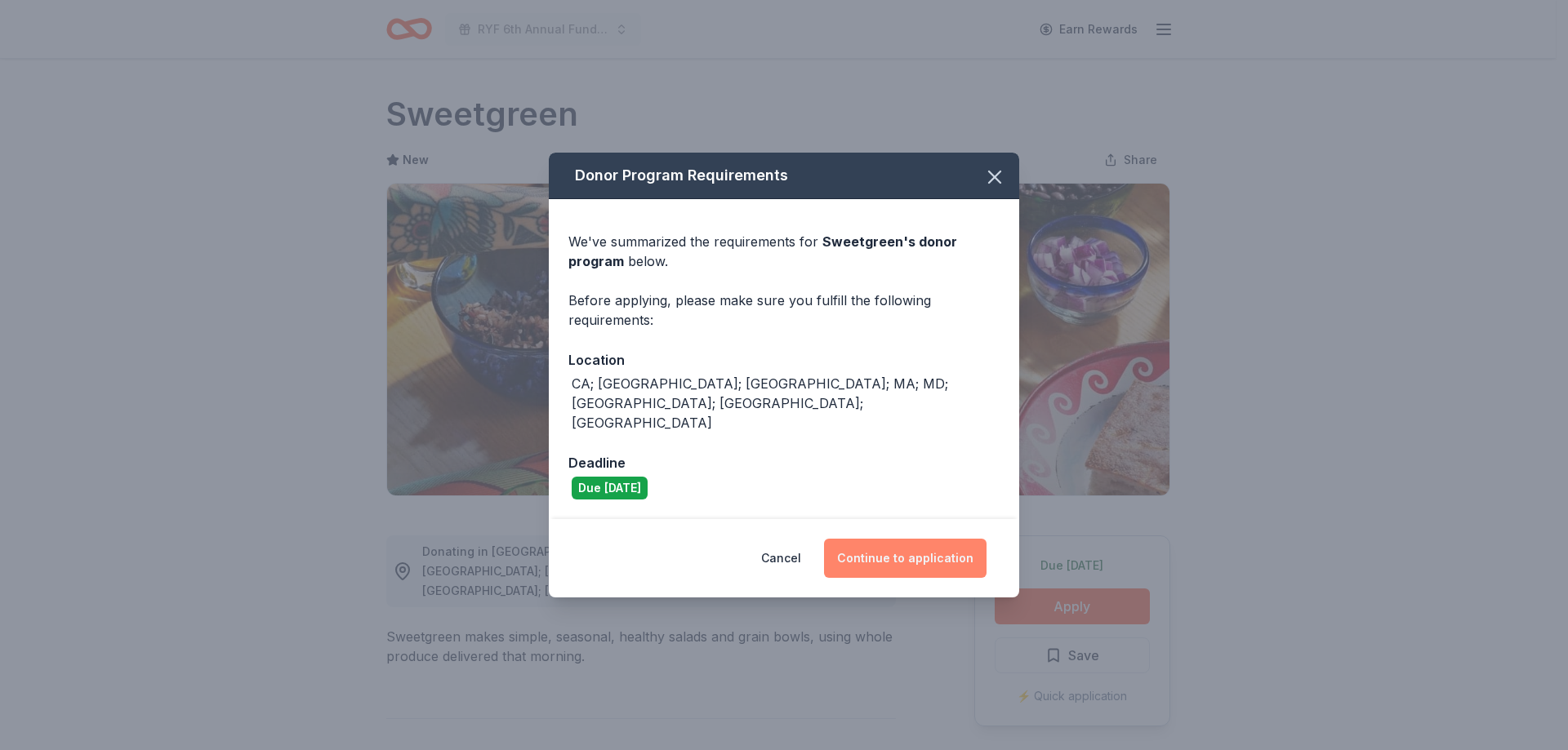
click at [871, 539] on button "Continue to application" at bounding box center [905, 558] width 162 height 39
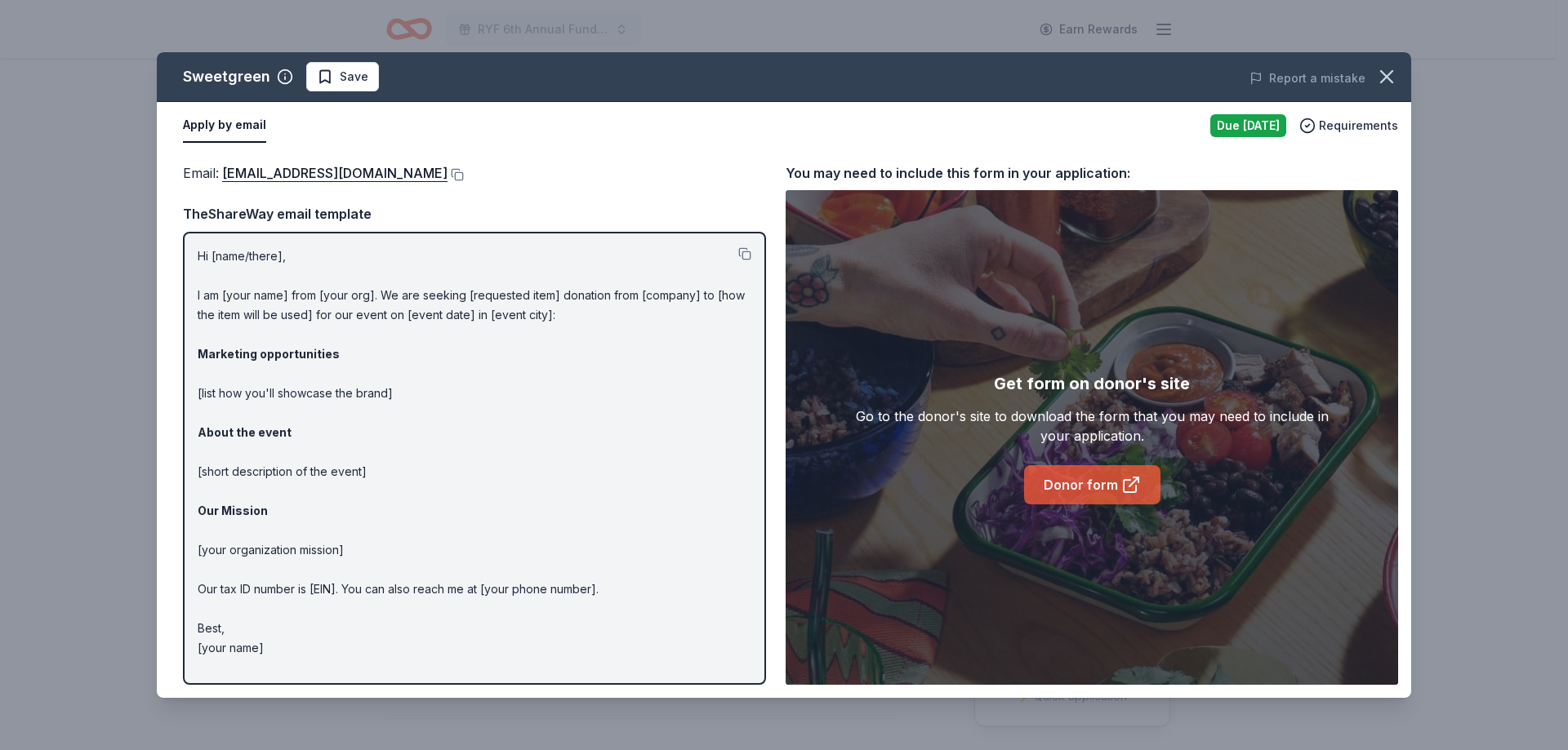
click at [1086, 475] on link "Donor form" at bounding box center [1092, 485] width 136 height 39
click at [1389, 76] on icon "button" at bounding box center [1387, 76] width 23 height 23
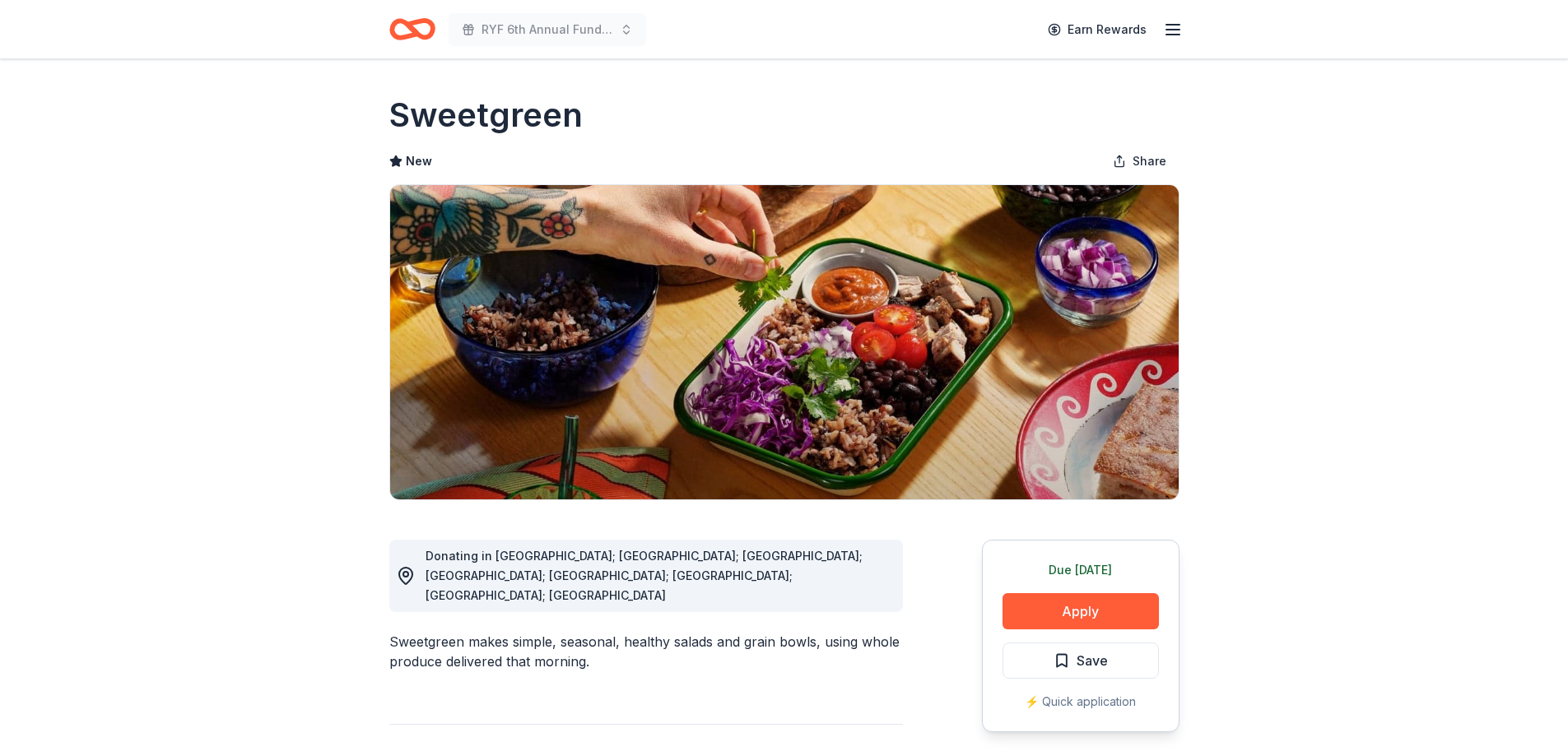
scroll to position [247, 0]
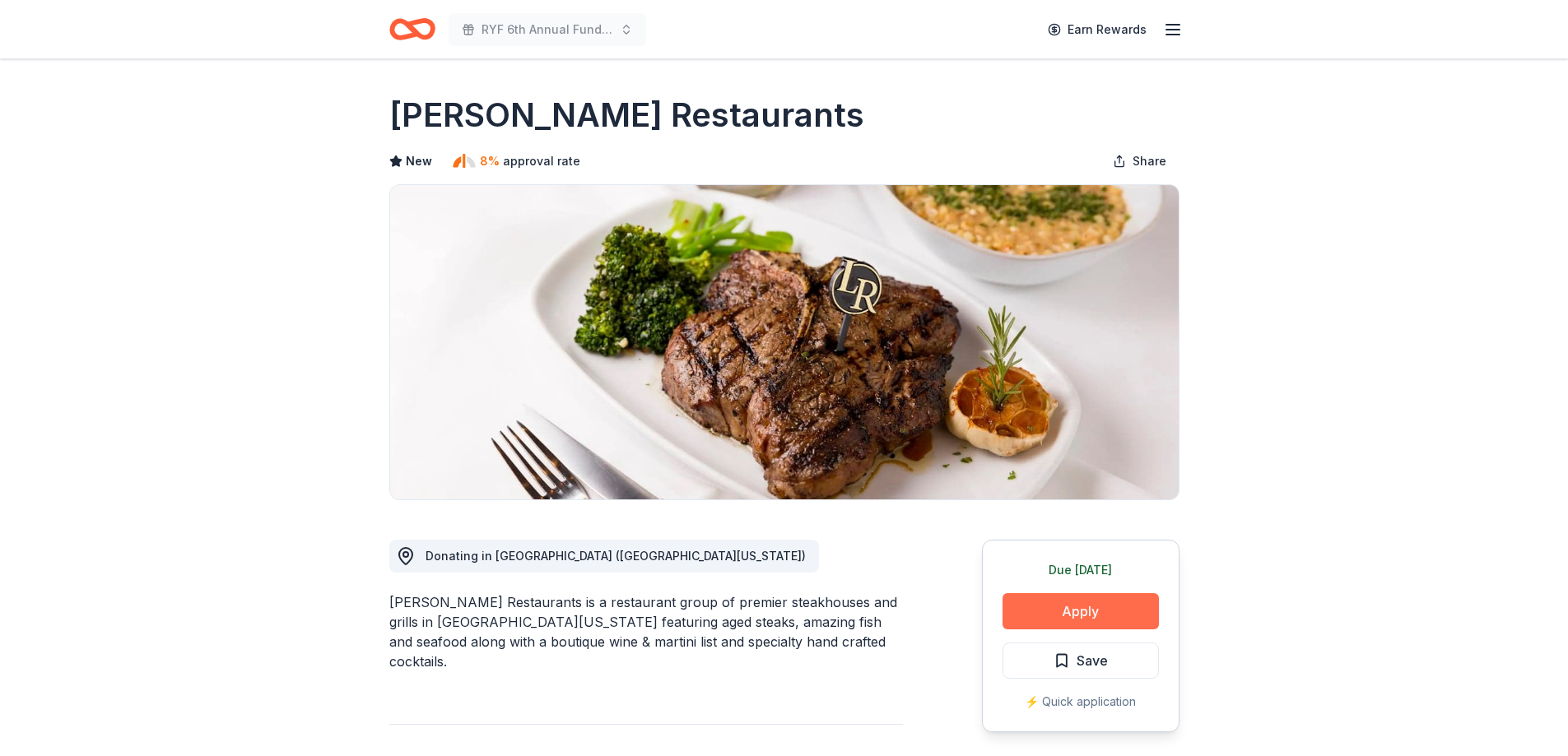
click at [1077, 601] on button "Apply" at bounding box center [1080, 612] width 157 height 37
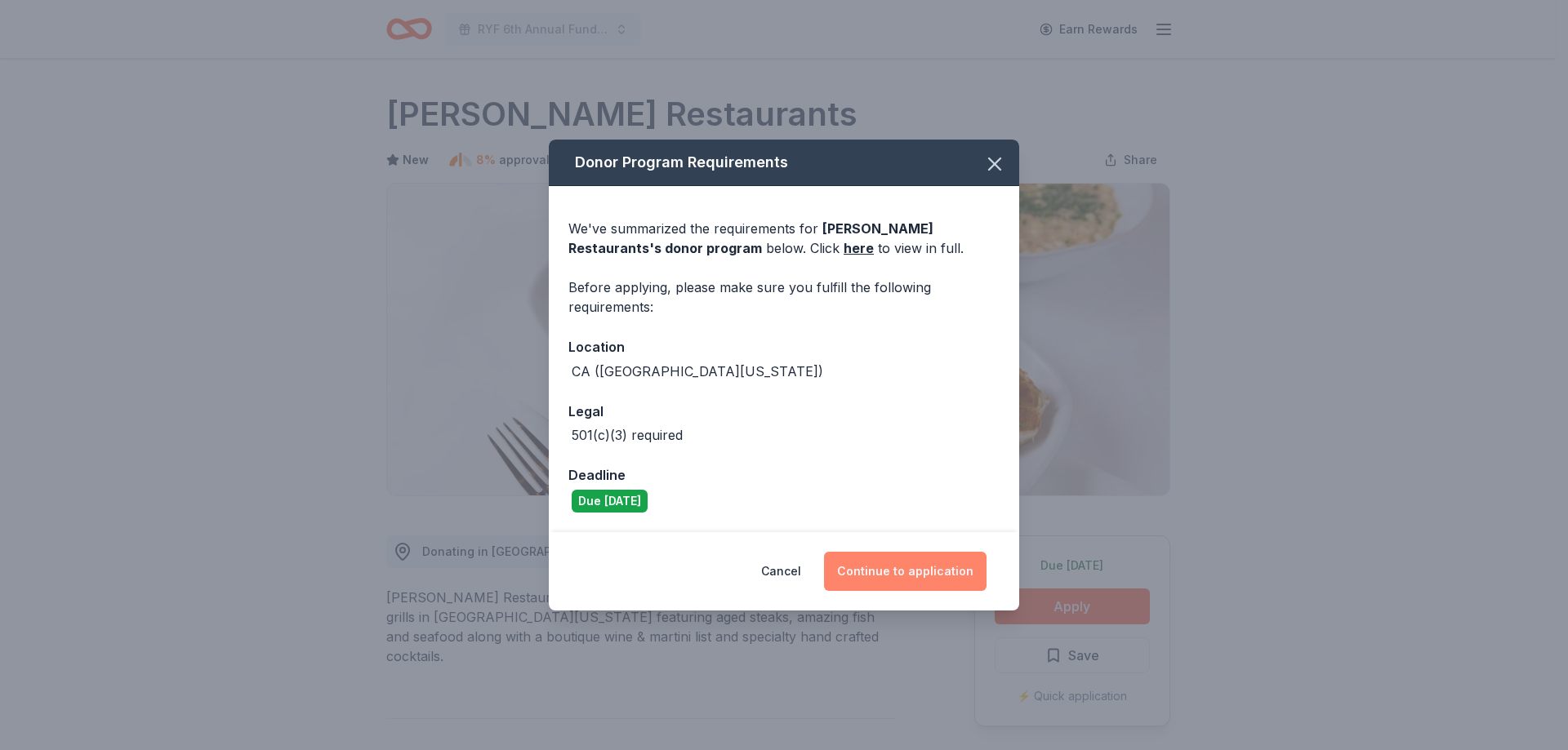
click at [895, 560] on button "Continue to application" at bounding box center [905, 571] width 162 height 39
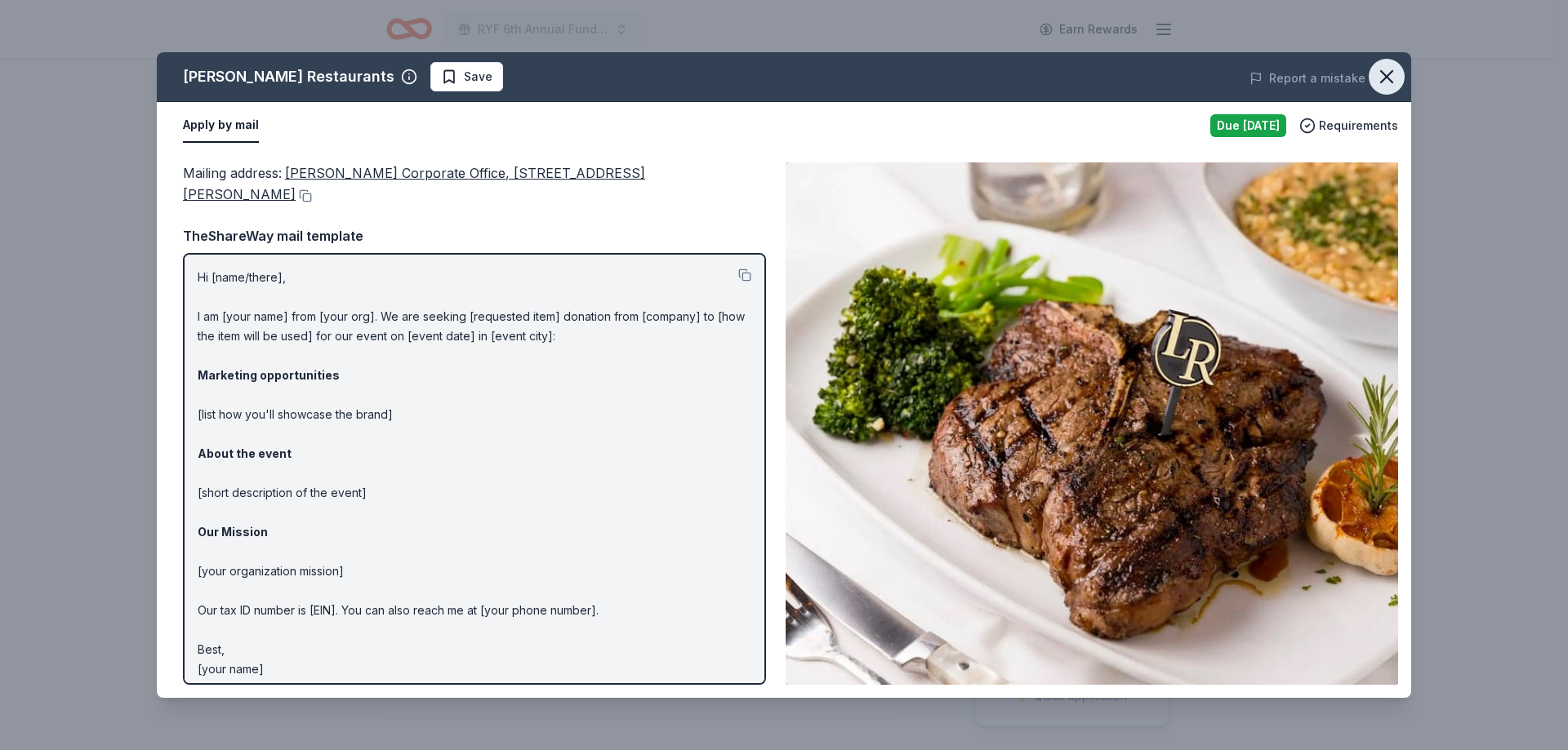
click at [1383, 81] on icon "button" at bounding box center [1387, 76] width 11 height 11
